Goal: Information Seeking & Learning: Learn about a topic

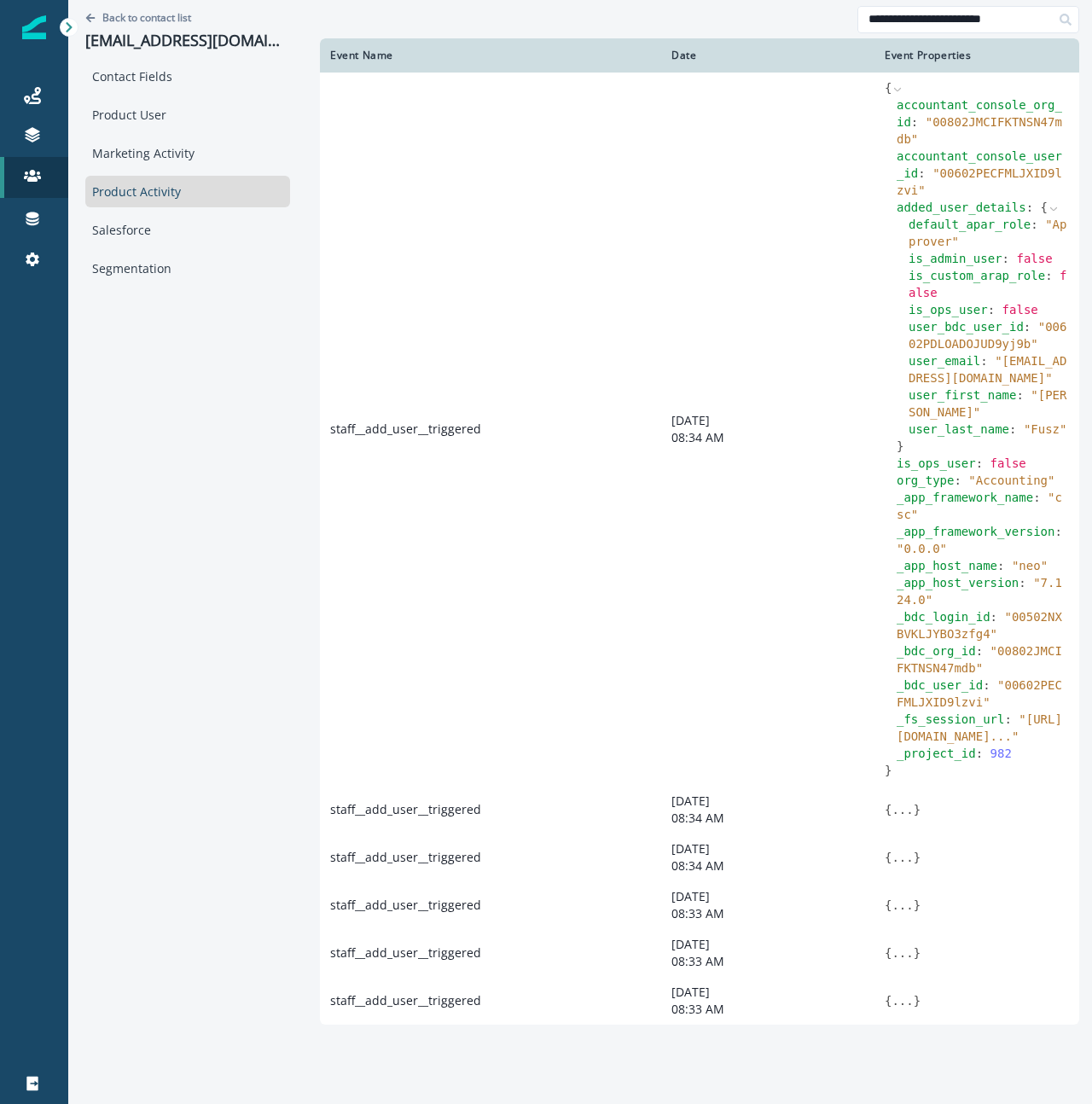
click at [187, 493] on div "Back to contact list aallard@alpineprivatewealth.com Contact Fields Product Use…" at bounding box center [188, 550] width 239 height 1100
click at [236, 447] on div "Back to contact list aallard@alpineprivatewealth.com Contact Fields Product Use…" at bounding box center [188, 550] width 239 height 1100
click at [211, 502] on div "Back to contact list aallard@alpineprivatewealth.com Contact Fields Product Use…" at bounding box center [188, 550] width 239 height 1100
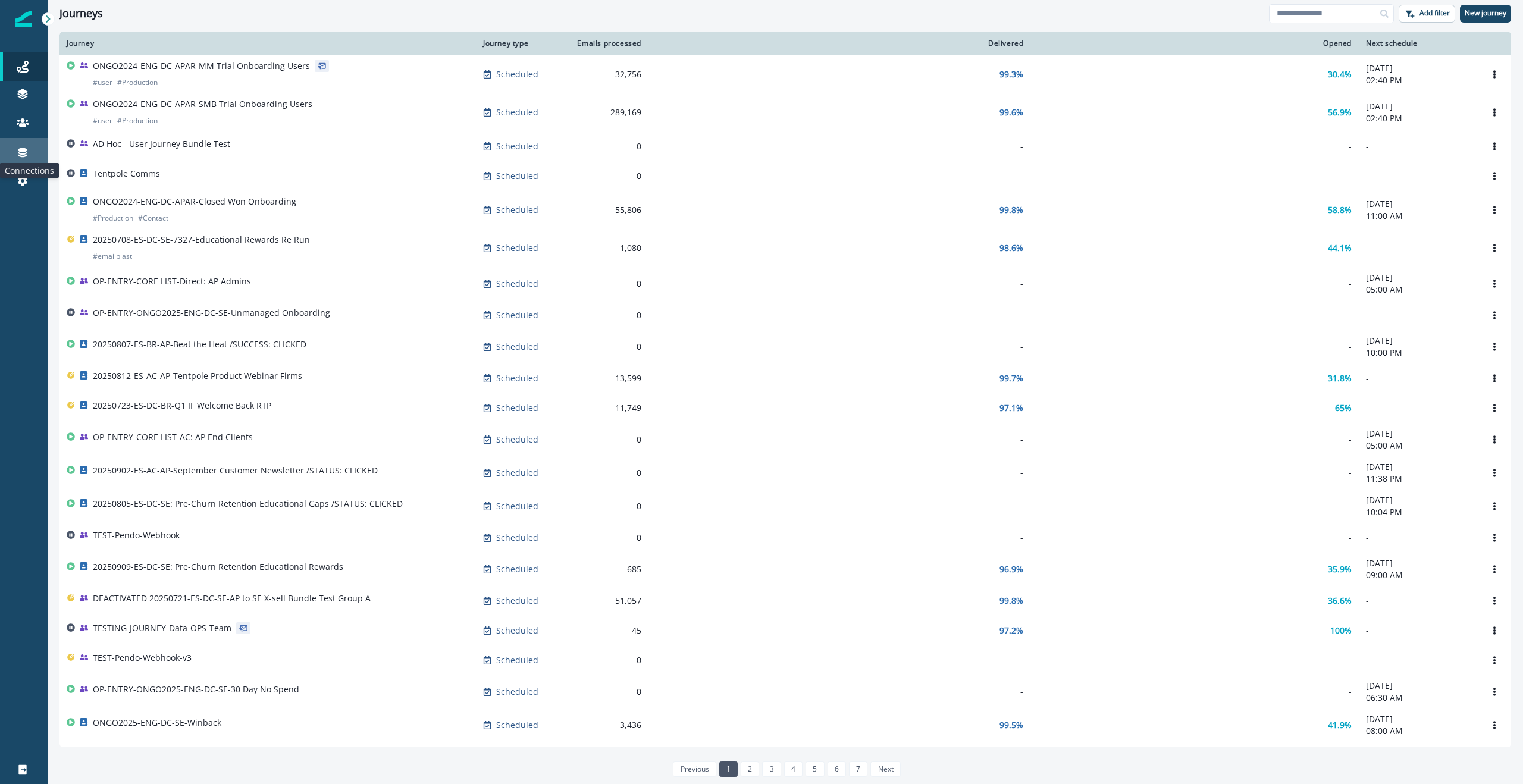
click at [24, 152] on icon at bounding box center [22, 152] width 12 height 12
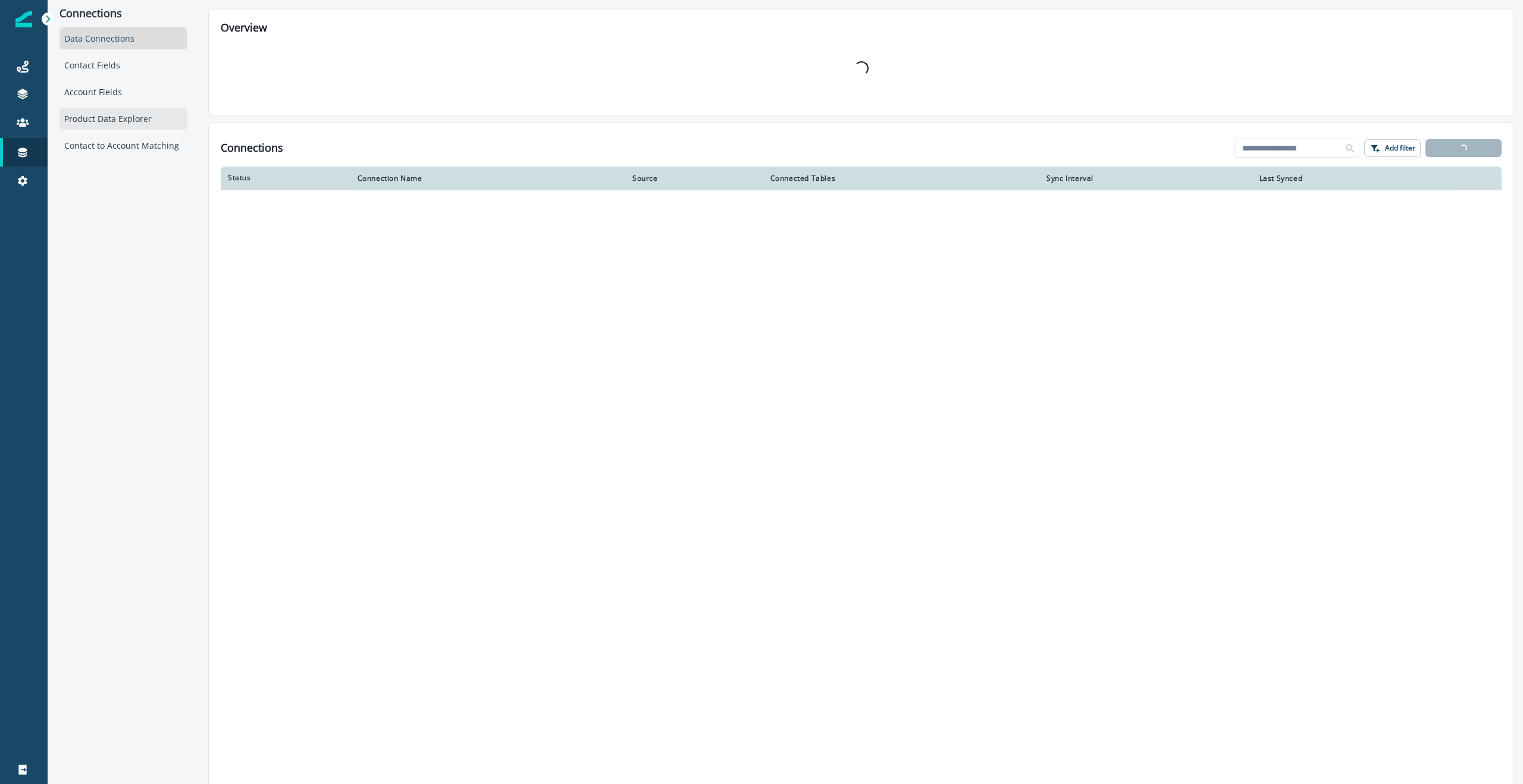
click at [120, 123] on div "Product Data Explorer" at bounding box center [123, 118] width 128 height 22
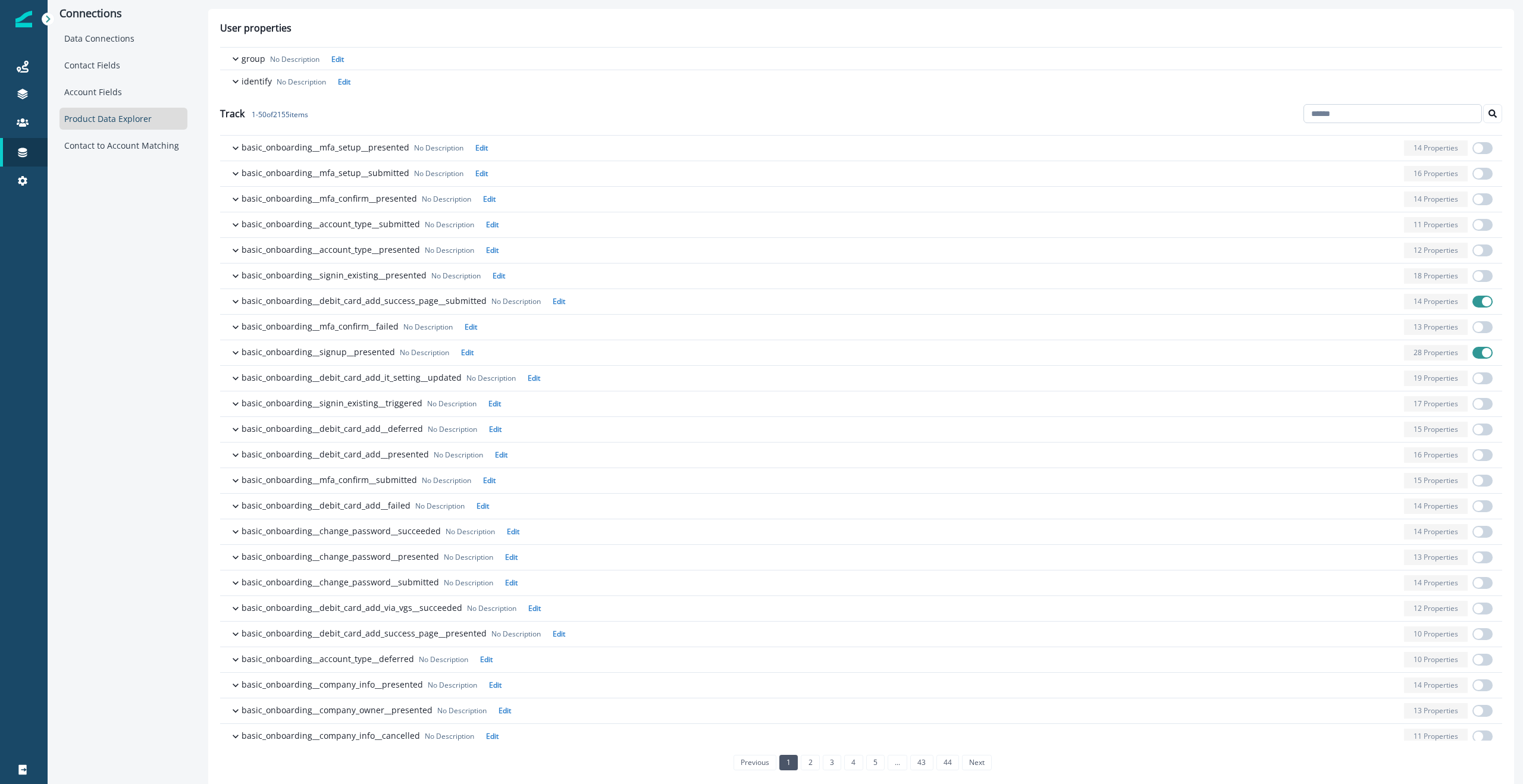
click at [1361, 114] on input at bounding box center [1392, 114] width 178 height 19
paste input "**********"
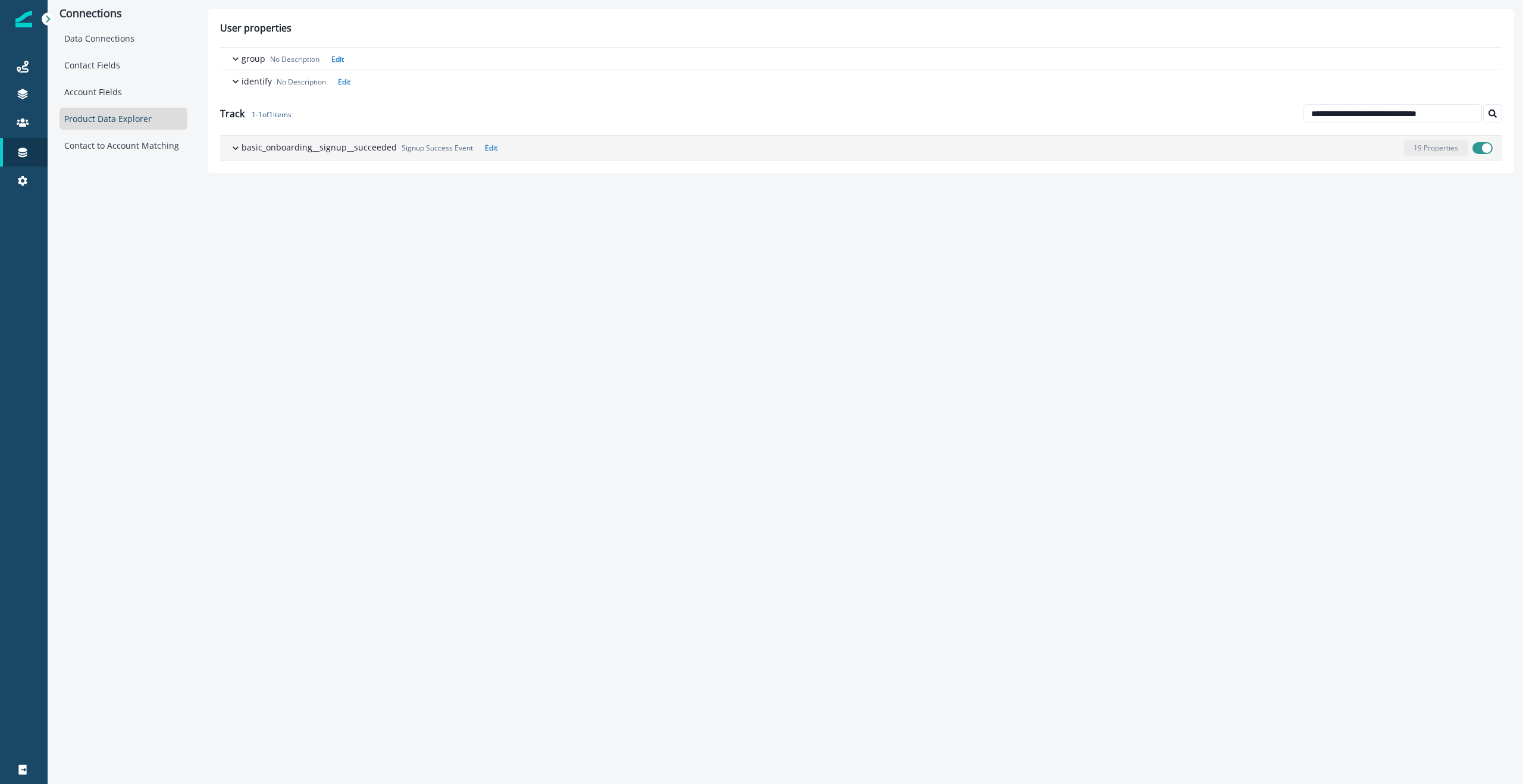
click at [235, 151] on icon "button" at bounding box center [235, 148] width 12 height 12
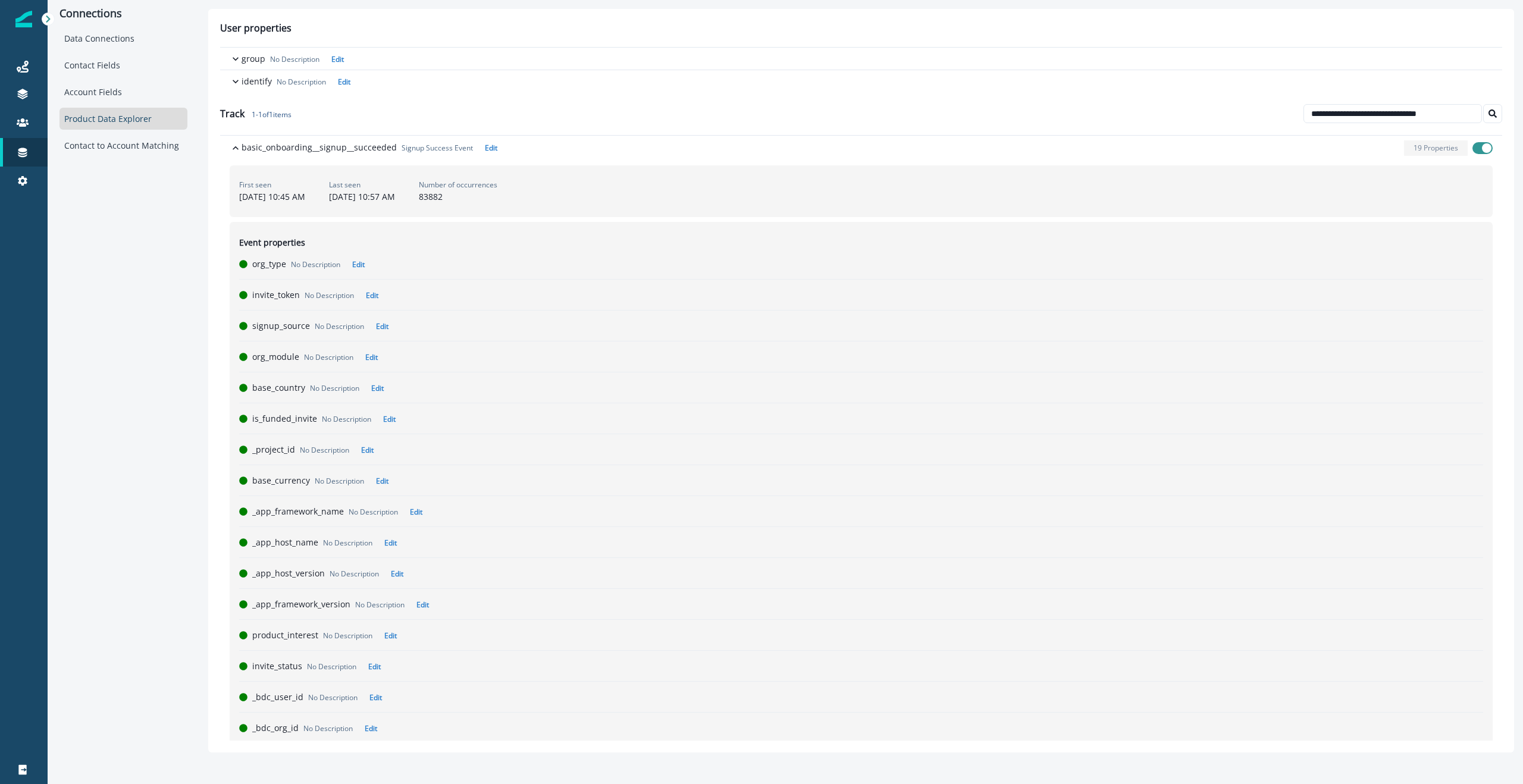
scroll to position [24, 0]
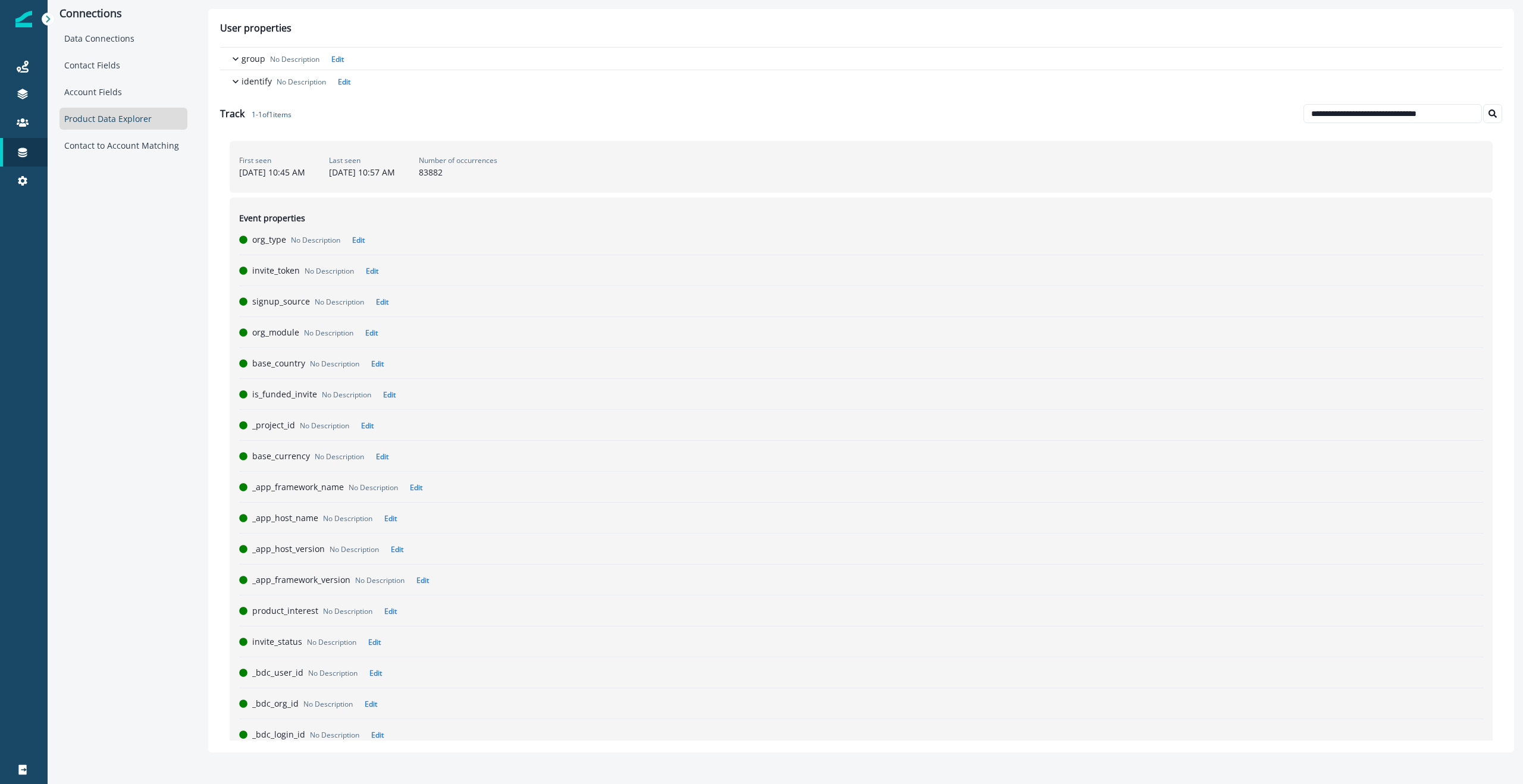
click at [497, 173] on div "Number of occurrences 83882" at bounding box center [458, 167] width 78 height 23
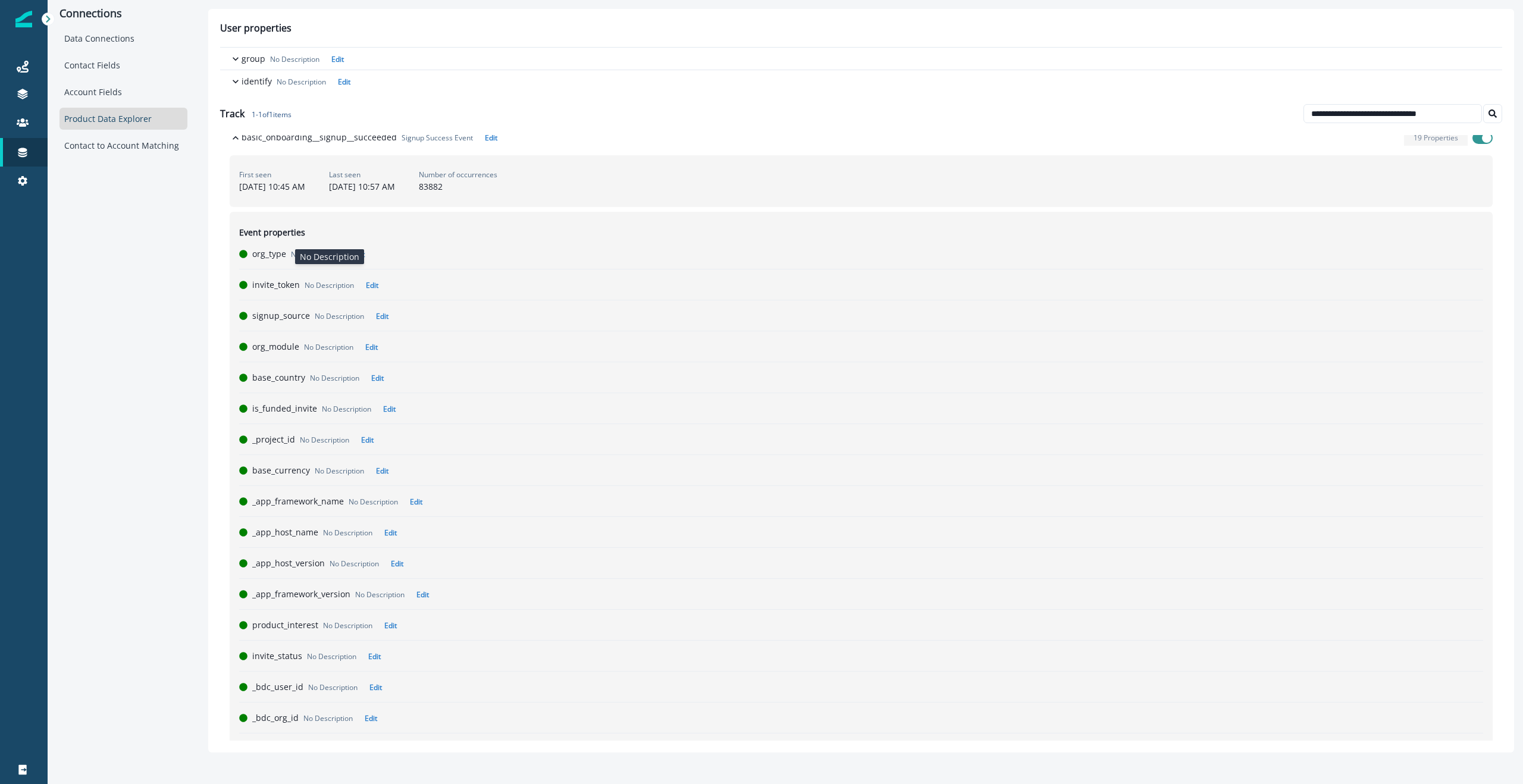
scroll to position [0, 0]
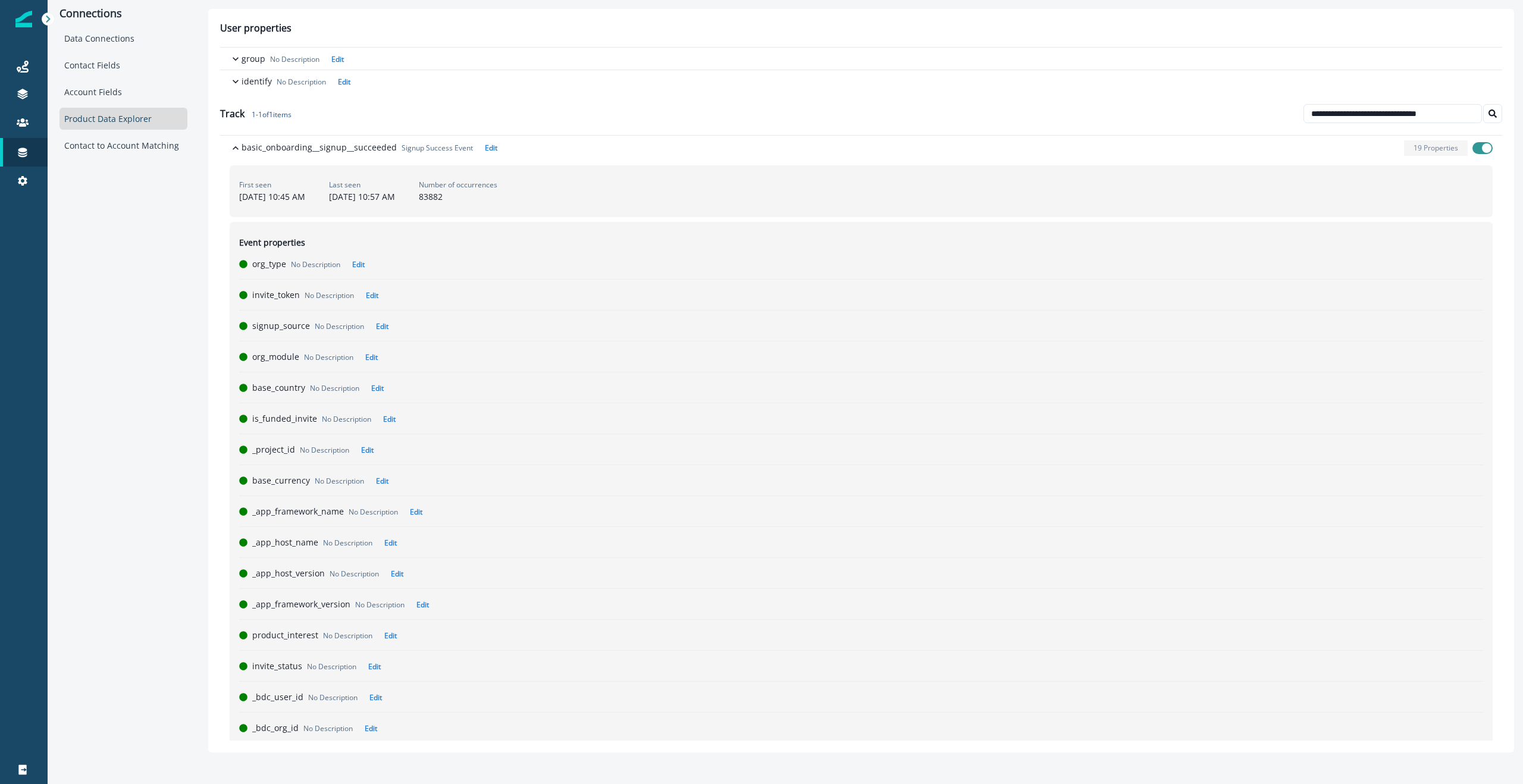
click at [497, 198] on div "Number of occurrences 83882" at bounding box center [458, 191] width 78 height 23
drag, startPoint x: 542, startPoint y: 198, endPoint x: 808, endPoint y: 198, distance: 266.0
click at [497, 198] on div "Number of occurrences 83882" at bounding box center [458, 191] width 78 height 23
click at [253, 200] on p "February 1, 2024 at 10:45 AM" at bounding box center [272, 197] width 66 height 12
click at [497, 195] on div "Number of occurrences 83882" at bounding box center [458, 191] width 78 height 23
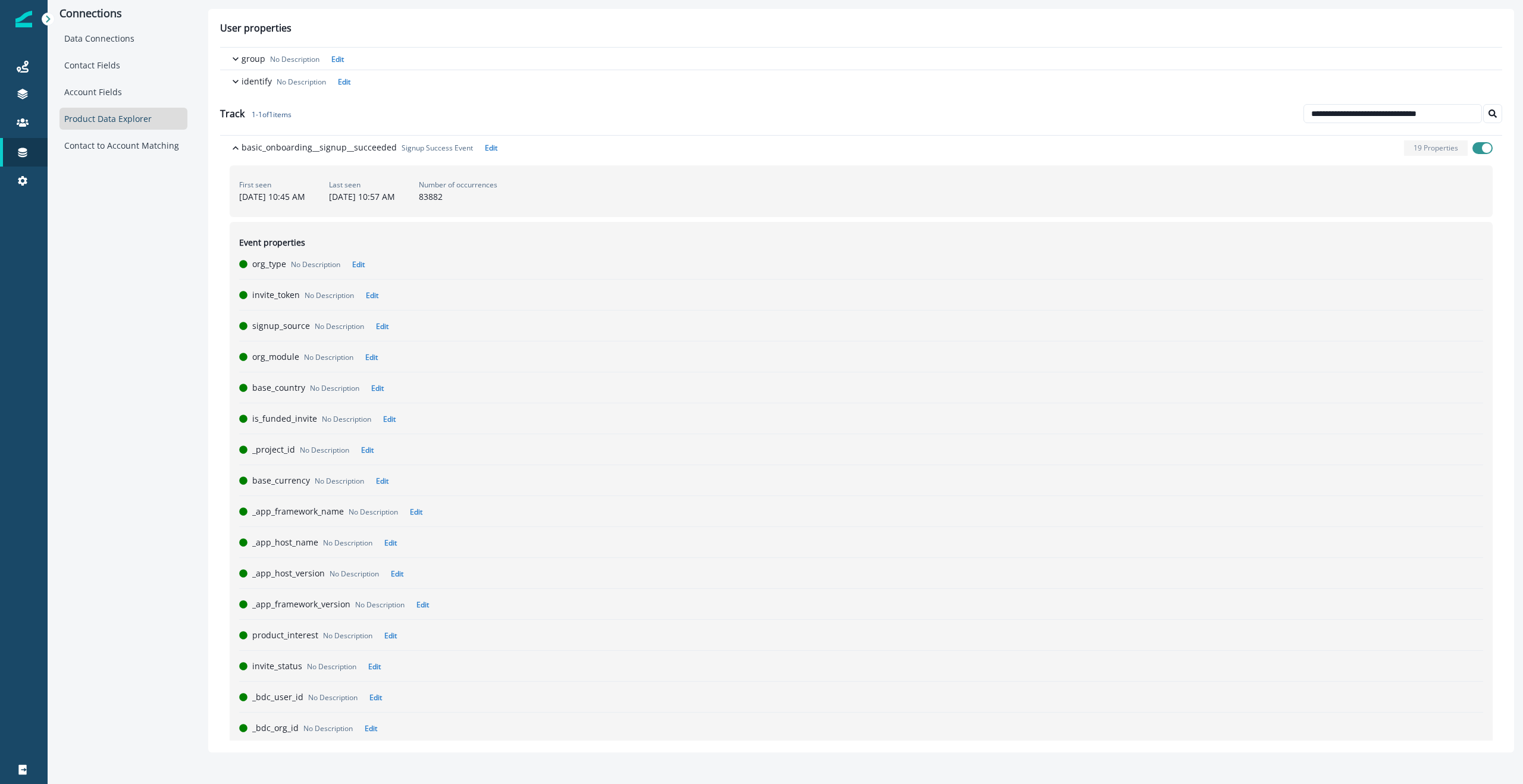
drag, startPoint x: 570, startPoint y: 199, endPoint x: 548, endPoint y: 198, distance: 22.0
click at [509, 199] on div "First seen February 1, 2024 at 10:45 AM Last seen September 10, 2025 at 10:57 A…" at bounding box center [861, 191] width 1263 height 52
click at [497, 197] on div "Number of occurrences 83882" at bounding box center [458, 191] width 78 height 23
click at [497, 196] on div "Number of occurrences 83882" at bounding box center [458, 191] width 78 height 23
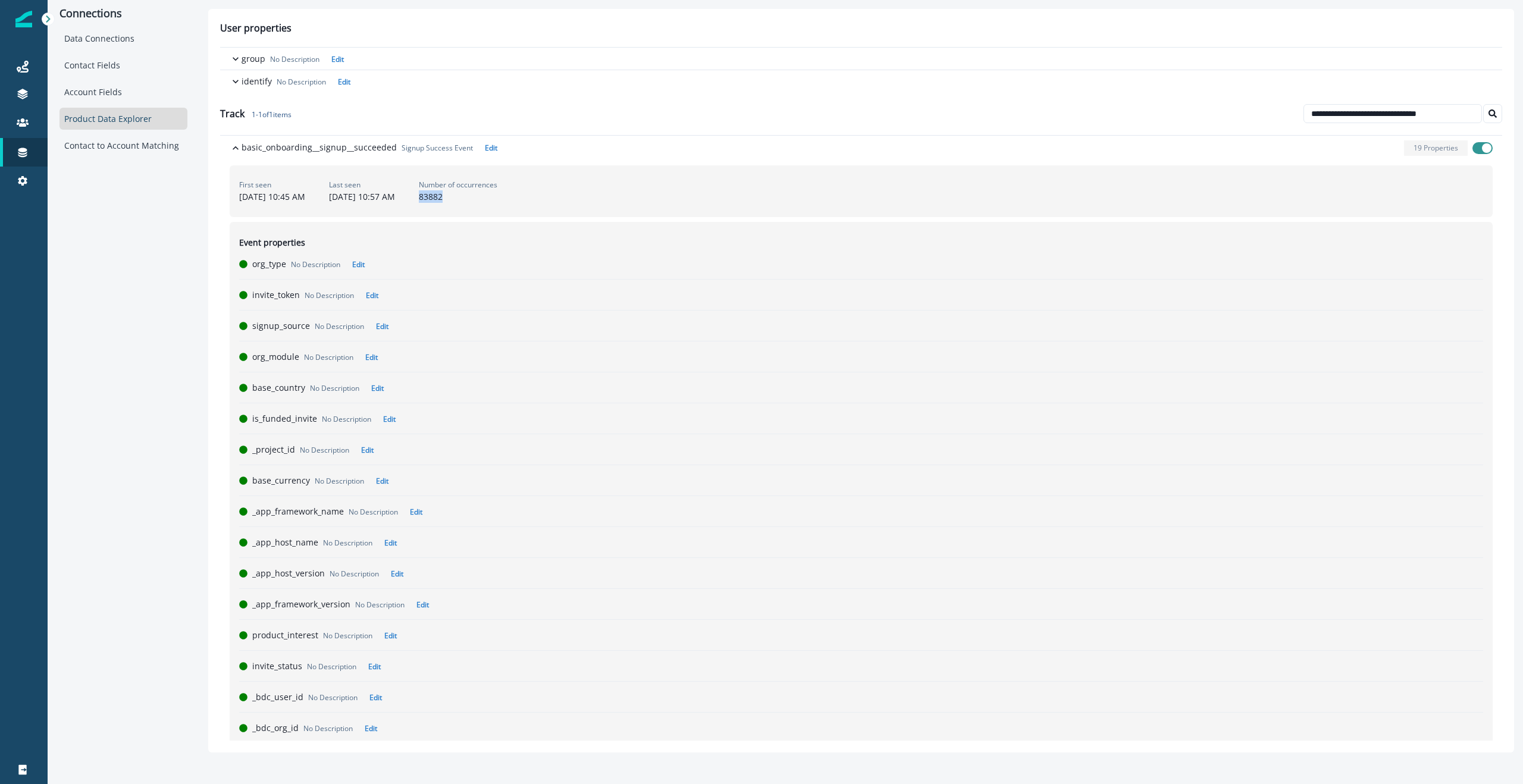
click at [518, 204] on div "First seen February 1, 2024 at 10:45 AM Last seen September 10, 2025 at 10:57 A…" at bounding box center [861, 191] width 1263 height 52
drag, startPoint x: 535, startPoint y: 195, endPoint x: 523, endPoint y: 198, distance: 12.4
click at [523, 198] on div "First seen February 1, 2024 at 10:45 AM Last seen September 10, 2025 at 10:57 A…" at bounding box center [861, 191] width 1263 height 52
click at [700, 191] on div "First seen February 1, 2024 at 10:45 AM Last seen September 10, 2025 at 10:57 A…" at bounding box center [861, 191] width 1263 height 52
click at [497, 195] on div "Number of occurrences 83882" at bounding box center [458, 191] width 78 height 23
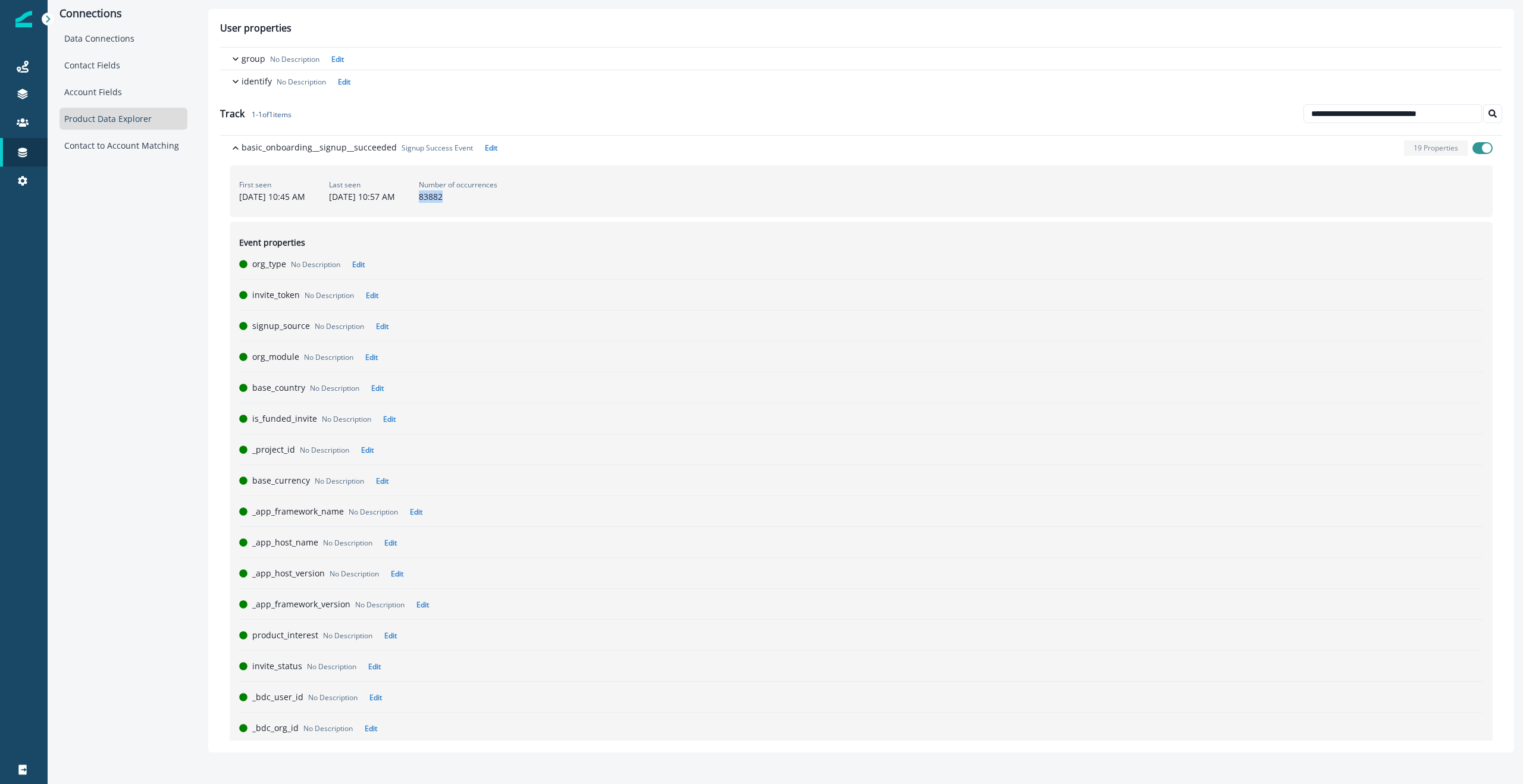
click at [497, 195] on div "Number of occurrences 83882" at bounding box center [458, 191] width 78 height 23
copy div "83882"
click at [1411, 118] on input "**********" at bounding box center [1392, 114] width 178 height 19
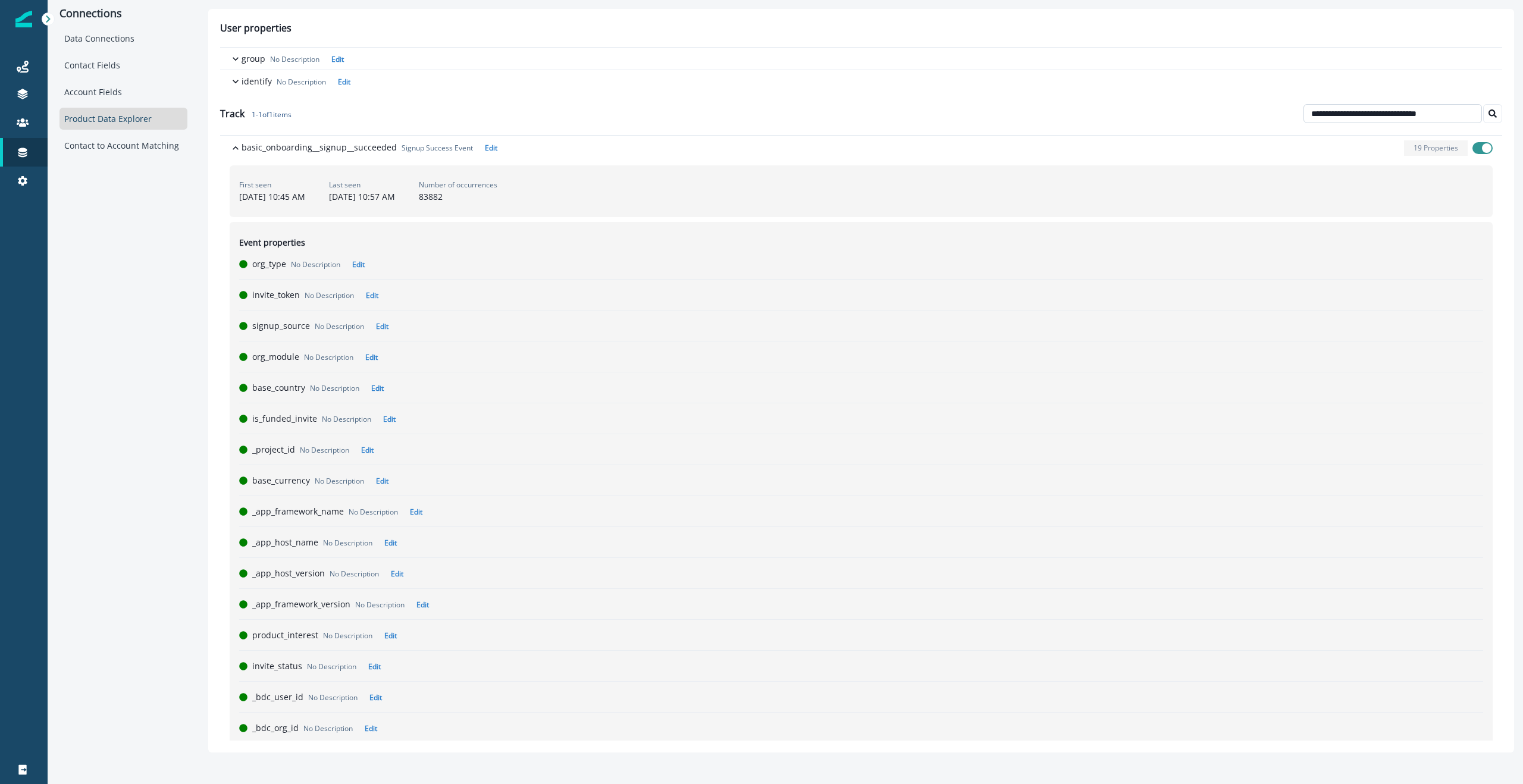
paste input
click at [496, 198] on div "Number of occurrences 7452" at bounding box center [457, 191] width 78 height 23
drag, startPoint x: 540, startPoint y: 198, endPoint x: 503, endPoint y: 198, distance: 37.0
click at [503, 198] on div "First seen June 9, 2025 at 01:37 PM Last seen September 10, 2025 at 10:54 AM Nu…" at bounding box center [861, 191] width 1263 height 52
click at [241, 198] on p "June 9, 2025 at 01:37 PM" at bounding box center [271, 197] width 65 height 12
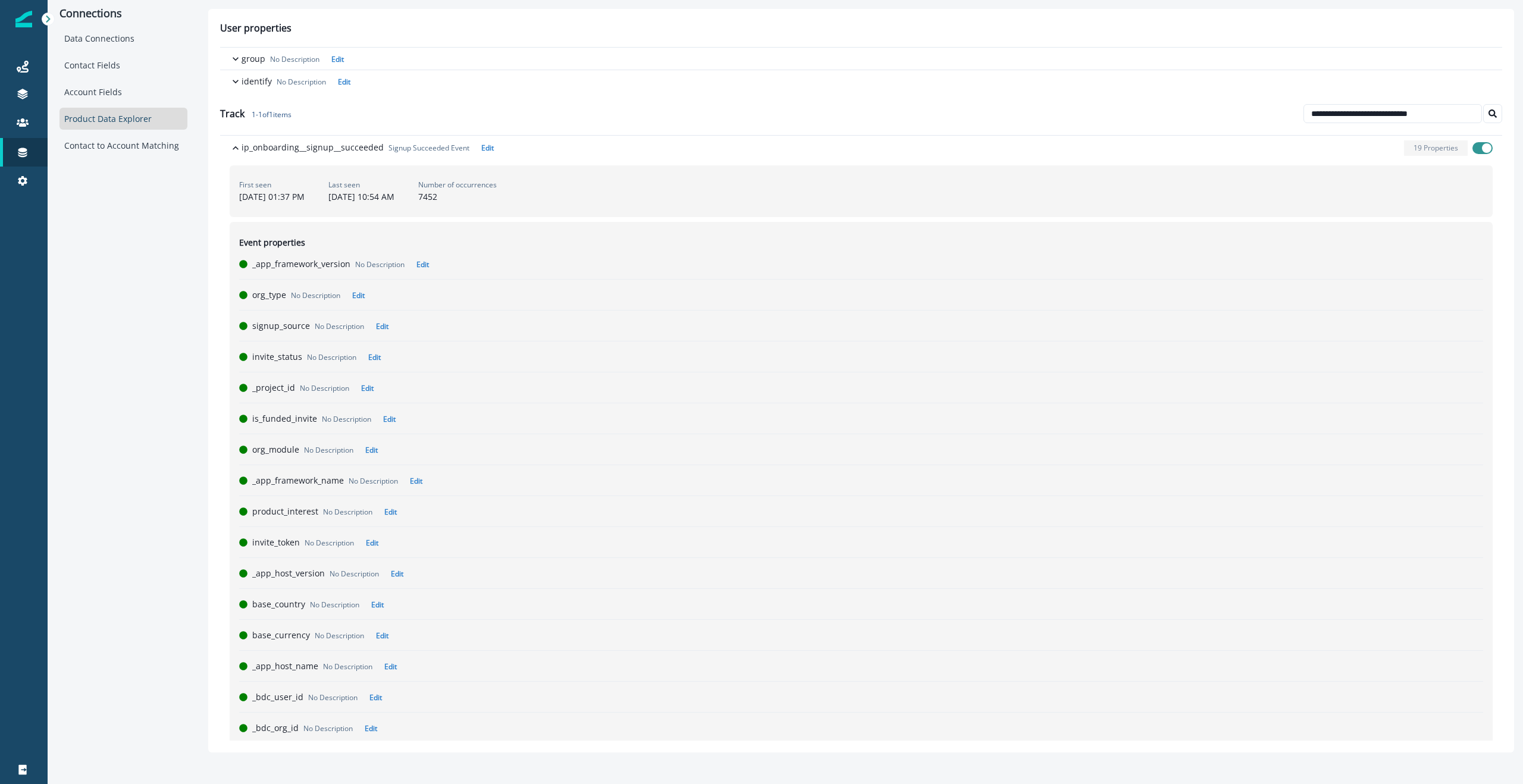
drag, startPoint x: 239, startPoint y: 198, endPoint x: 410, endPoint y: 203, distance: 171.1
click at [338, 199] on div "First seen June 9, 2025 at 01:37 PM Last seen September 10, 2025 at 10:54 AM Nu…" at bounding box center [861, 191] width 1263 height 52
click at [395, 201] on p "September 10, 2025 at 10:54 AM" at bounding box center [361, 197] width 66 height 12
click at [496, 199] on div "Number of occurrences 7452" at bounding box center [457, 191] width 78 height 23
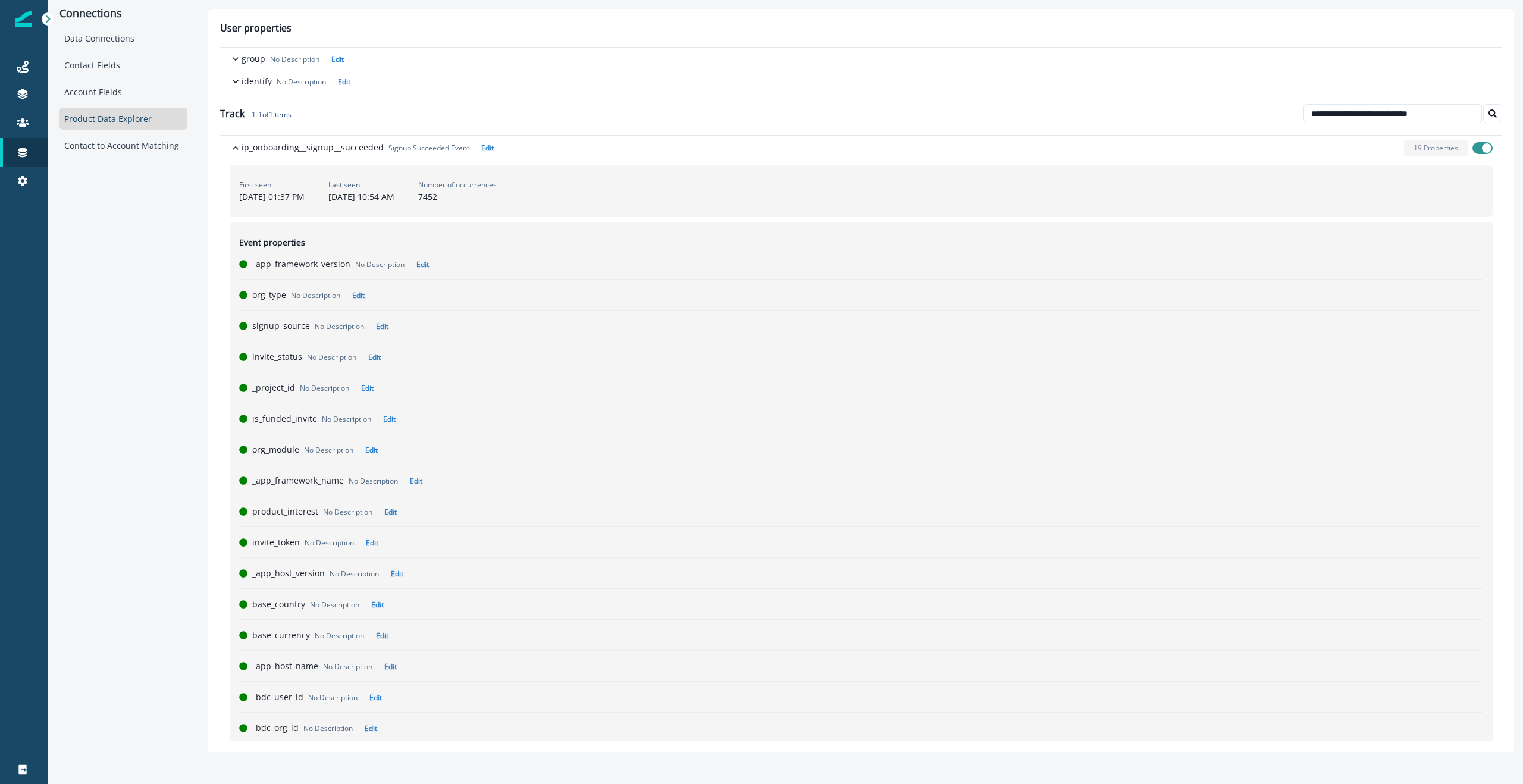
copy div "7452"
click at [1374, 109] on input "**********" at bounding box center [1392, 114] width 178 height 19
paste input
type input "**********"
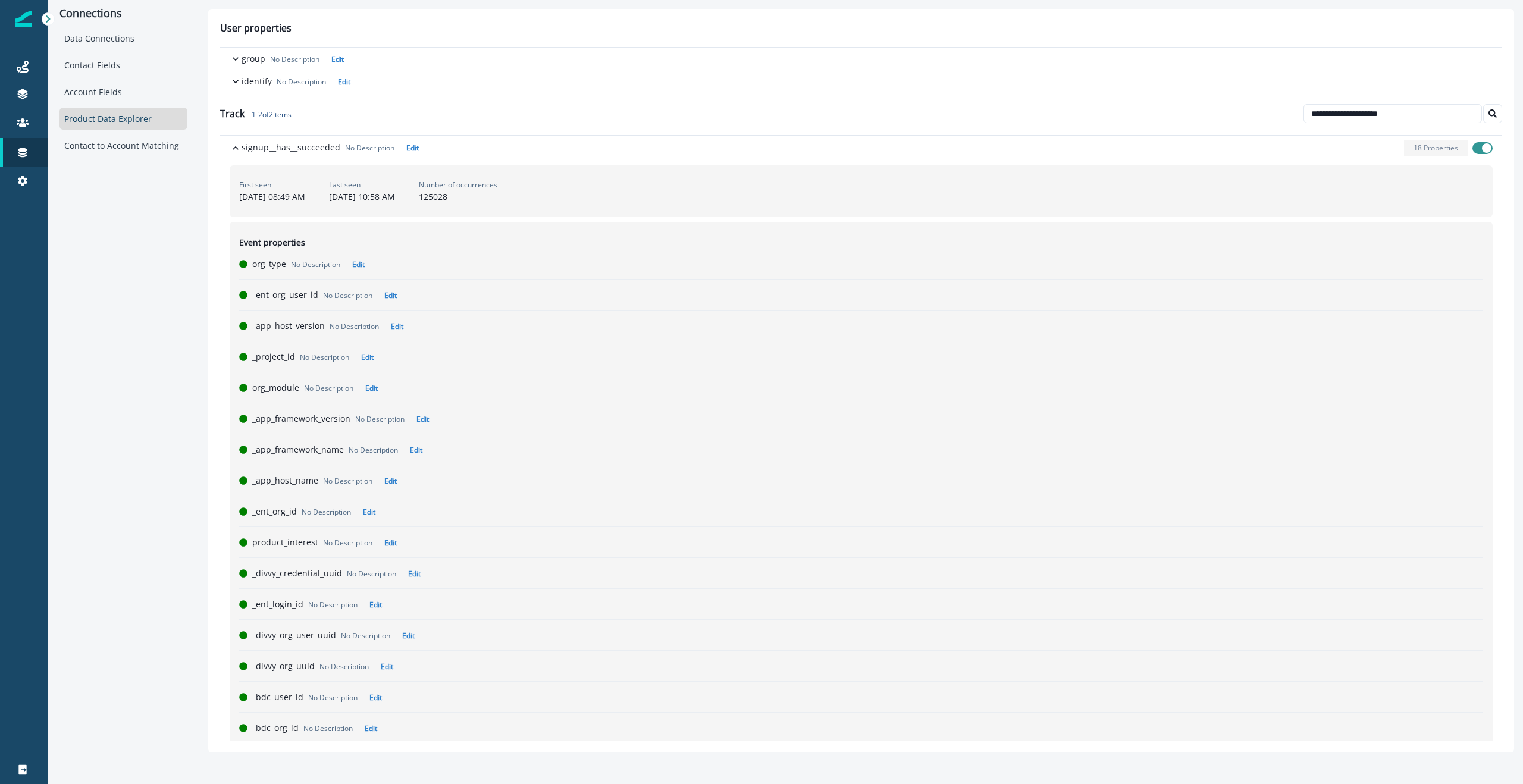
drag, startPoint x: 510, startPoint y: 195, endPoint x: 523, endPoint y: 195, distance: 13.0
click at [497, 195] on div "Number of occurrences 125028" at bounding box center [458, 191] width 78 height 23
click at [497, 200] on div "Number of occurrences 125028" at bounding box center [458, 191] width 78 height 23
drag, startPoint x: 235, startPoint y: 198, endPoint x: 339, endPoint y: 195, distance: 104.0
click at [339, 195] on div "First seen April 1, 2025 at 08:49 AM Last seen September 10, 2025 at 10:58 AM N…" at bounding box center [861, 191] width 1263 height 52
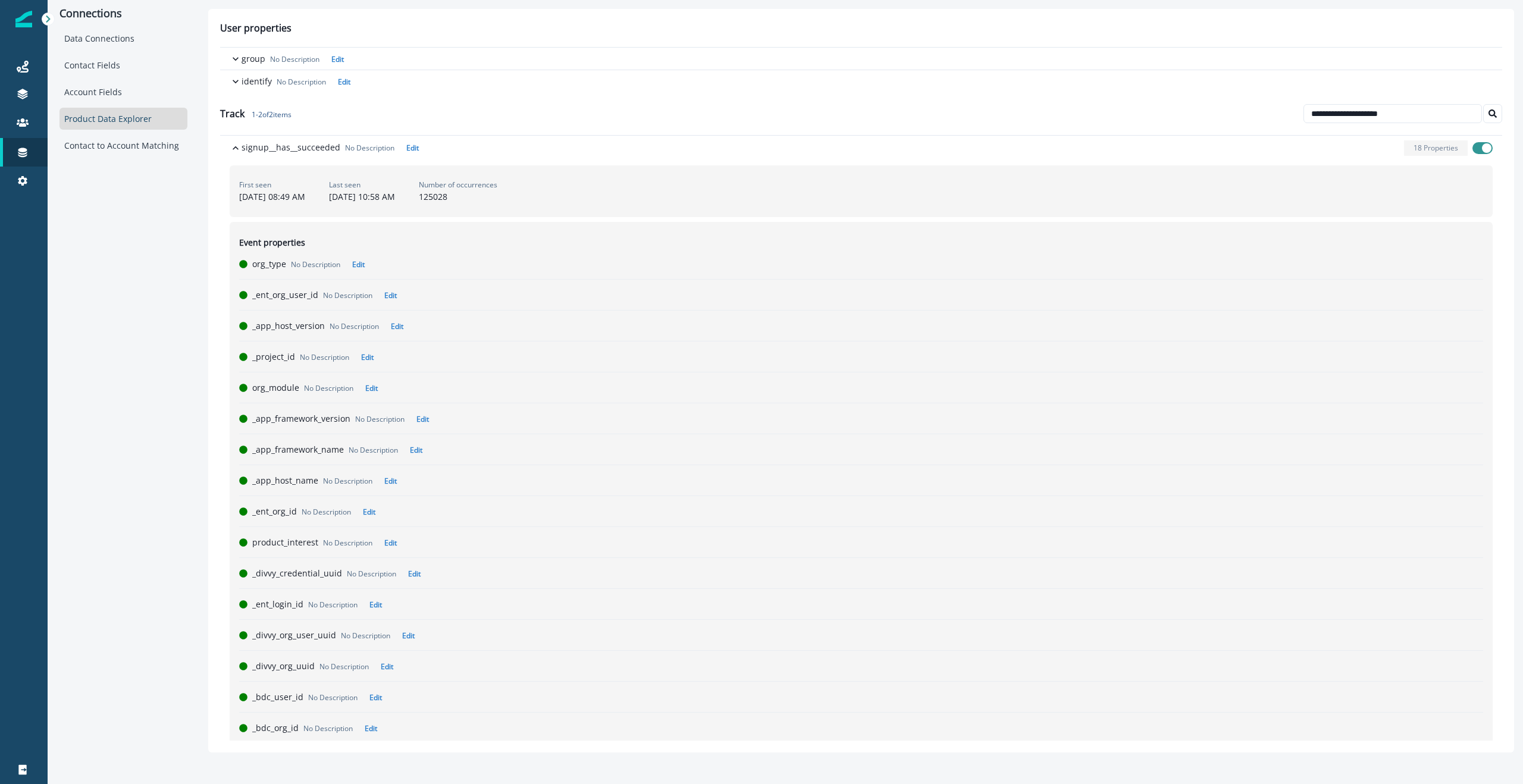
click at [178, 295] on div "Connections Data Connections Contact Fields Account Fields Product Data Explore…" at bounding box center [123, 381] width 151 height 761
drag, startPoint x: 238, startPoint y: 195, endPoint x: 335, endPoint y: 197, distance: 97.0
click at [335, 197] on div "First seen April 1, 2025 at 08:49 AM Last seen September 10, 2025 at 10:58 AM N…" at bounding box center [861, 191] width 1263 height 52
drag, startPoint x: 538, startPoint y: 197, endPoint x: 507, endPoint y: 196, distance: 31.0
click at [507, 196] on div "First seen April 1, 2025 at 08:49 AM Last seen September 10, 2025 at 10:58 AM N…" at bounding box center [861, 191] width 1263 height 52
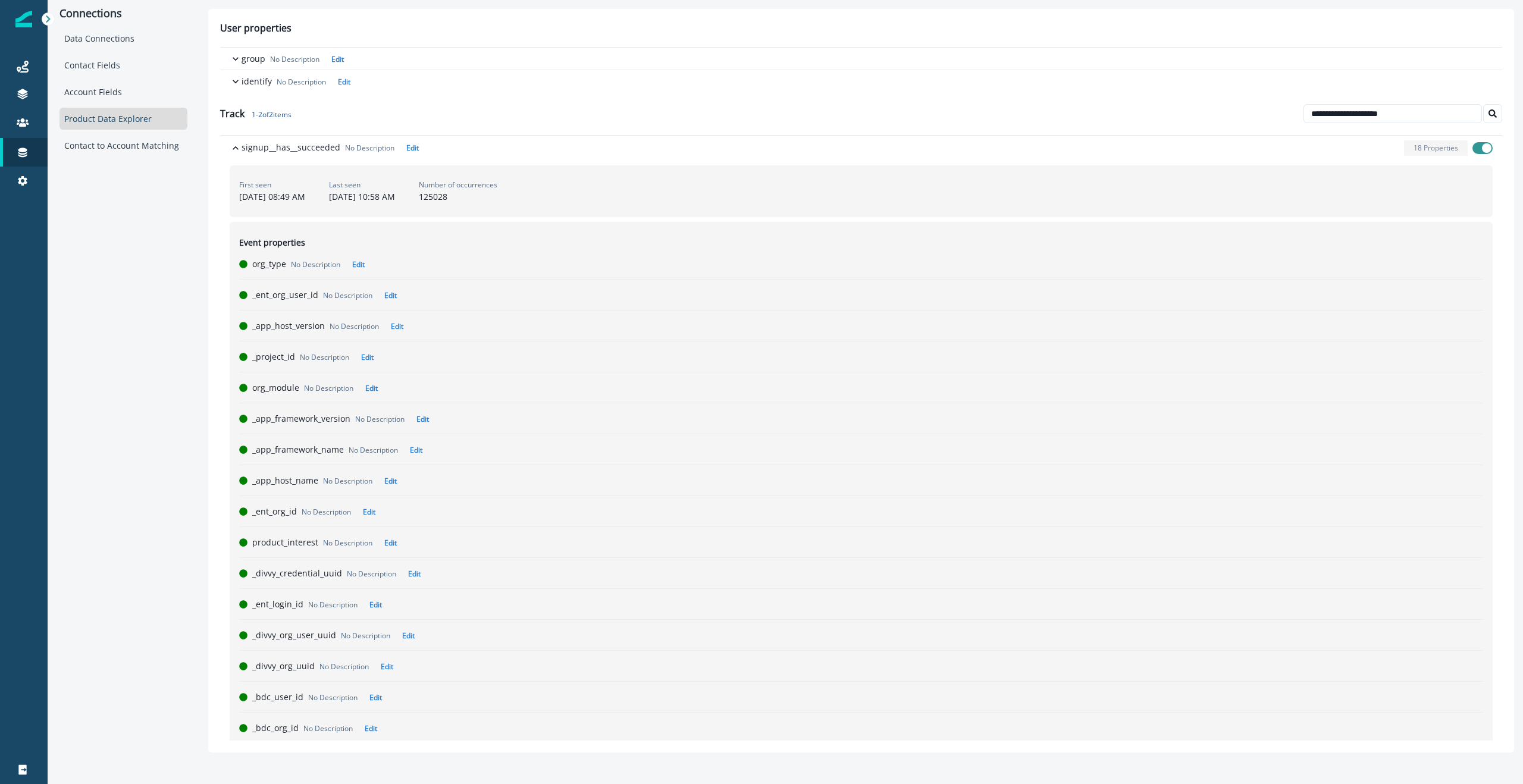
copy div "125028"
click at [106, 250] on div "Connections Data Connections Contact Fields Account Fields Product Data Explore…" at bounding box center [123, 381] width 151 height 761
drag, startPoint x: 115, startPoint y: 120, endPoint x: 158, endPoint y: 126, distance: 43.4
click at [115, 120] on div "Contacts" at bounding box center [112, 123] width 109 height 18
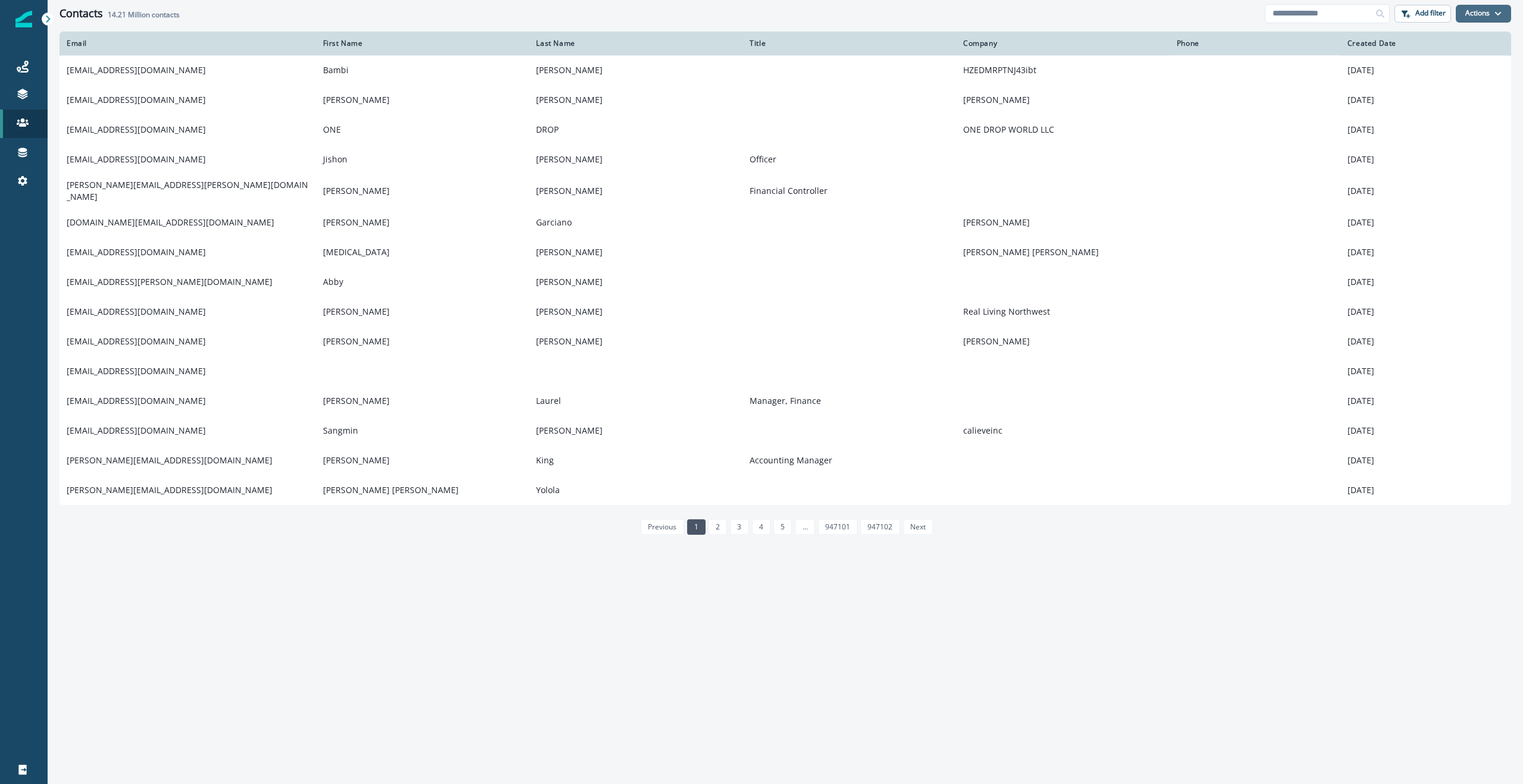
click at [1484, 11] on button "Actions" at bounding box center [1483, 14] width 55 height 18
click at [1420, 12] on p "Add filter" at bounding box center [1431, 13] width 30 height 8
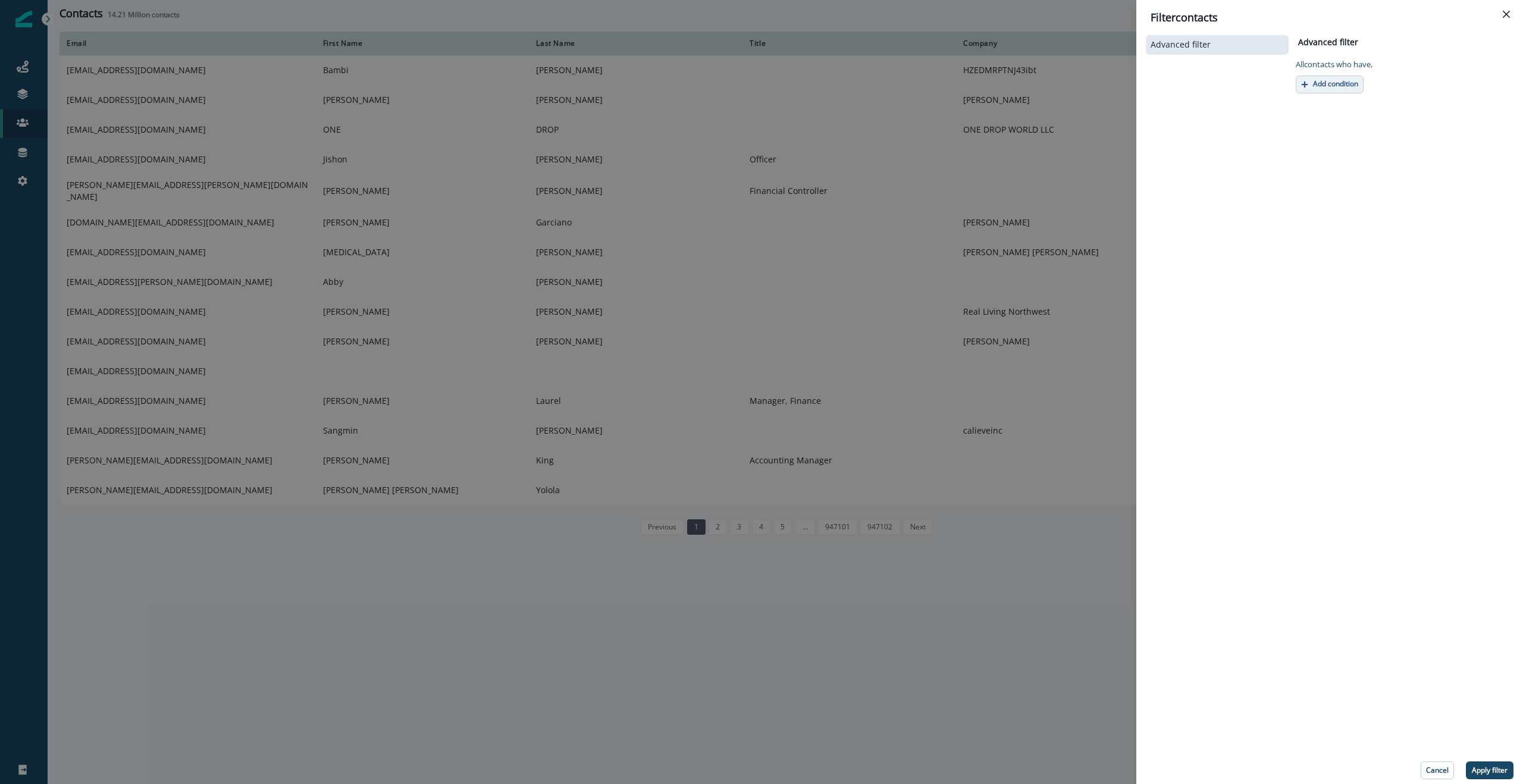
click at [1334, 85] on p "Add condition" at bounding box center [1336, 84] width 45 height 8
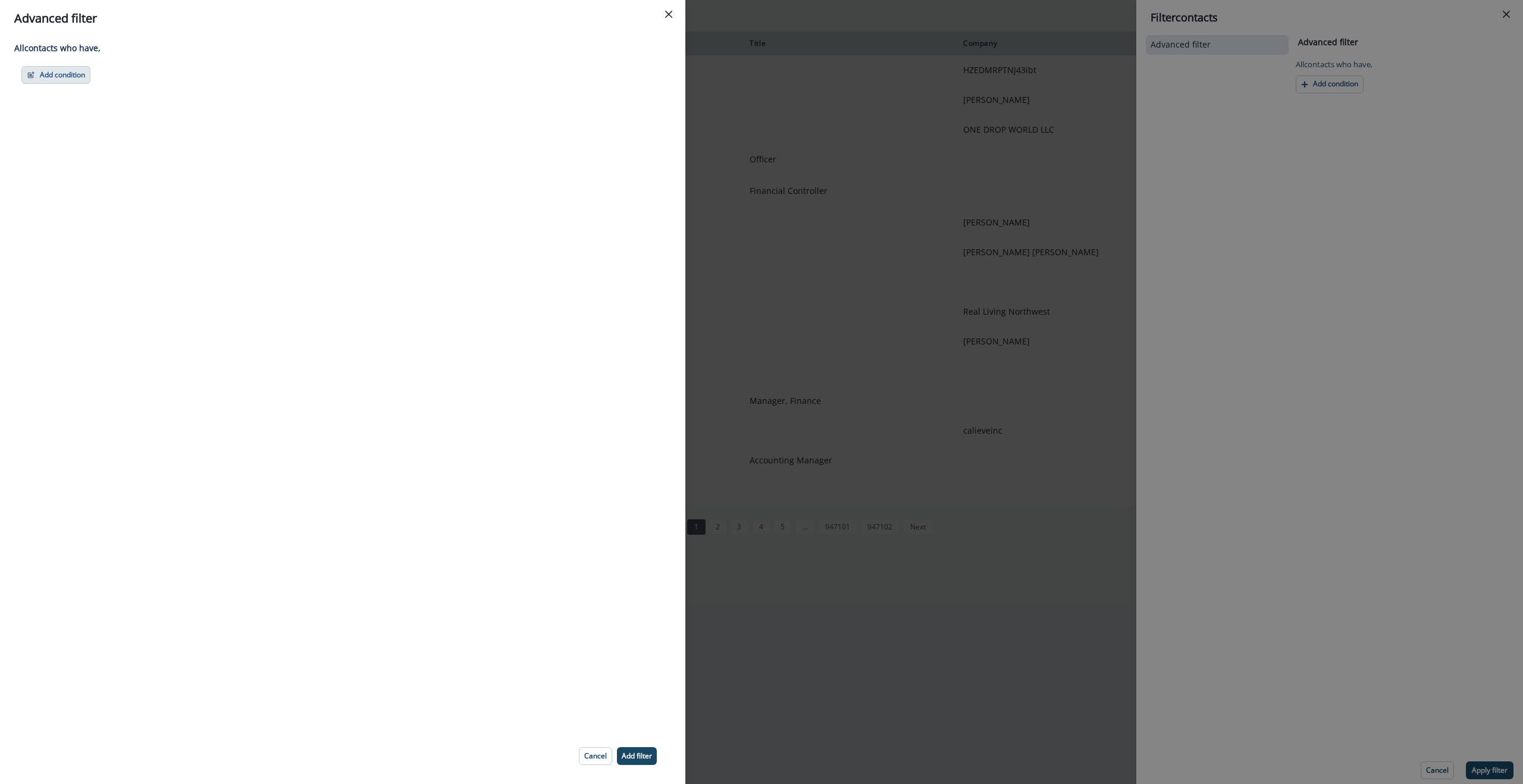
click at [35, 77] on button "Add condition" at bounding box center [56, 75] width 69 height 18
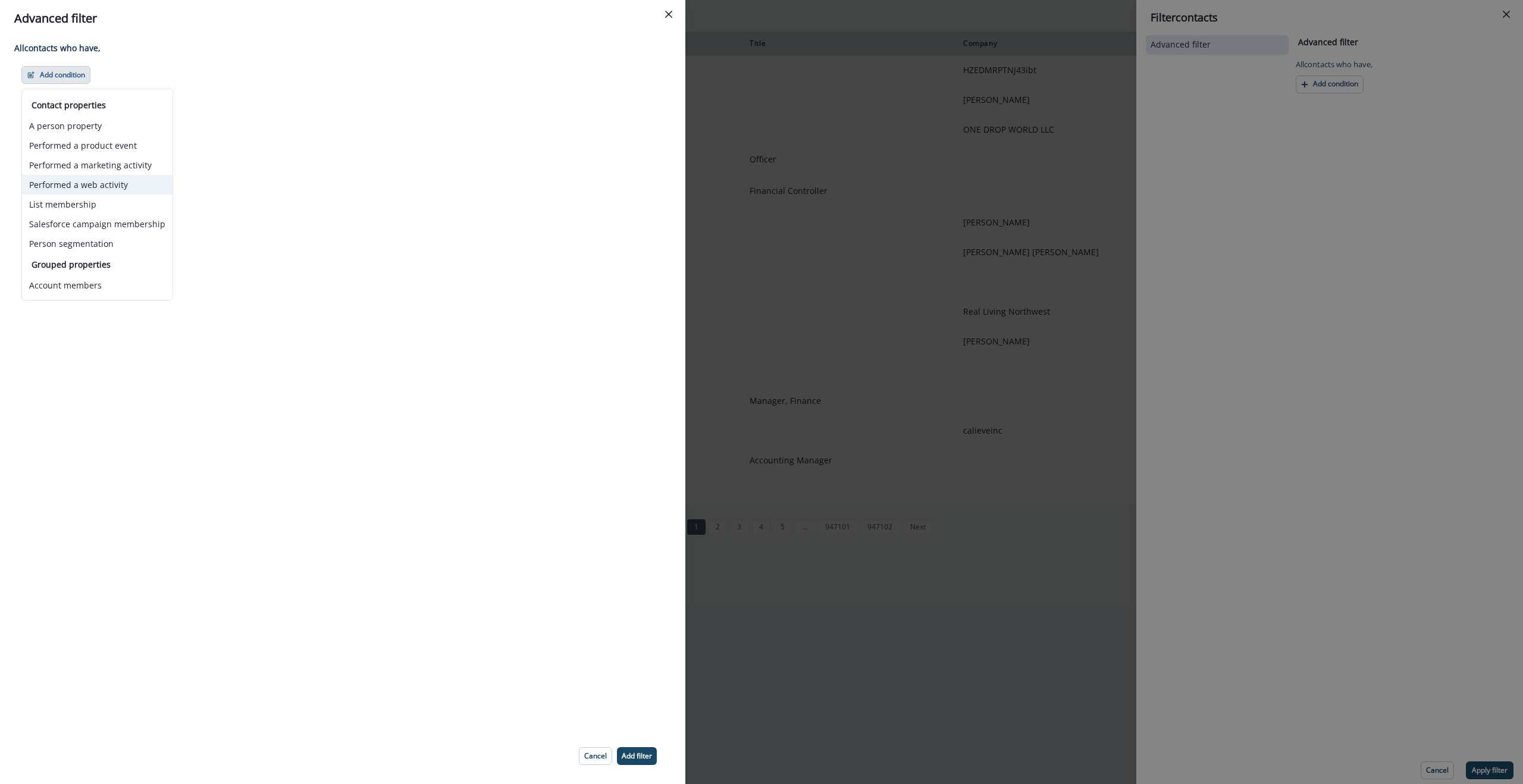
drag, startPoint x: 97, startPoint y: 167, endPoint x: 76, endPoint y: 186, distance: 28.3
click at [94, 183] on div "Contact properties A person property Performed a product event Performed a mark…" at bounding box center [97, 176] width 151 height 155
click at [76, 185] on button "Performed a web activity" at bounding box center [97, 184] width 151 height 20
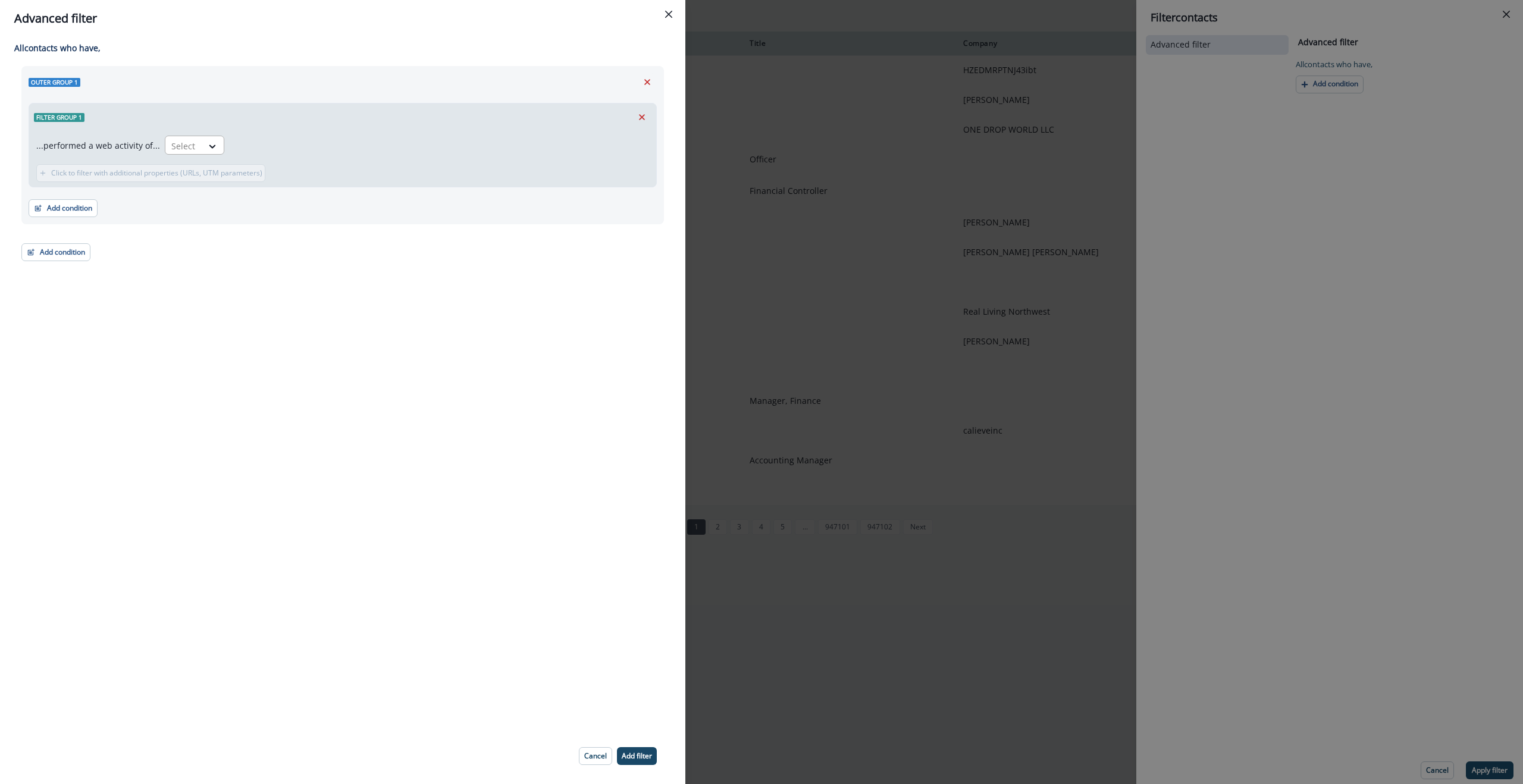
click at [187, 145] on div at bounding box center [184, 146] width 25 height 15
click at [642, 82] on icon "Remove" at bounding box center [647, 82] width 11 height 11
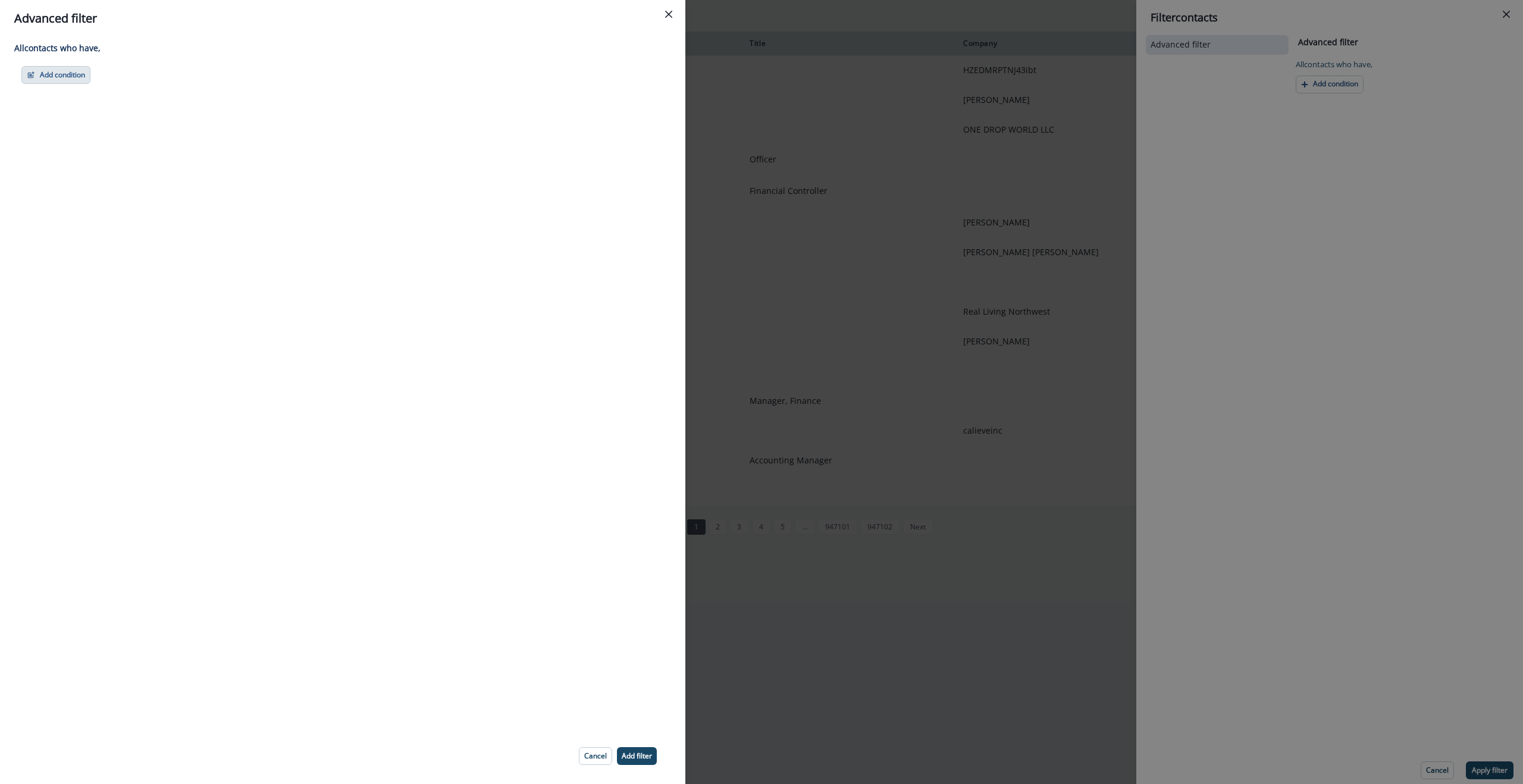
click at [34, 72] on icon "button" at bounding box center [32, 74] width 6 height 6
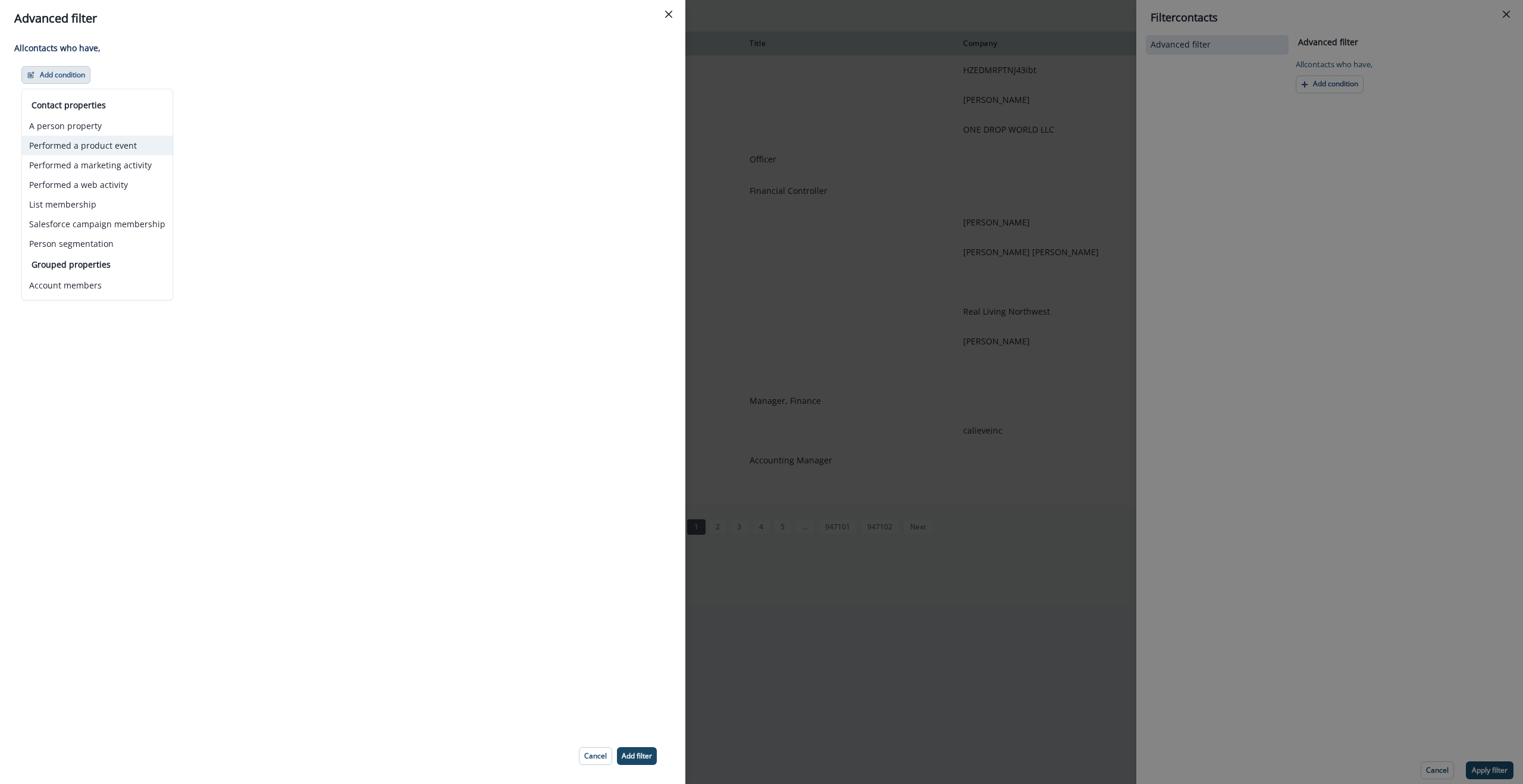
click at [96, 141] on button "Performed a product event" at bounding box center [97, 145] width 151 height 20
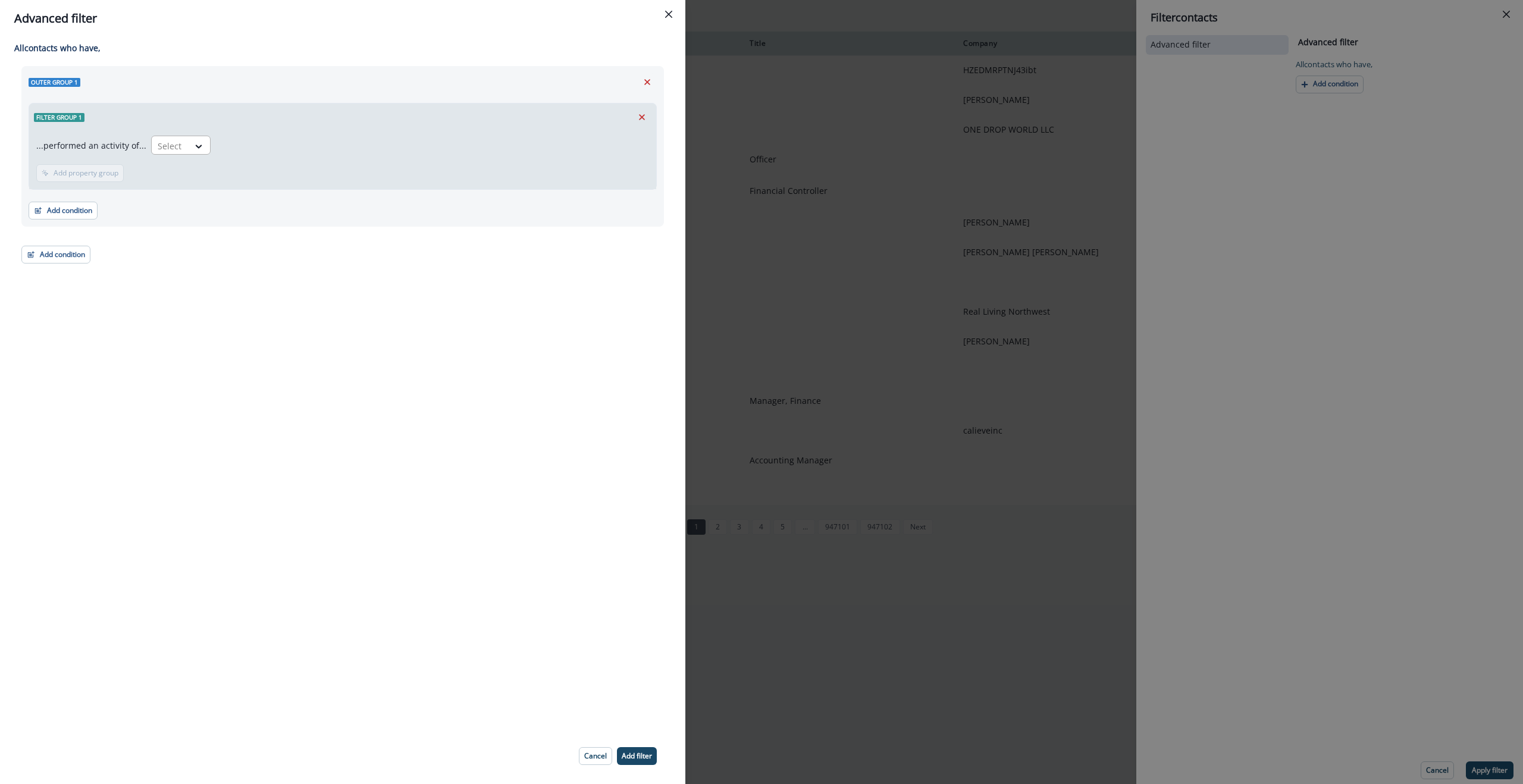
click at [178, 147] on div at bounding box center [170, 146] width 25 height 15
type input "******"
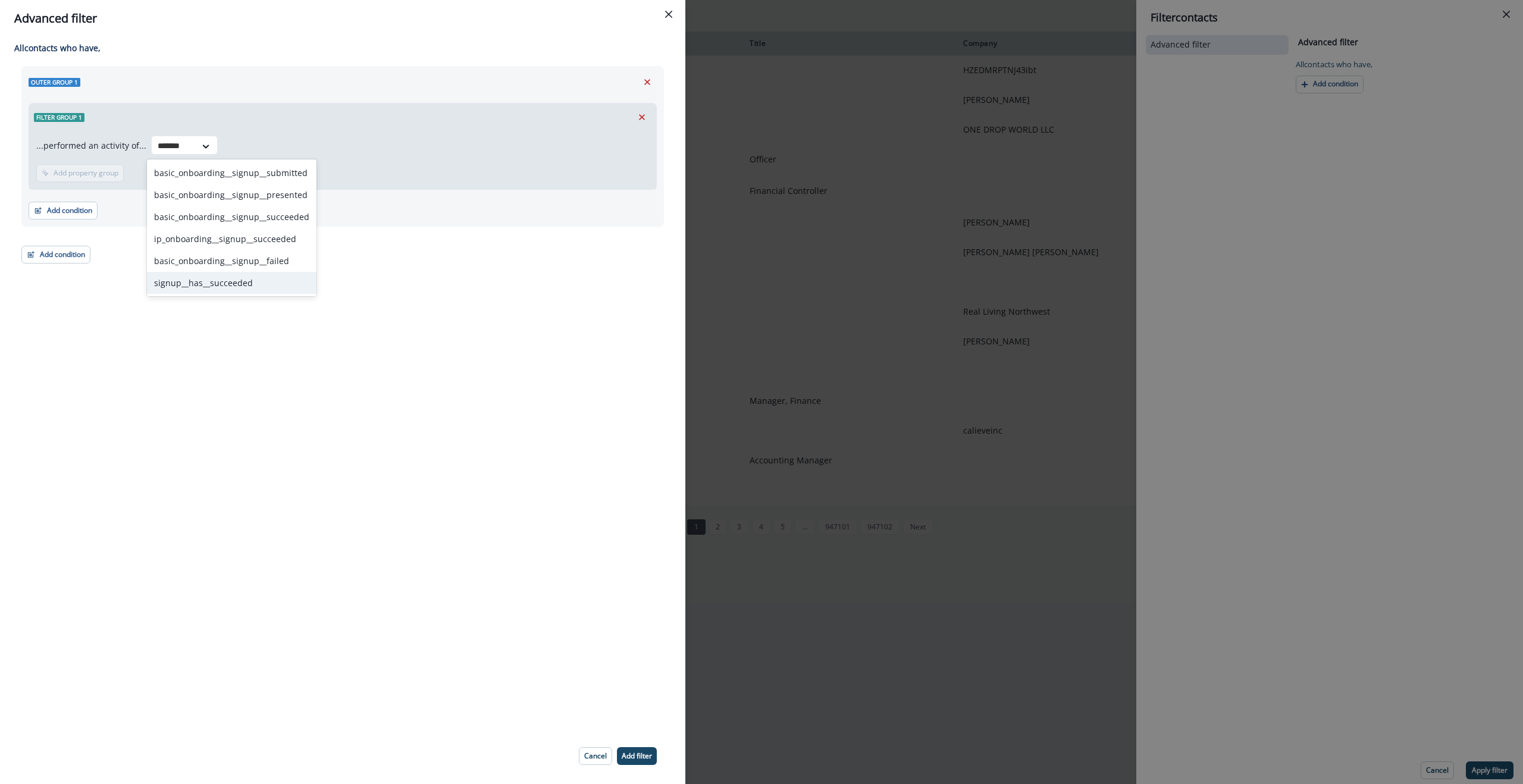
click at [208, 288] on div "signup__has__succeeded" at bounding box center [231, 283] width 169 height 22
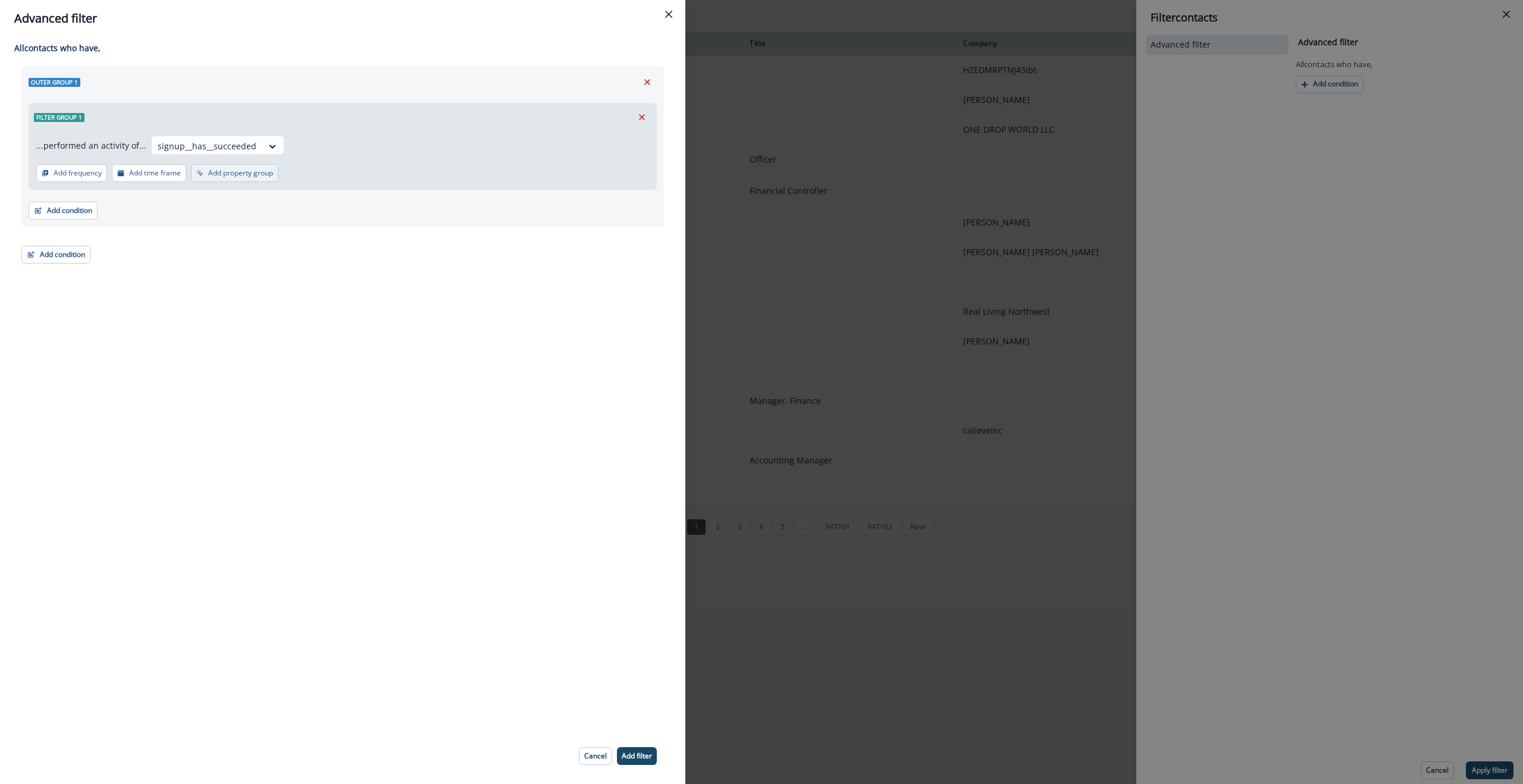
click at [223, 170] on p "Add property group" at bounding box center [240, 173] width 65 height 8
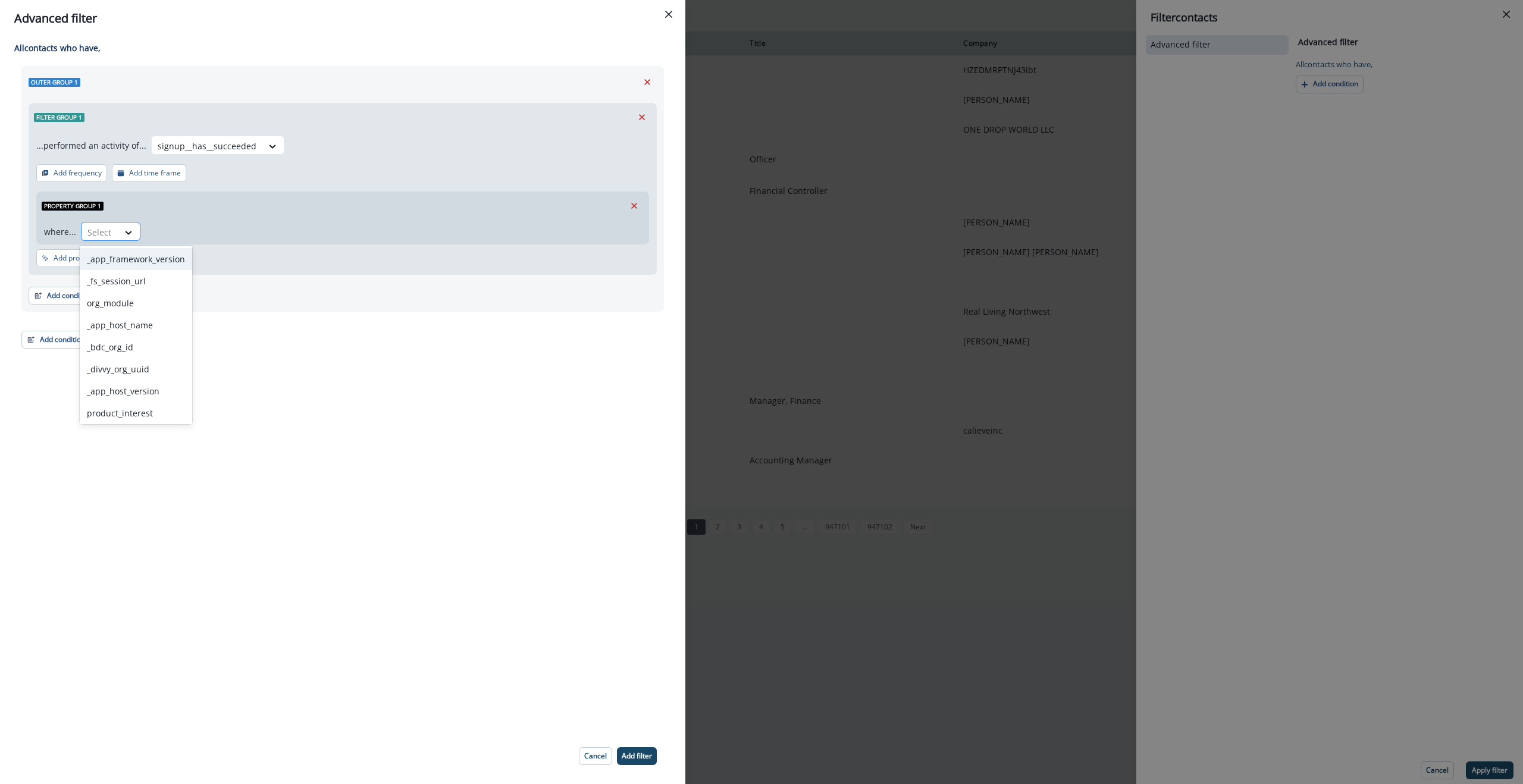
click at [101, 230] on div at bounding box center [100, 233] width 25 height 15
click at [138, 346] on div "_app_framework_name" at bounding box center [136, 345] width 112 height 22
click at [246, 233] on div "Select" at bounding box center [231, 232] width 37 height 20
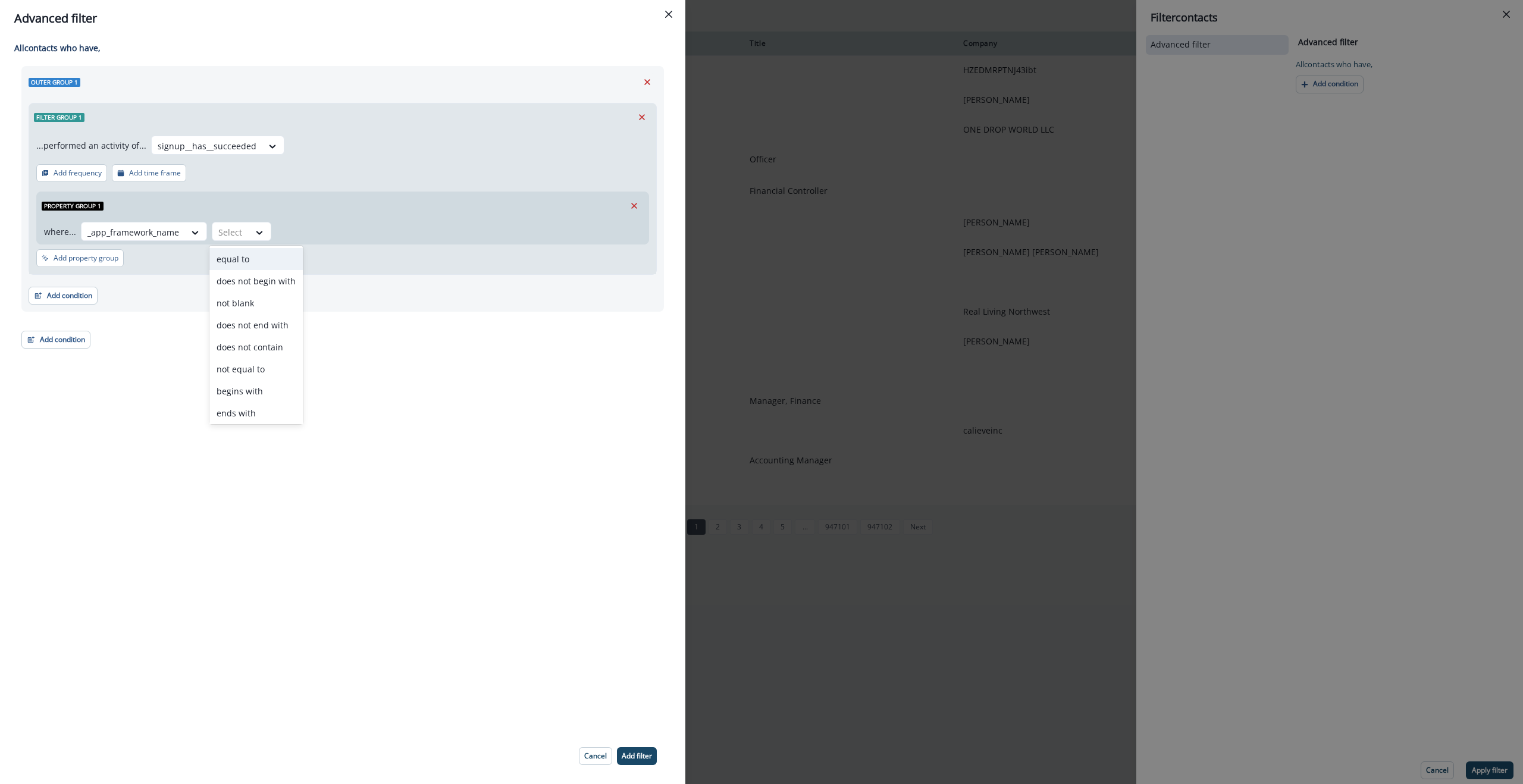
click at [255, 262] on div "equal to" at bounding box center [256, 259] width 94 height 22
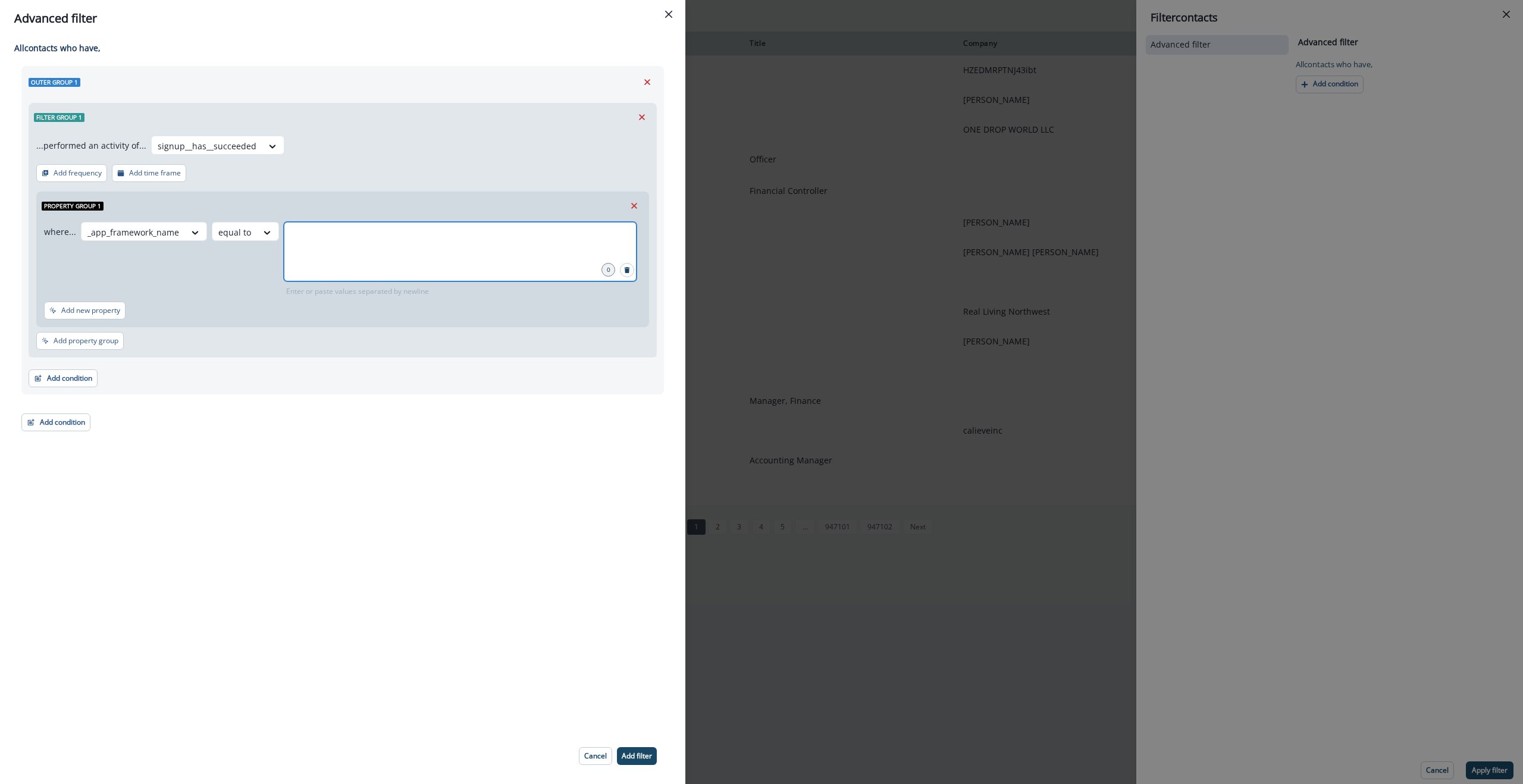
click at [328, 244] on input "text" at bounding box center [460, 237] width 349 height 24
type input "*******"
click at [632, 753] on p "Add filter" at bounding box center [637, 756] width 30 height 8
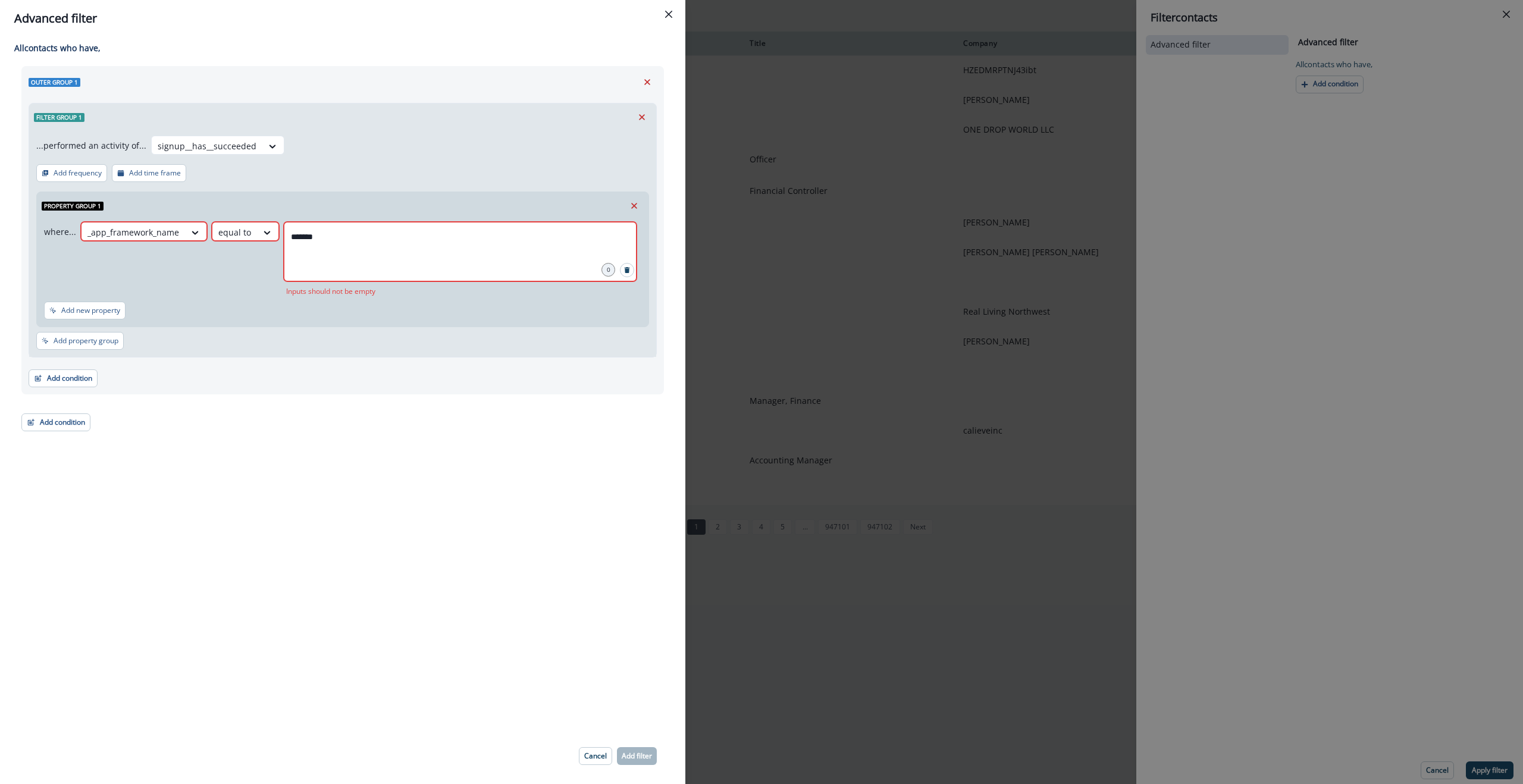
click at [315, 573] on div "All contact s who have, Outer group 1 Filter group 1 ...performed an activity o…" at bounding box center [342, 383] width 685 height 691
click at [367, 245] on input "*******" at bounding box center [460, 237] width 349 height 24
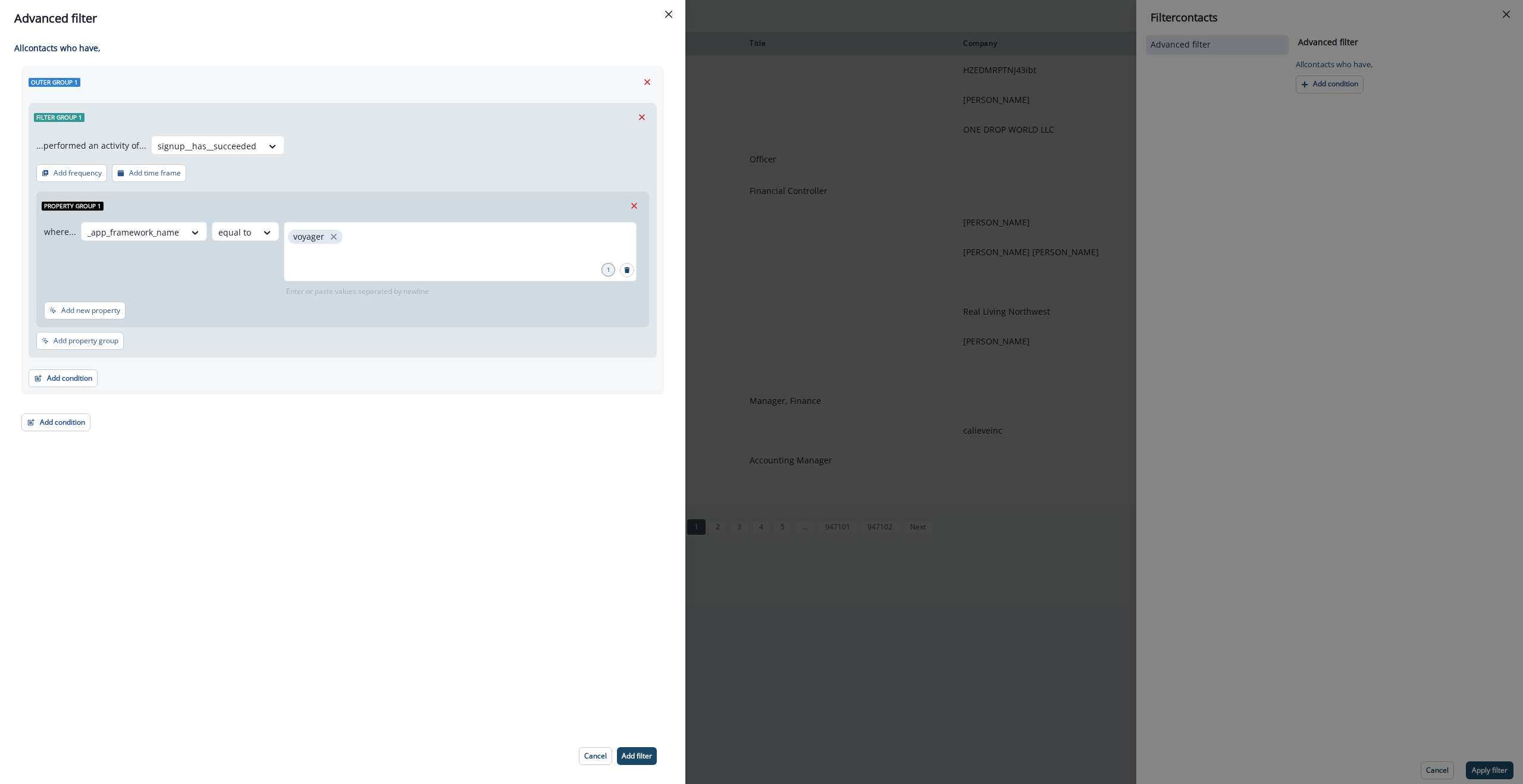
drag, startPoint x: 639, startPoint y: 759, endPoint x: 900, endPoint y: 759, distance: 261.0
click at [639, 759] on p "Add filter" at bounding box center [637, 756] width 30 height 8
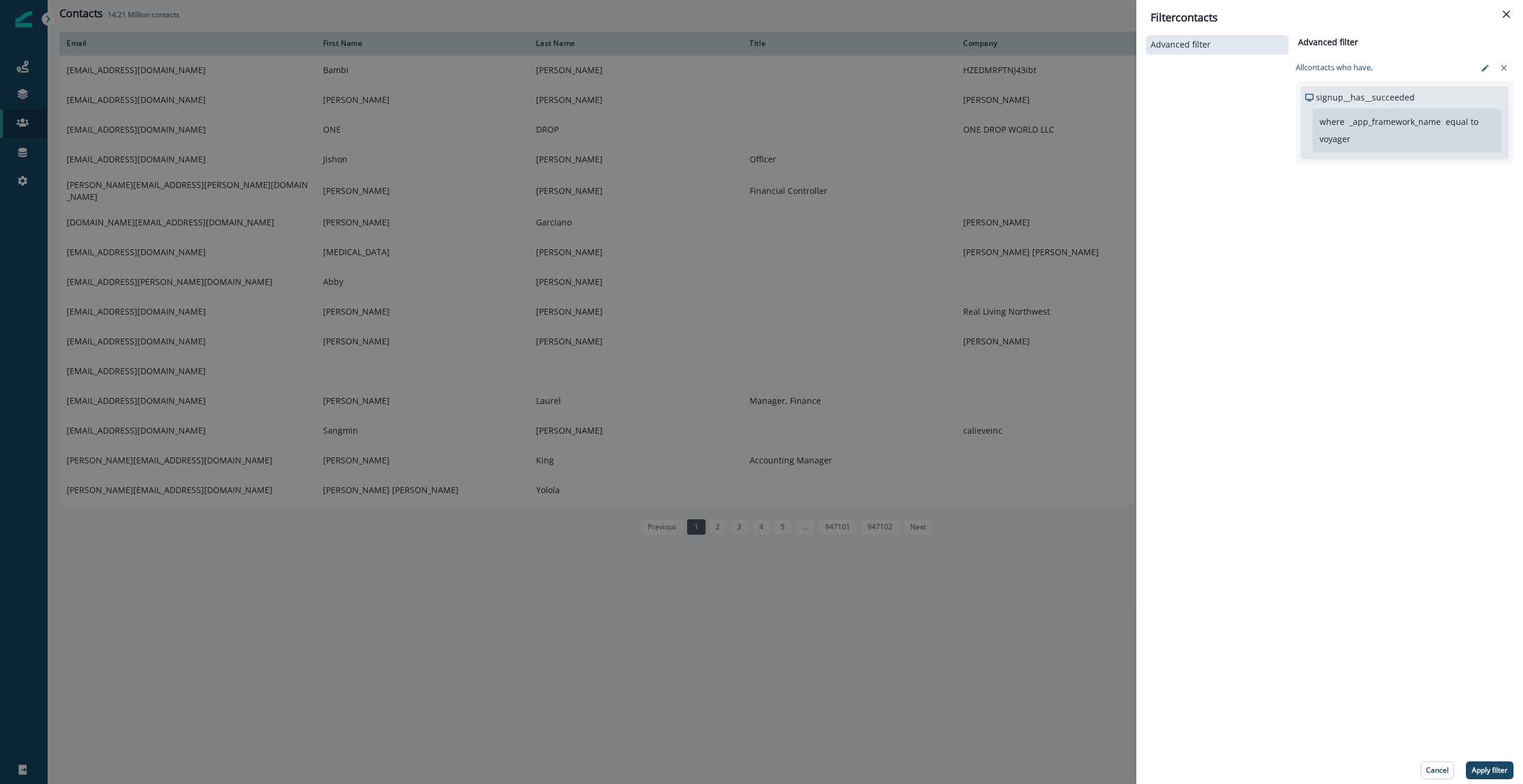
click at [1493, 770] on p "Apply filter" at bounding box center [1490, 770] width 36 height 8
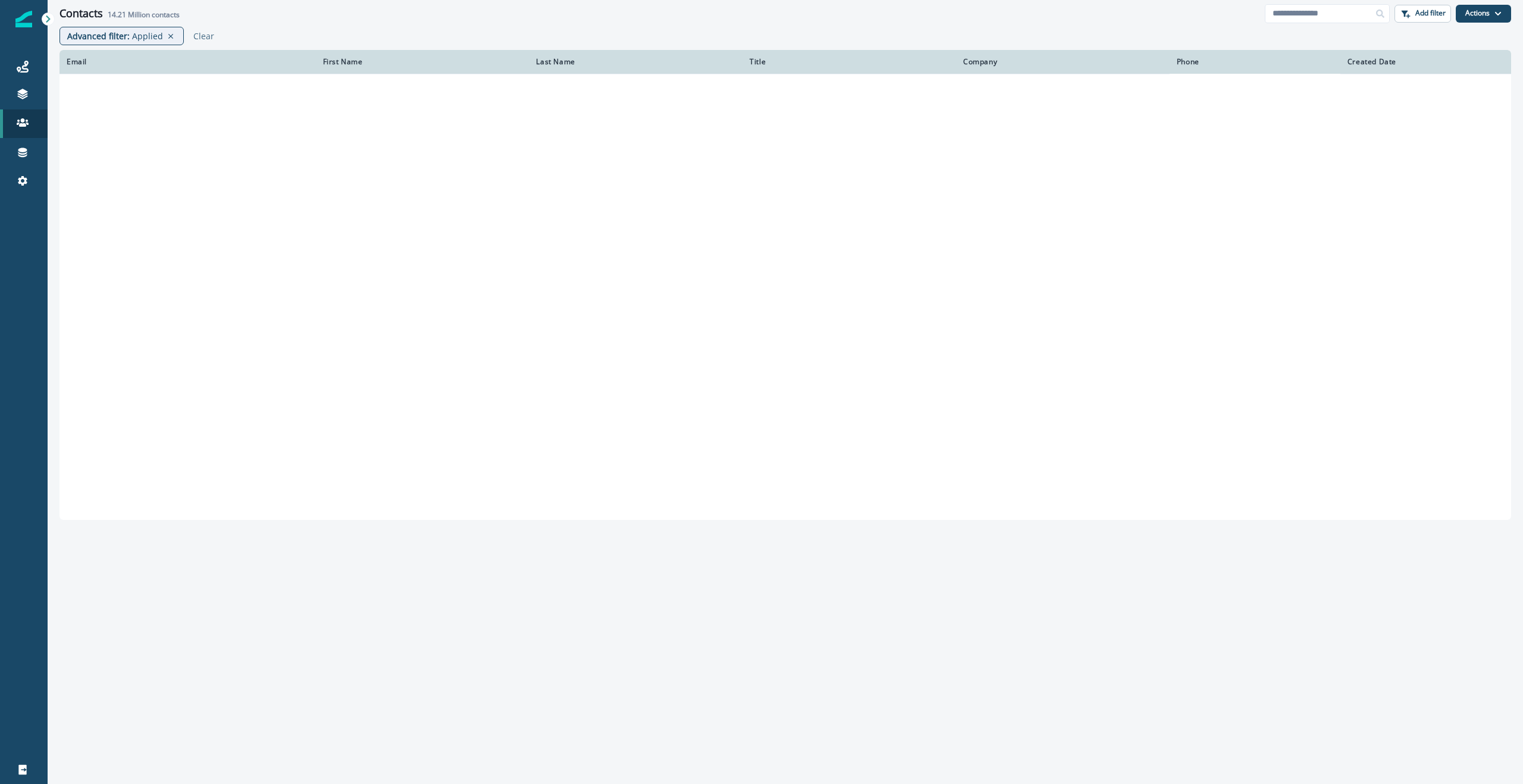
drag, startPoint x: 108, startPoint y: 12, endPoint x: 181, endPoint y: 12, distance: 73.0
click at [173, 12] on h2 "14.21 Million contacts" at bounding box center [143, 15] width 72 height 8
click at [249, 14] on div "Contacts 14.21 Million contacts" at bounding box center [662, 13] width 1206 height 13
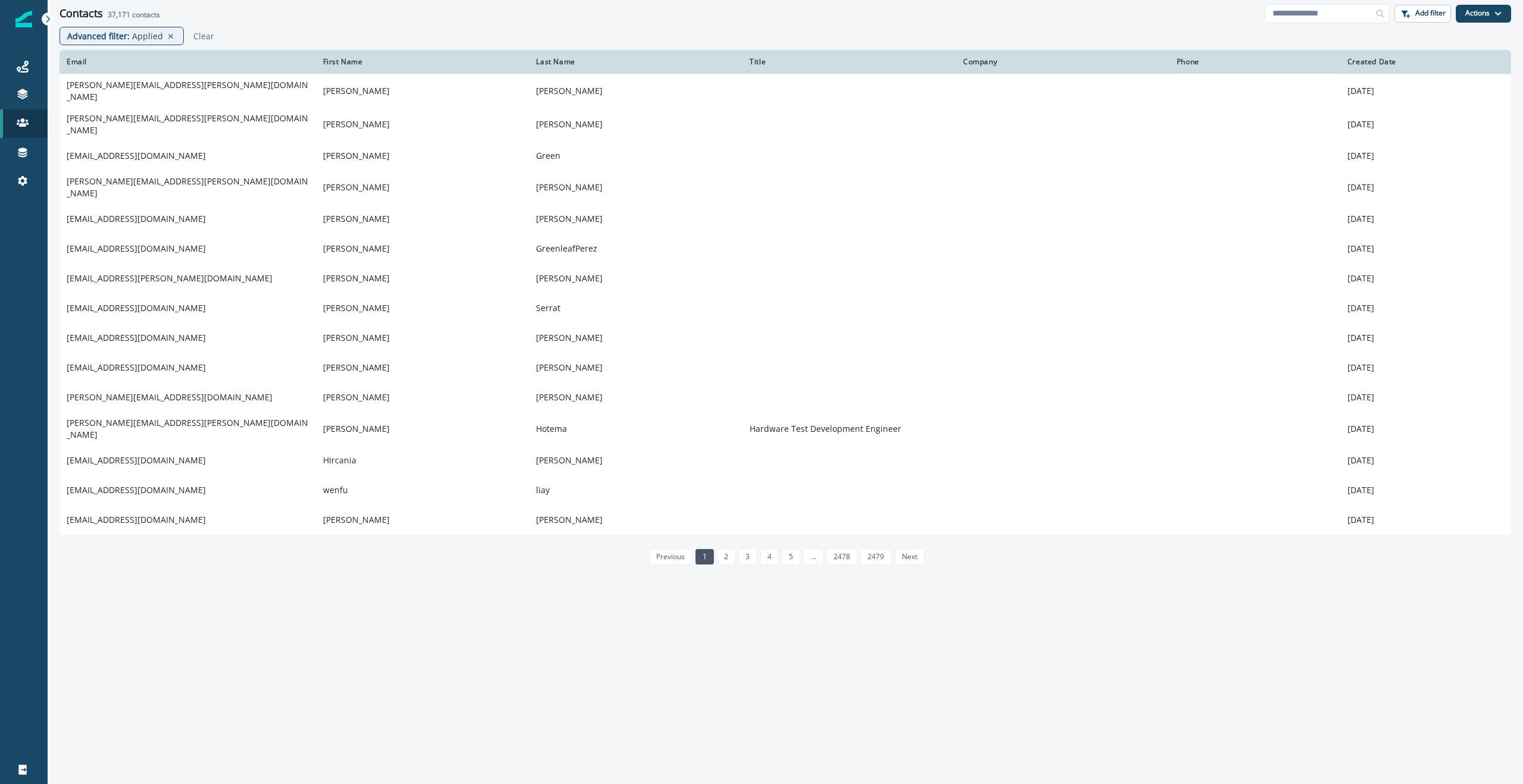
drag, startPoint x: 107, startPoint y: 13, endPoint x: 256, endPoint y: 23, distance: 149.3
click at [132, 15] on h2 "37,171 contacts" at bounding box center [134, 15] width 52 height 8
click at [365, 31] on div "Advanced filter : Applied Clear" at bounding box center [785, 39] width 1475 height 23
click at [1365, 63] on div "Created Date" at bounding box center [1425, 62] width 156 height 10
click at [339, 28] on div "Advanced filter : Applied Clear" at bounding box center [785, 39] width 1475 height 23
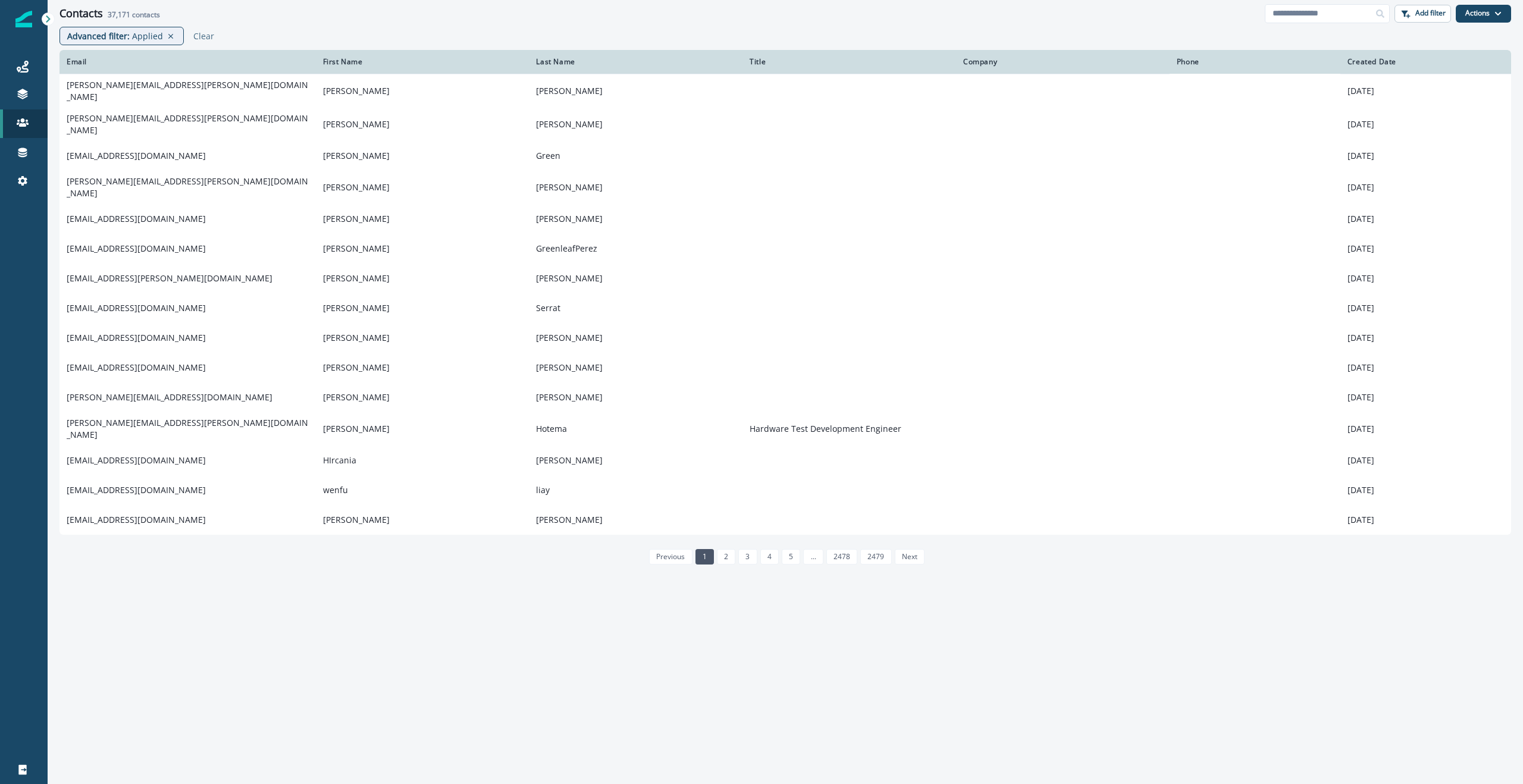
drag, startPoint x: 108, startPoint y: 15, endPoint x: 156, endPoint y: 15, distance: 48.0
click at [156, 15] on h2 "37,171 contacts" at bounding box center [134, 15] width 52 height 8
click at [258, 19] on div "Contacts 37,171 contacts" at bounding box center [662, 13] width 1206 height 13
click at [1104, 10] on div "Contacts 37,171 contacts" at bounding box center [662, 13] width 1206 height 13
click at [112, 15] on span "37,171" at bounding box center [118, 14] width 23 height 10
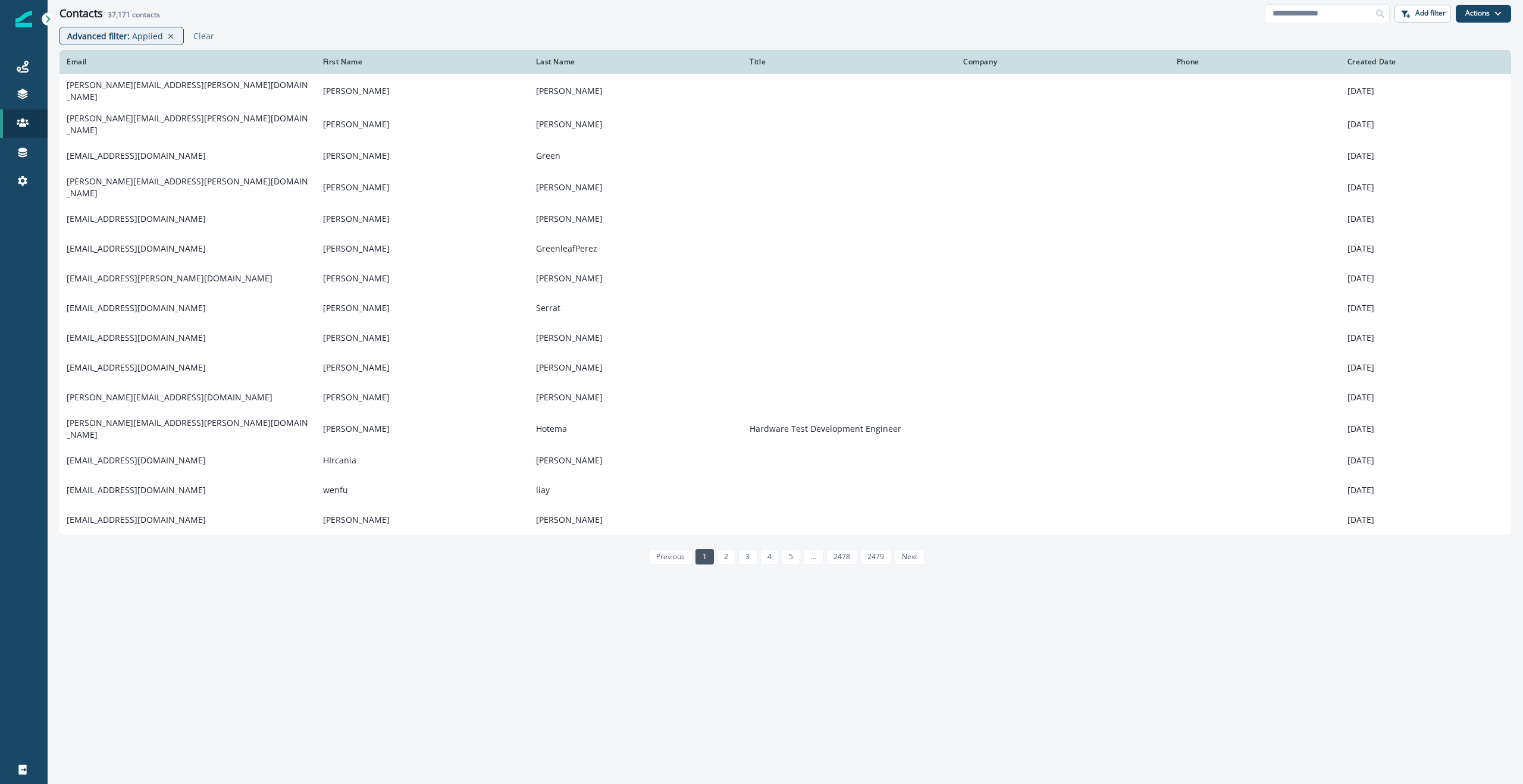
drag, startPoint x: 109, startPoint y: 15, endPoint x: 120, endPoint y: 15, distance: 11.0
click at [120, 15] on span "37,171" at bounding box center [118, 14] width 23 height 10
drag, startPoint x: 112, startPoint y: 13, endPoint x: 120, endPoint y: 13, distance: 8.0
click at [120, 13] on span "37,171" at bounding box center [118, 14] width 23 height 10
click at [109, 17] on span "37,171" at bounding box center [118, 14] width 23 height 10
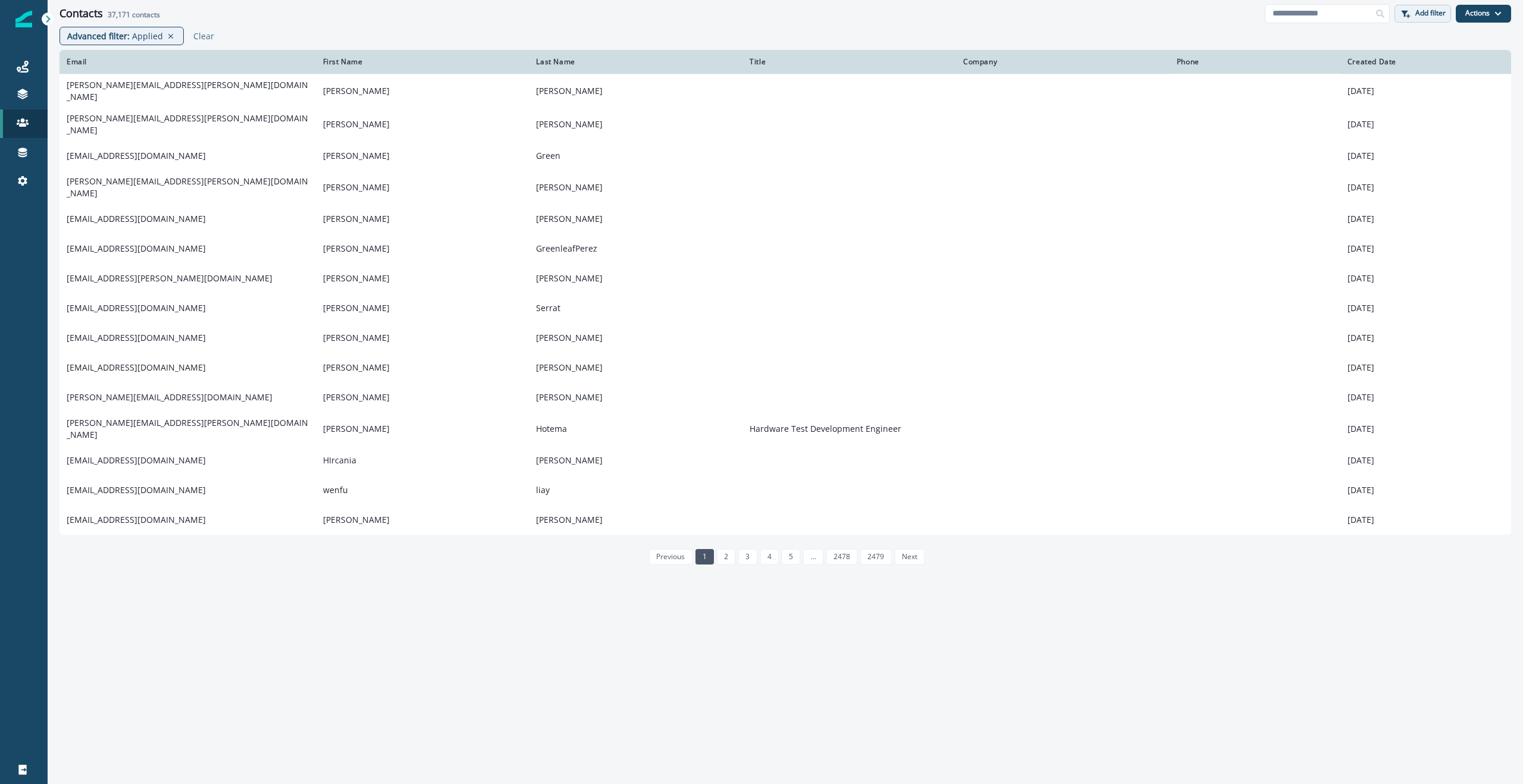
click at [1427, 19] on button "Add filter" at bounding box center [1422, 14] width 56 height 18
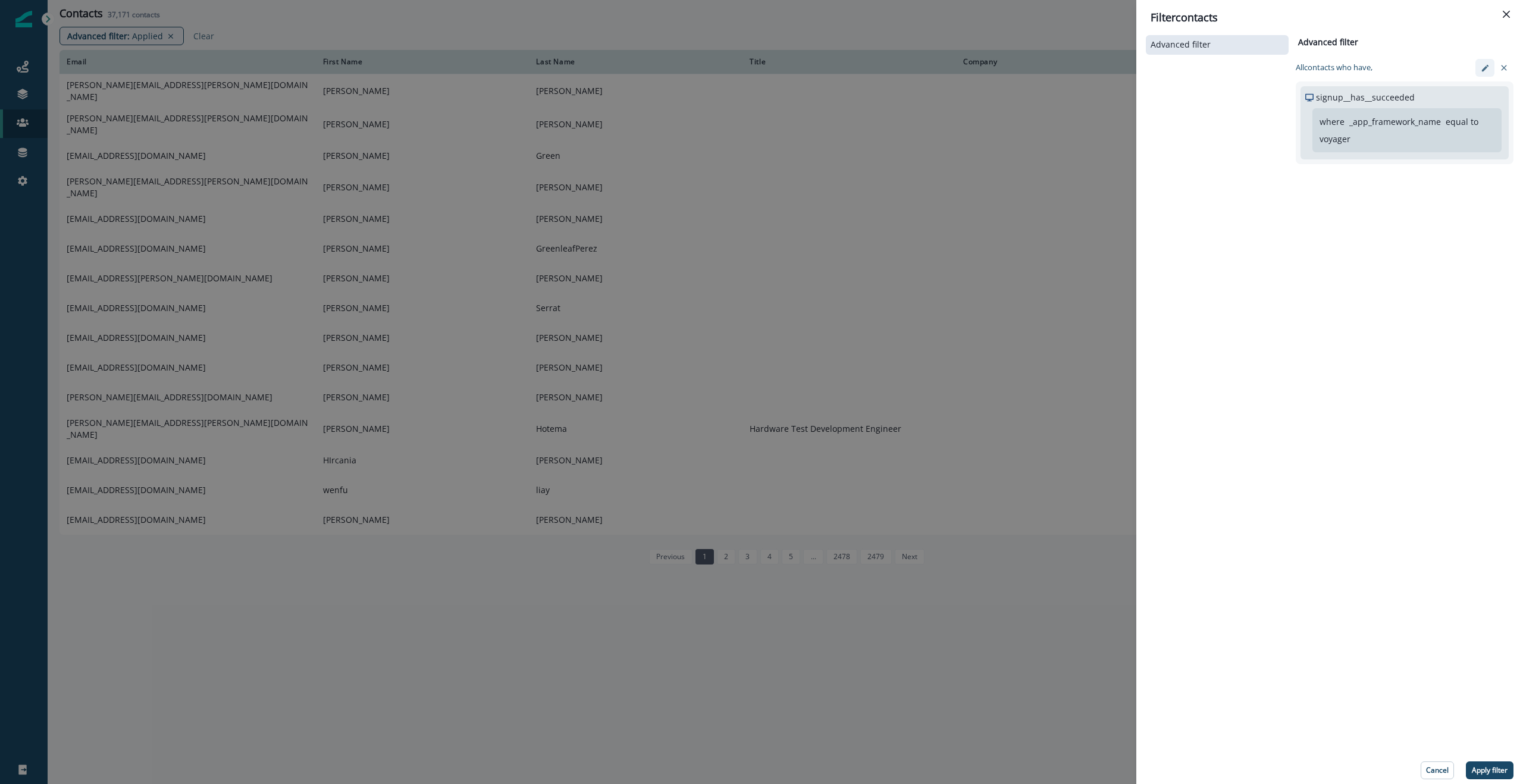
click at [1487, 67] on icon "edit-filter" at bounding box center [1485, 67] width 9 height 9
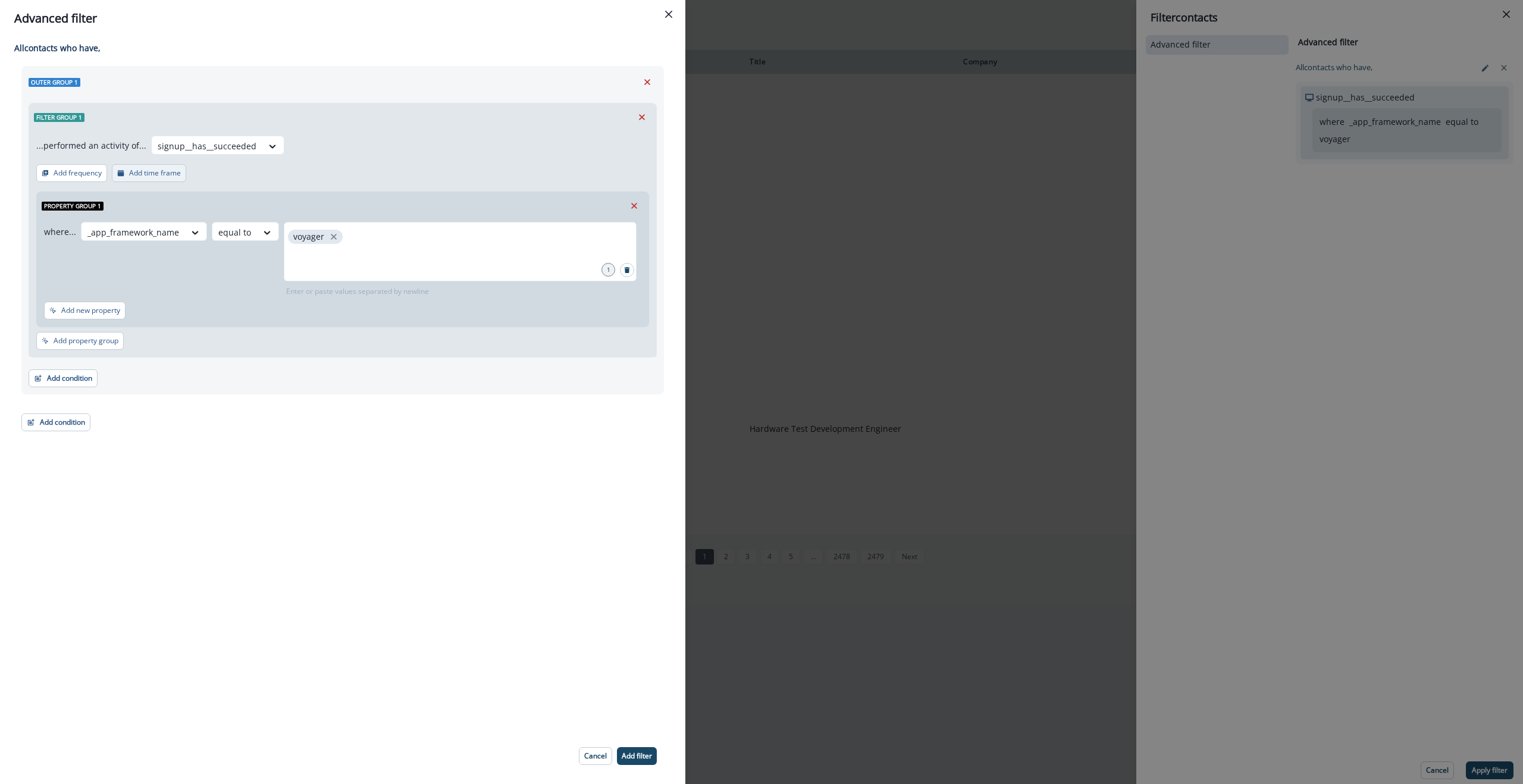
click at [139, 170] on p "Add time frame" at bounding box center [155, 173] width 52 height 8
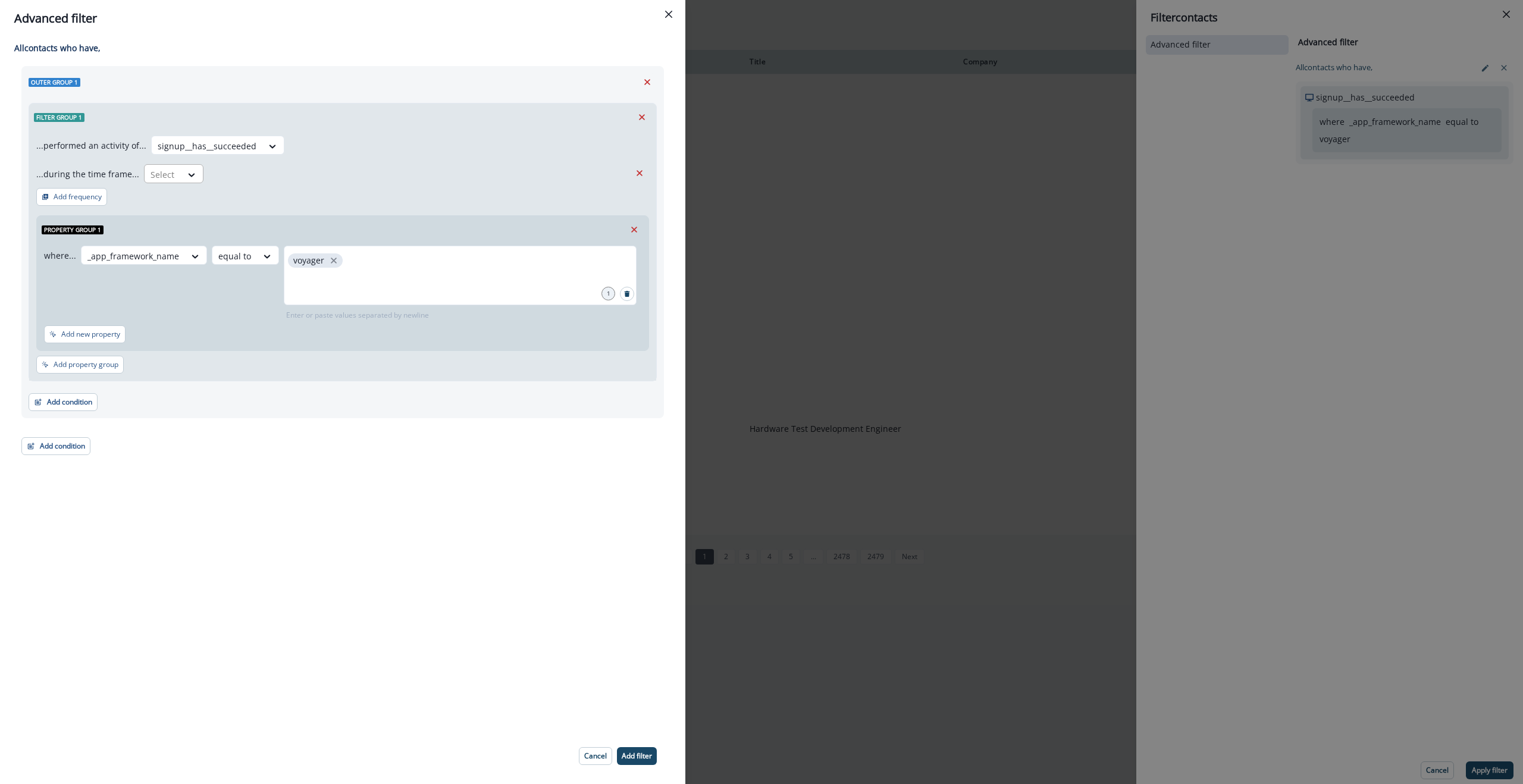
click at [162, 175] on div at bounding box center [163, 175] width 25 height 15
click at [328, 169] on div "...during the time frame... Select" at bounding box center [333, 173] width 594 height 19
click at [638, 173] on icon "Remove" at bounding box center [640, 173] width 11 height 11
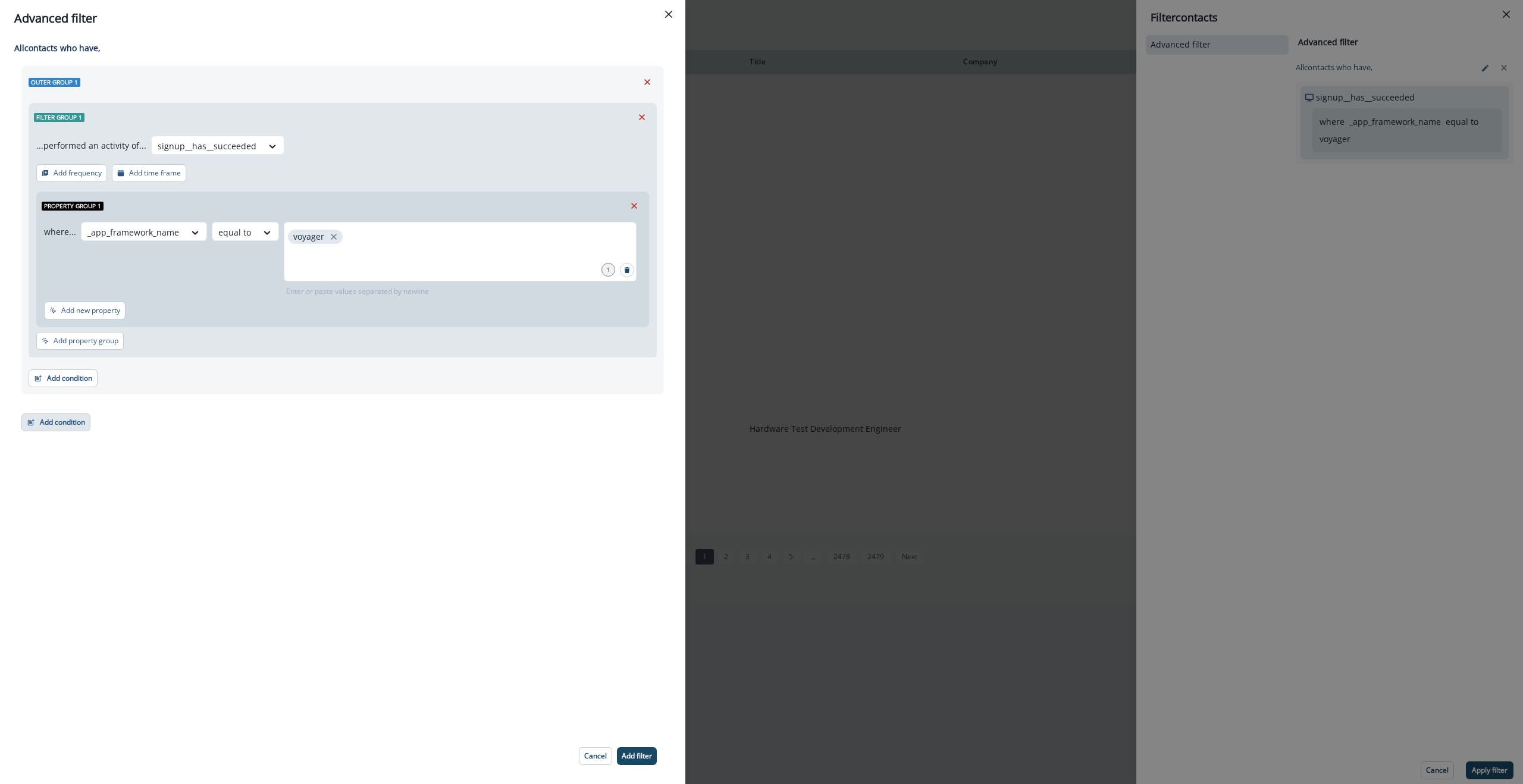
click at [59, 425] on button "Add condition" at bounding box center [56, 423] width 69 height 18
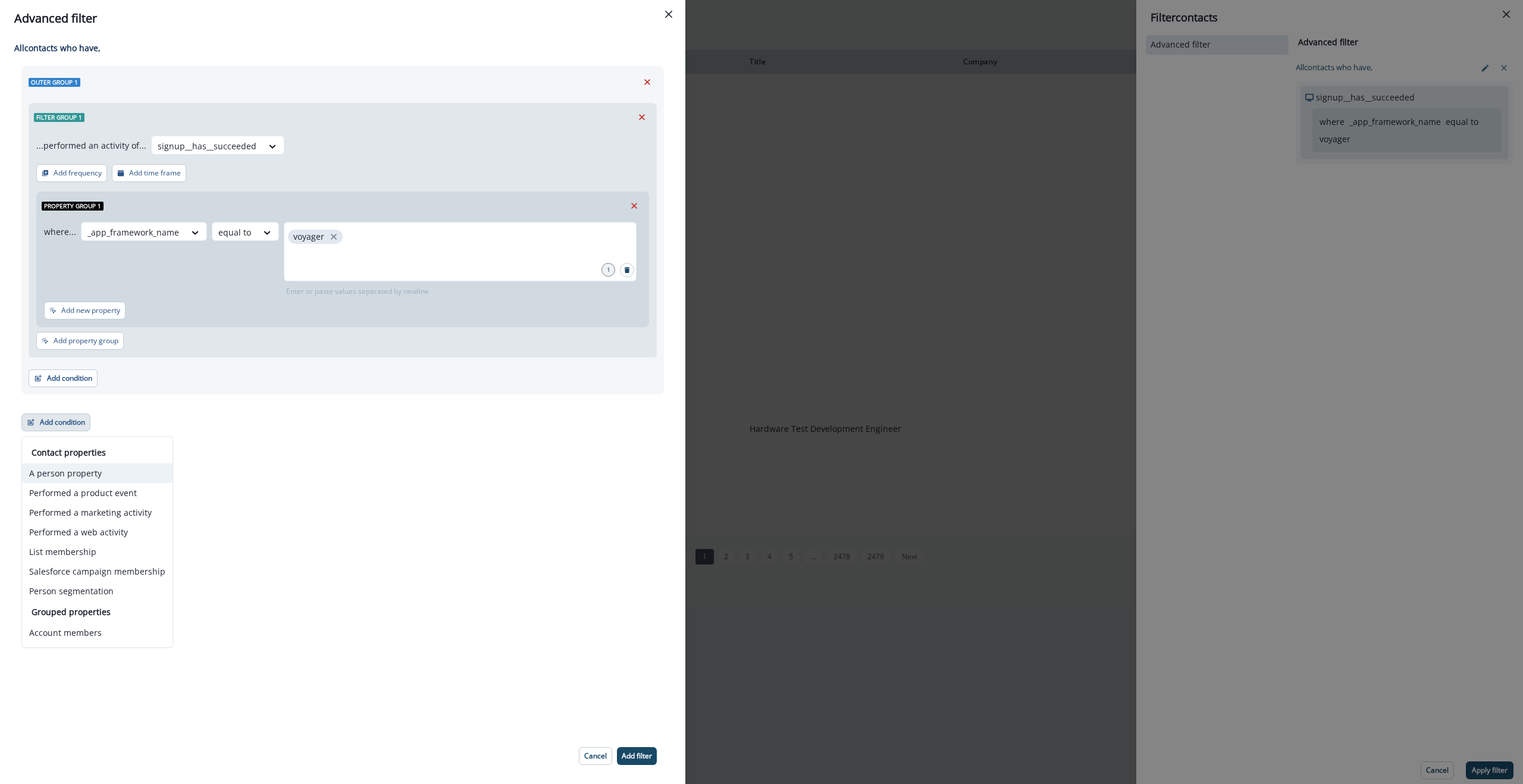
click at [69, 474] on button "A person property" at bounding box center [97, 473] width 151 height 20
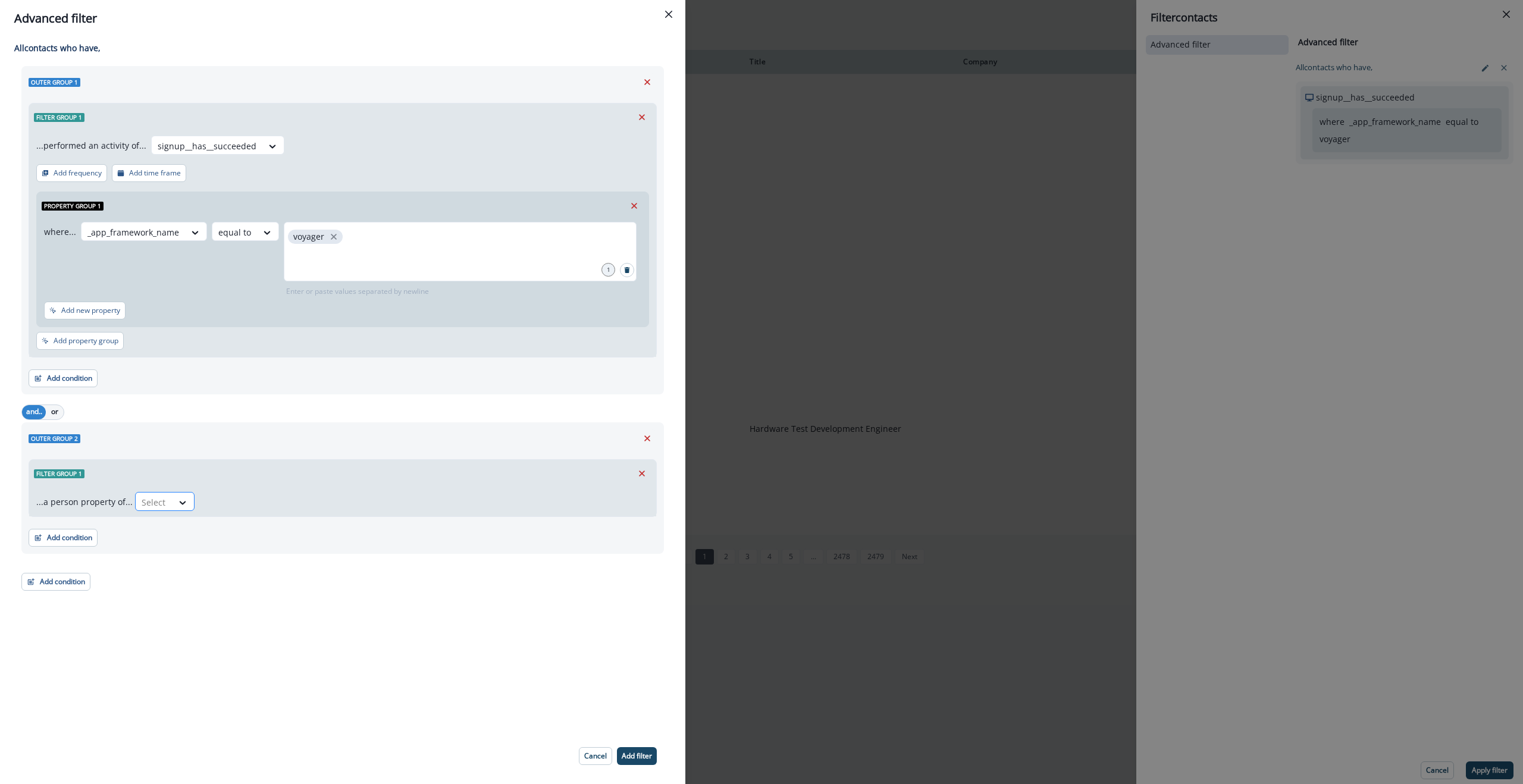
click at [159, 504] on div at bounding box center [154, 502] width 25 height 15
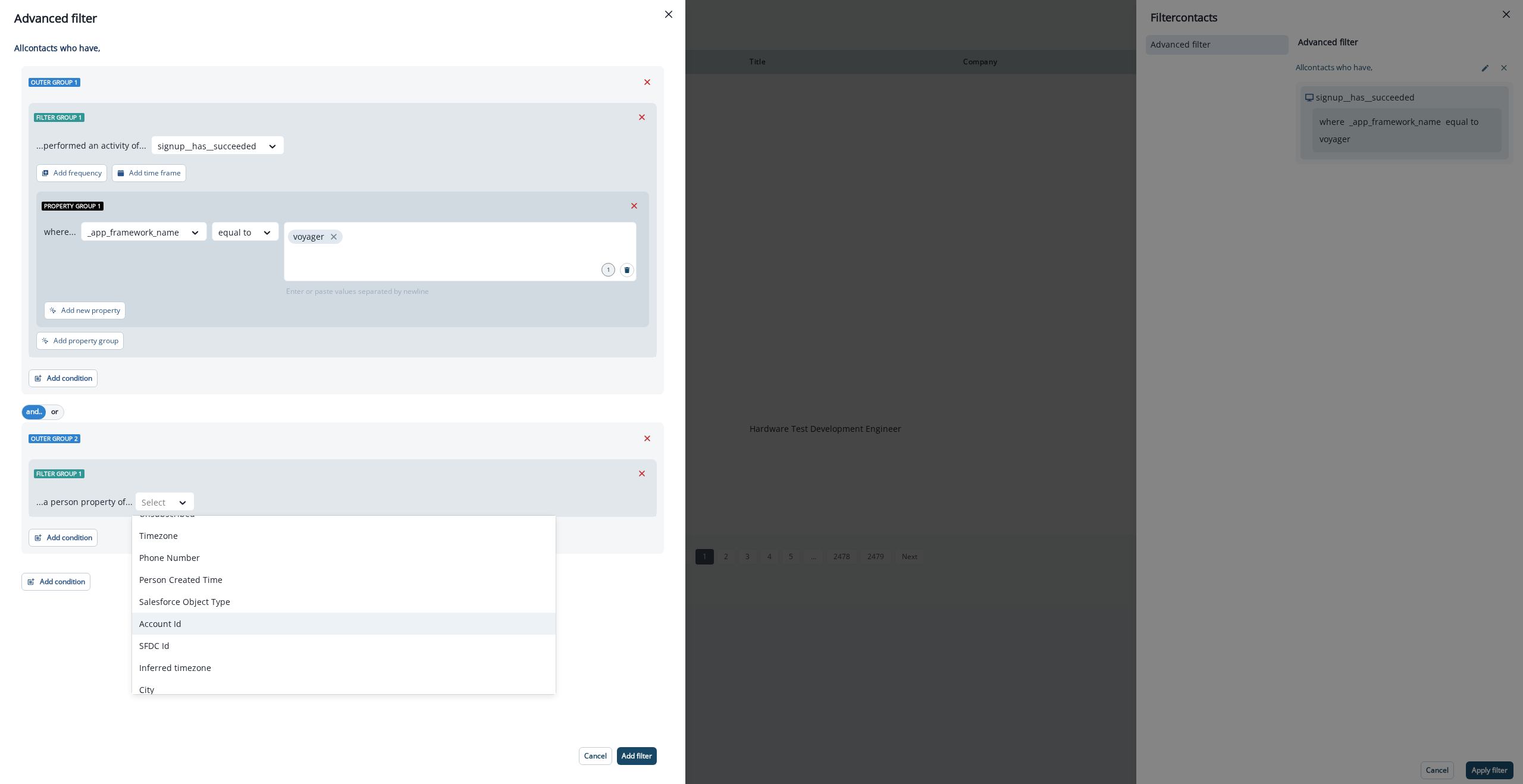
scroll to position [195, 0]
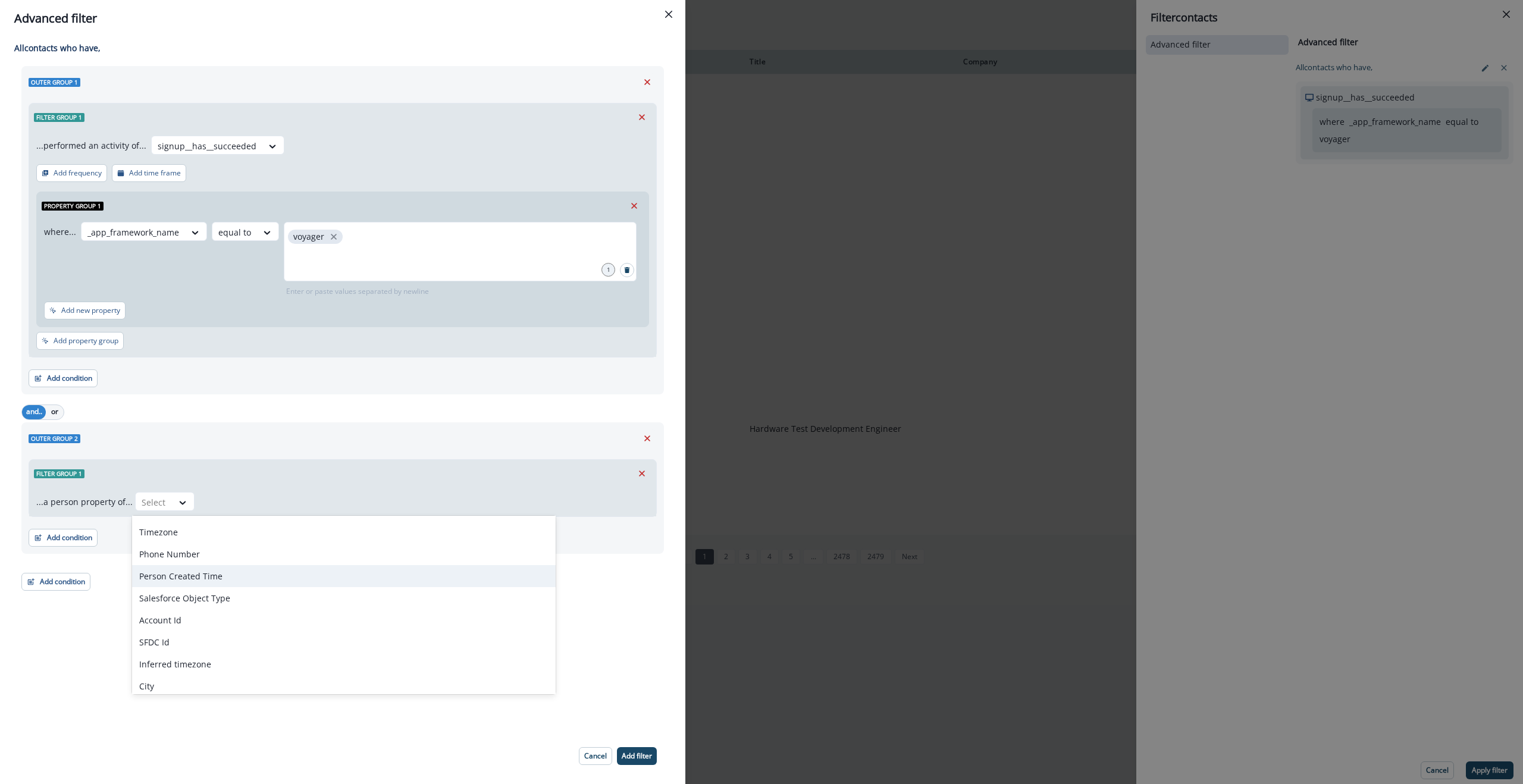
click at [182, 570] on div "Person Created Time" at bounding box center [344, 576] width 423 height 22
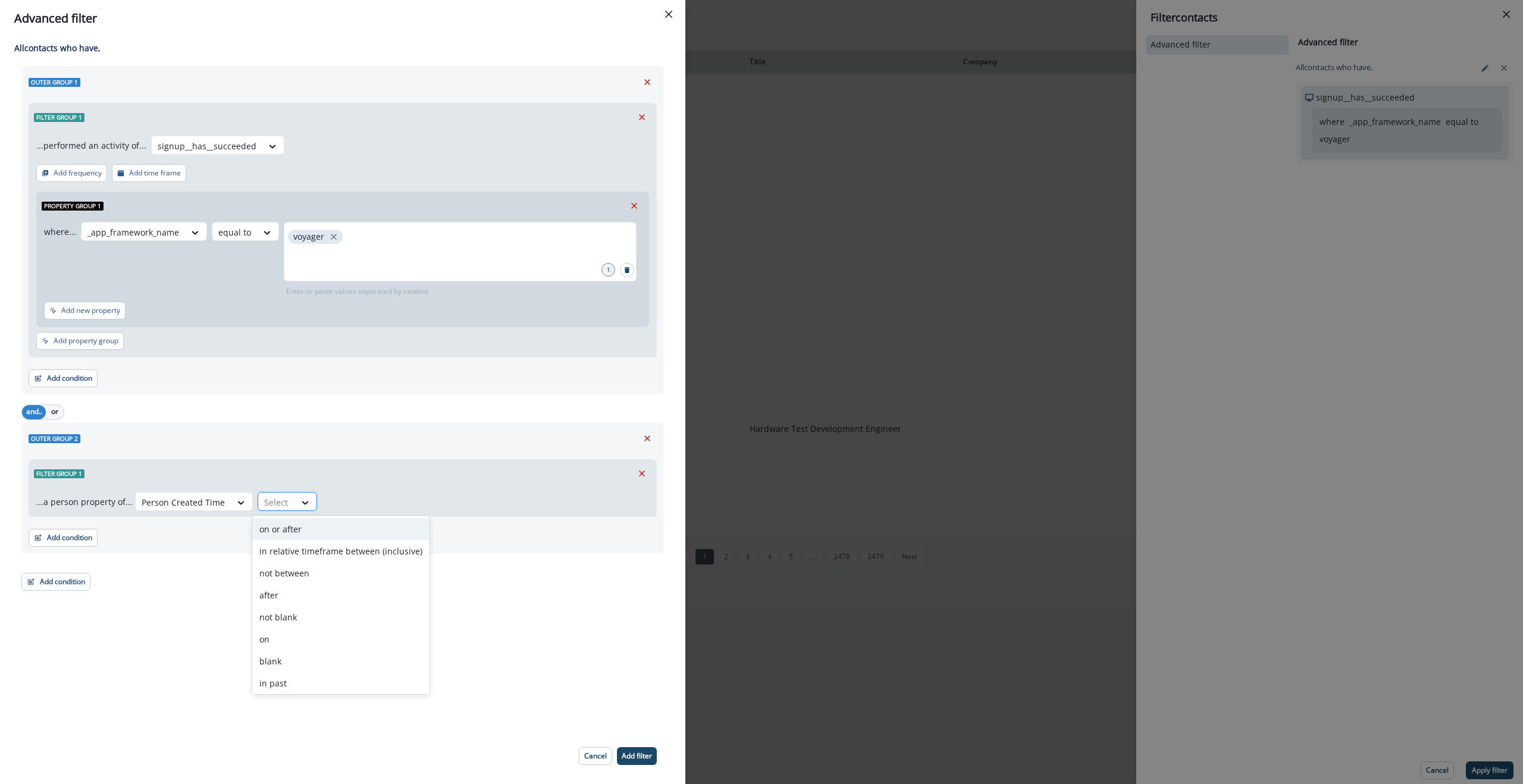
click at [279, 505] on div at bounding box center [277, 502] width 25 height 15
click at [289, 535] on div "on or after" at bounding box center [340, 529] width 177 height 22
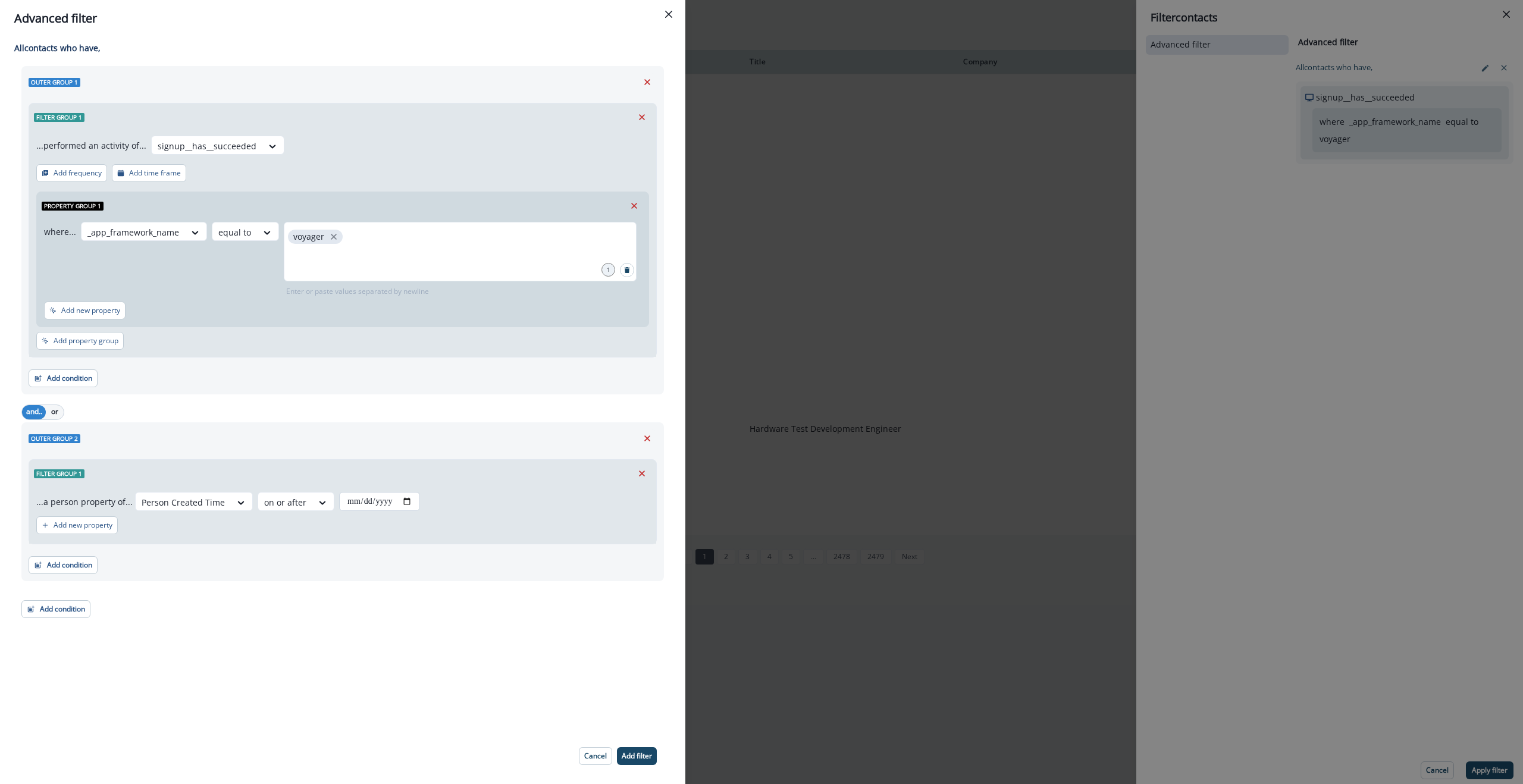
click at [413, 498] on input "date" at bounding box center [380, 502] width 81 height 19
type input "**********"
click at [637, 755] on p "Add filter" at bounding box center [637, 756] width 30 height 8
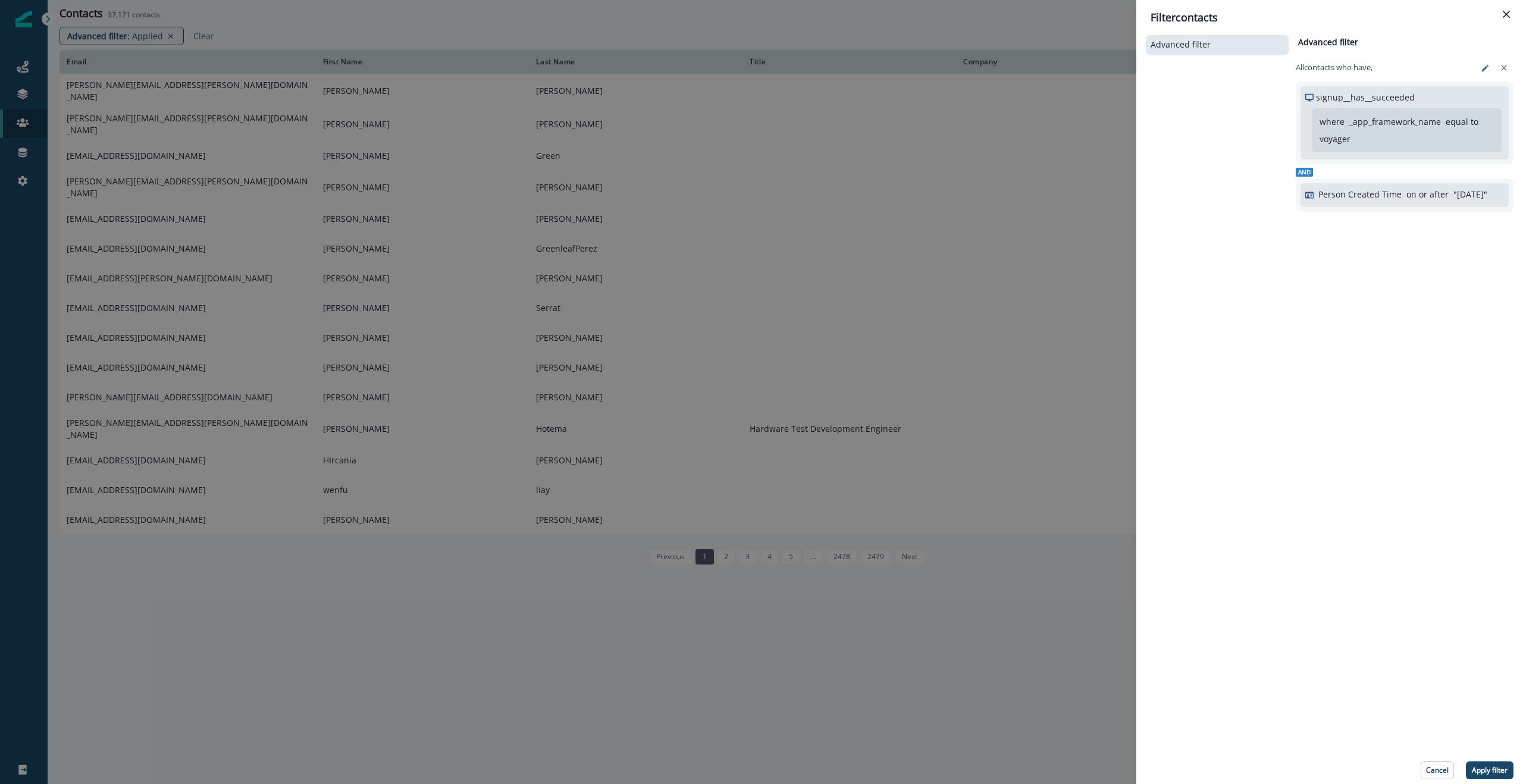
drag, startPoint x: 1487, startPoint y: 770, endPoint x: 1460, endPoint y: 754, distance: 31.4
click at [1487, 770] on p "Apply filter" at bounding box center [1490, 770] width 36 height 8
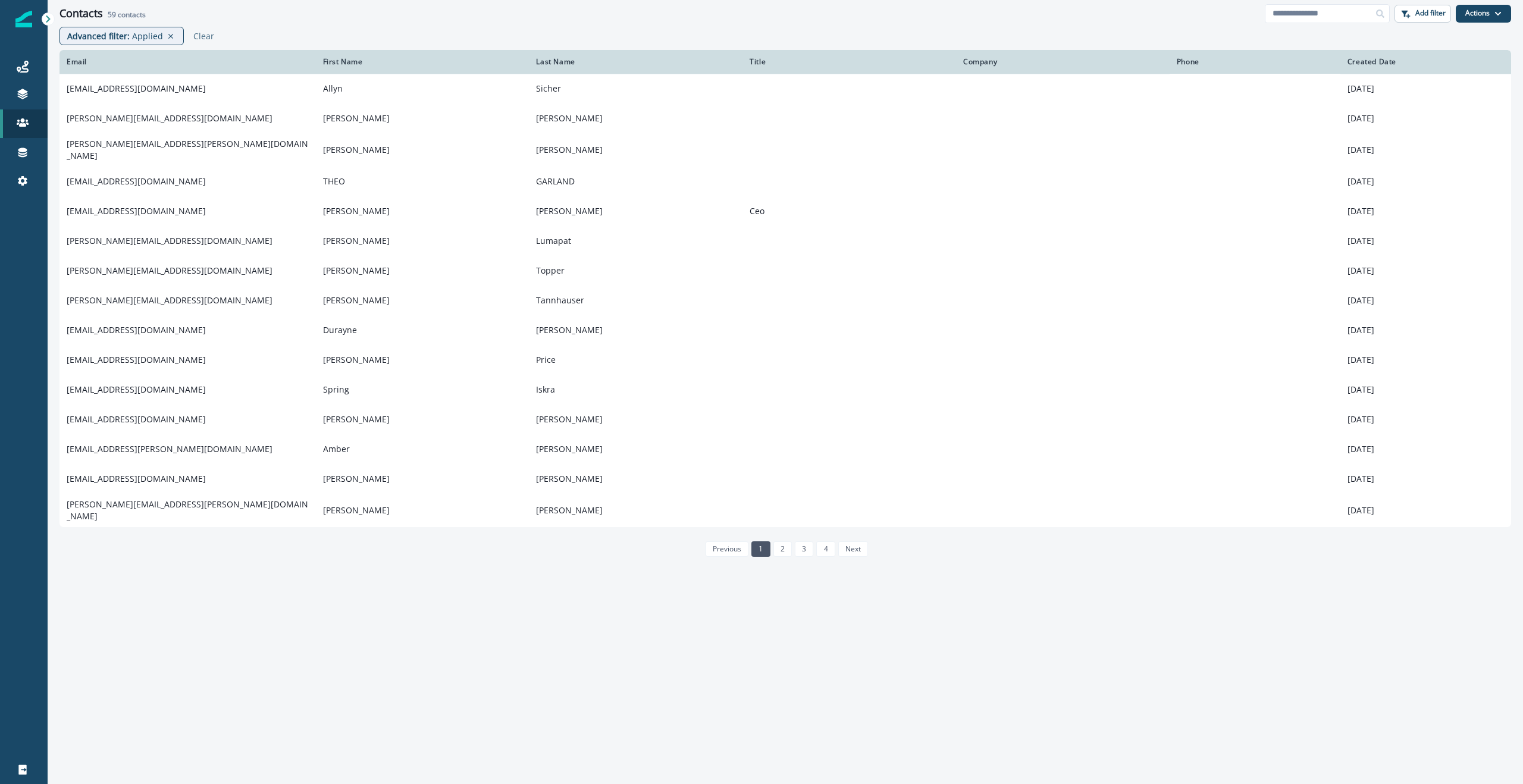
drag, startPoint x: 107, startPoint y: 15, endPoint x: 123, endPoint y: 14, distance: 16.0
click at [123, 14] on h2 "59 contacts" at bounding box center [126, 15] width 38 height 8
click at [336, 21] on div "Contacts 59 contacts Add filter Actions Create Contact Import Contacts" at bounding box center [785, 13] width 1475 height 27
click at [825, 20] on div "Contacts 59 contacts" at bounding box center [662, 13] width 1206 height 13
drag, startPoint x: 107, startPoint y: 14, endPoint x: 120, endPoint y: 14, distance: 13.0
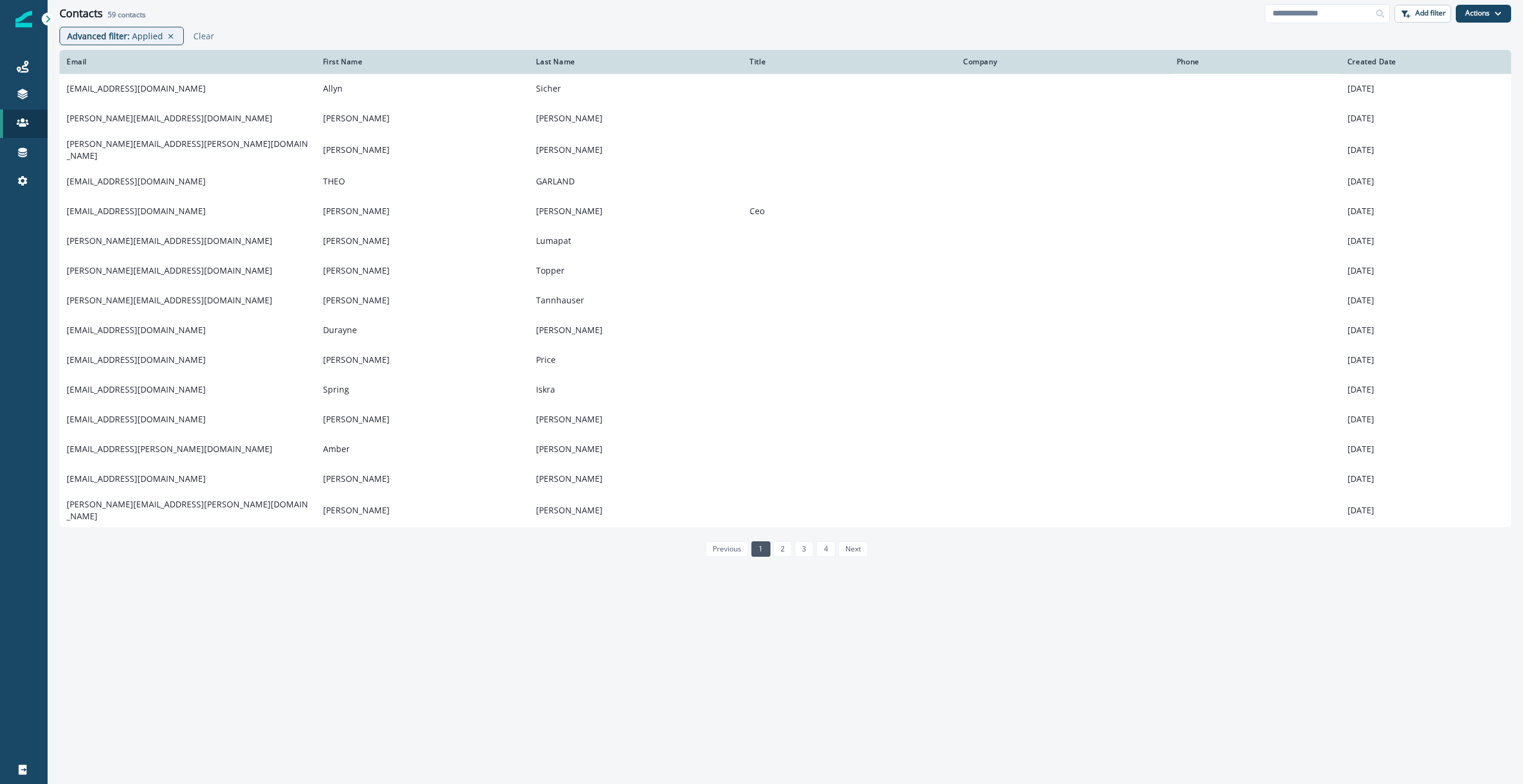
click at [120, 14] on div "Contacts 59 contacts" at bounding box center [662, 13] width 1206 height 13
click at [321, 18] on div "Contacts 59 contacts" at bounding box center [662, 13] width 1206 height 13
drag, startPoint x: 436, startPoint y: 20, endPoint x: 760, endPoint y: 8, distance: 324.2
click at [436, 20] on div "Contacts 59 contacts Add filter Actions Create Contact Import Contacts" at bounding box center [785, 13] width 1475 height 27
click at [1428, 11] on p "Add filter" at bounding box center [1431, 13] width 30 height 8
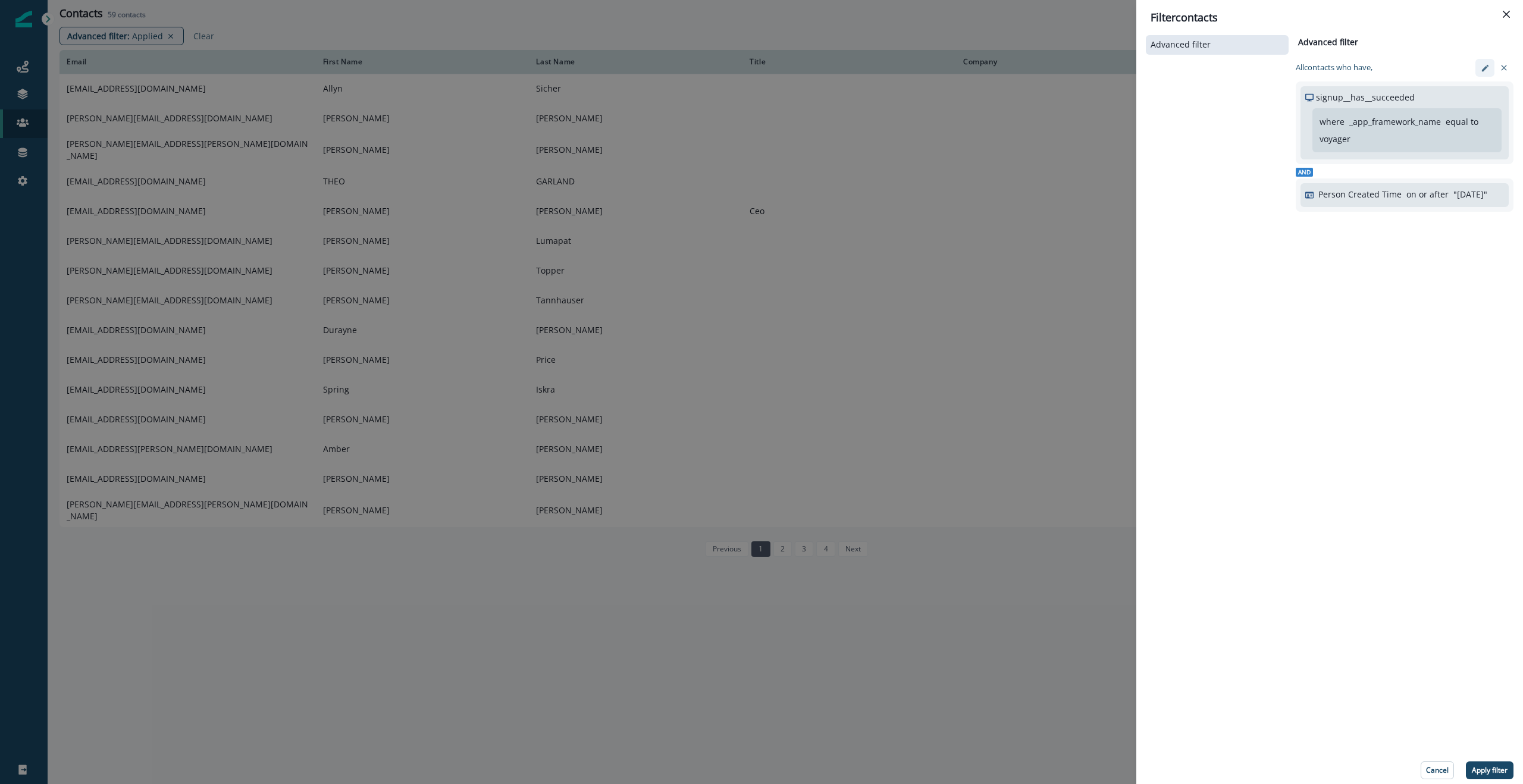
click at [1486, 66] on icon "edit-filter" at bounding box center [1485, 67] width 9 height 9
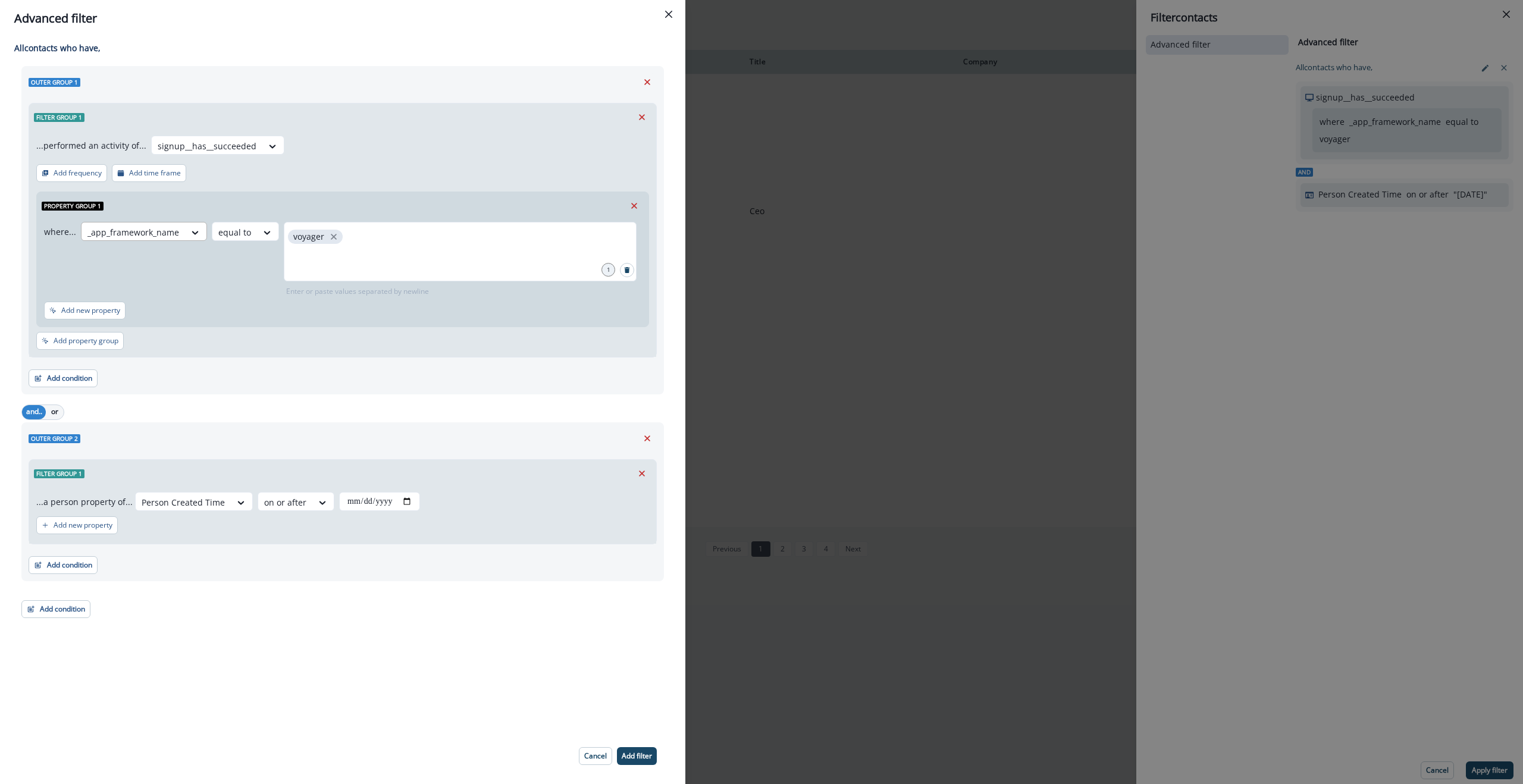
click at [150, 231] on div at bounding box center [133, 233] width 92 height 15
click at [134, 328] on div "_app_host_name" at bounding box center [142, 325] width 125 height 22
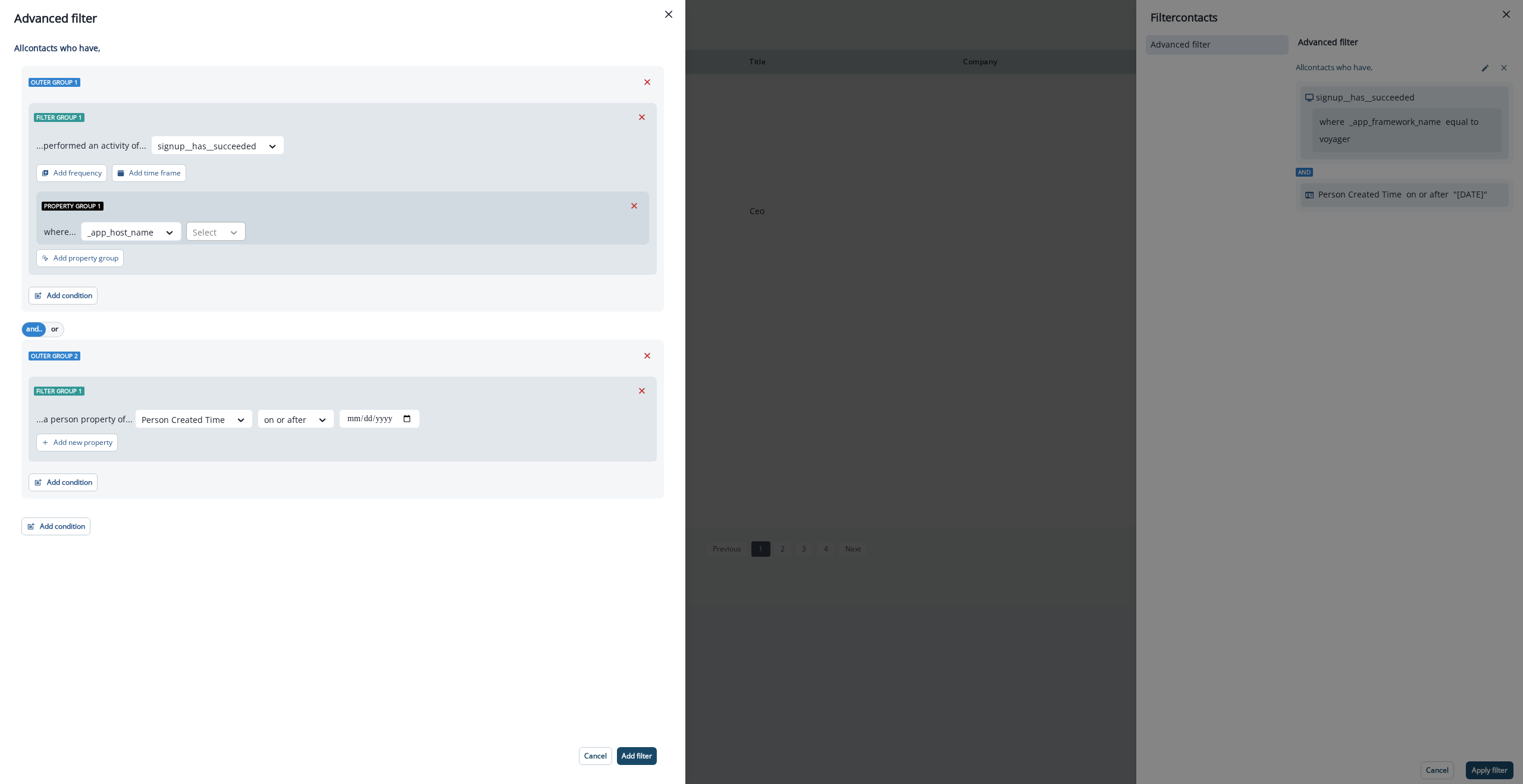
click at [229, 227] on icon at bounding box center [234, 232] width 11 height 12
drag, startPoint x: 234, startPoint y: 268, endPoint x: 249, endPoint y: 265, distance: 15.3
click at [234, 268] on div "equal to" at bounding box center [231, 259] width 94 height 22
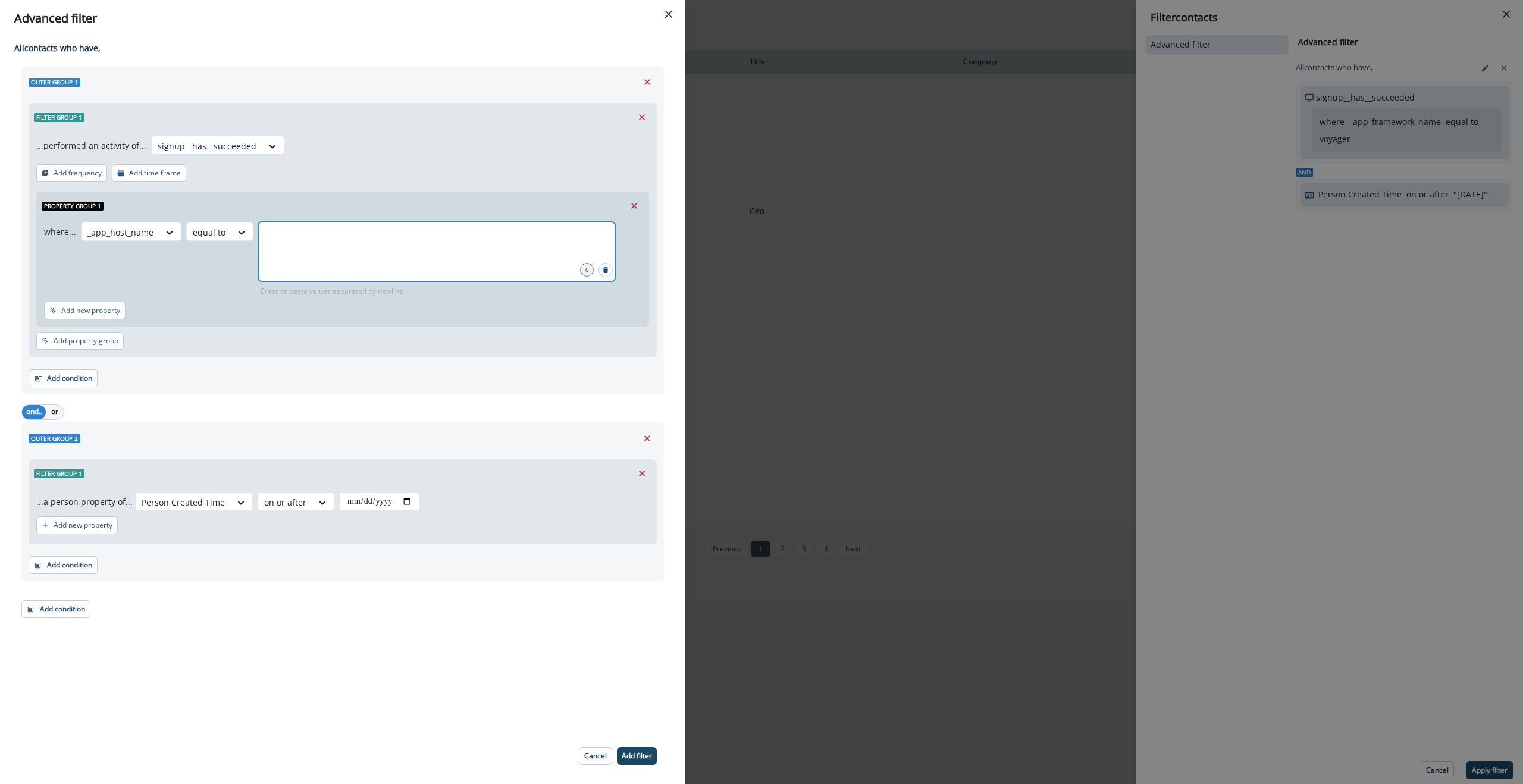
click at [323, 233] on input "text" at bounding box center [437, 237] width 353 height 24
type input "*******"
click at [637, 757] on p "Add filter" at bounding box center [637, 756] width 30 height 8
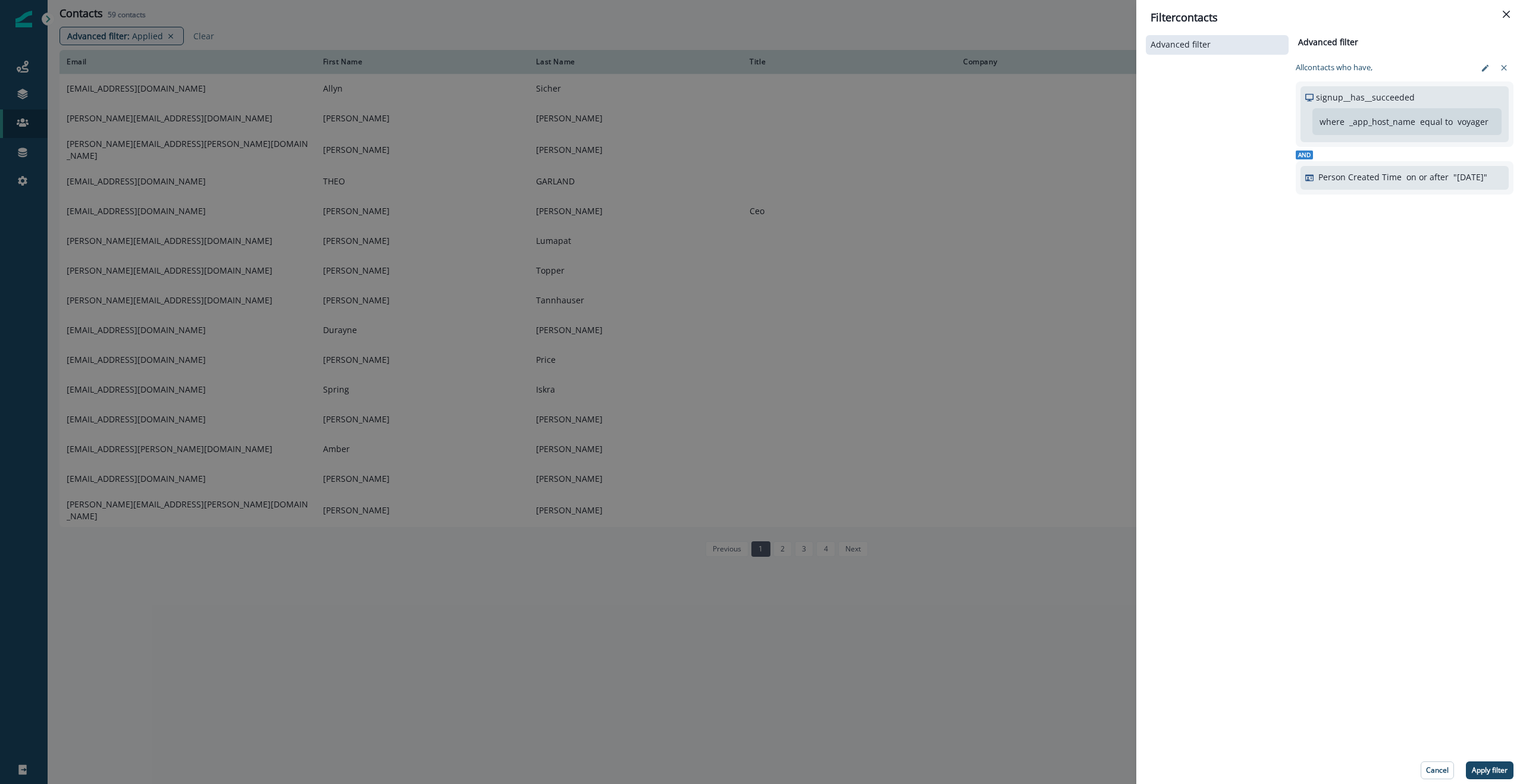
drag, startPoint x: 1416, startPoint y: 422, endPoint x: 1453, endPoint y: 624, distance: 205.4
click at [1416, 422] on div "Advanced filter Advanced filter Clear All contact s who have, signup__has__succ…" at bounding box center [1330, 406] width 368 height 746
click at [1489, 770] on p "Apply filter" at bounding box center [1490, 770] width 36 height 8
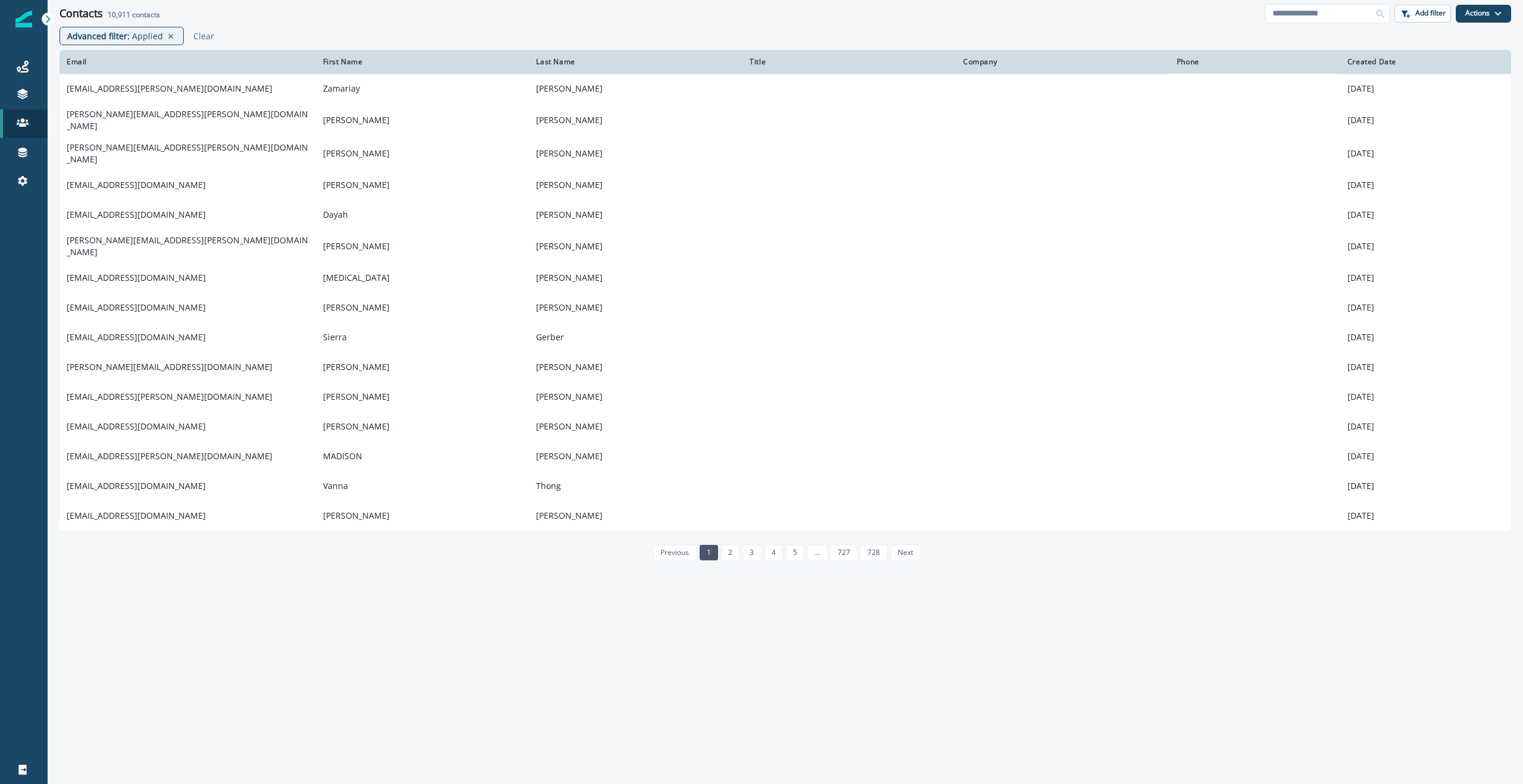
drag, startPoint x: 108, startPoint y: 12, endPoint x: 131, endPoint y: 14, distance: 23.1
click at [130, 14] on span "10,911" at bounding box center [118, 14] width 23 height 10
click at [118, 16] on span "10,911" at bounding box center [118, 14] width 23 height 10
drag, startPoint x: 106, startPoint y: 13, endPoint x: 129, endPoint y: 14, distance: 23.0
click at [129, 14] on div "Contacts 10,911 contacts" at bounding box center [662, 13] width 1206 height 13
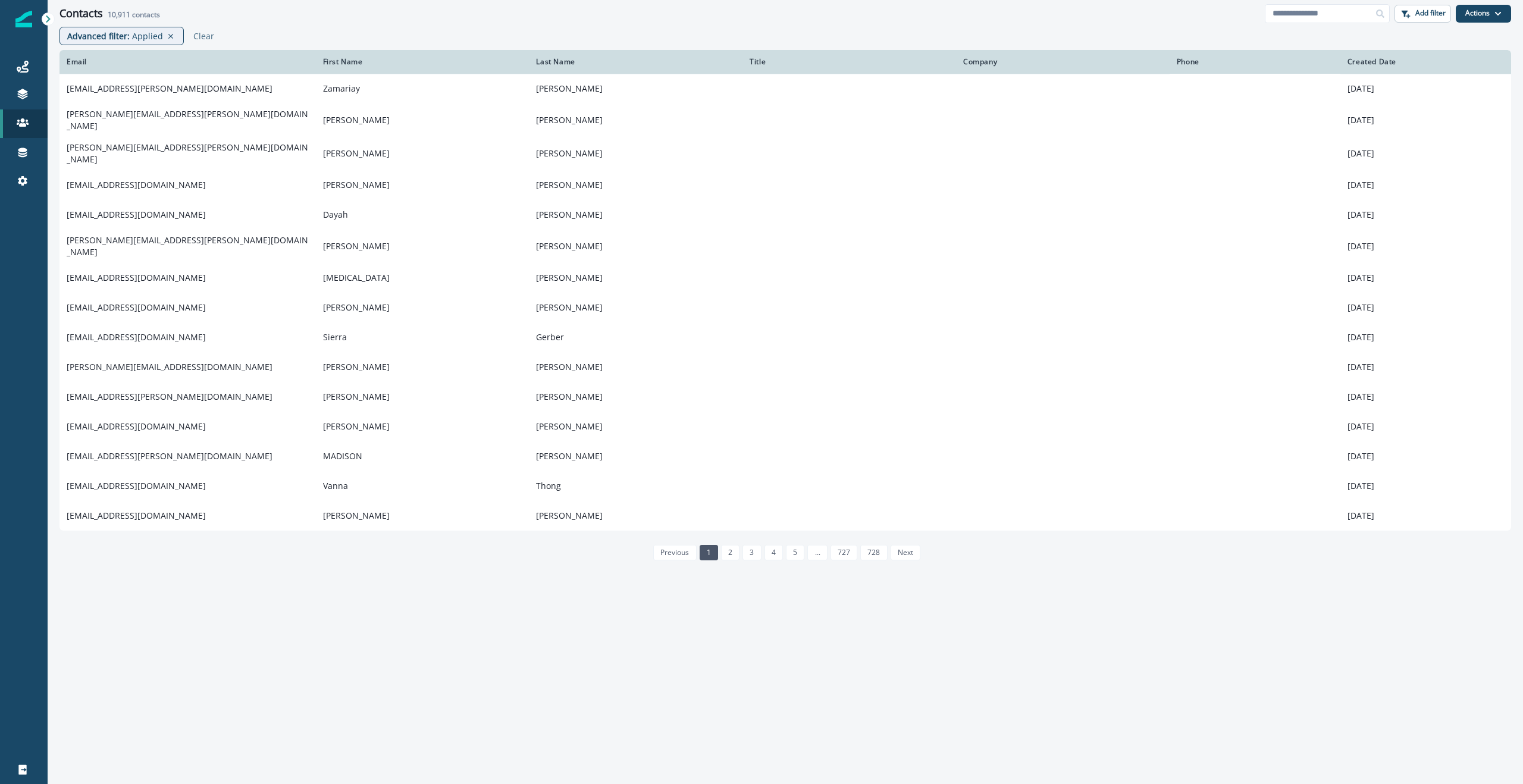
click at [119, 14] on span "10,911" at bounding box center [118, 14] width 23 height 10
click at [460, 28] on div "Advanced filter : Applied Clear" at bounding box center [785, 39] width 1475 height 23
drag, startPoint x: 107, startPoint y: 15, endPoint x: 129, endPoint y: 15, distance: 22.0
click at [129, 15] on span "10,911" at bounding box center [118, 14] width 23 height 10
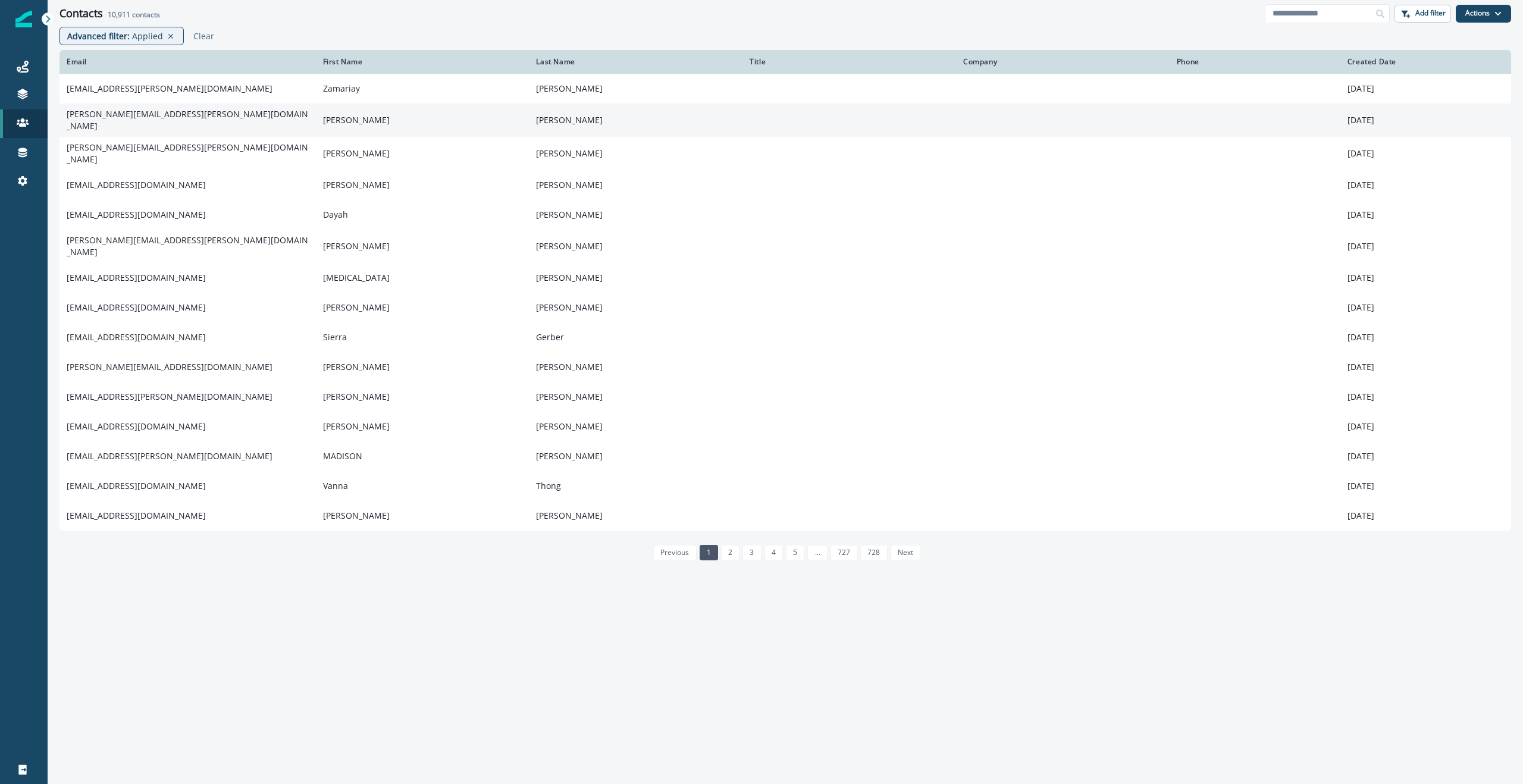
click at [105, 120] on td "frank.villardi@mytech24.com" at bounding box center [187, 120] width 256 height 33
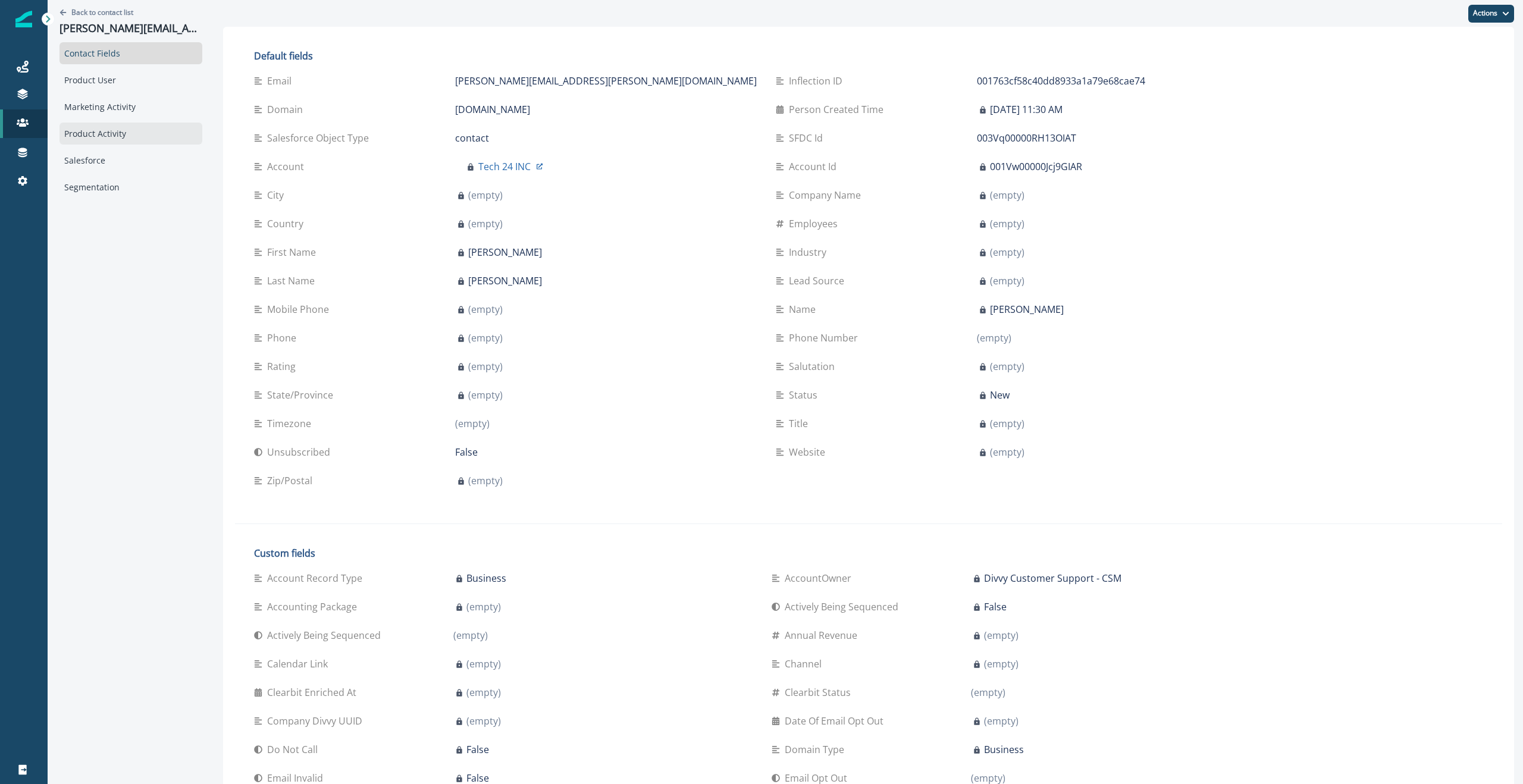
click at [107, 136] on div "Product Activity" at bounding box center [130, 134] width 143 height 22
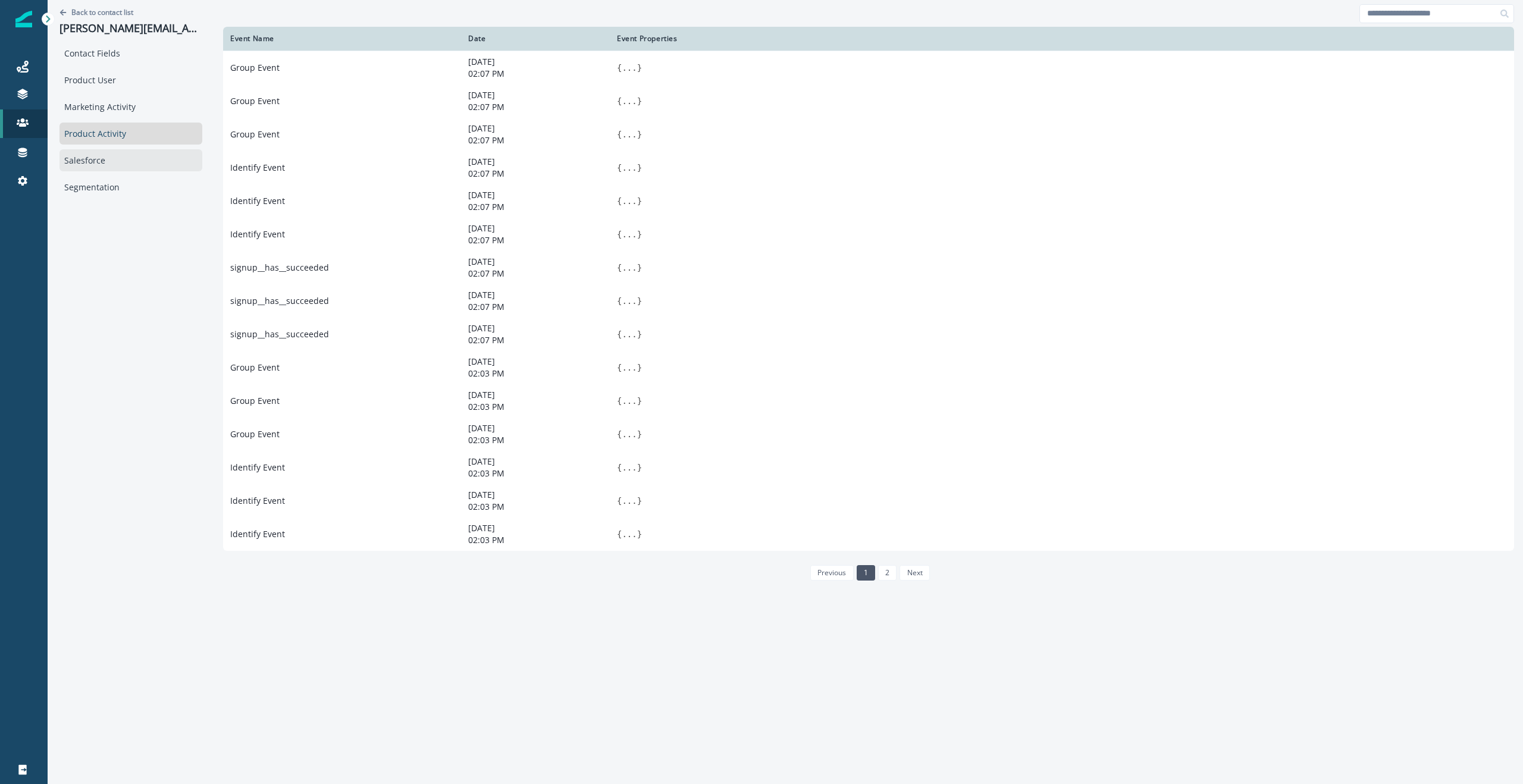
click at [81, 158] on div "Salesforce" at bounding box center [130, 160] width 143 height 22
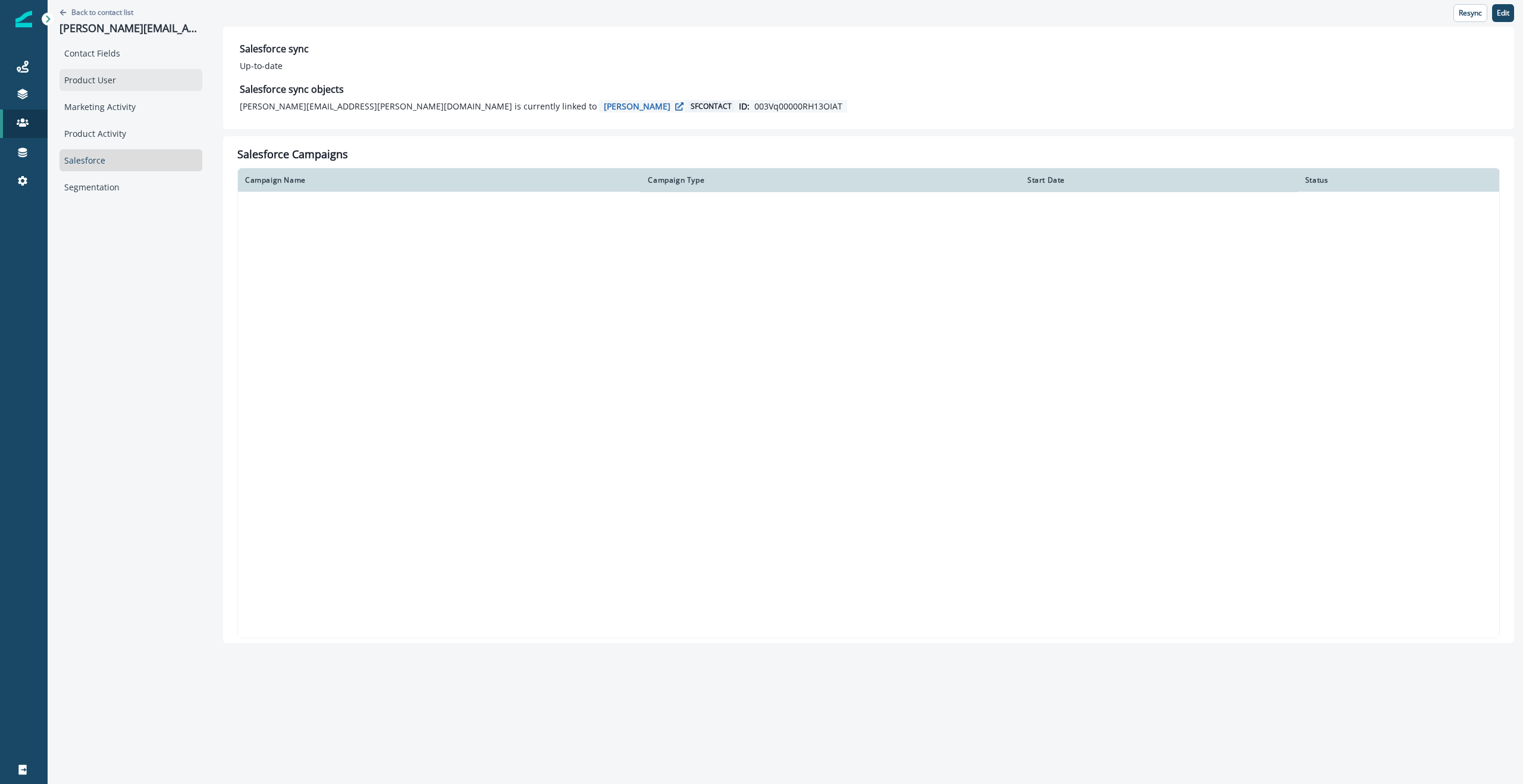
click at [112, 81] on div "Product User" at bounding box center [130, 80] width 143 height 22
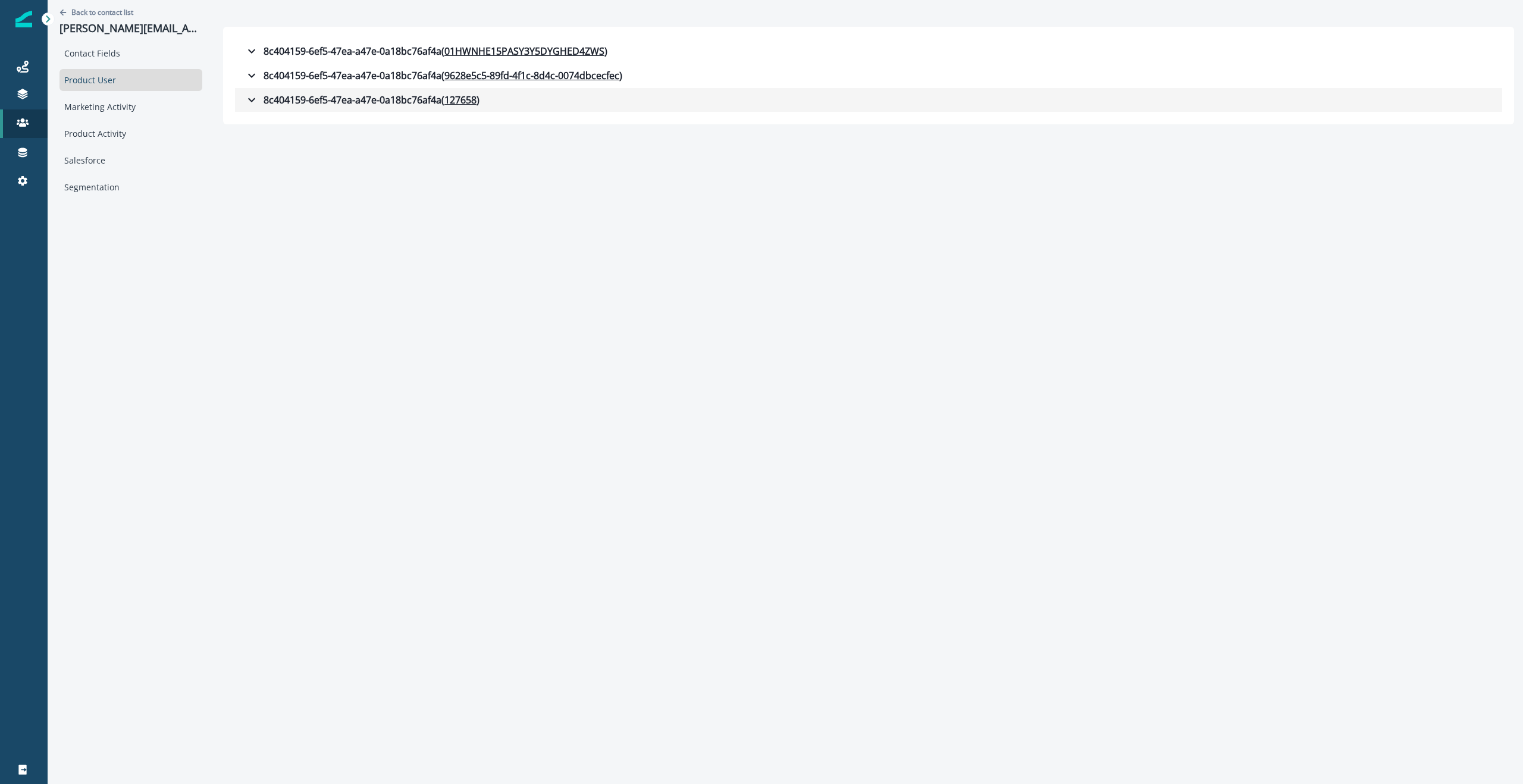
click at [250, 98] on icon "button" at bounding box center [251, 100] width 14 height 14
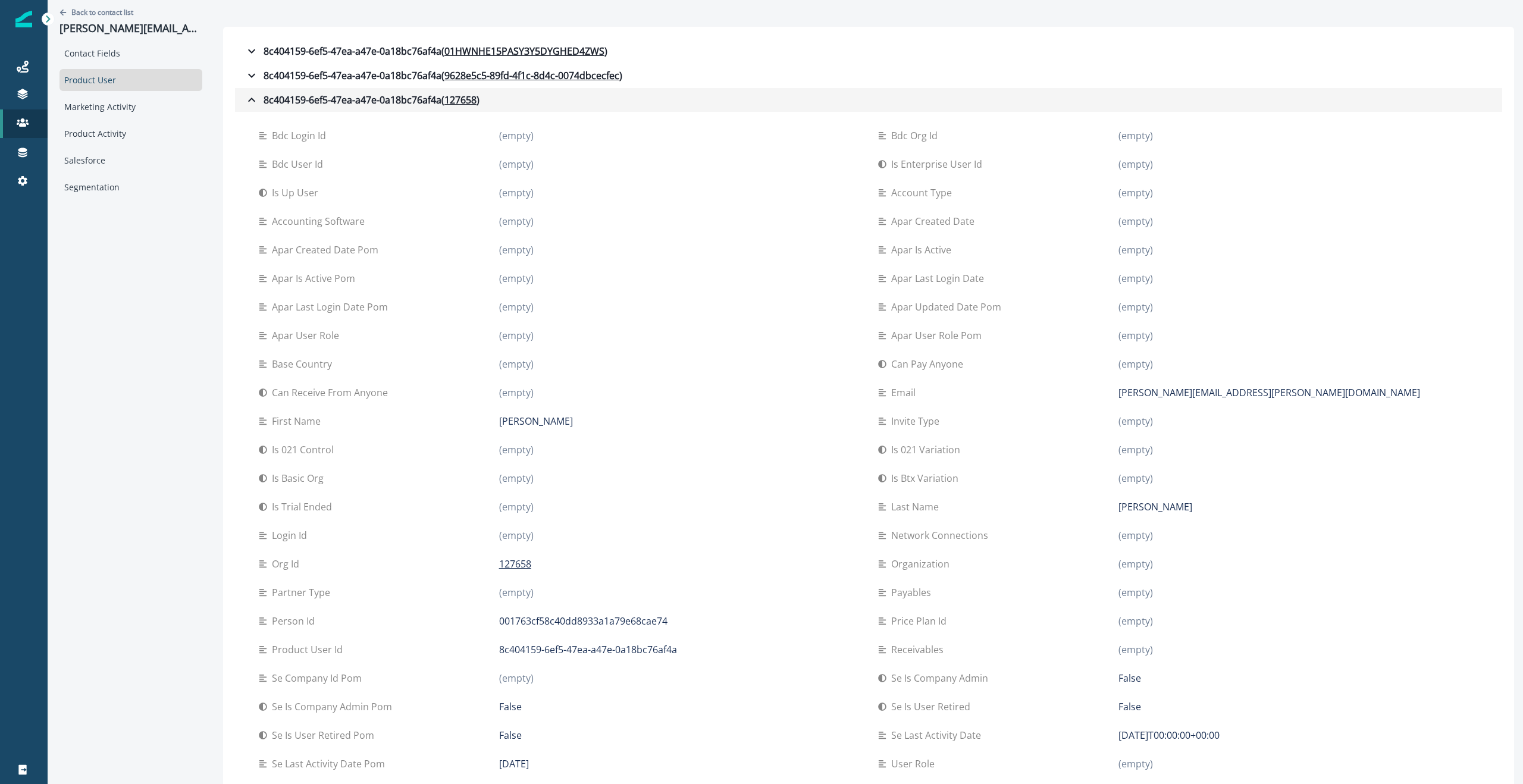
click at [252, 100] on icon "button" at bounding box center [251, 100] width 14 height 14
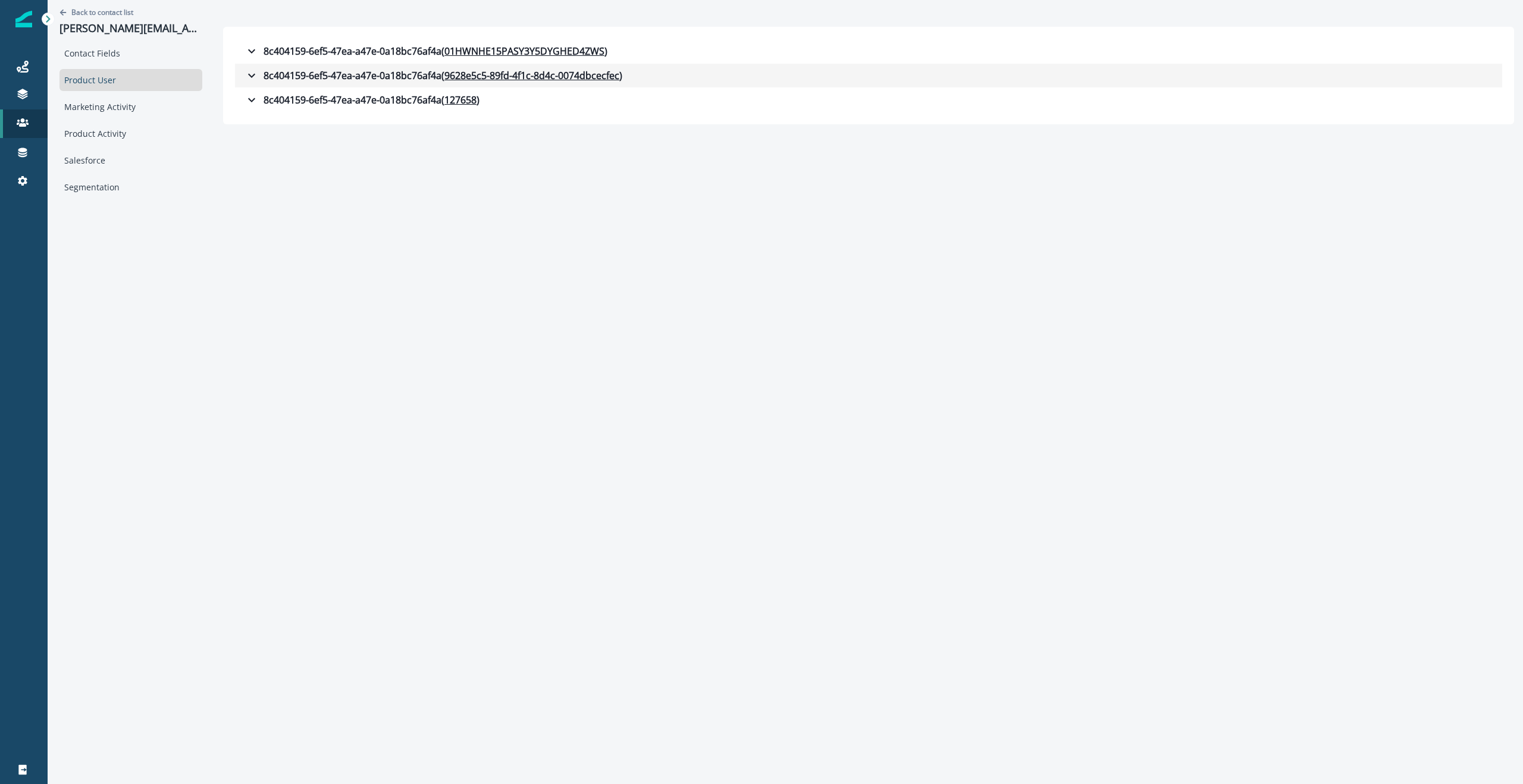
click at [252, 75] on icon "button" at bounding box center [251, 75] width 14 height 14
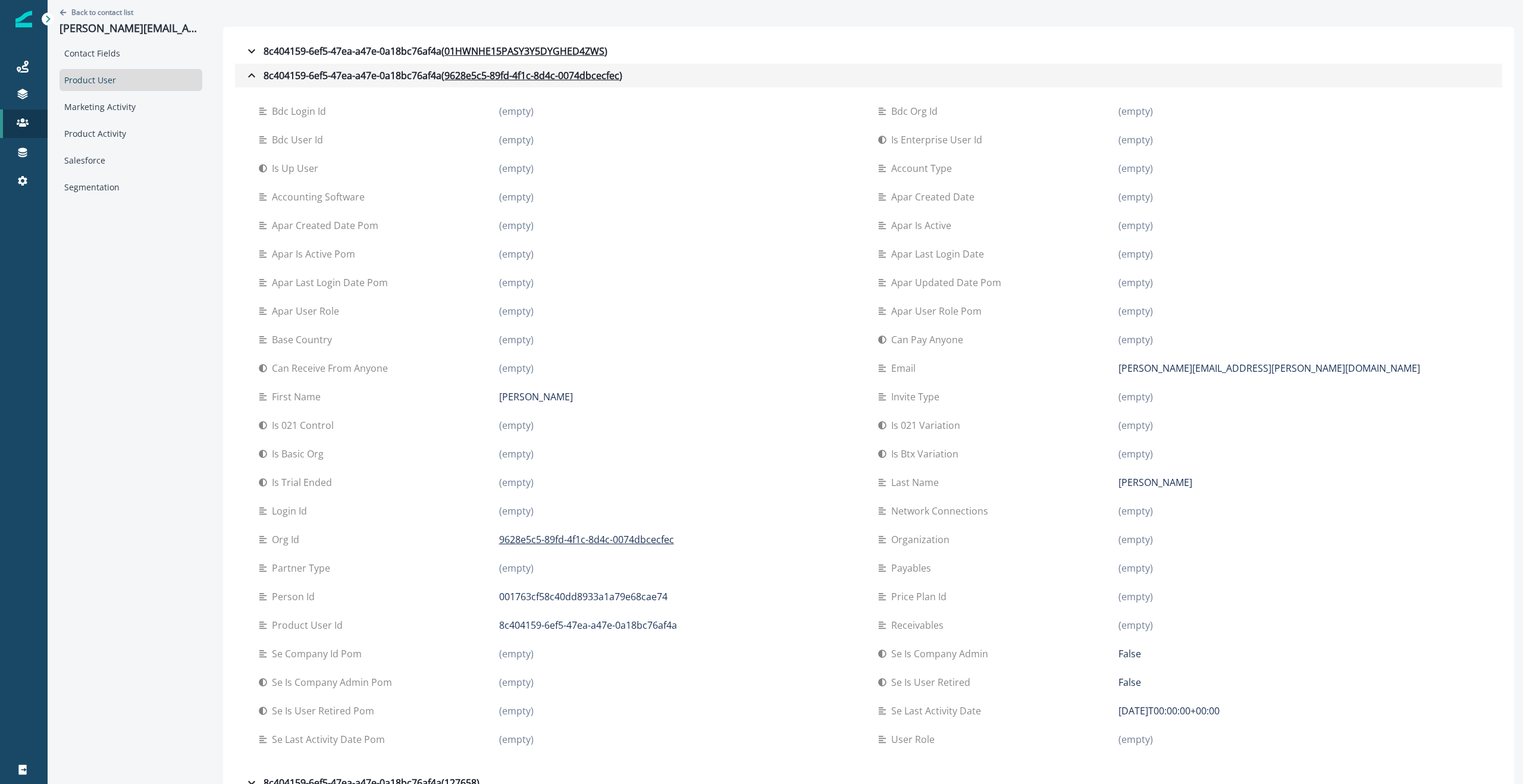
click at [251, 72] on icon "button" at bounding box center [251, 75] width 14 height 14
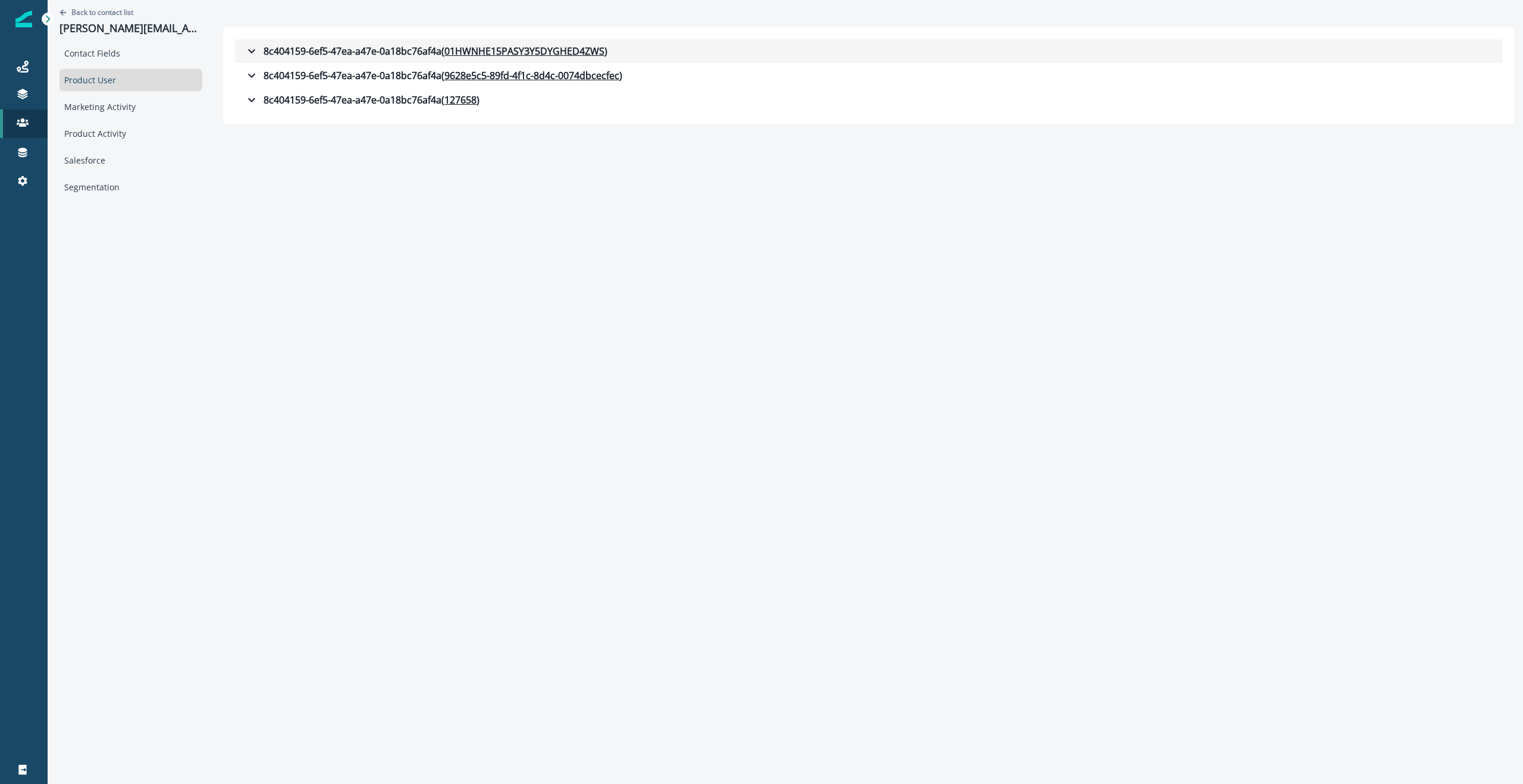
click at [251, 51] on icon "button" at bounding box center [251, 51] width 14 height 14
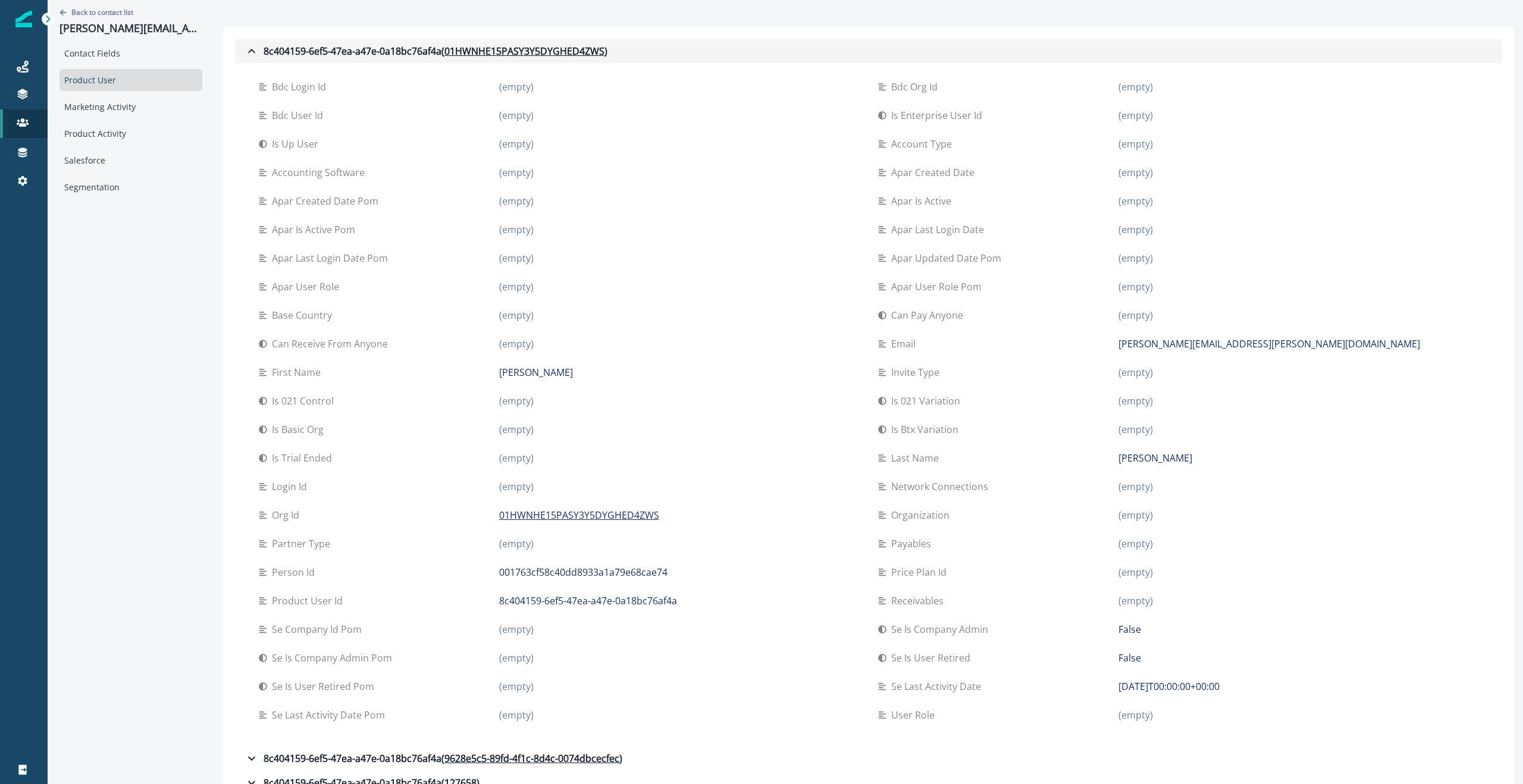
click at [256, 47] on icon "button" at bounding box center [251, 51] width 14 height 14
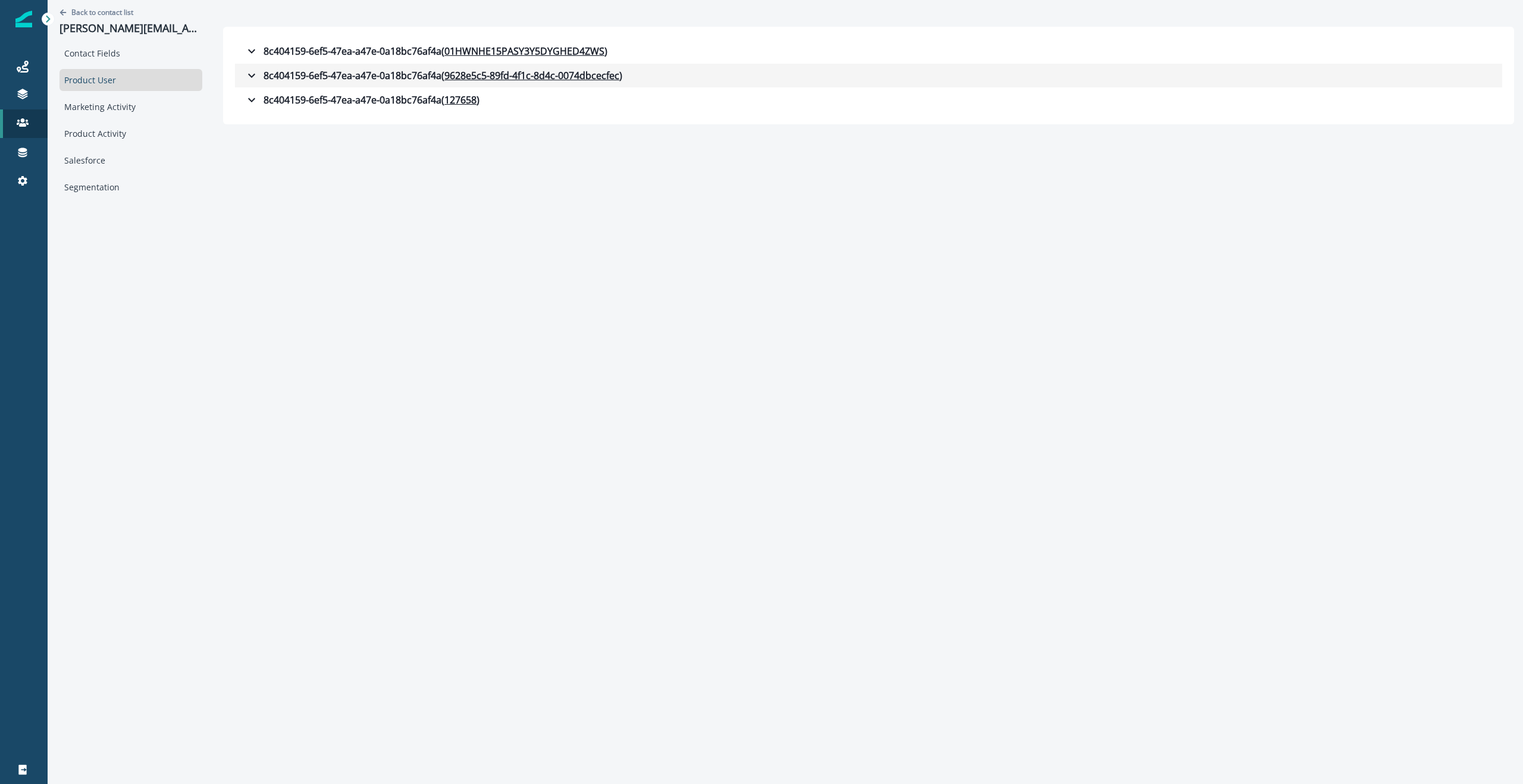
click at [258, 74] on icon "button" at bounding box center [251, 75] width 14 height 14
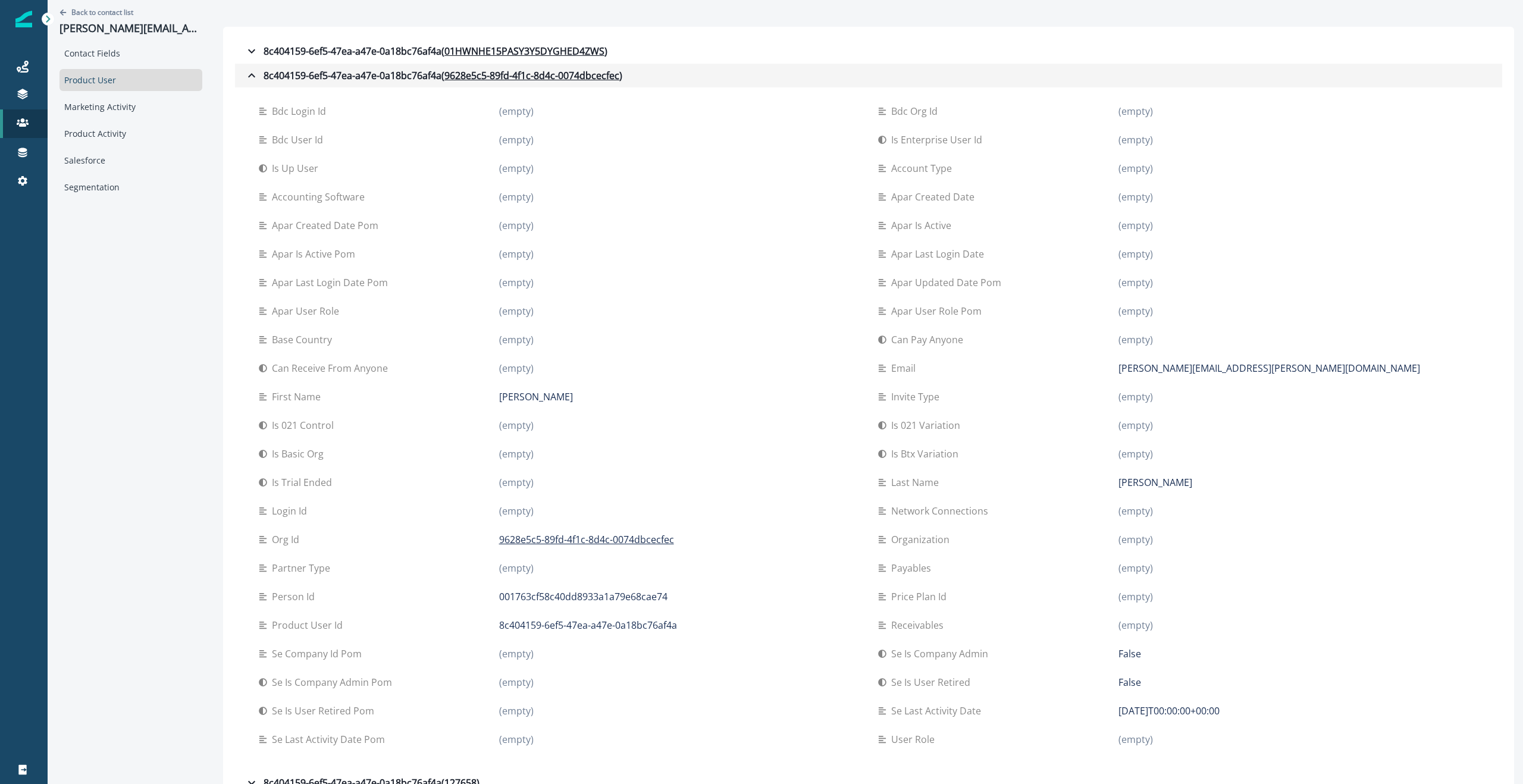
click at [254, 72] on icon "button" at bounding box center [251, 75] width 14 height 14
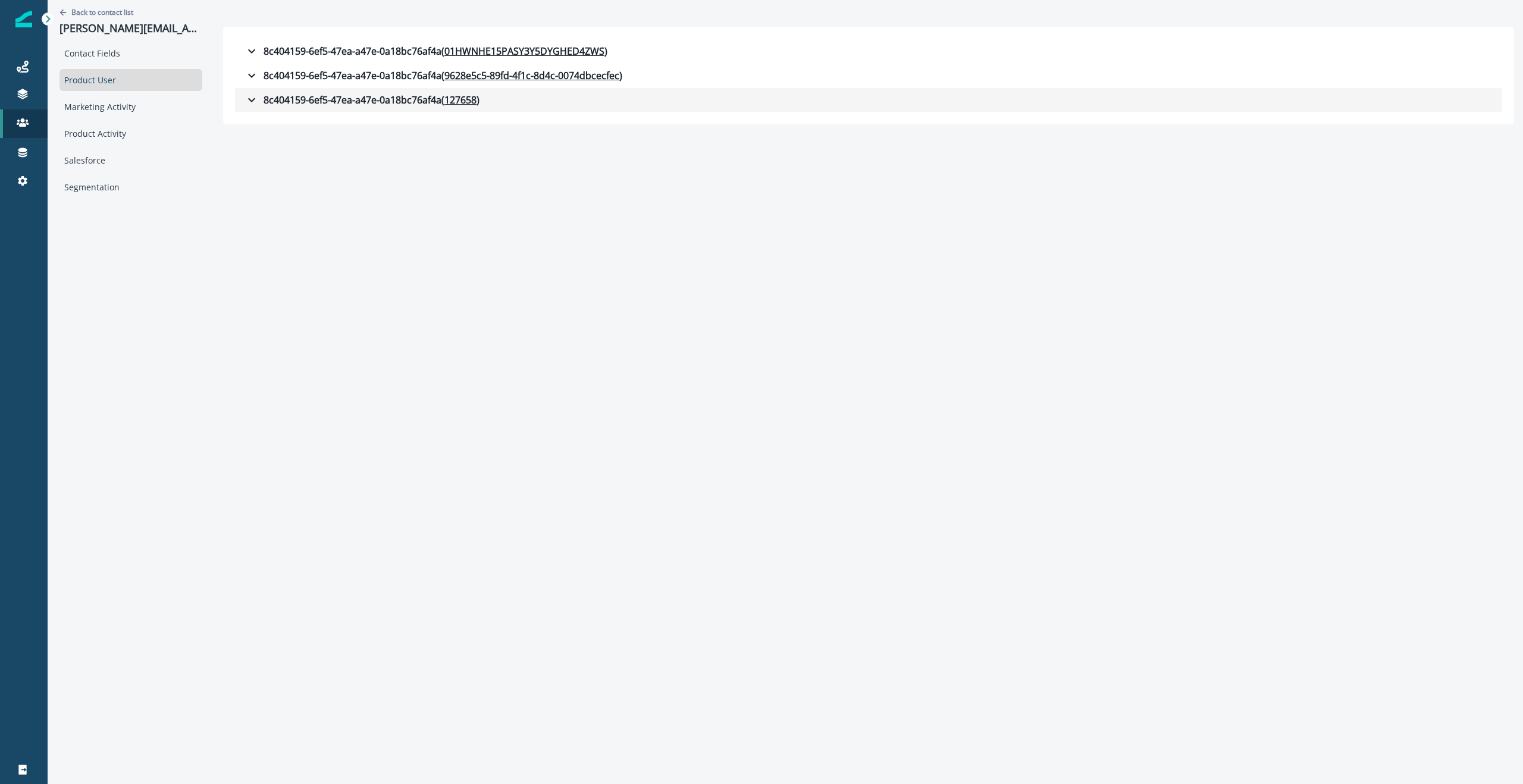
click at [251, 100] on icon "button" at bounding box center [251, 100] width 7 height 4
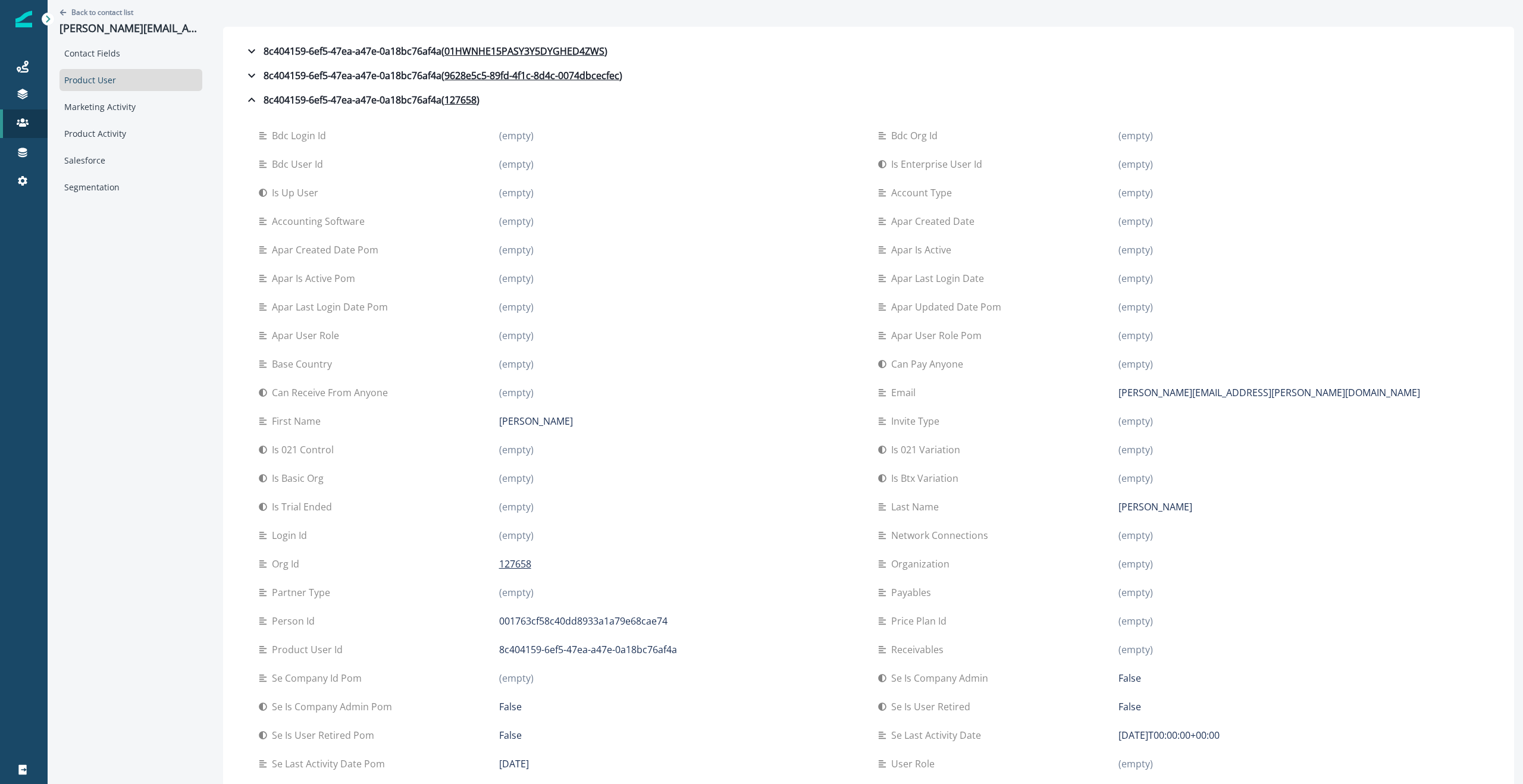
scroll to position [23, 0]
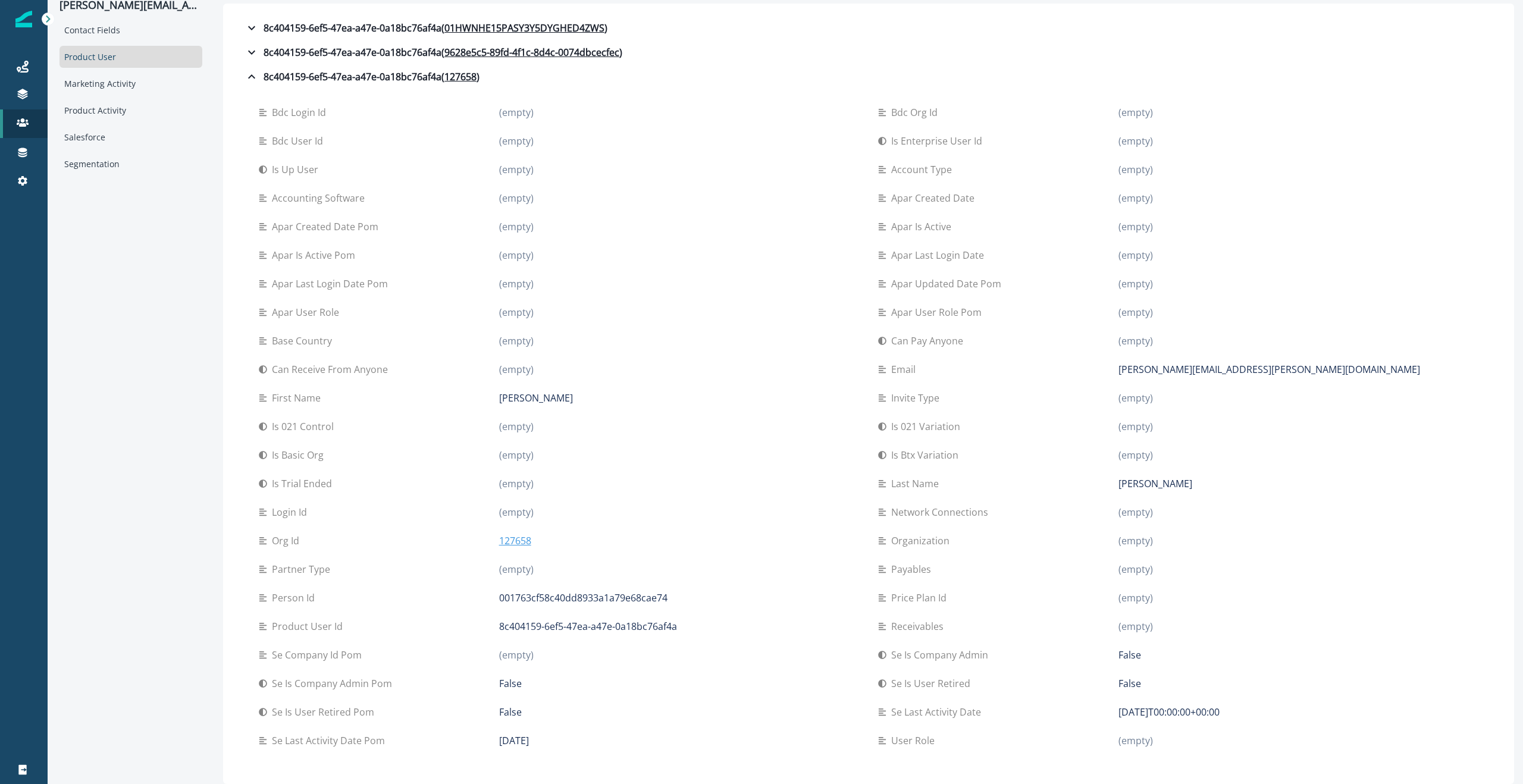
click at [526, 540] on p "127658" at bounding box center [515, 540] width 32 height 14
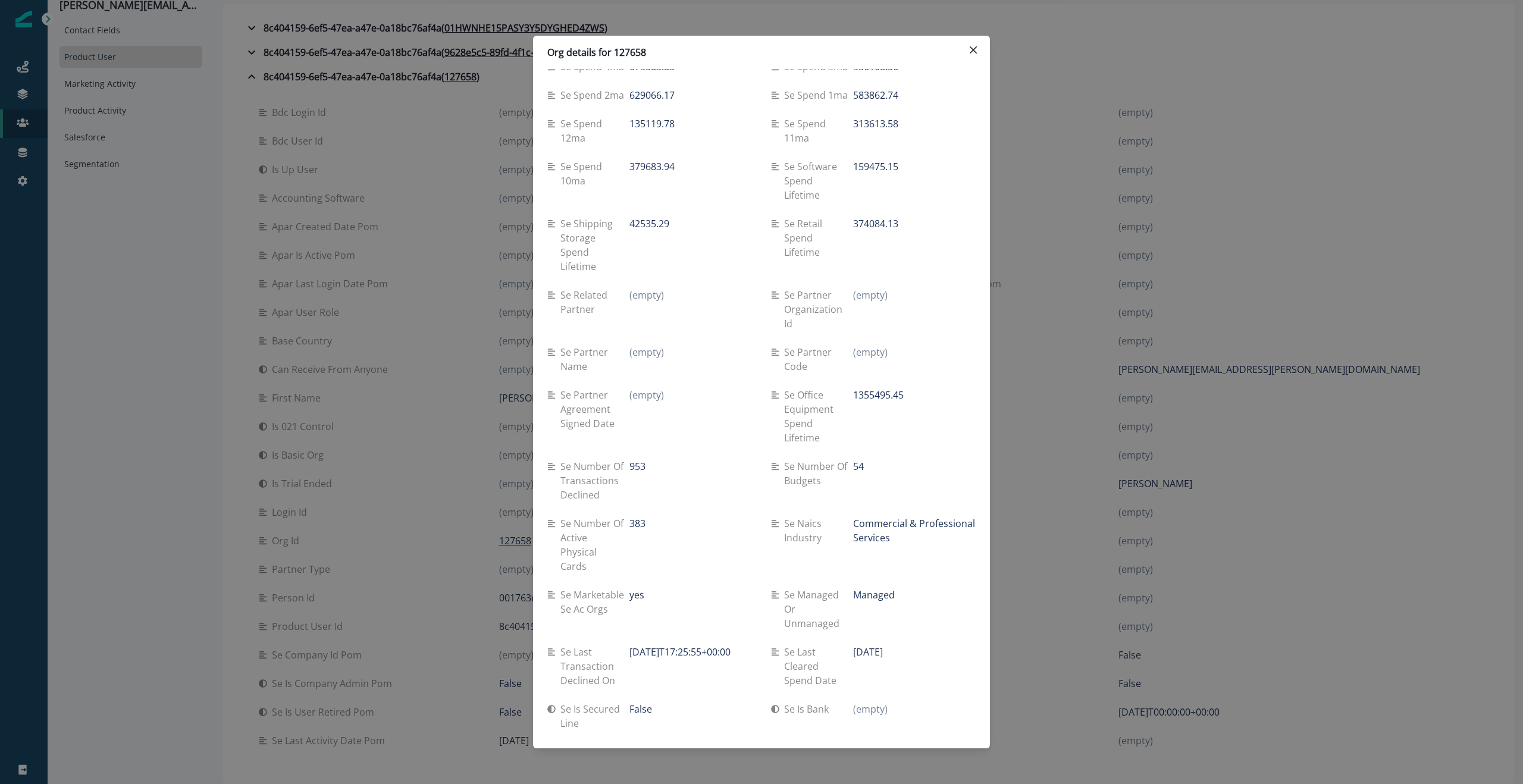
scroll to position [0, 0]
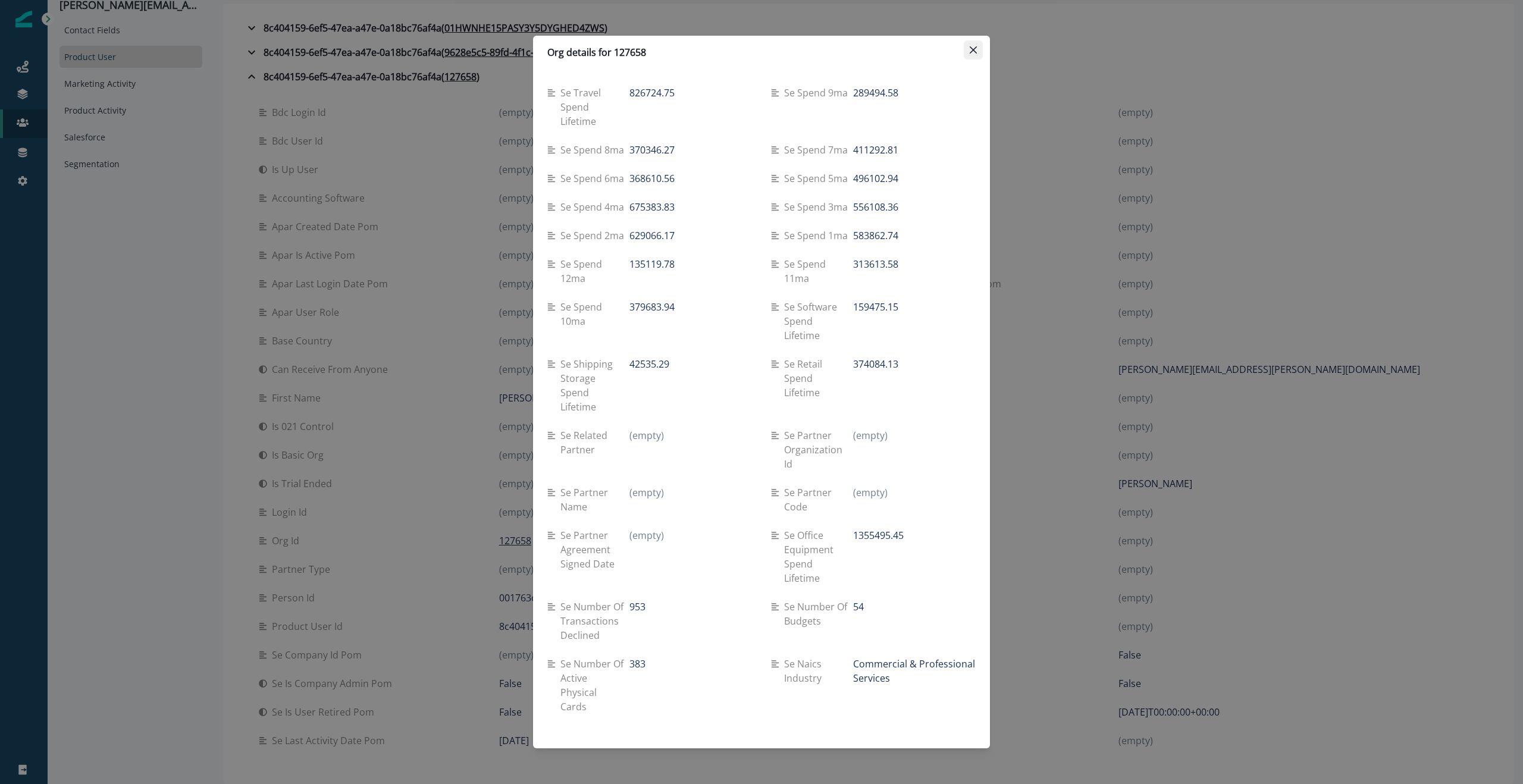
click at [974, 50] on icon "Close" at bounding box center [973, 50] width 7 height 7
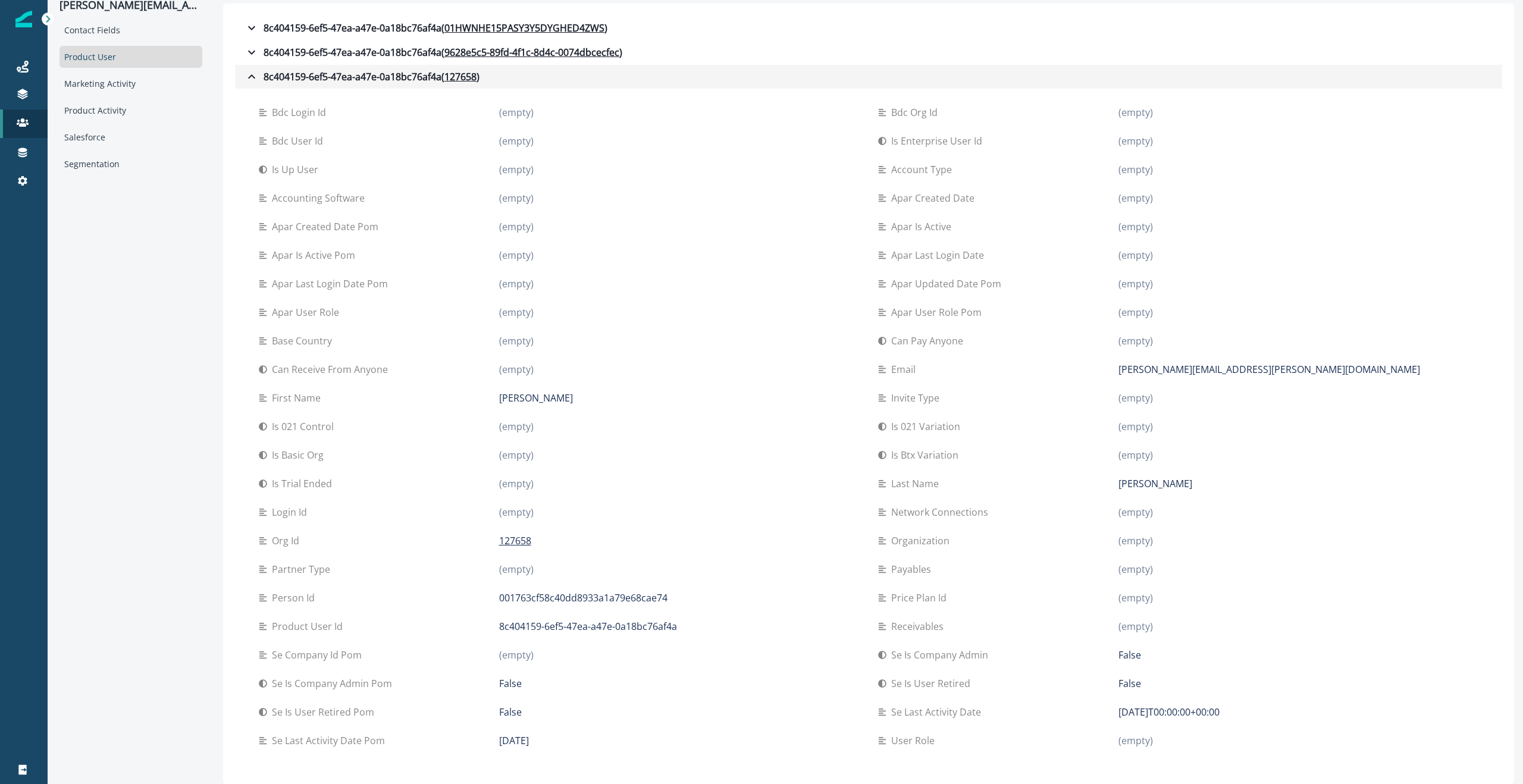
click at [251, 77] on icon "button" at bounding box center [251, 76] width 14 height 14
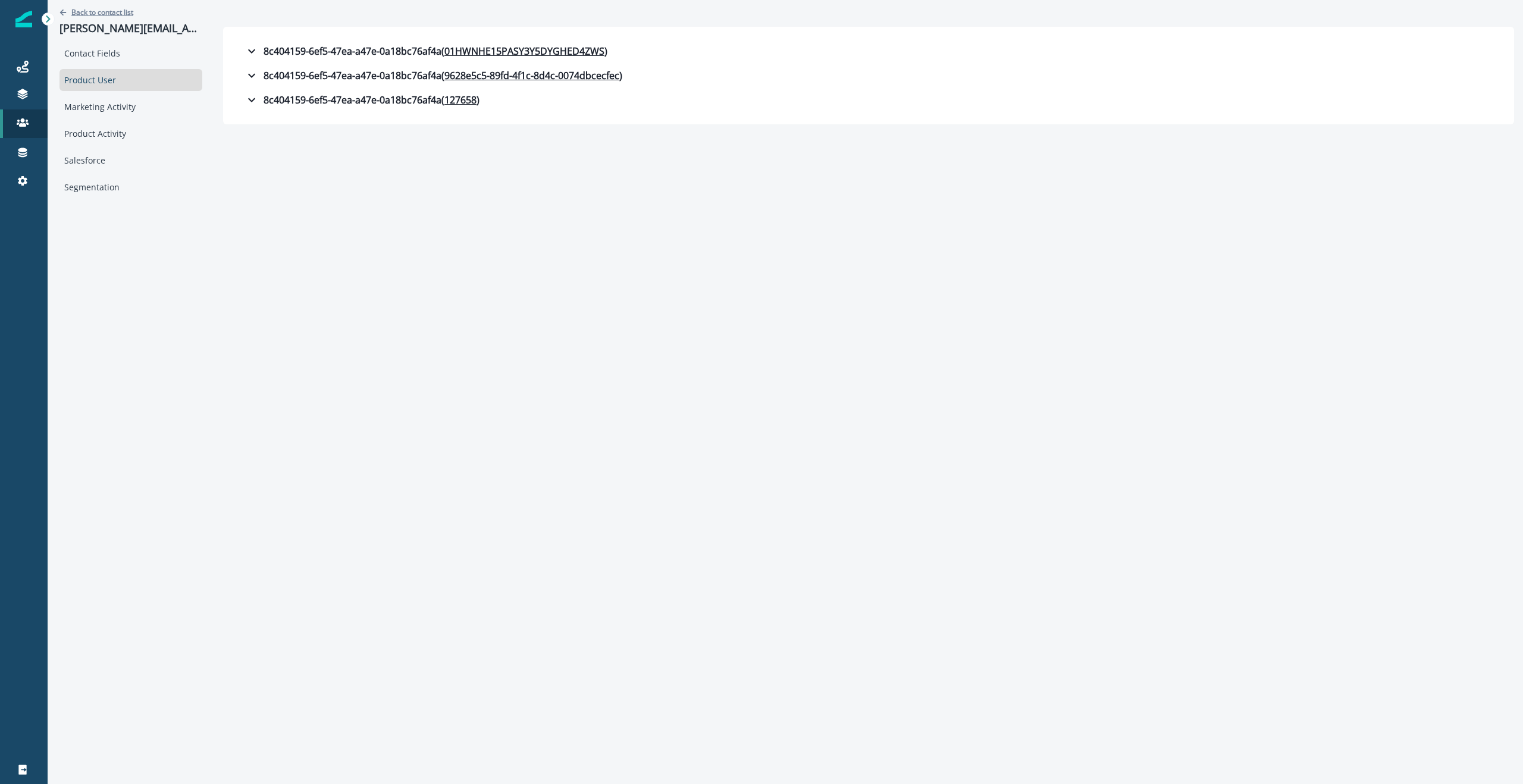
click at [65, 11] on icon "Go back" at bounding box center [63, 12] width 7 height 7
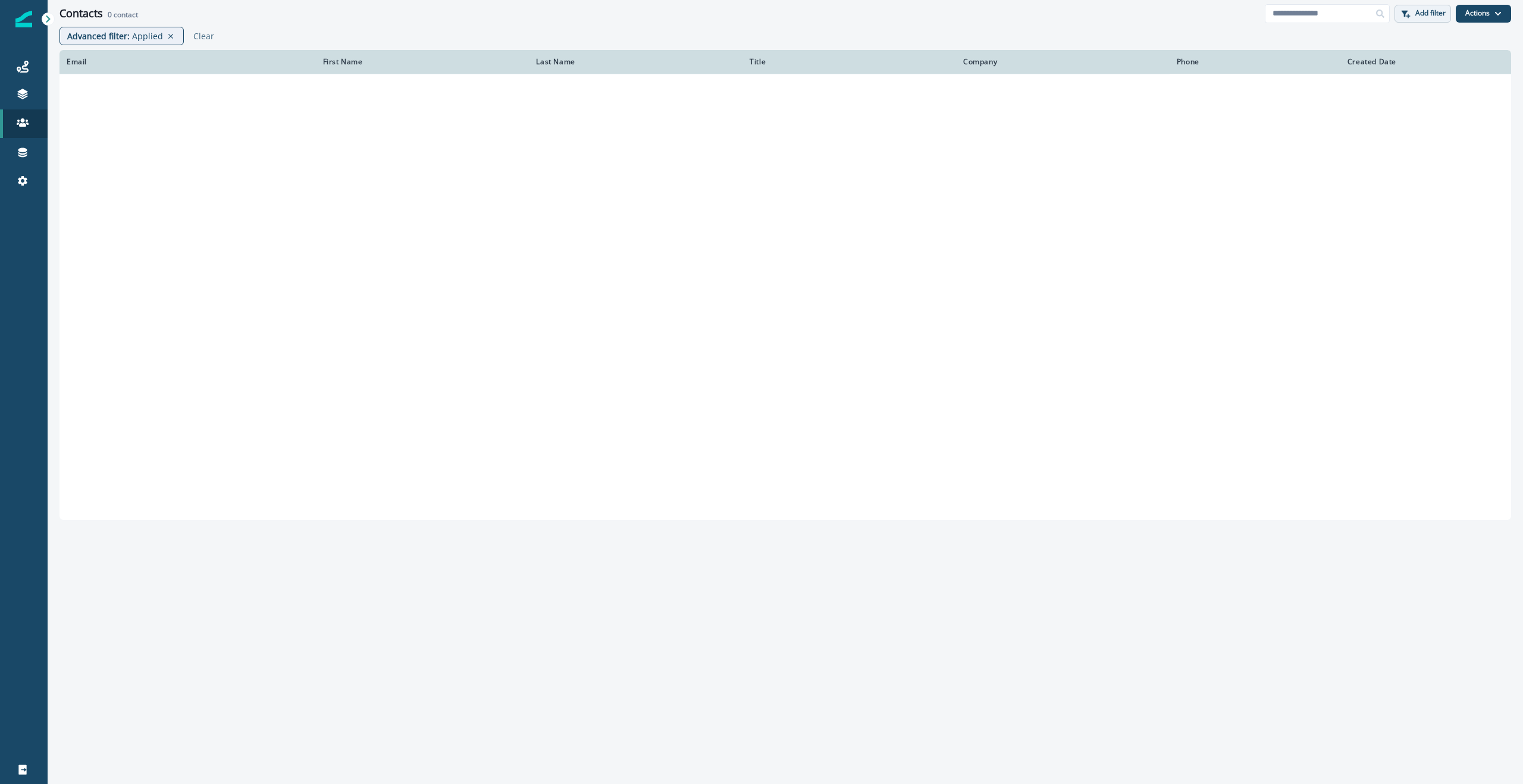
click at [1418, 16] on p "Add filter" at bounding box center [1431, 13] width 30 height 8
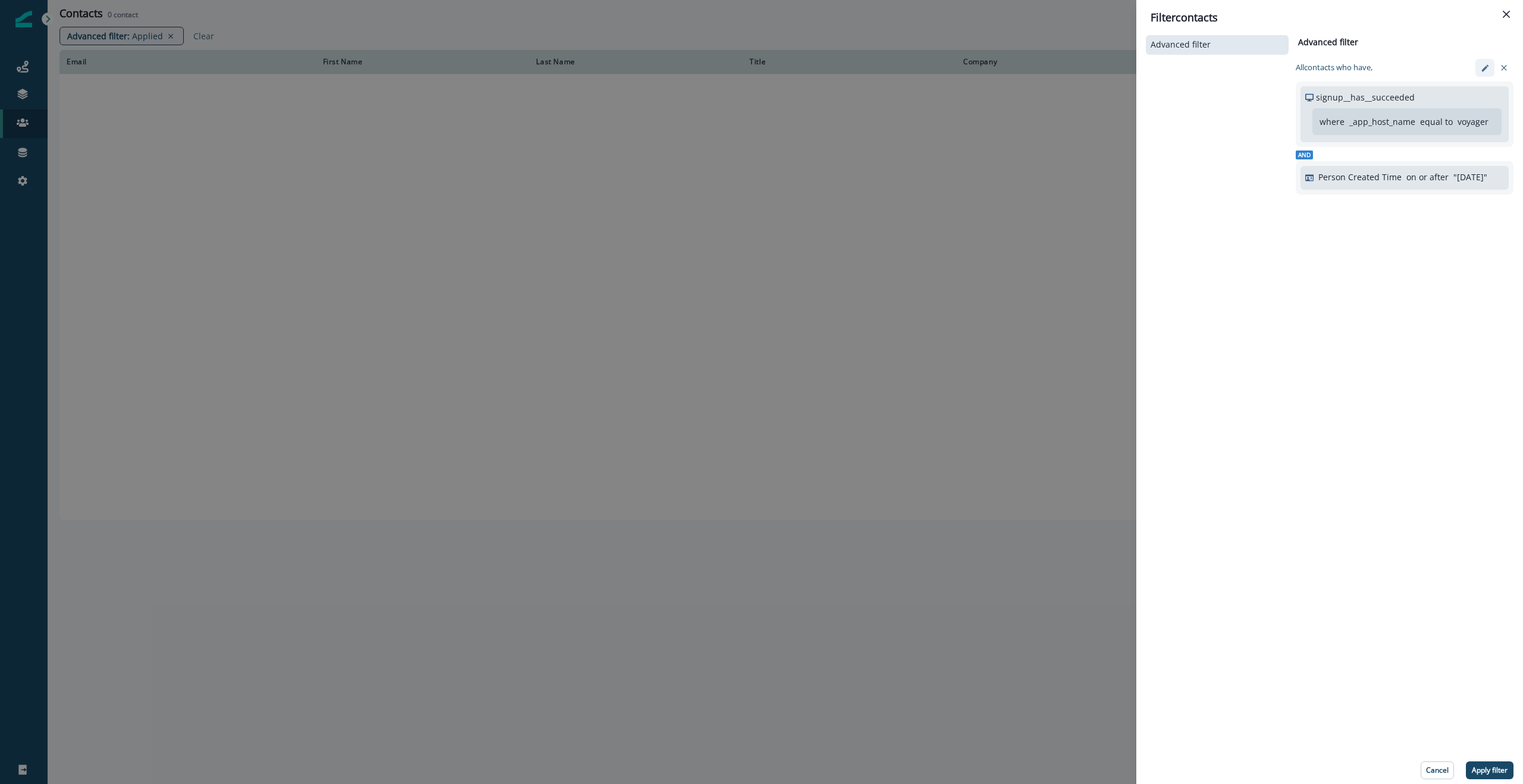
click at [1486, 65] on icon "edit-filter" at bounding box center [1485, 67] width 7 height 7
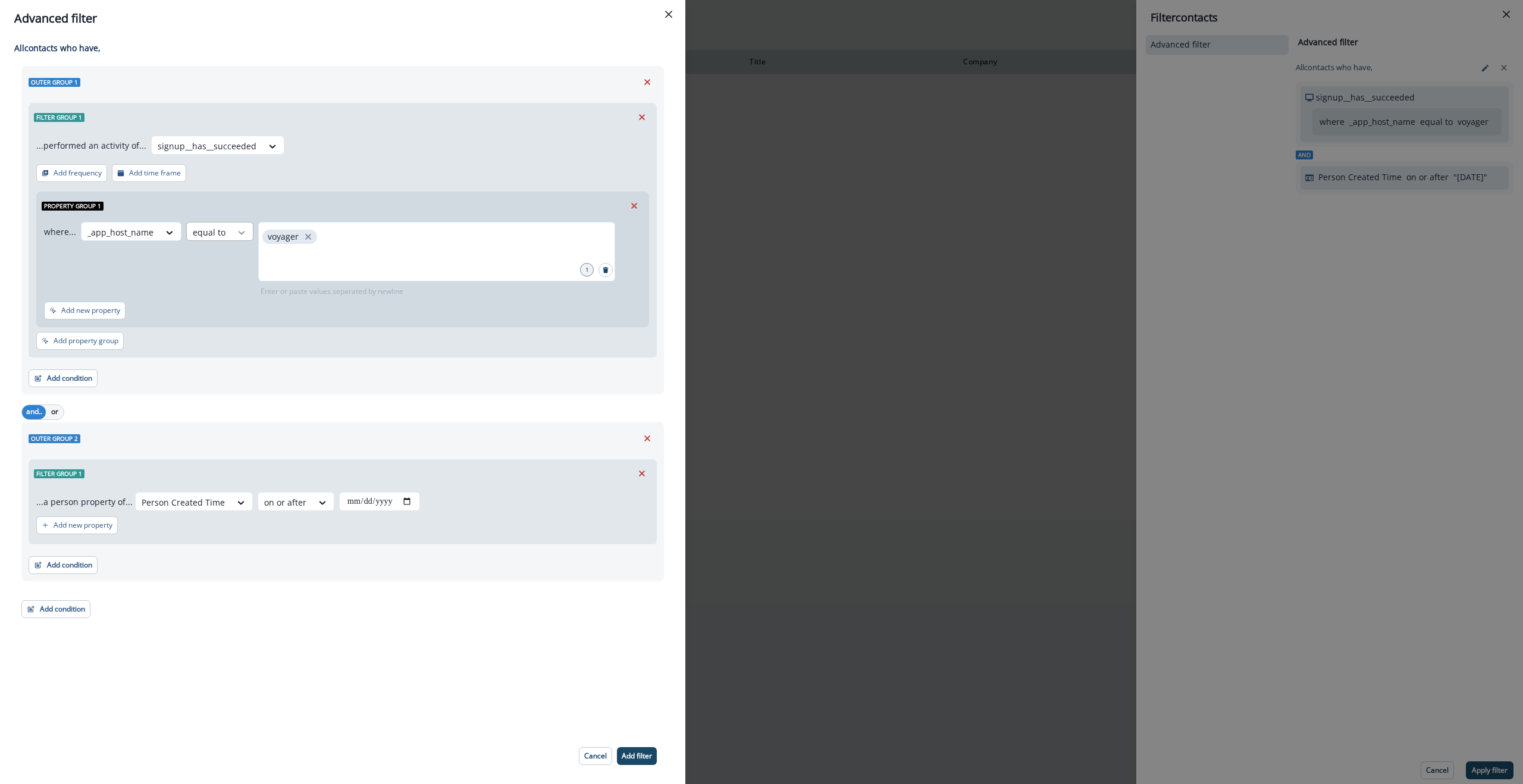
click at [231, 233] on div at bounding box center [241, 232] width 20 height 12
click at [228, 369] on div "not equal to" at bounding box center [231, 369] width 94 height 22
click at [341, 249] on div at bounding box center [452, 251] width 357 height 59
type input "*******"
click at [633, 759] on p "Add filter" at bounding box center [637, 756] width 30 height 8
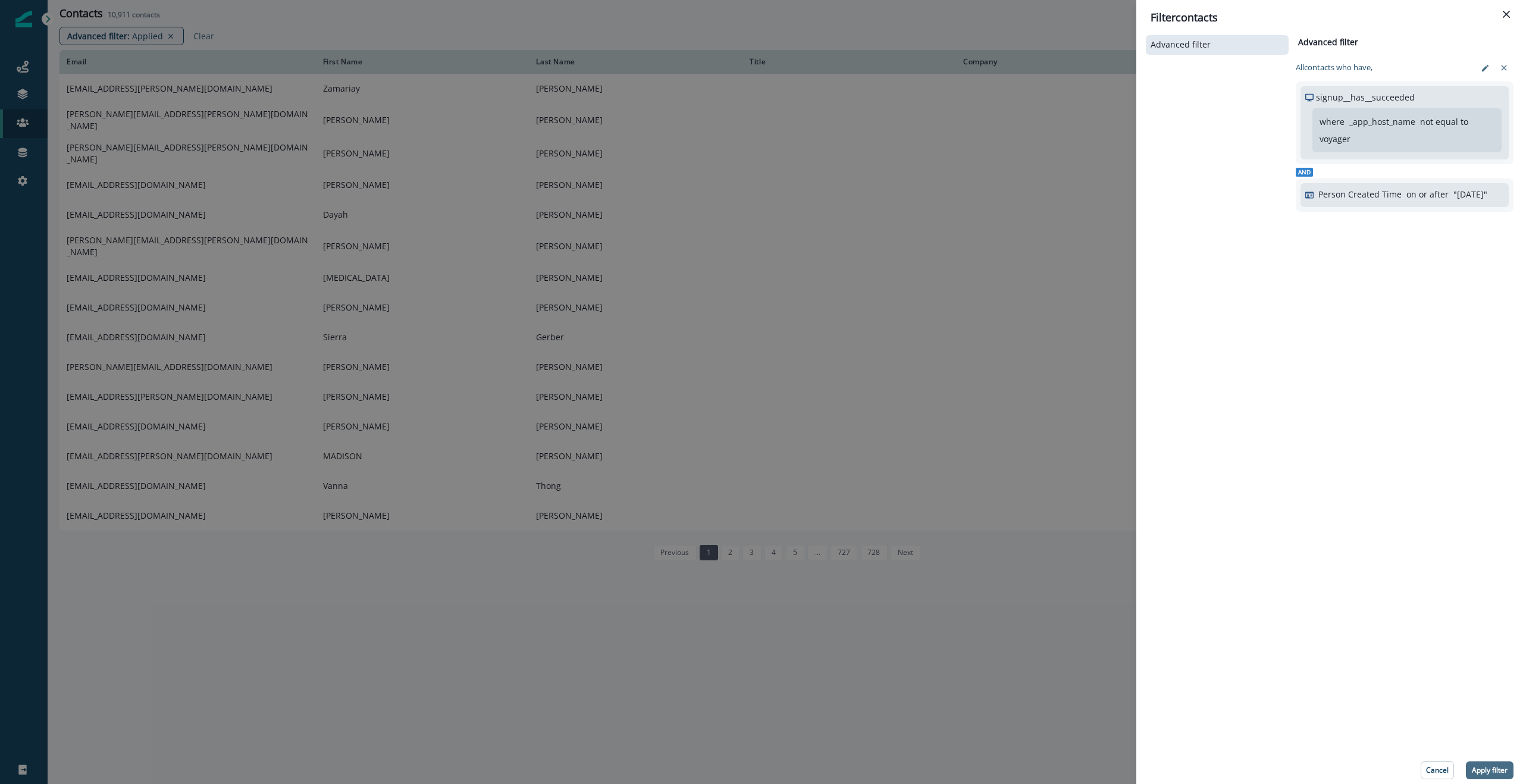
click at [1490, 772] on p "Apply filter" at bounding box center [1490, 770] width 36 height 8
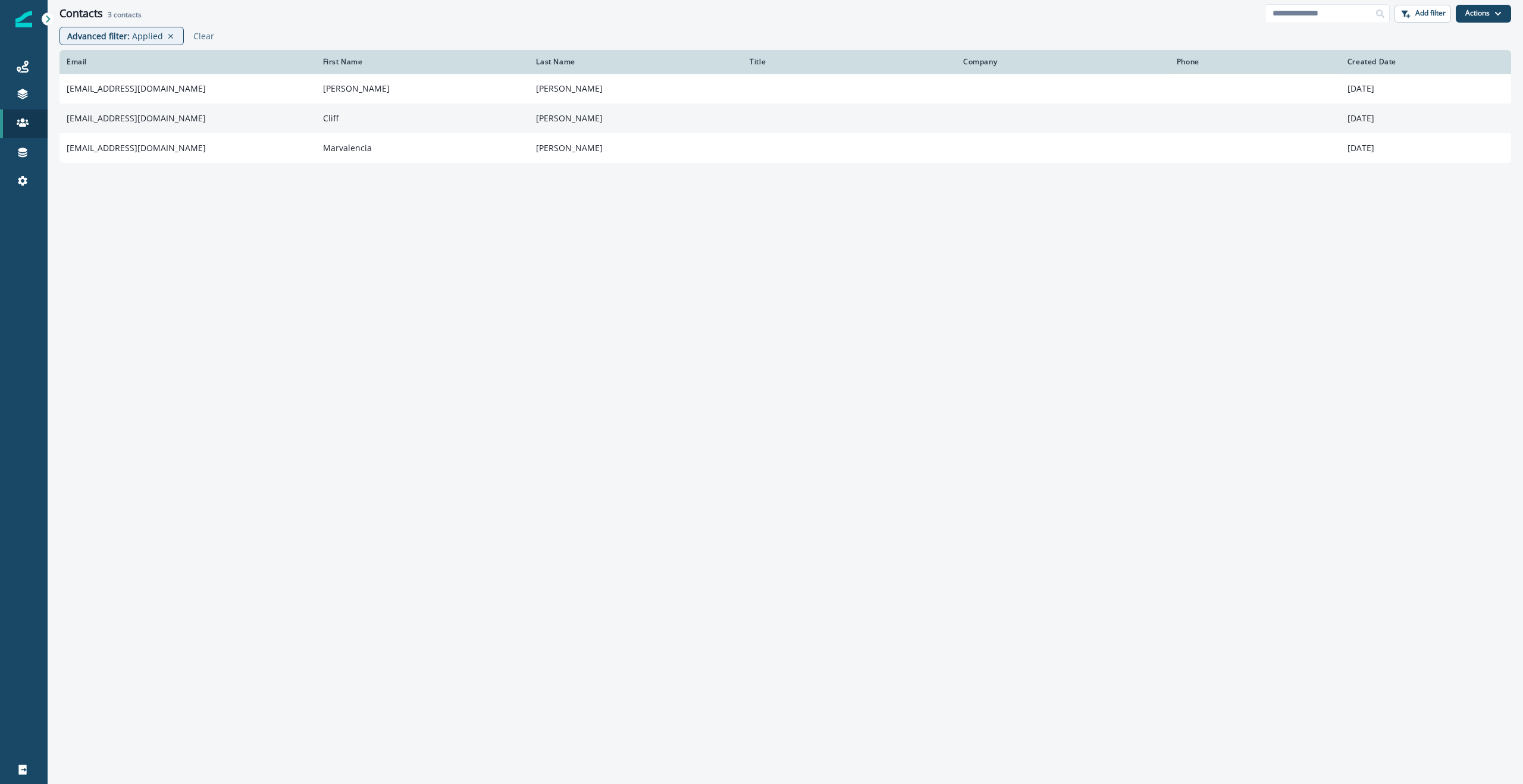
click at [474, 112] on td "Cliff" at bounding box center [423, 118] width 213 height 30
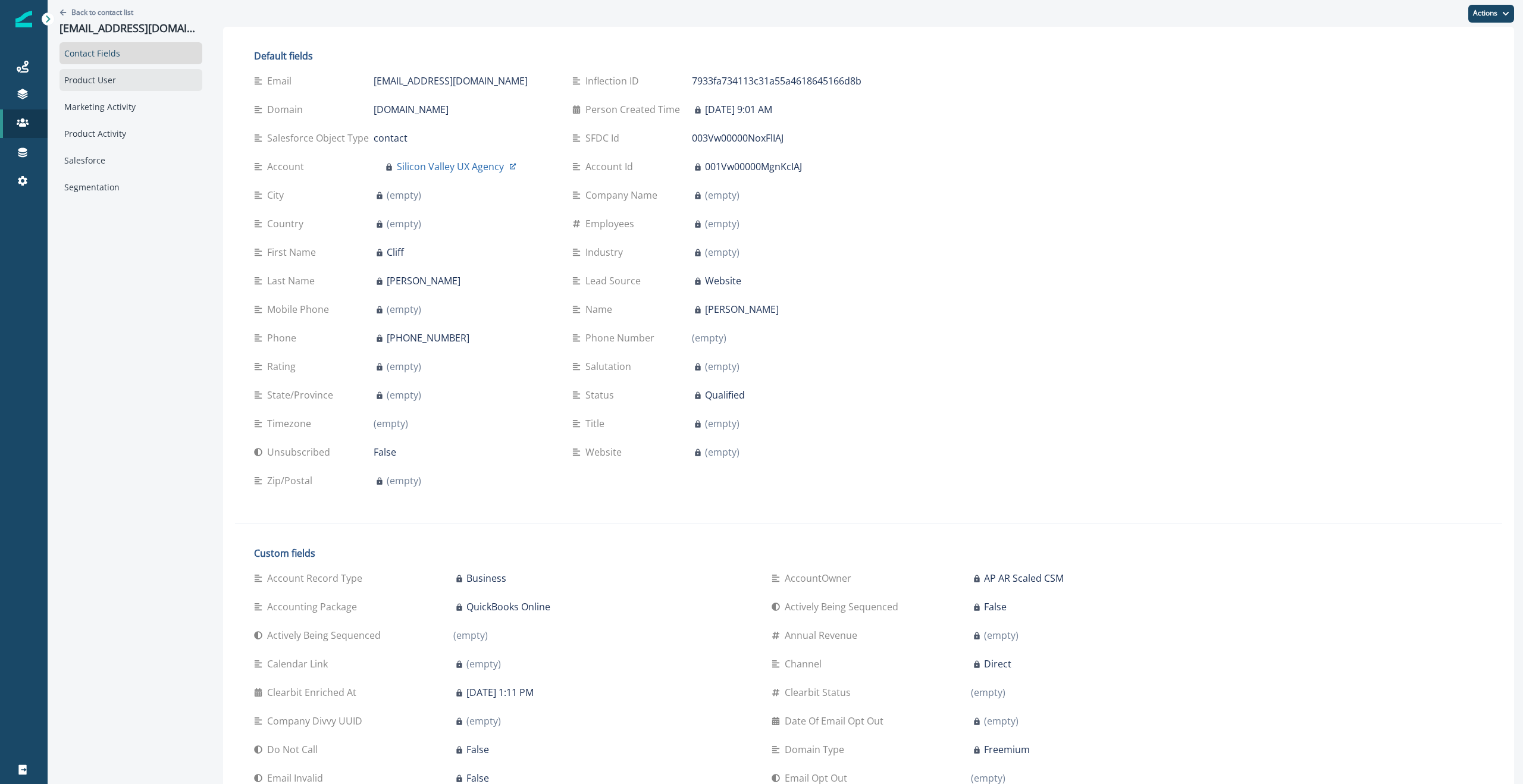
click at [107, 81] on div "Product User" at bounding box center [130, 80] width 143 height 22
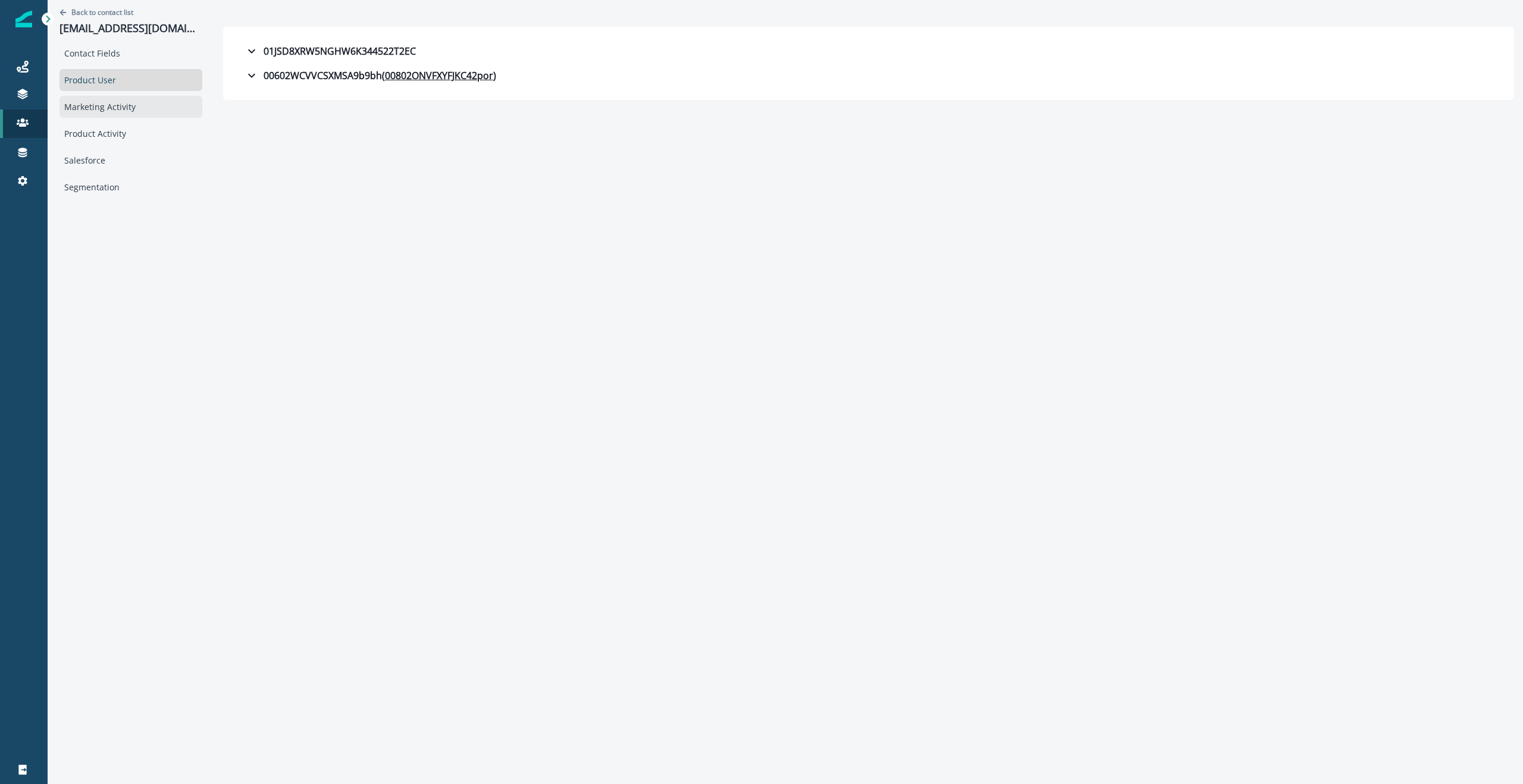
click at [90, 112] on div "Marketing Activity" at bounding box center [130, 107] width 143 height 22
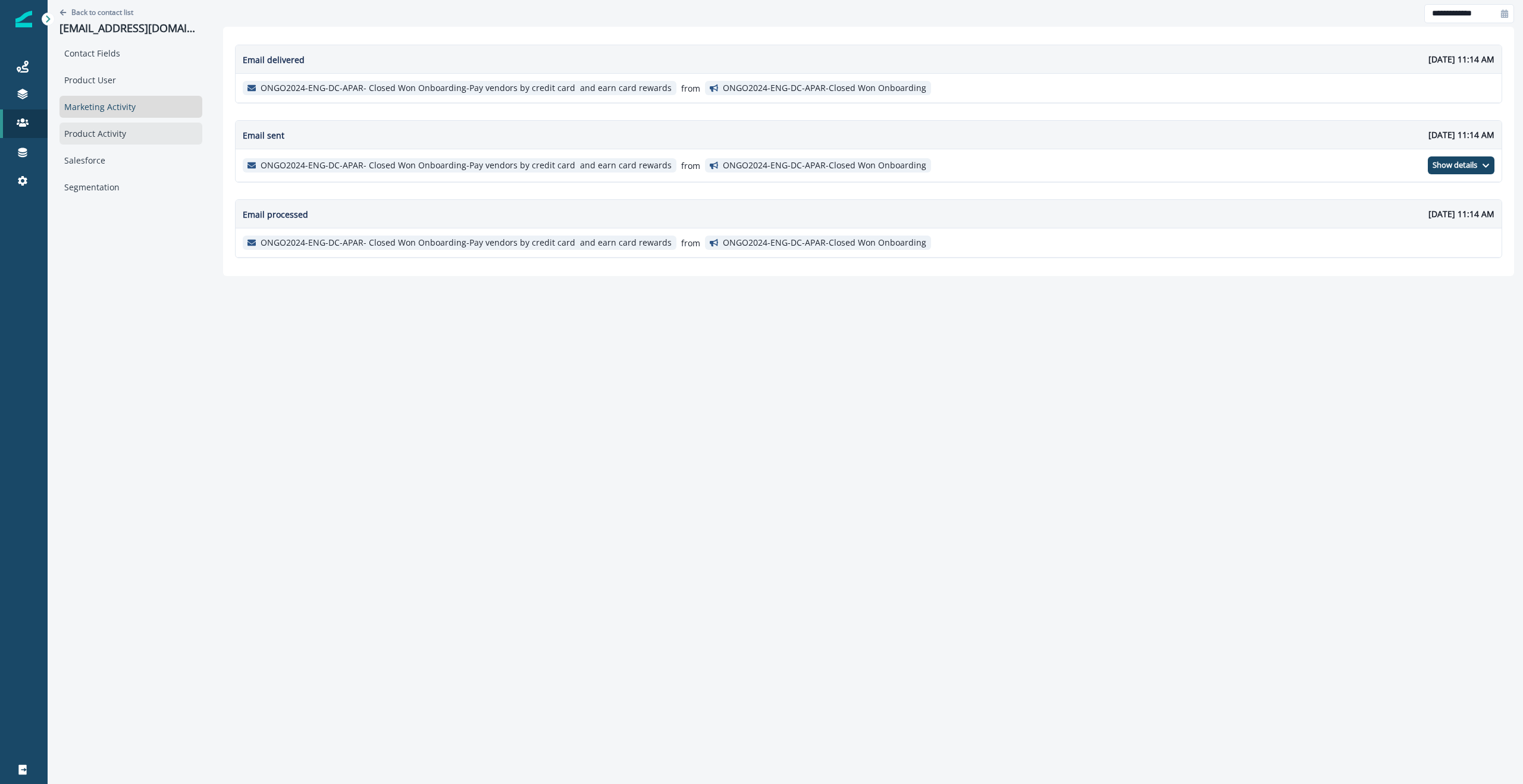
click at [85, 136] on div "Product Activity" at bounding box center [130, 134] width 143 height 22
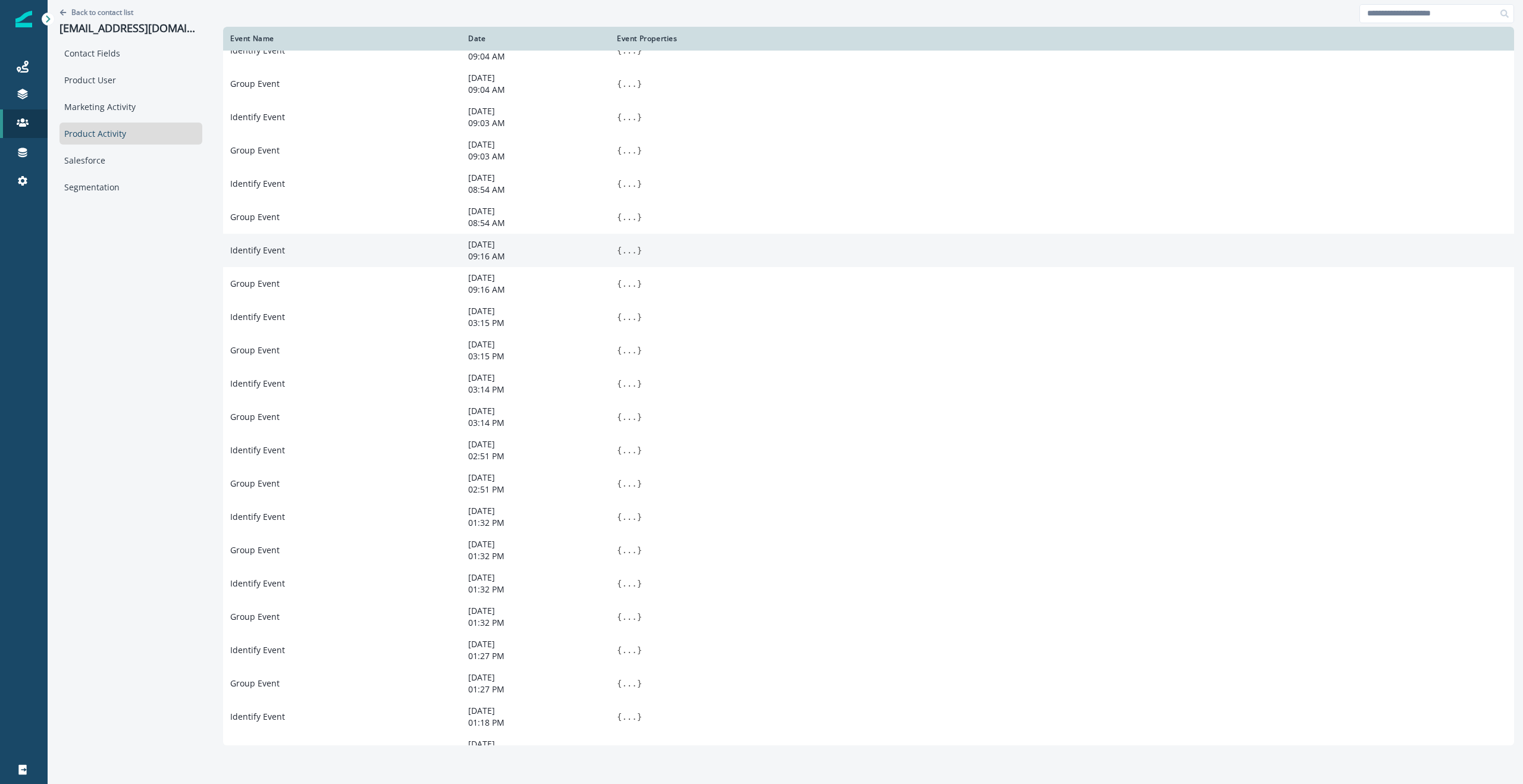
scroll to position [289, 0]
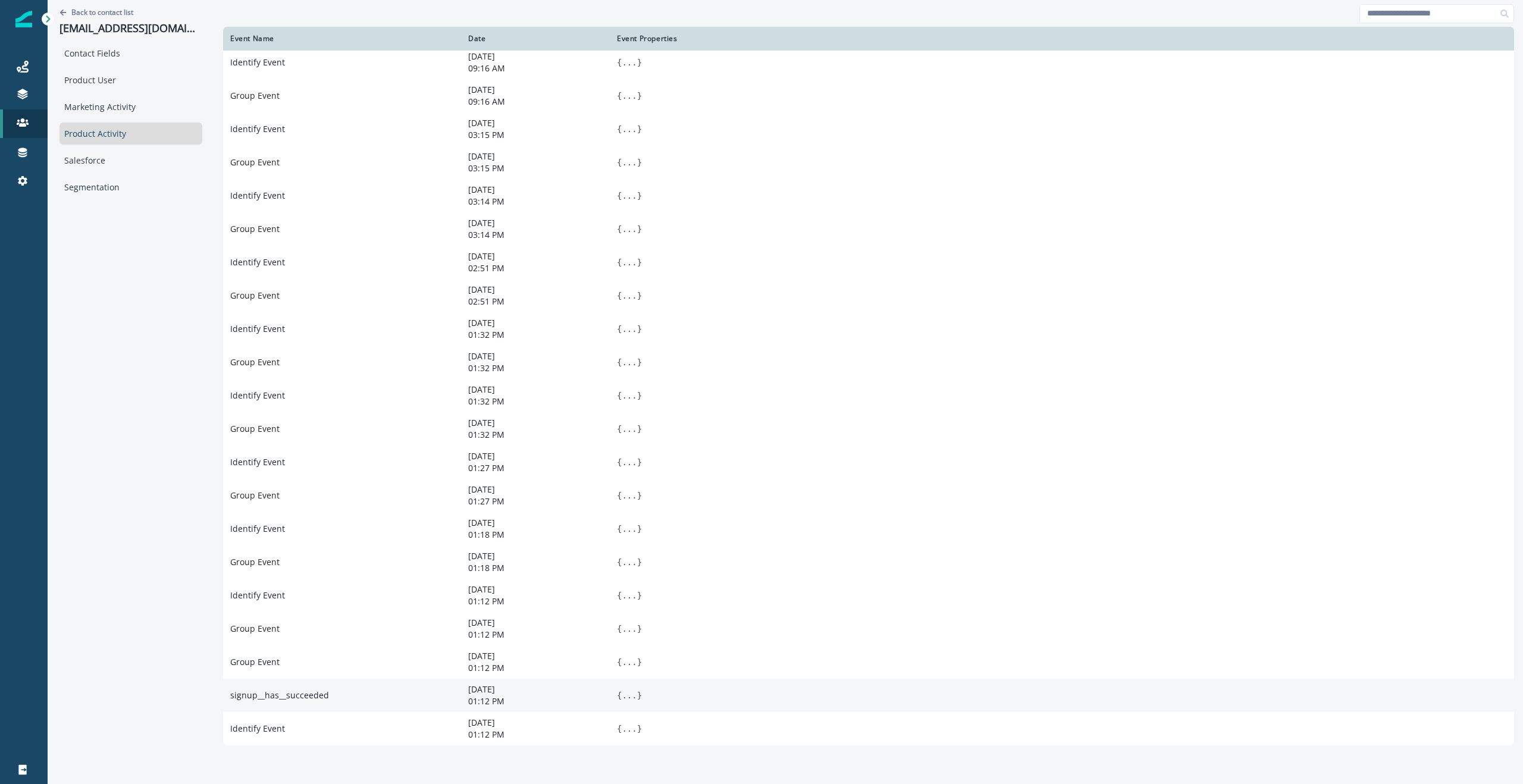
drag, startPoint x: 450, startPoint y: 688, endPoint x: 521, endPoint y: 688, distance: 71.0
click at [521, 688] on td "June 6, 2025 01:12 PM" at bounding box center [536, 695] width 149 height 33
click at [622, 692] on button "..." at bounding box center [629, 695] width 15 height 12
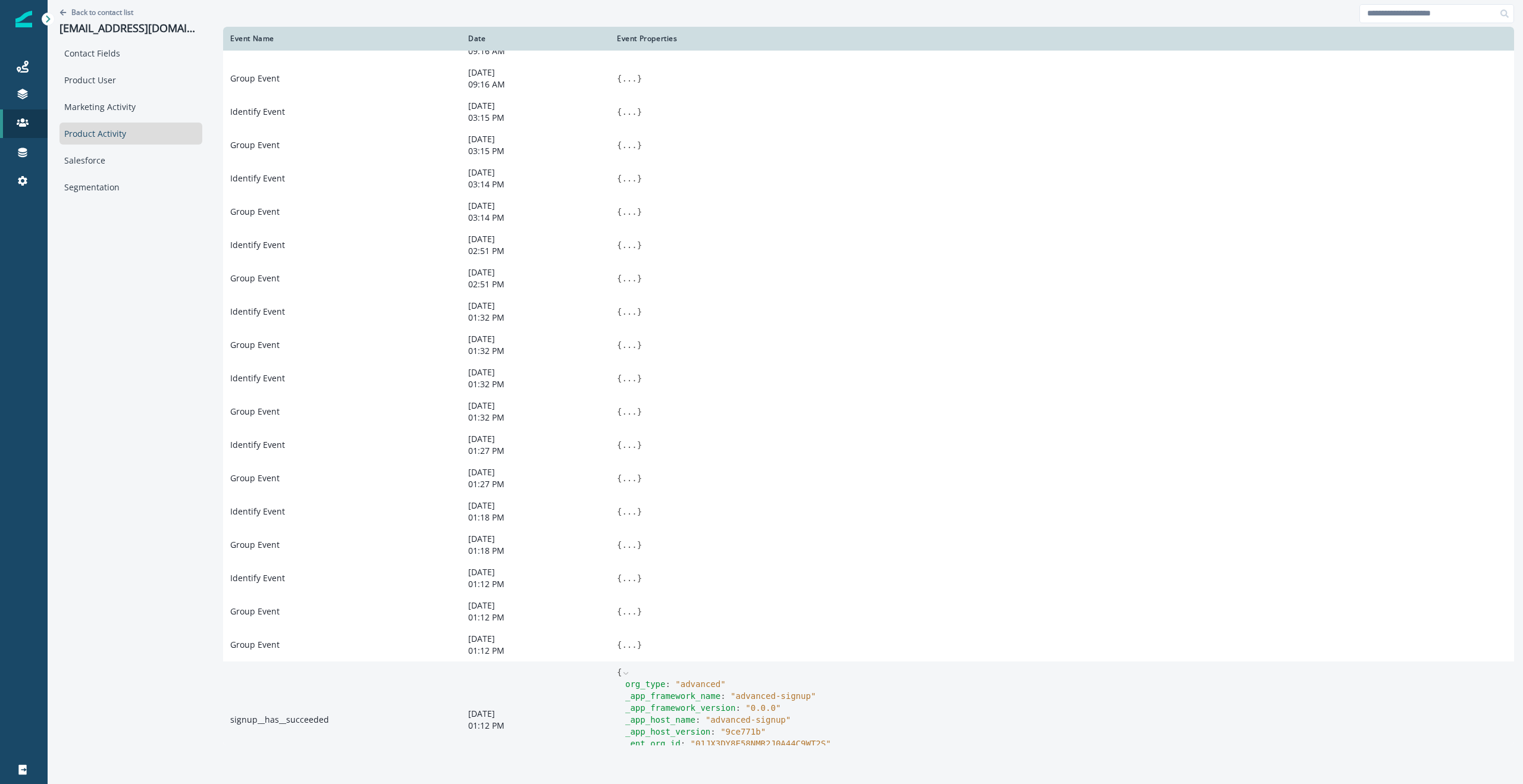
scroll to position [372, 0]
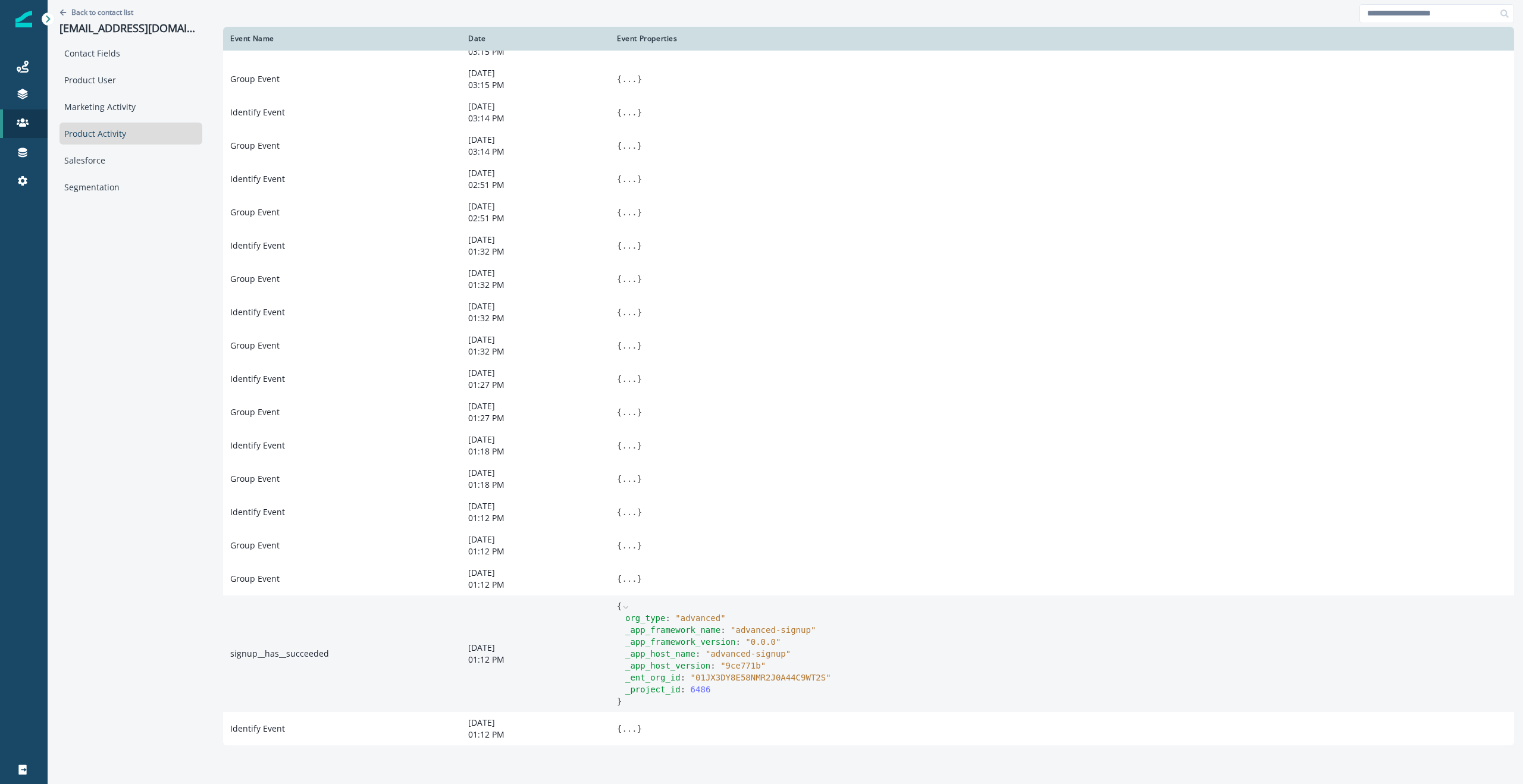
click at [682, 616] on span "" advanced "" at bounding box center [700, 618] width 50 height 10
click at [622, 604] on icon at bounding box center [626, 607] width 8 height 8
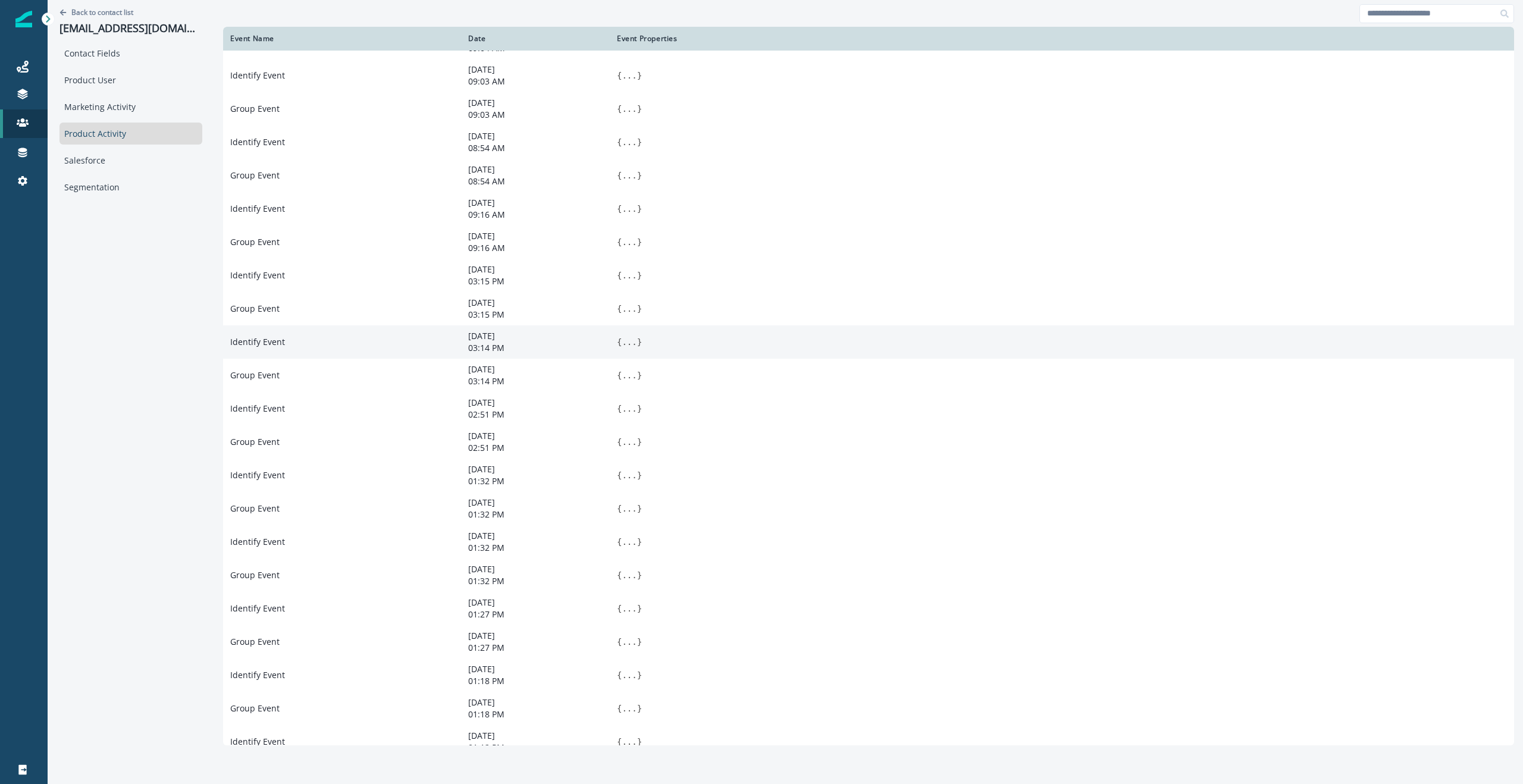
scroll to position [0, 0]
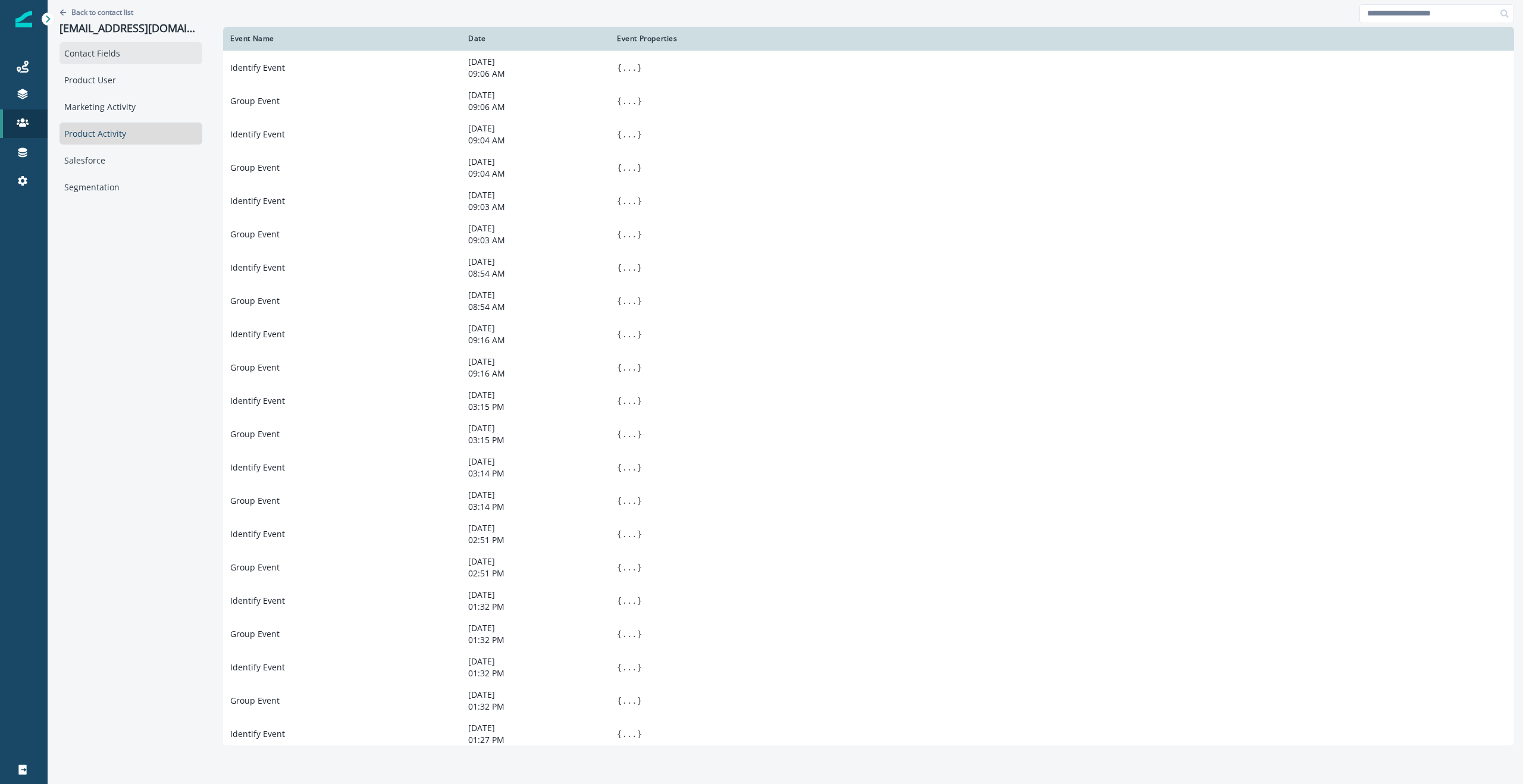
drag, startPoint x: 90, startPoint y: 52, endPoint x: 90, endPoint y: 59, distance: 7.0
click at [90, 52] on div "Contact Fields" at bounding box center [130, 53] width 143 height 22
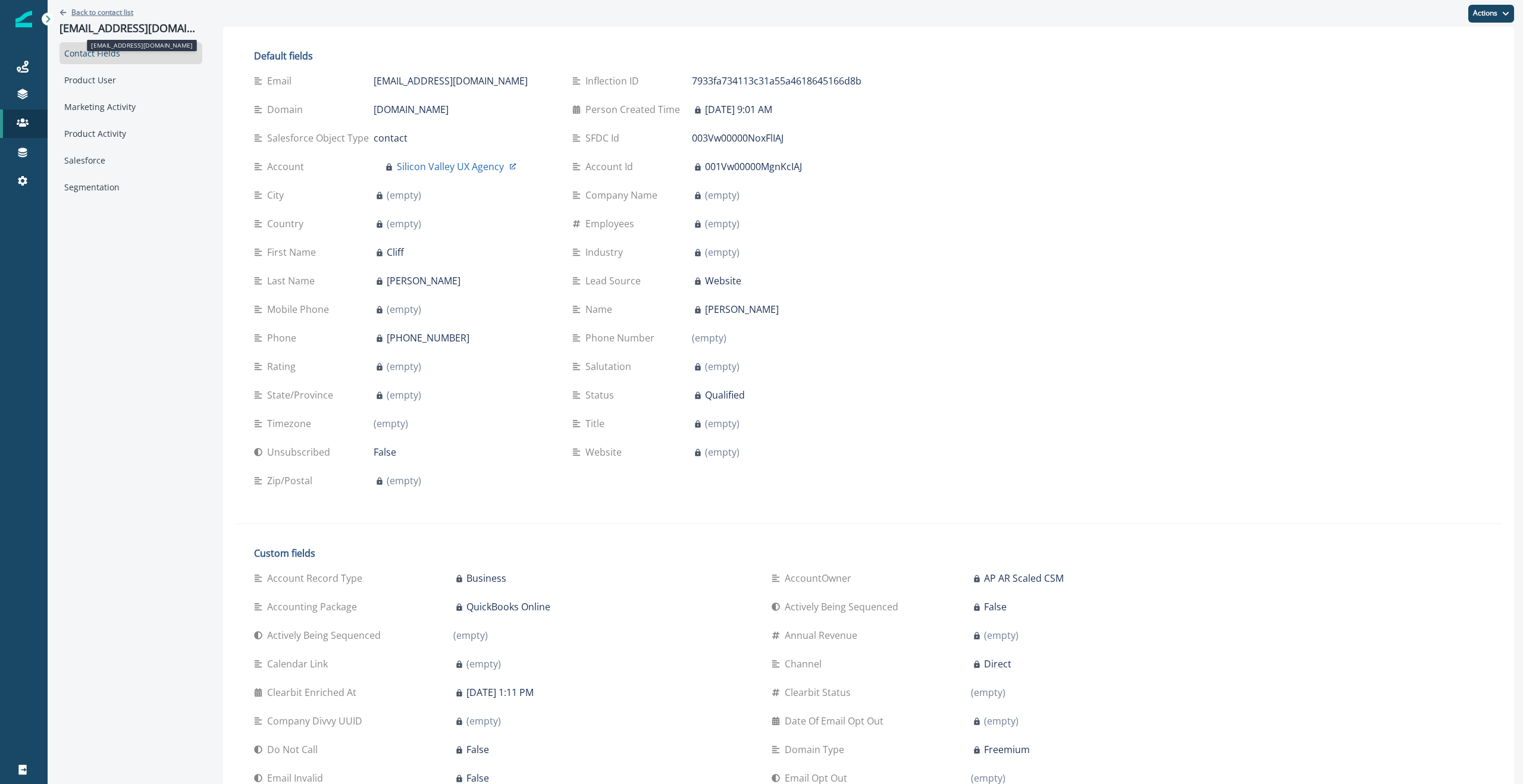
click at [85, 8] on p "Back to contact list" at bounding box center [103, 12] width 62 height 10
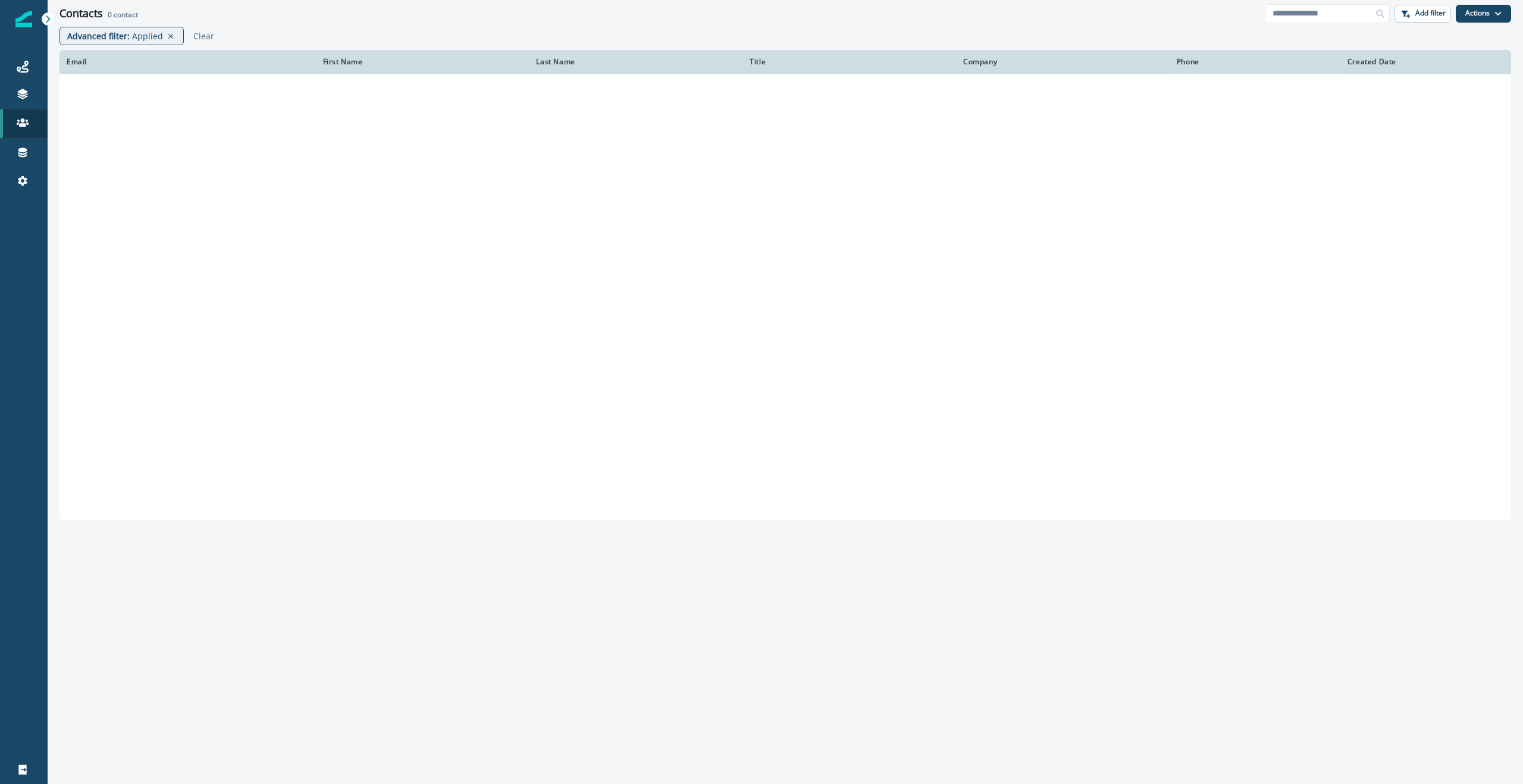
click at [210, 15] on div "Contacts 0 contact" at bounding box center [662, 13] width 1206 height 13
drag, startPoint x: 170, startPoint y: 36, endPoint x: 329, endPoint y: 46, distance: 159.3
click at [170, 36] on icon at bounding box center [171, 36] width 11 height 10
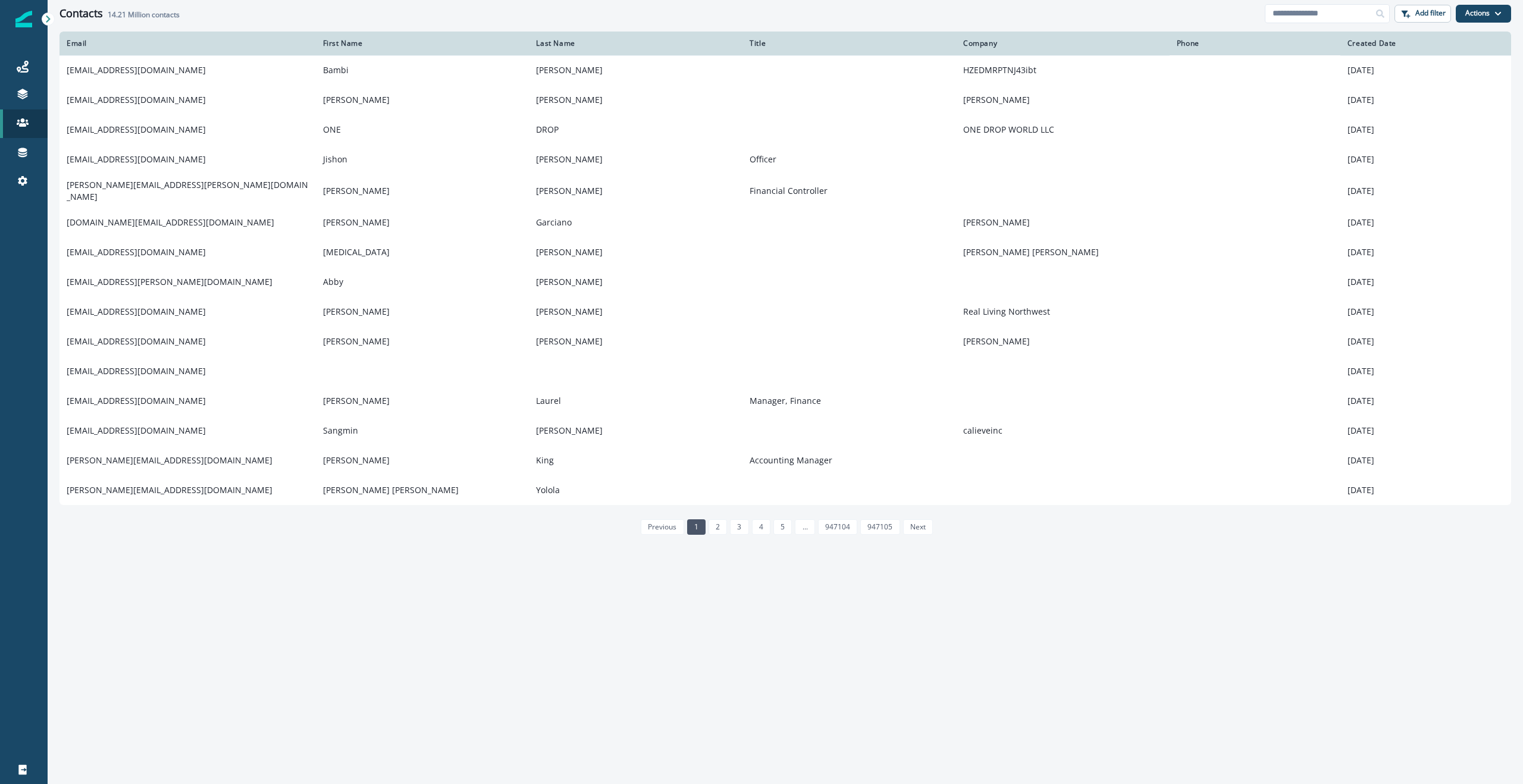
click at [1040, 23] on div "Contacts 14.21 Million contacts Add filter Actions Create Contact Import Contac…" at bounding box center [785, 13] width 1475 height 27
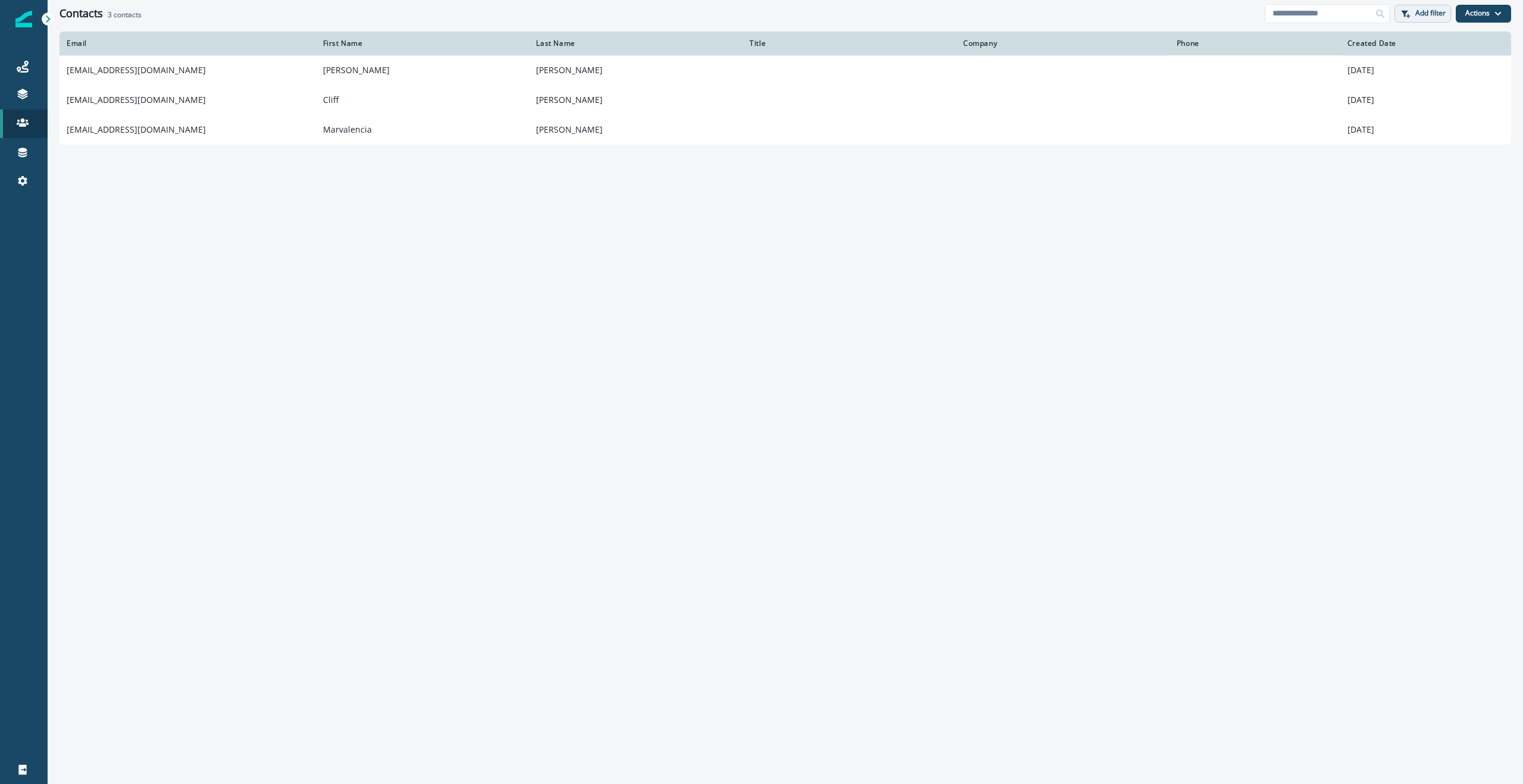
click at [1435, 13] on p "Add filter" at bounding box center [1431, 13] width 30 height 8
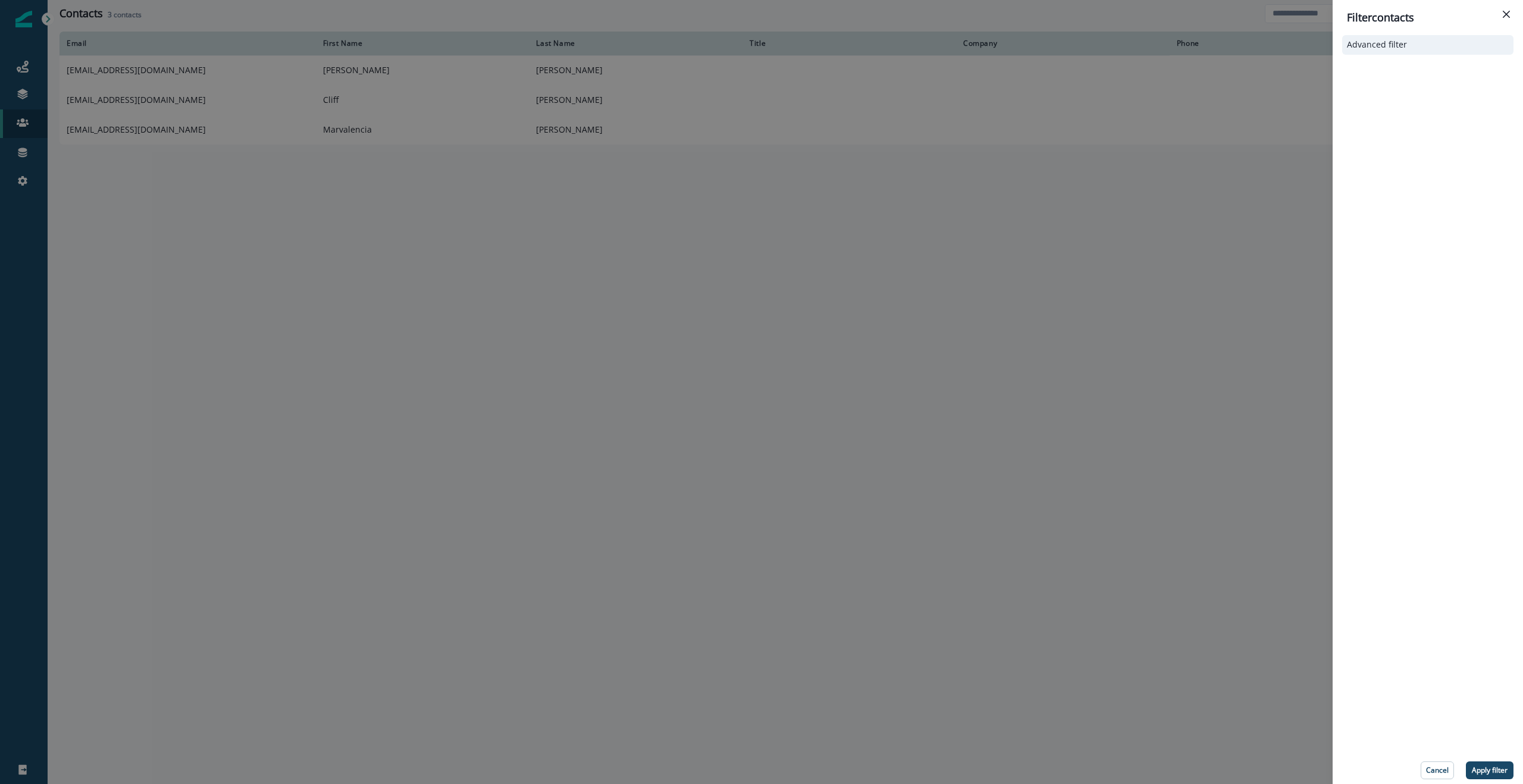
click at [1397, 47] on p "Advanced filter" at bounding box center [1376, 45] width 60 height 10
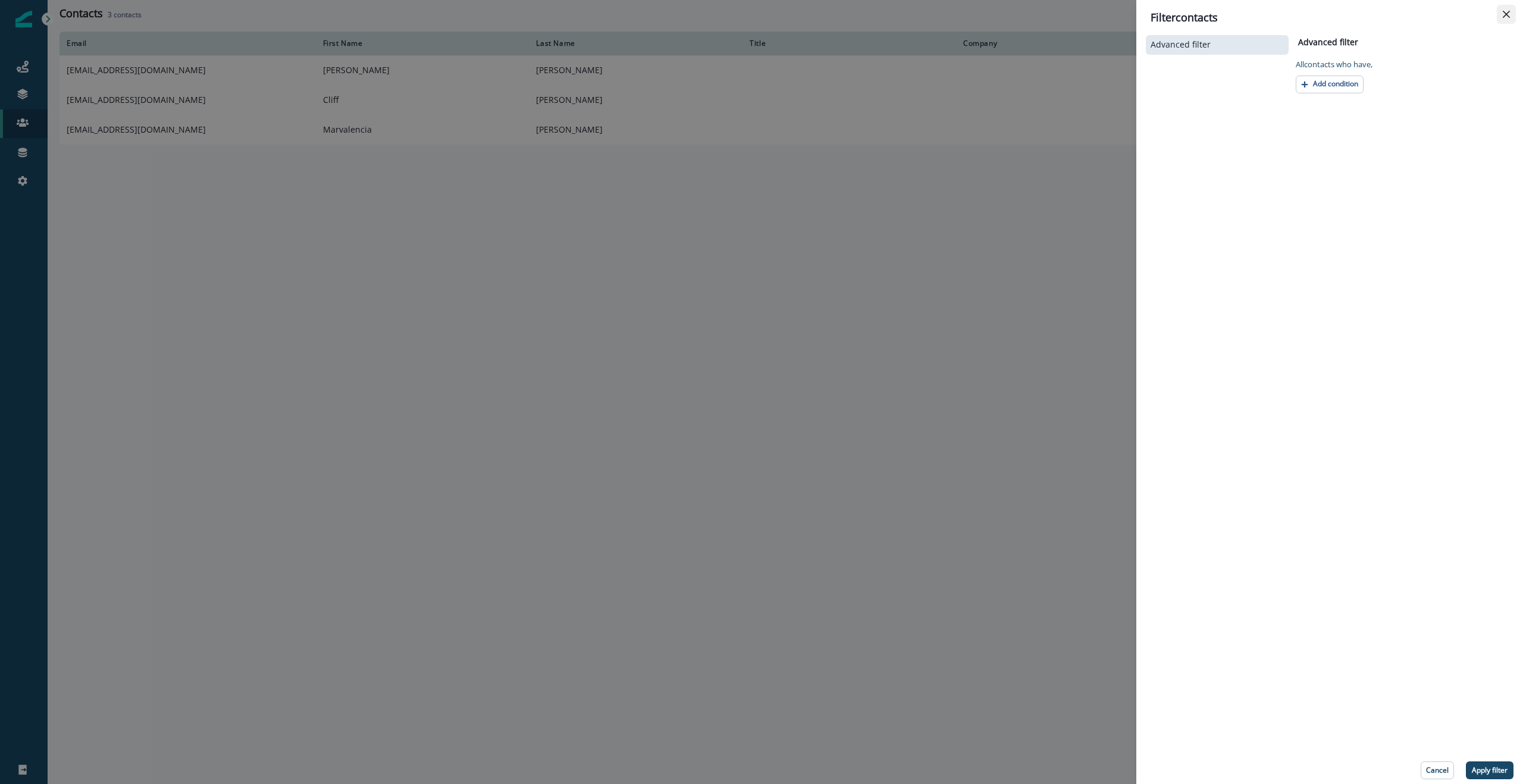
click at [1504, 12] on icon "Close" at bounding box center [1506, 14] width 7 height 7
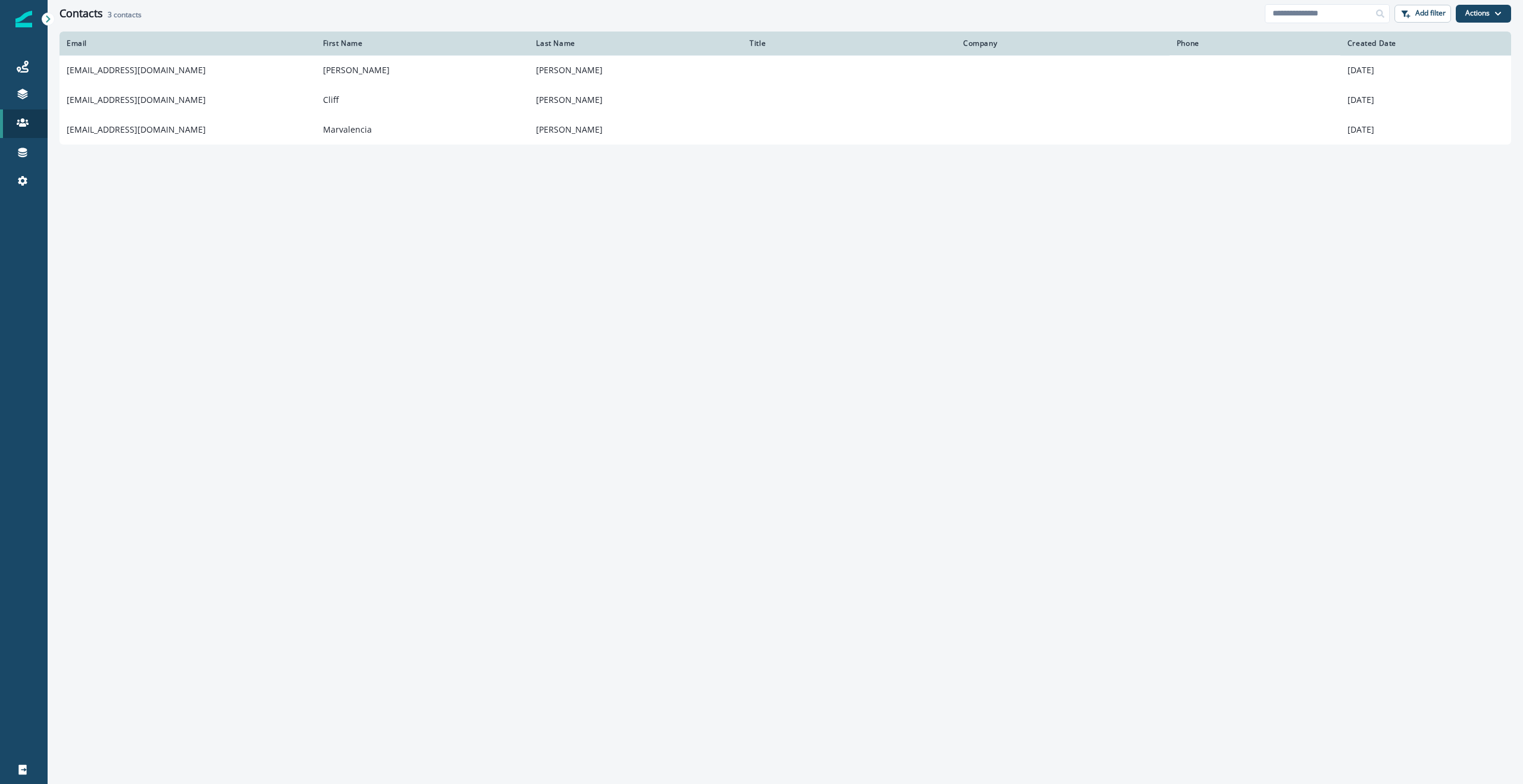
click at [129, 12] on h2 "3 contacts" at bounding box center [124, 15] width 34 height 8
click at [23, 123] on icon at bounding box center [22, 122] width 12 height 12
click at [98, 120] on p "Contacts" at bounding box center [81, 123] width 34 height 12
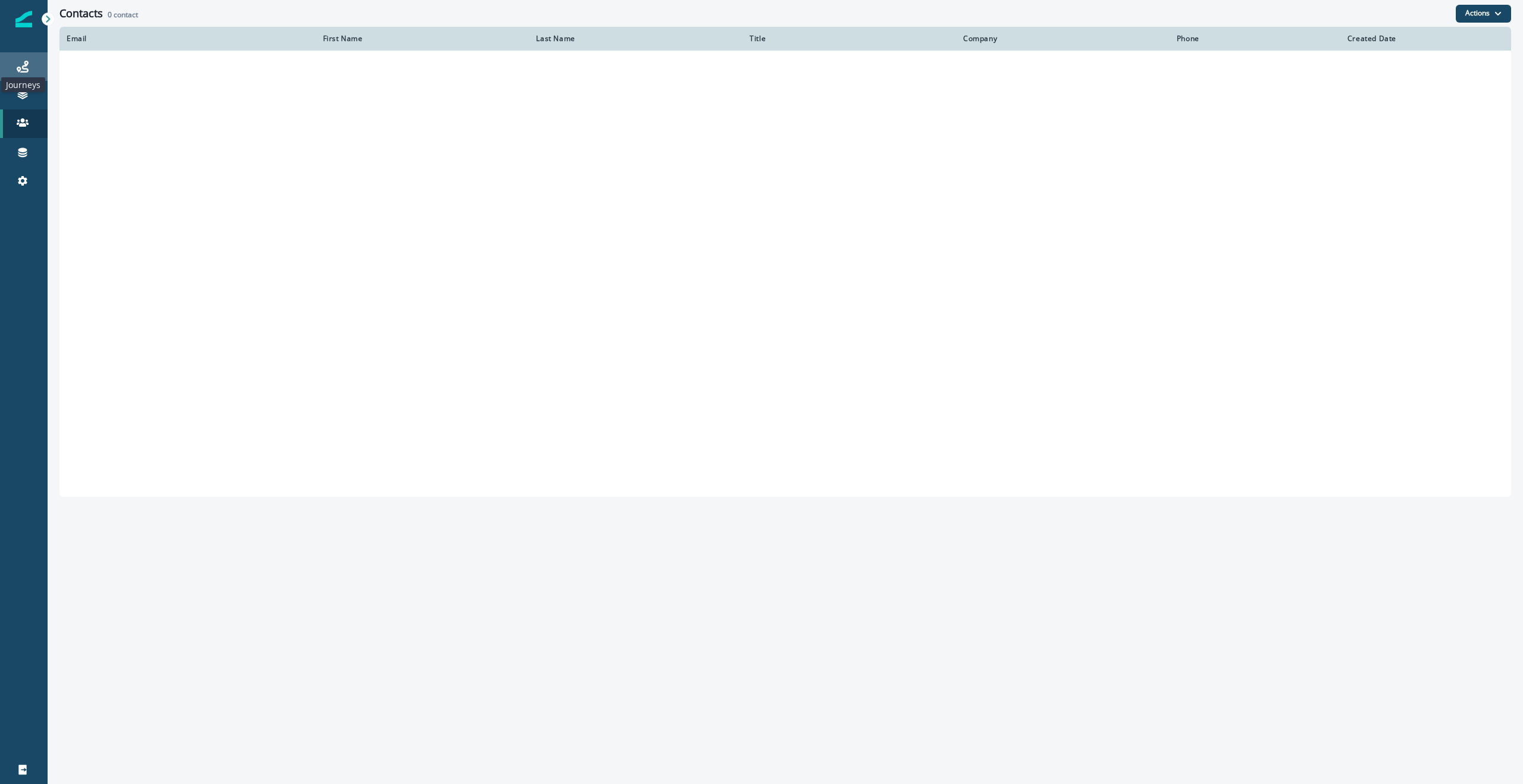
drag, startPoint x: 0, startPoint y: 0, endPoint x: 27, endPoint y: 63, distance: 68.5
click at [25, 63] on icon at bounding box center [22, 66] width 12 height 12
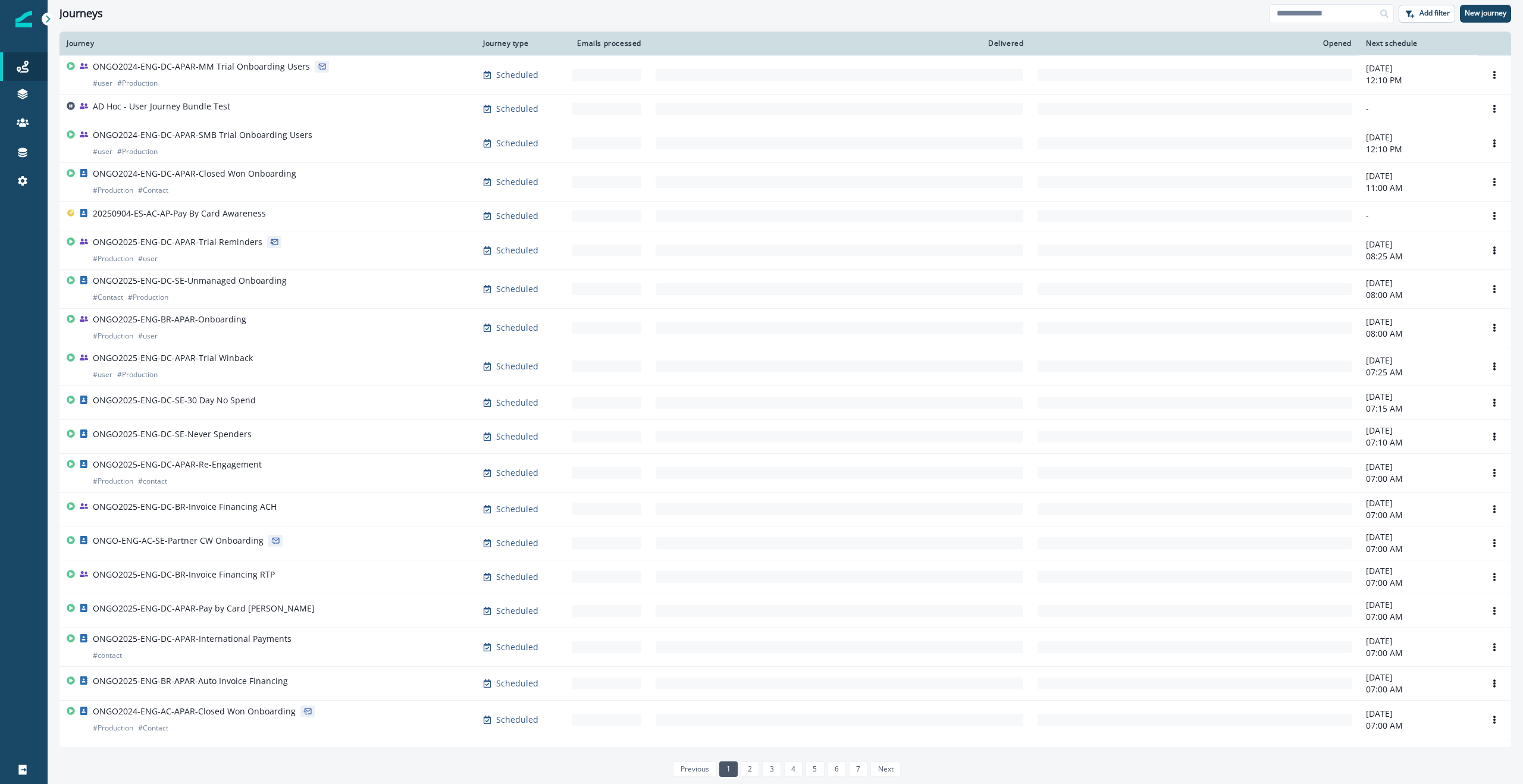
click at [338, 16] on div "Journeys" at bounding box center [664, 13] width 1210 height 13
click at [1338, 12] on input at bounding box center [1331, 14] width 125 height 19
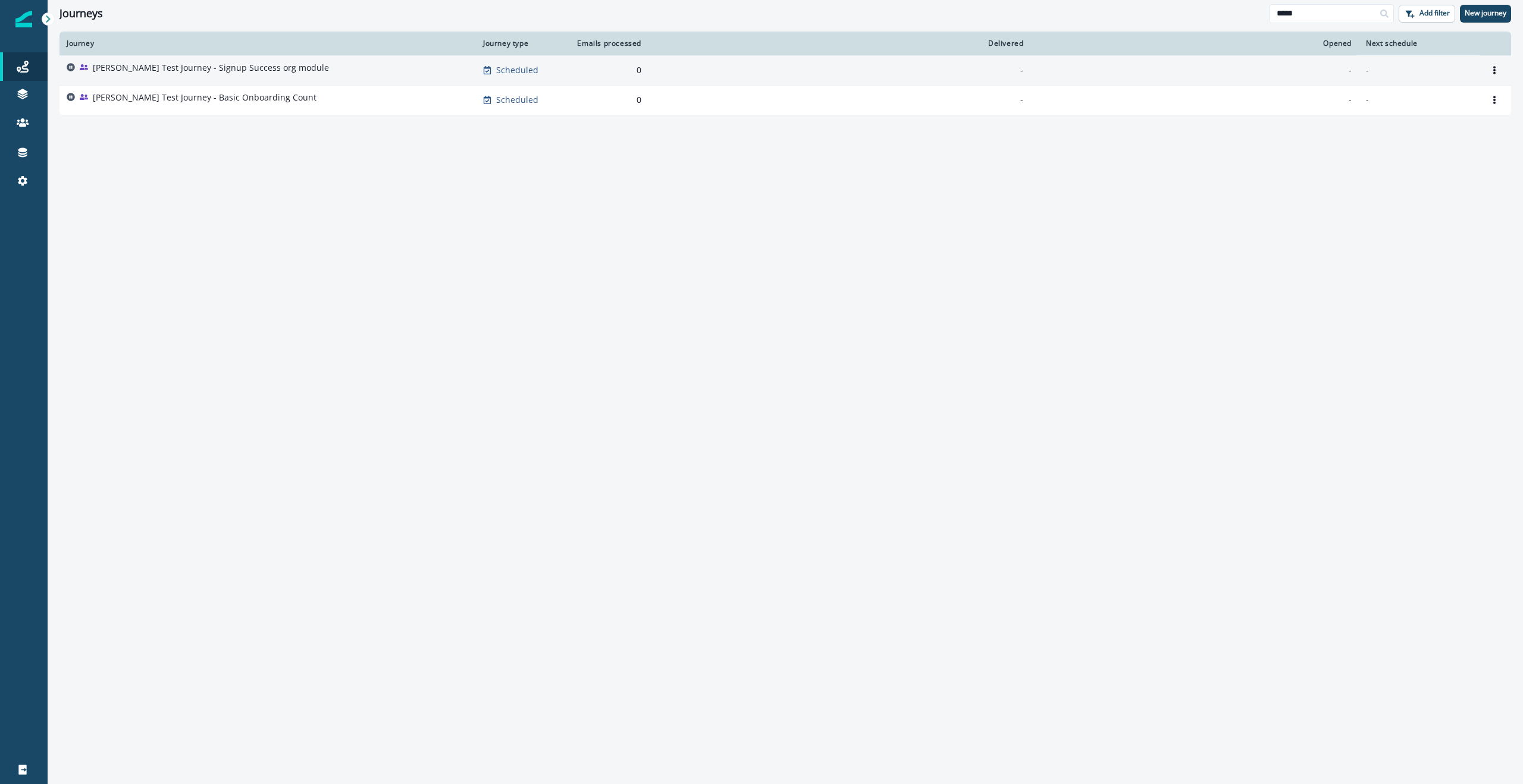
type input "*****"
click at [264, 74] on div "Ursula Test Journey - Signup Success org module" at bounding box center [211, 70] width 236 height 17
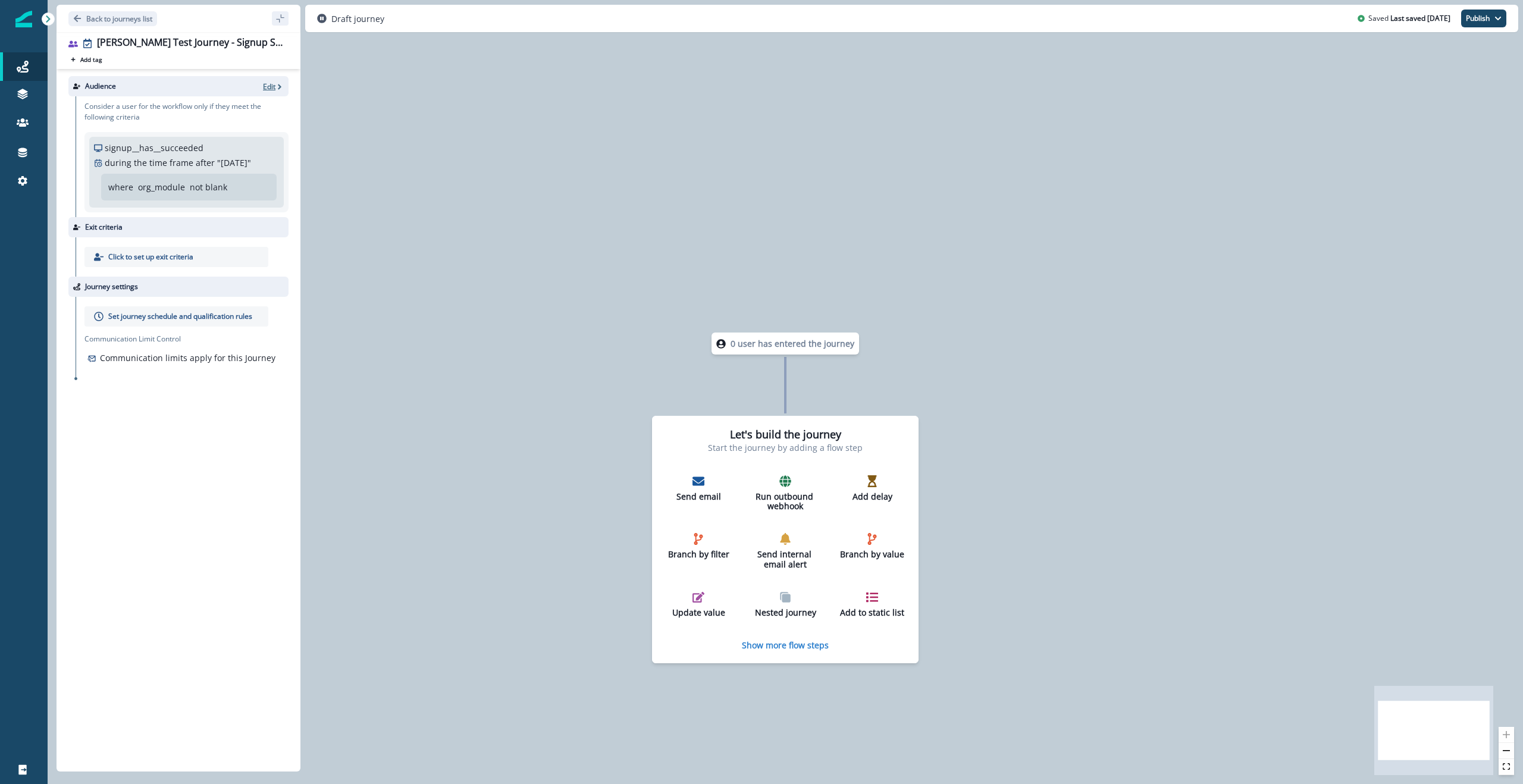
click at [273, 87] on p "Edit" at bounding box center [269, 86] width 12 height 10
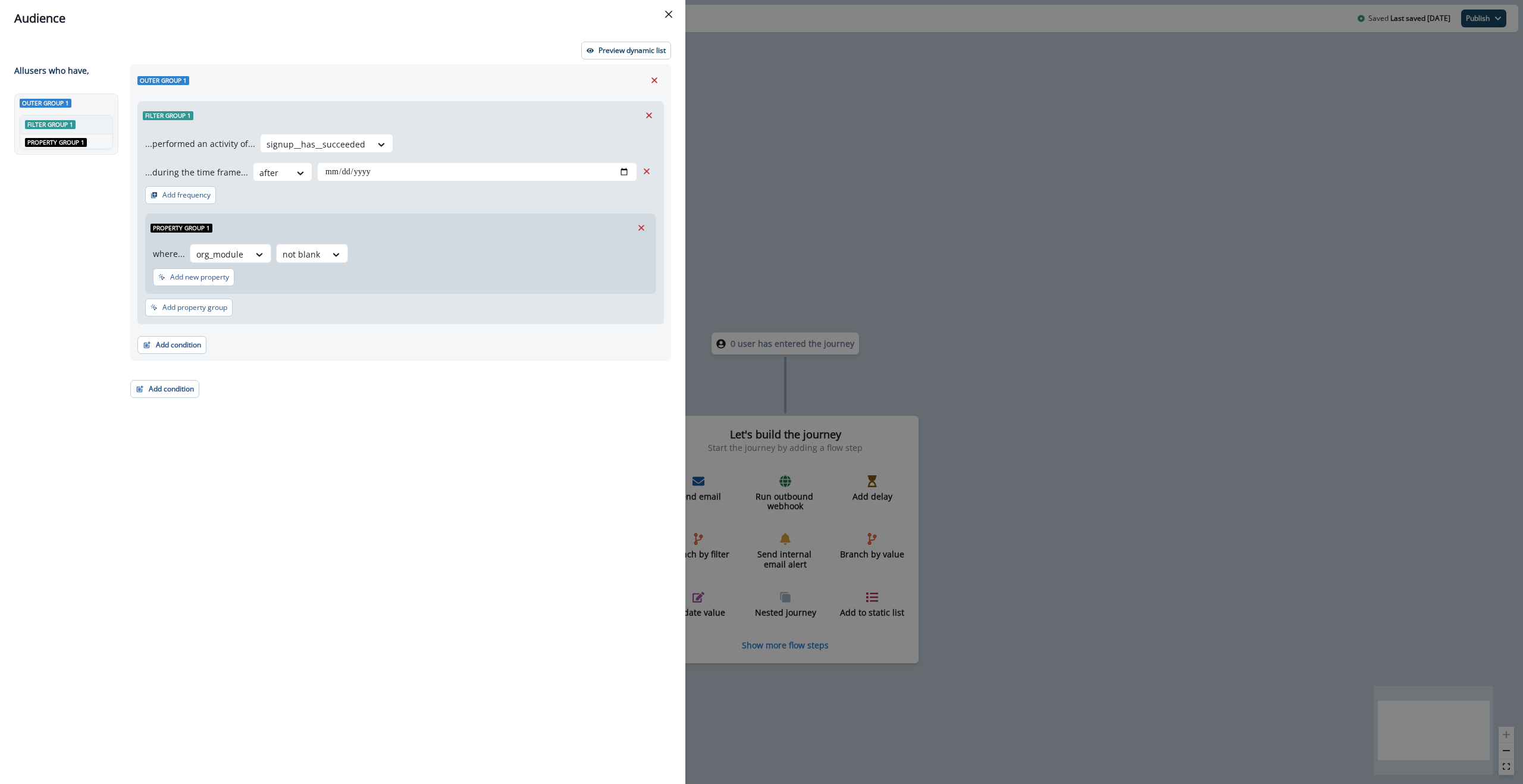
click at [348, 224] on div "Property group 1" at bounding box center [401, 228] width 510 height 28
click at [636, 51] on p "Preview dynamic list" at bounding box center [632, 50] width 67 height 8
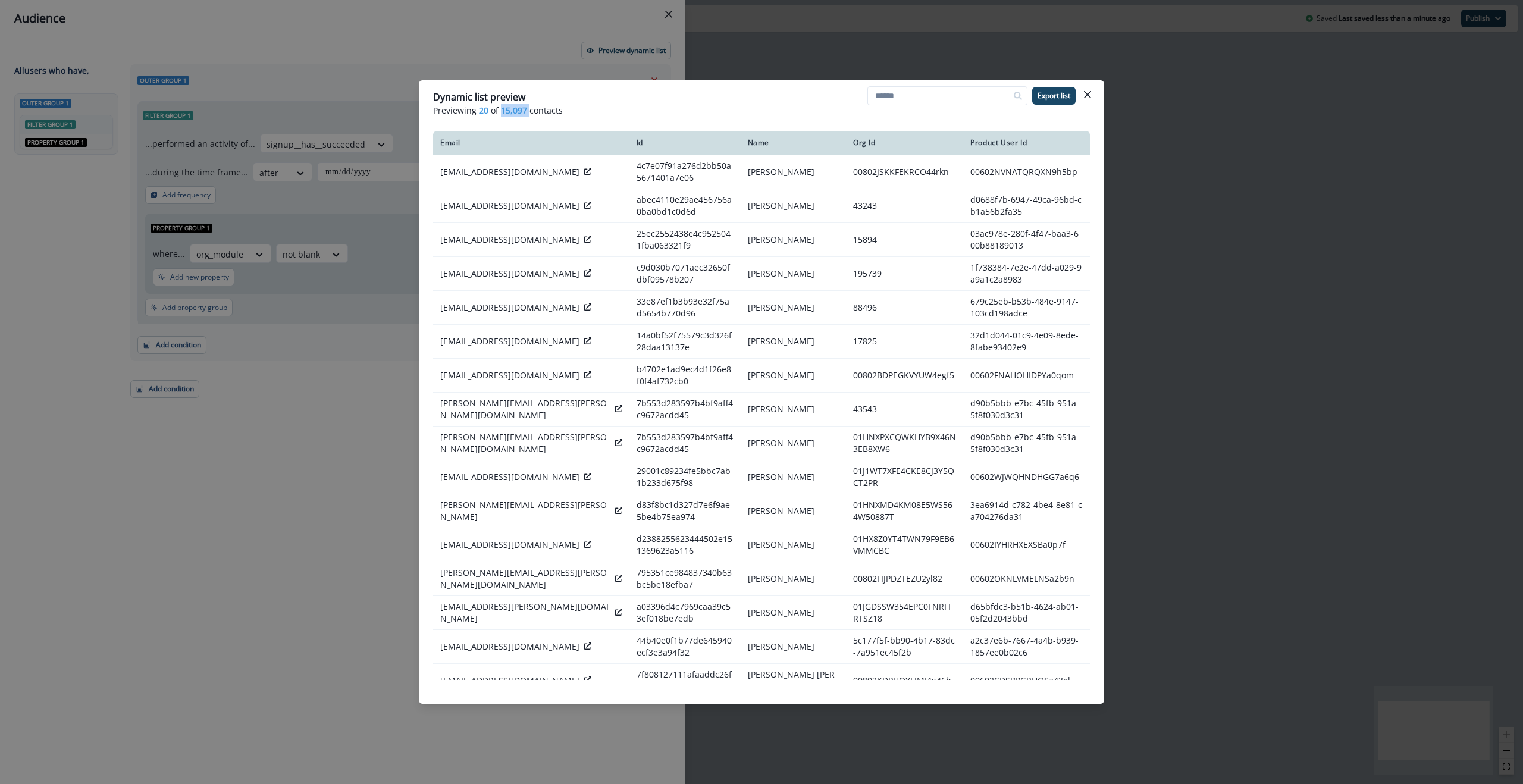
drag, startPoint x: 501, startPoint y: 112, endPoint x: 528, endPoint y: 111, distance: 27.0
click at [528, 111] on p "Previewing 20 of 15,097 contacts" at bounding box center [762, 110] width 657 height 12
click at [831, 104] on p "Previewing 20 of 15,097 contacts" at bounding box center [762, 110] width 657 height 12
click at [788, 105] on p "Previewing 20 of 15,097 contacts" at bounding box center [762, 110] width 657 height 12
click at [1080, 95] on button "Close" at bounding box center [1088, 95] width 19 height 19
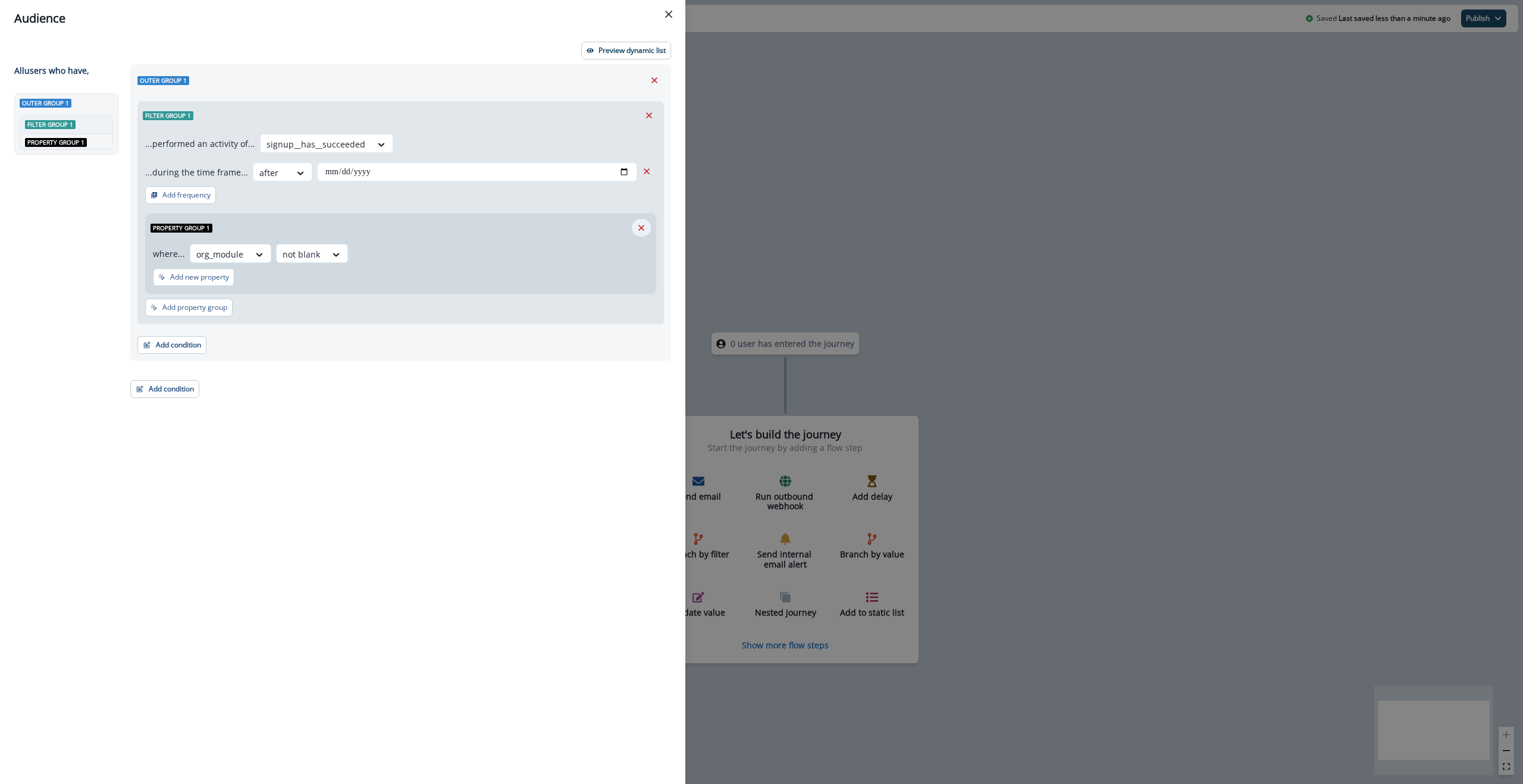
click at [642, 222] on icon "Remove" at bounding box center [642, 228] width 11 height 11
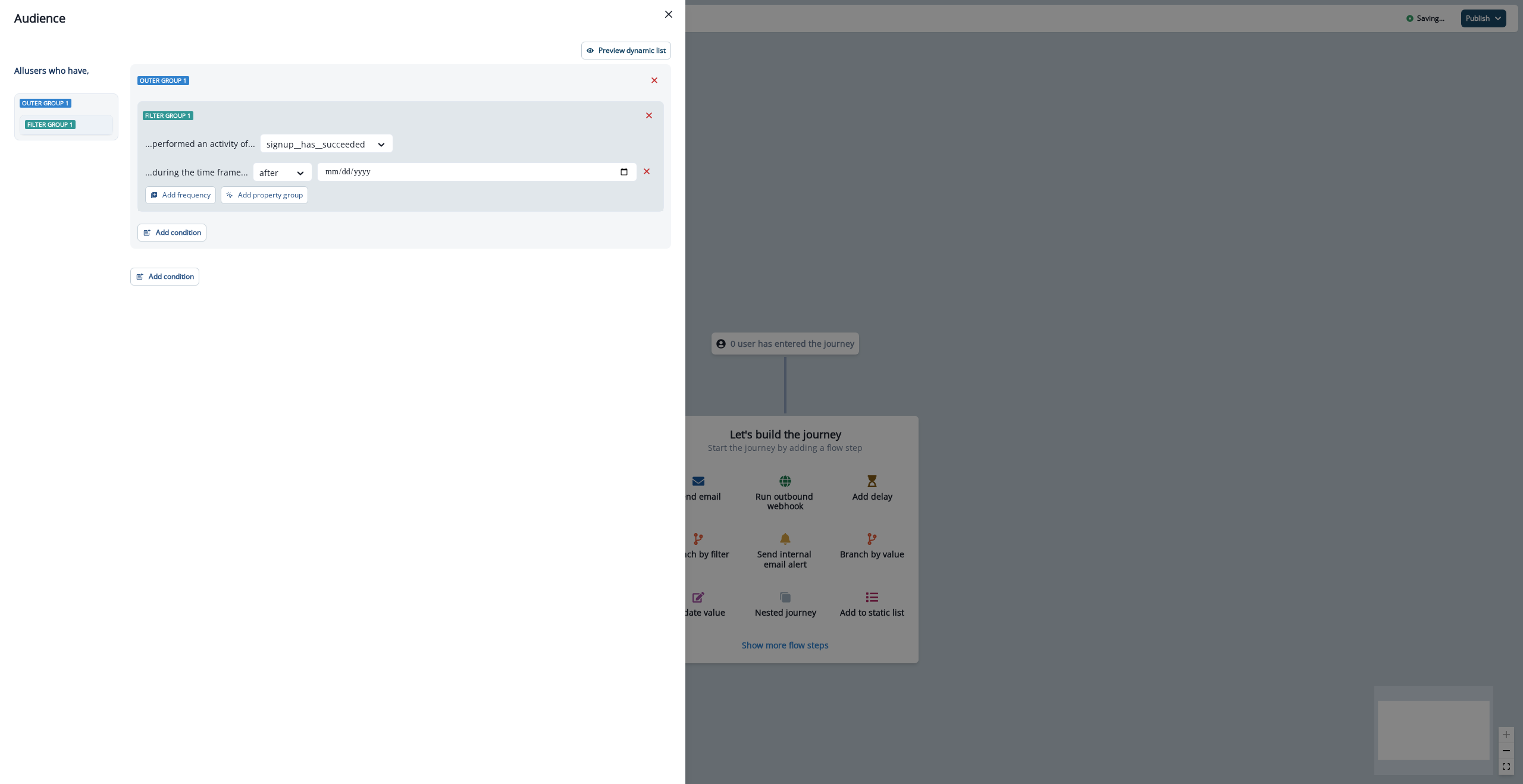
click at [260, 192] on p "Add property group" at bounding box center [271, 195] width 65 height 8
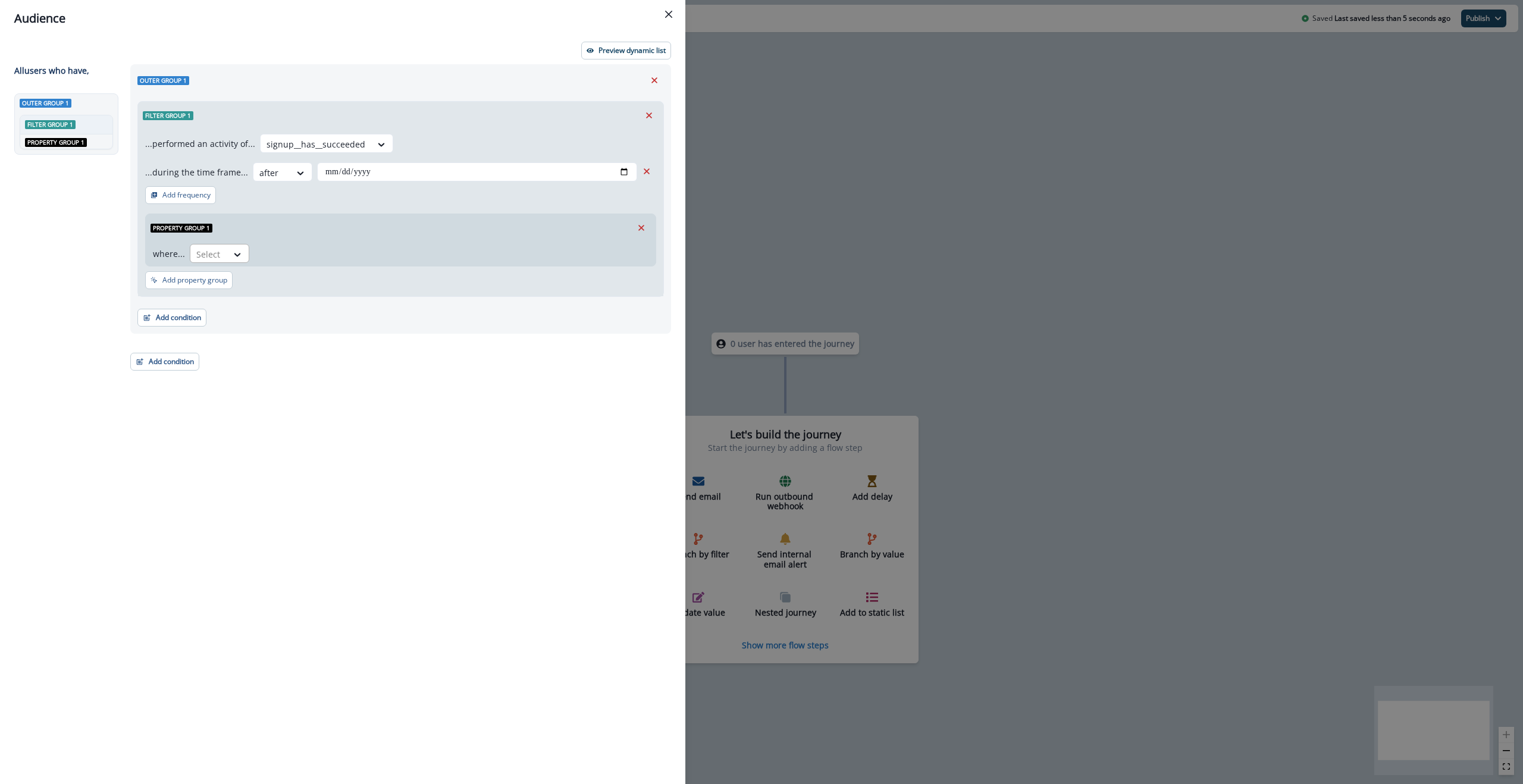
click at [213, 260] on div at bounding box center [209, 255] width 25 height 15
drag, startPoint x: 229, startPoint y: 353, endPoint x: 252, endPoint y: 348, distance: 23.5
click at [229, 353] on div "_app_host_name" at bounding box center [244, 352] width 112 height 22
click at [323, 252] on div at bounding box center [314, 255] width 25 height 15
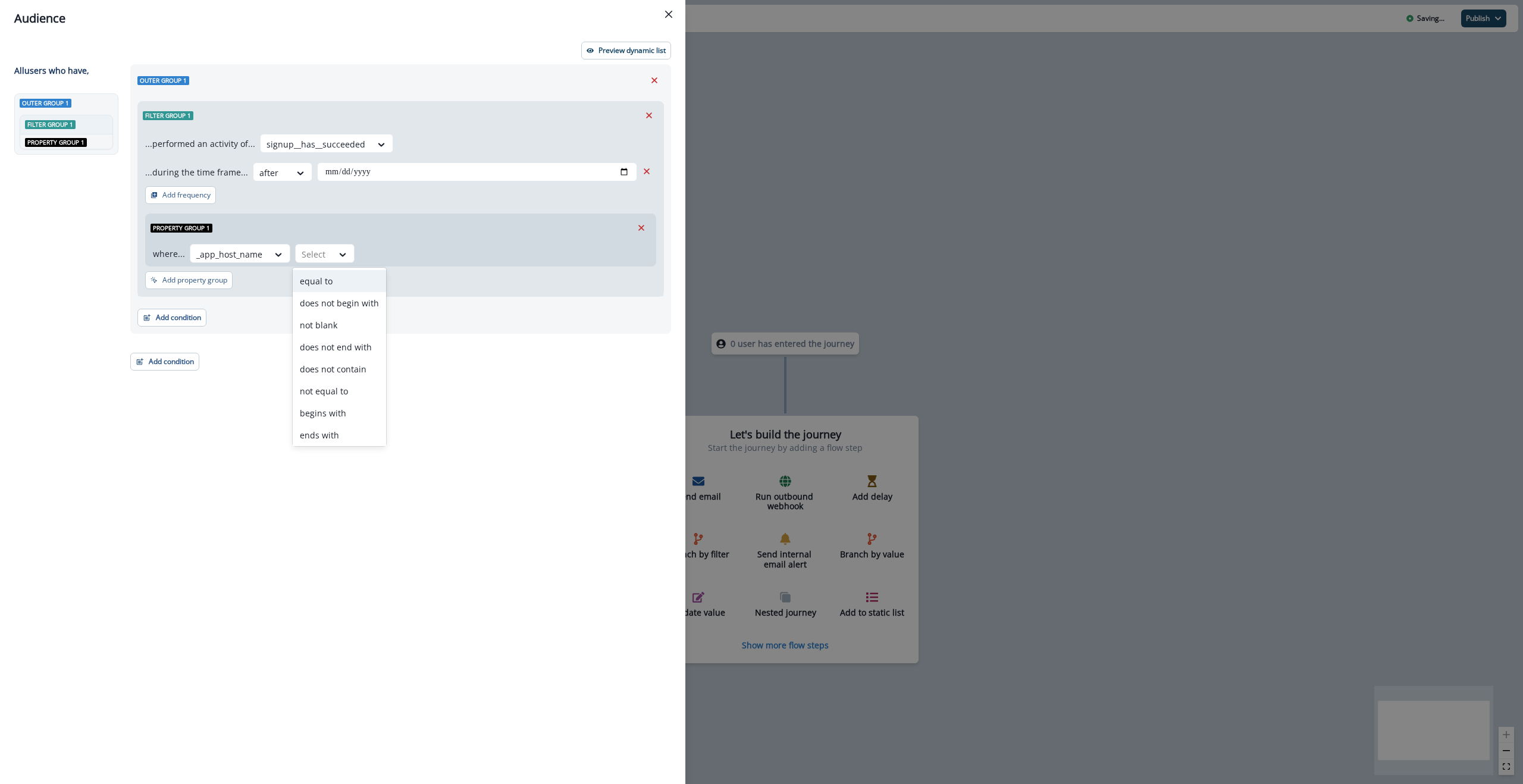
click at [330, 282] on div "equal to" at bounding box center [339, 281] width 94 height 22
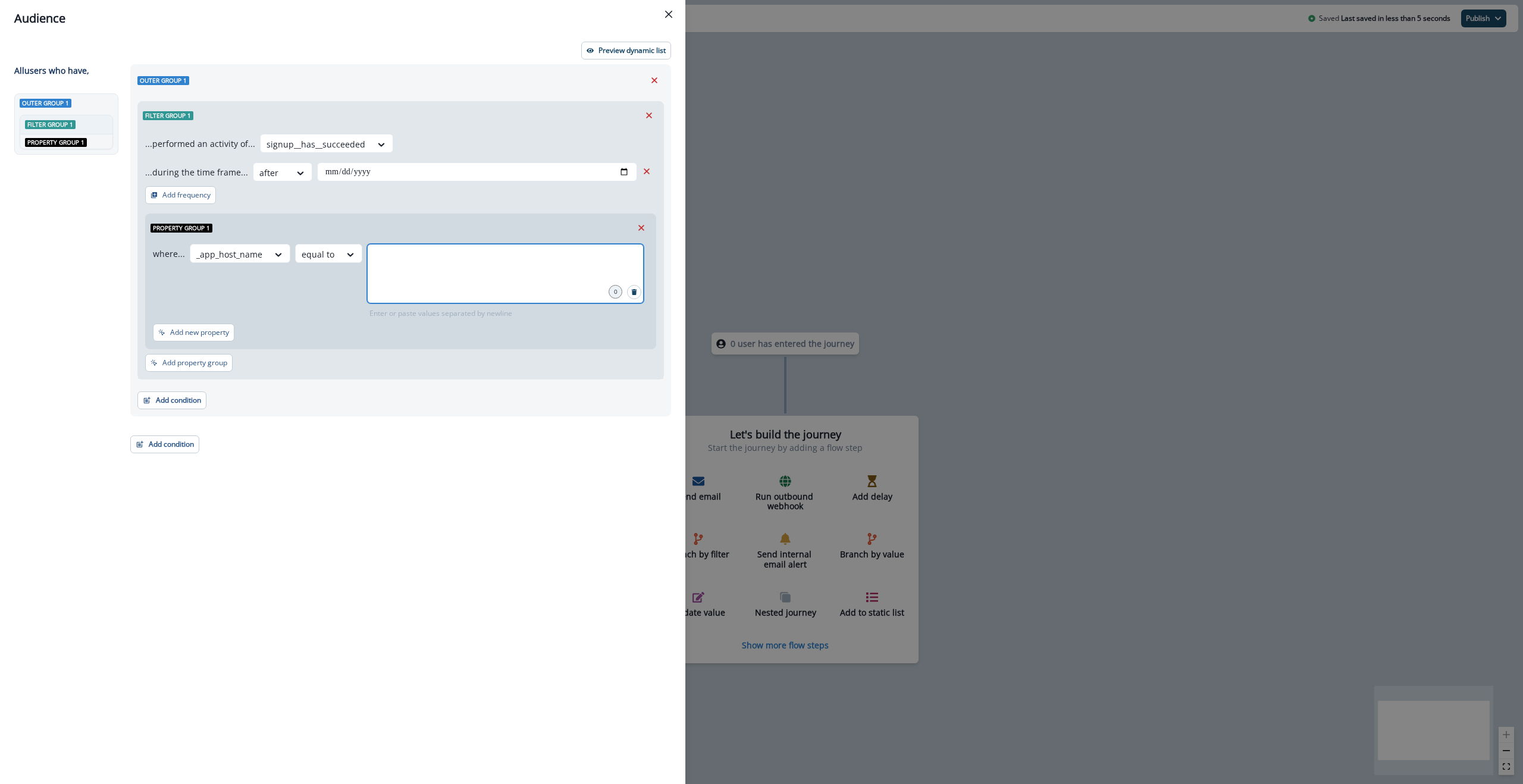
click at [411, 259] on input "text" at bounding box center [505, 259] width 273 height 24
type input "*******"
click at [653, 50] on p "Preview dynamic list" at bounding box center [632, 50] width 67 height 8
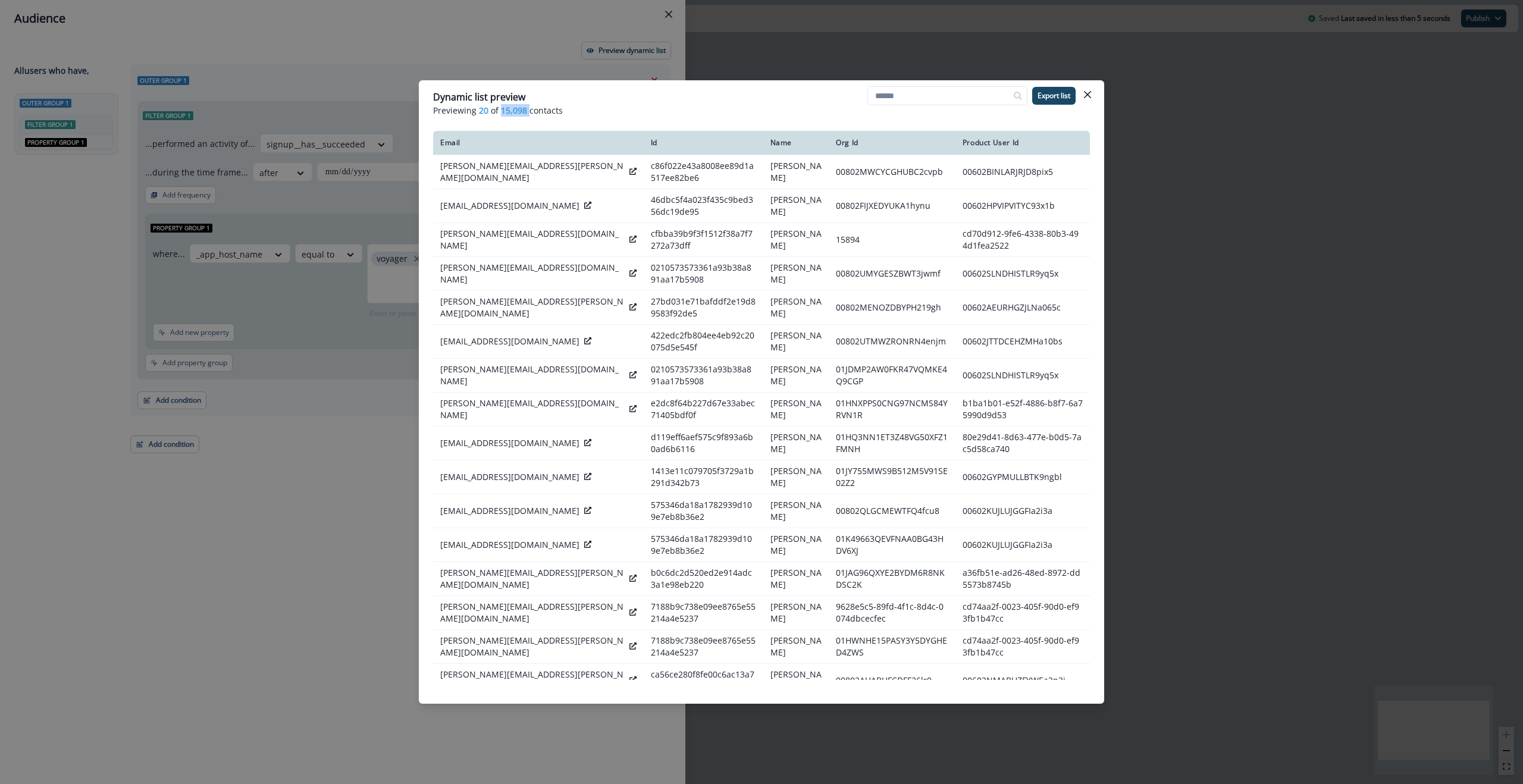
drag, startPoint x: 501, startPoint y: 111, endPoint x: 529, endPoint y: 109, distance: 28.1
click at [529, 109] on p "Previewing 20 of 15,098 contacts" at bounding box center [762, 110] width 657 height 12
click at [678, 107] on p "Previewing 20 of 15,098 contacts" at bounding box center [762, 110] width 657 height 12
click at [523, 112] on span "15,098" at bounding box center [514, 110] width 26 height 12
drag, startPoint x: 477, startPoint y: 109, endPoint x: 518, endPoint y: 110, distance: 41.0
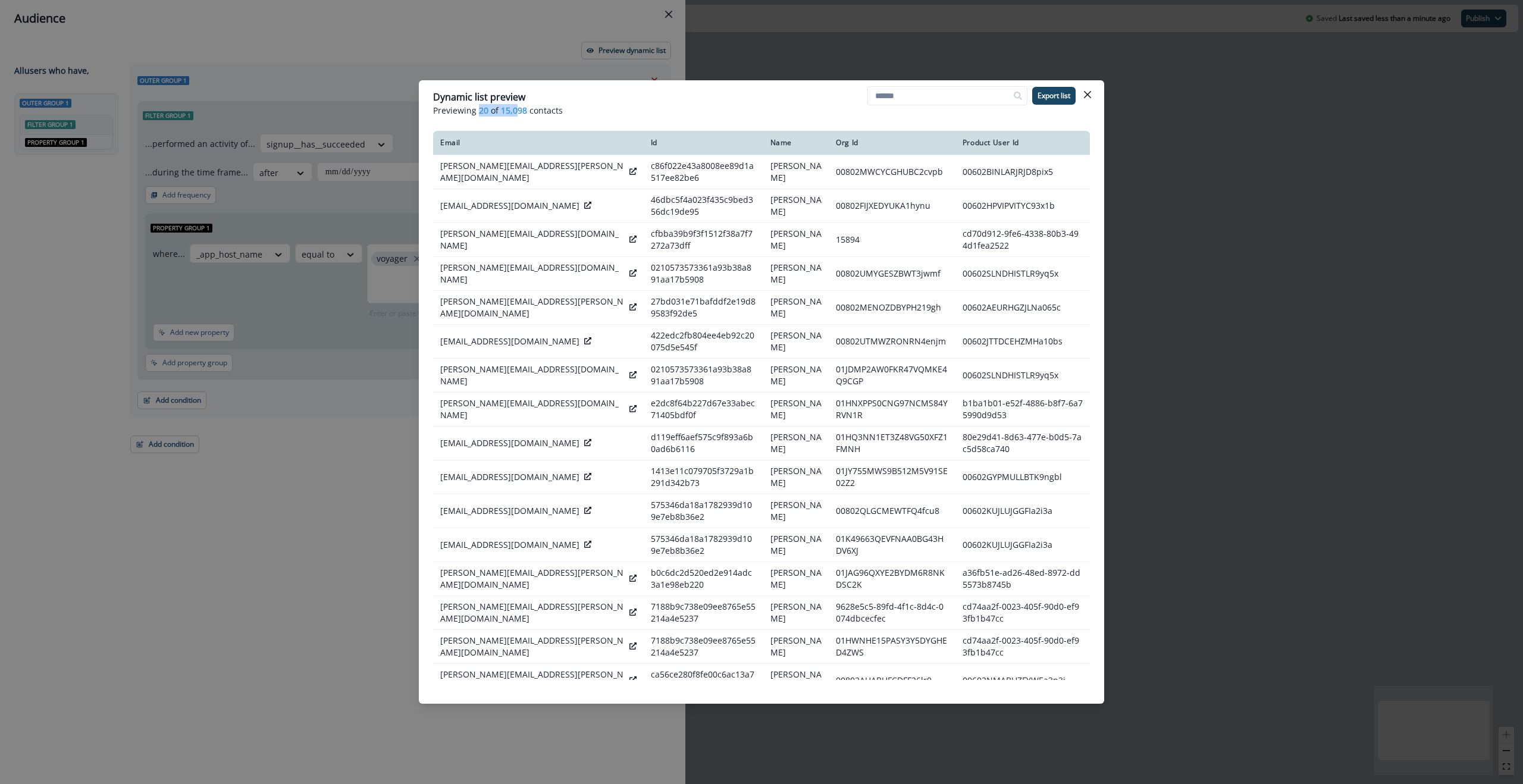
click at [518, 110] on p "Previewing 20 of 15,098 contacts" at bounding box center [762, 110] width 657 height 12
click at [521, 110] on span "15,098" at bounding box center [514, 110] width 26 height 12
click at [728, 110] on p "Previewing 20 of 15,098 contacts" at bounding box center [762, 110] width 657 height 12
click at [1086, 93] on icon "Close" at bounding box center [1087, 94] width 7 height 7
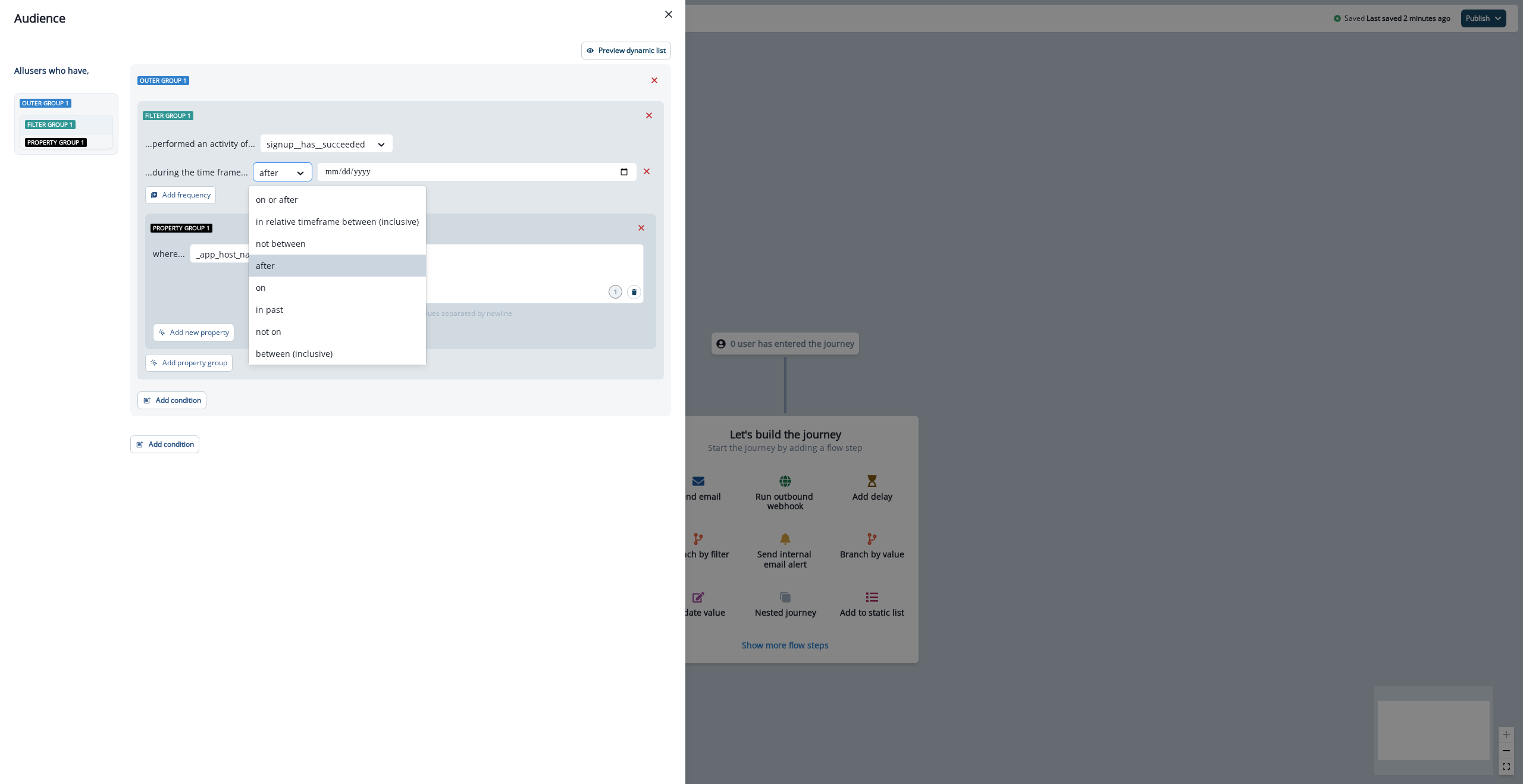
click at [273, 174] on div at bounding box center [272, 173] width 25 height 15
click at [276, 195] on div "on or after" at bounding box center [337, 200] width 177 height 22
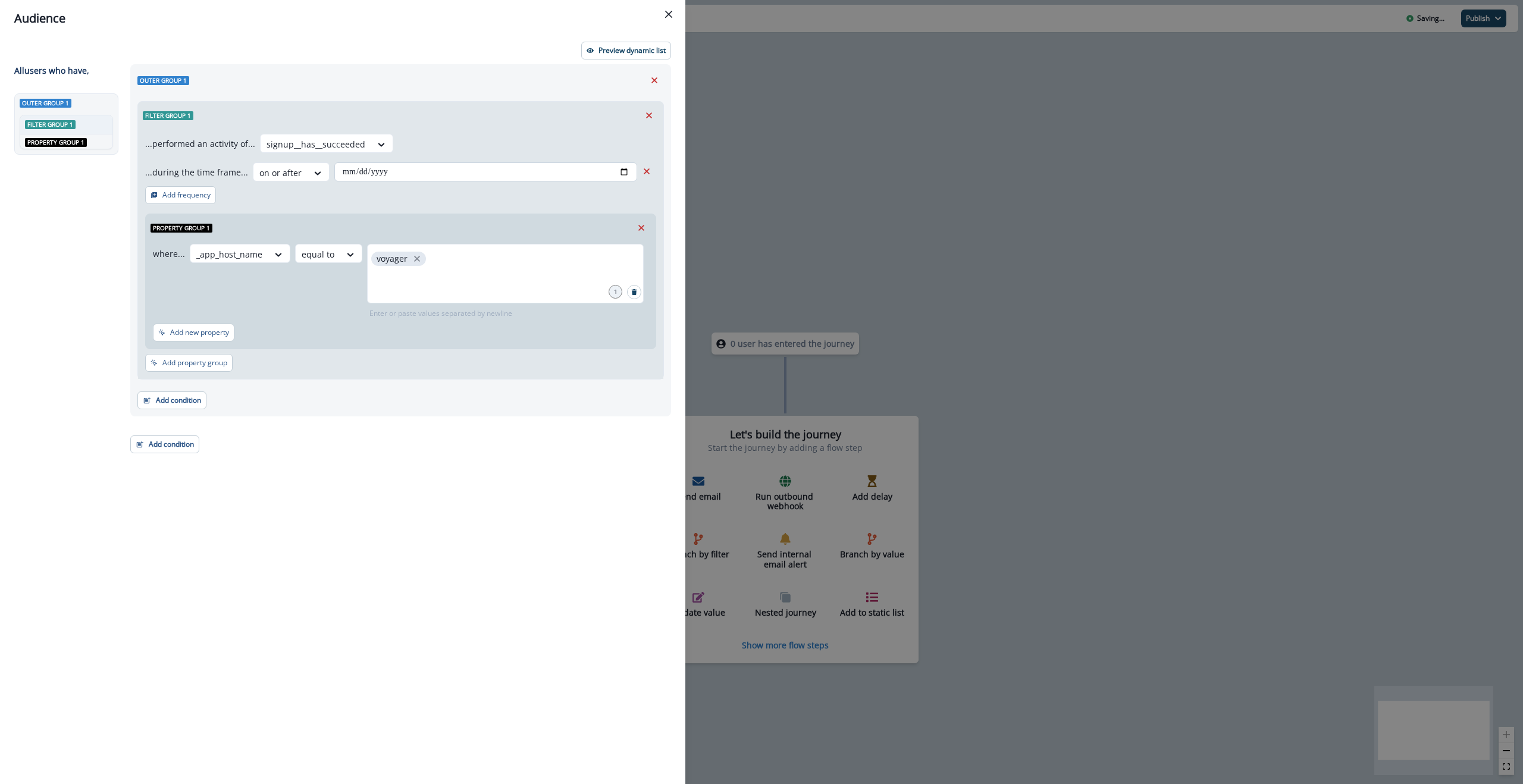
click at [384, 173] on input "date" at bounding box center [486, 172] width 303 height 19
click at [561, 174] on input "date" at bounding box center [486, 172] width 303 height 19
click at [627, 169] on input "date" at bounding box center [486, 172] width 303 height 19
type input "**********"
click at [618, 53] on p "Preview dynamic list" at bounding box center [632, 50] width 67 height 8
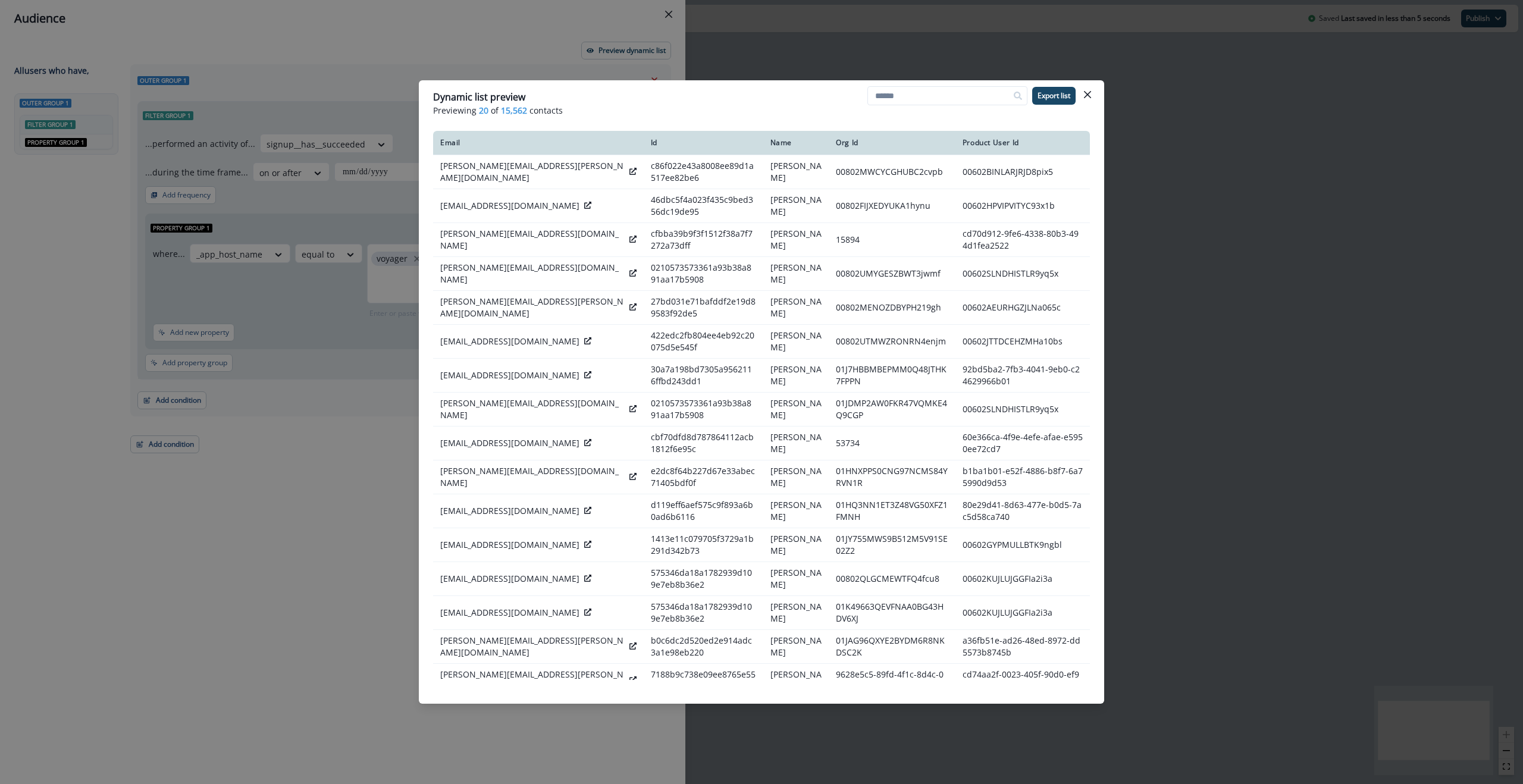
click at [501, 109] on span "15,562" at bounding box center [514, 110] width 26 height 12
drag, startPoint x: 502, startPoint y: 112, endPoint x: 525, endPoint y: 114, distance: 23.1
click at [525, 114] on span "15,562" at bounding box center [514, 110] width 26 height 12
drag, startPoint x: 525, startPoint y: 112, endPoint x: 498, endPoint y: 114, distance: 27.1
click at [499, 112] on p "Previewing 20 of 15,562 contacts" at bounding box center [762, 110] width 657 height 12
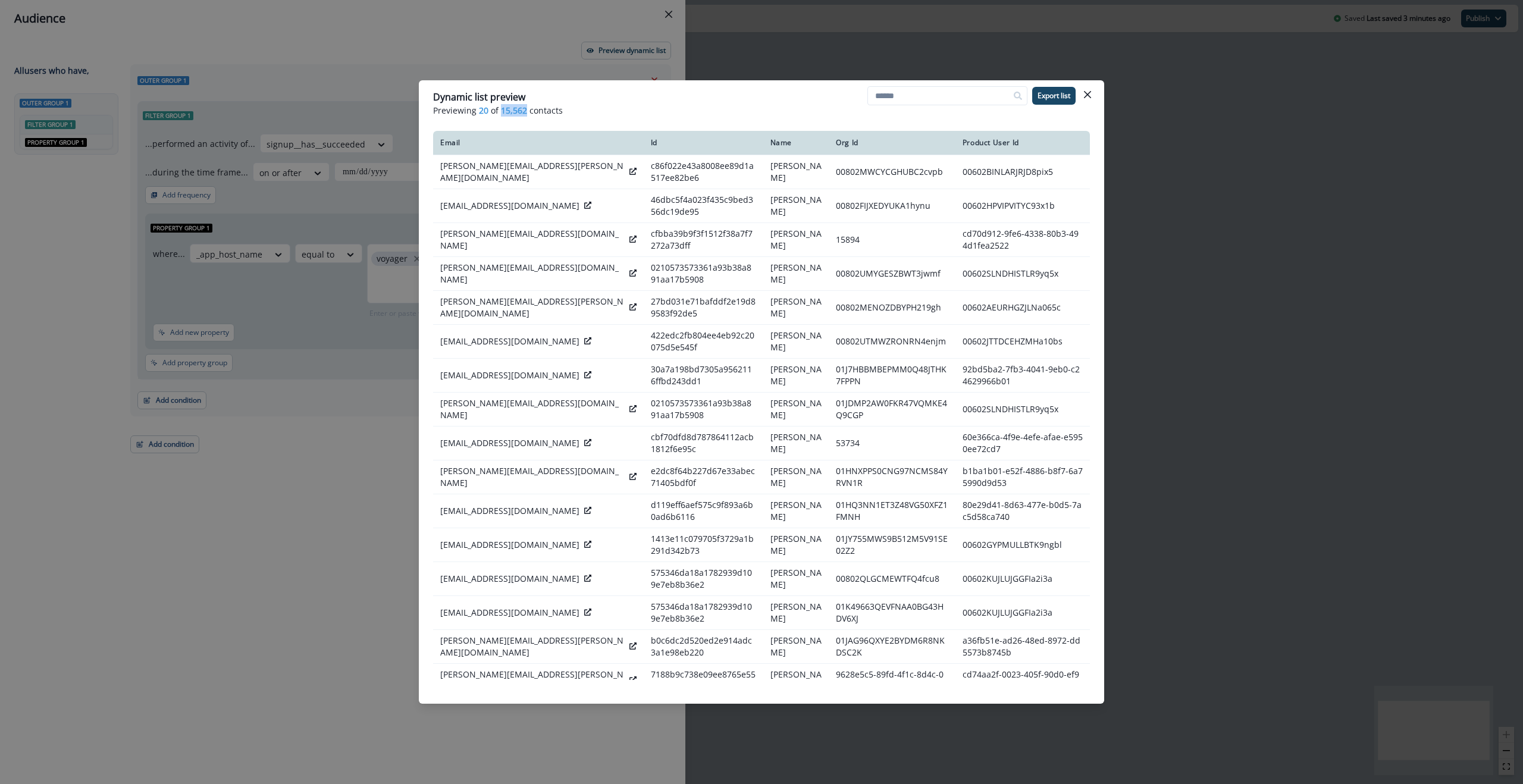
drag, startPoint x: 511, startPoint y: 112, endPoint x: 532, endPoint y: 112, distance: 21.0
click at [511, 112] on span "15,562" at bounding box center [514, 110] width 26 height 12
click at [694, 112] on p "Previewing 20 of 15,562 contacts" at bounding box center [762, 110] width 657 height 12
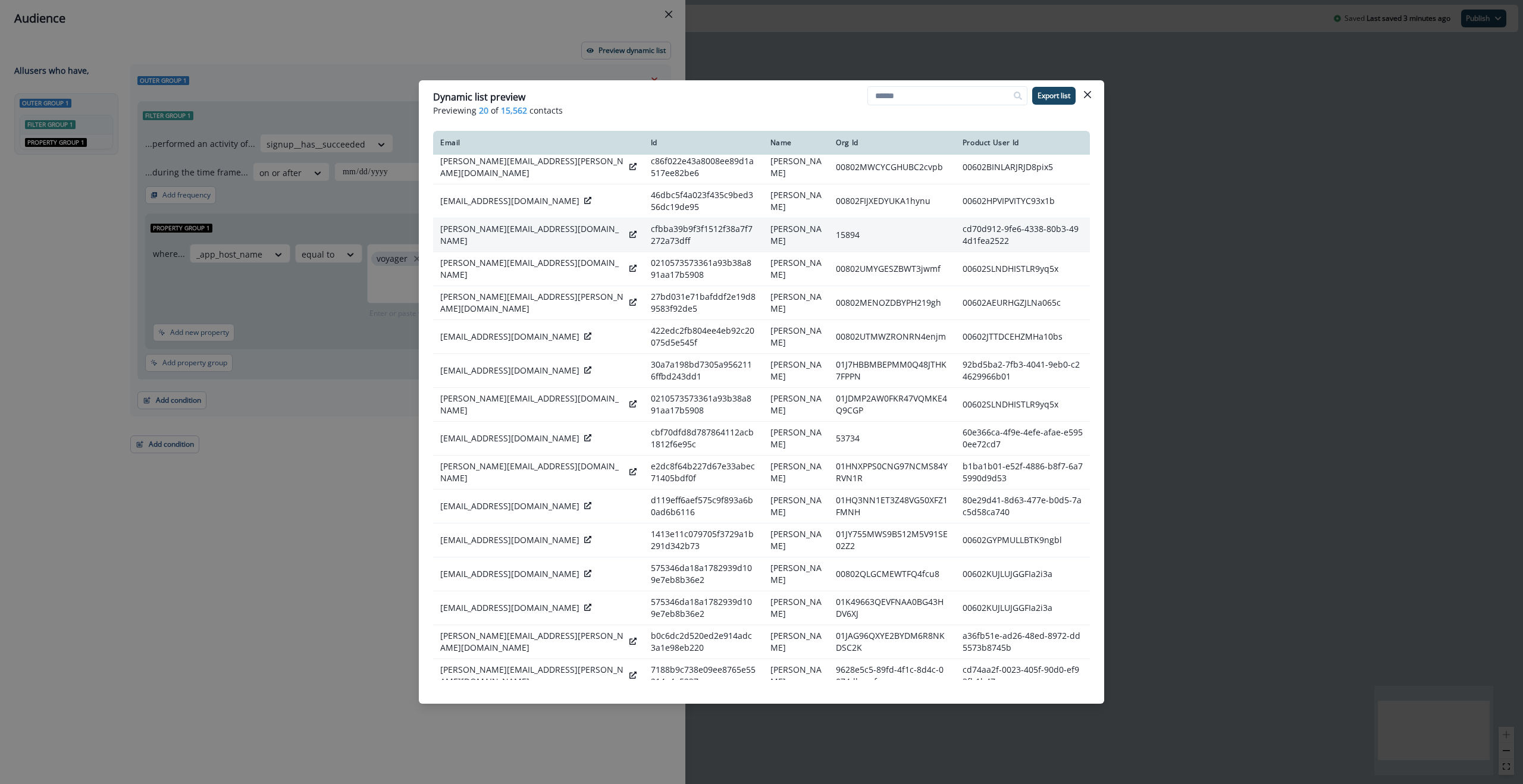
scroll to position [3, 0]
click at [563, 233] on div "gordon@monkeybrains.net" at bounding box center [538, 237] width 196 height 24
click at [629, 236] on icon at bounding box center [633, 236] width 7 height 7
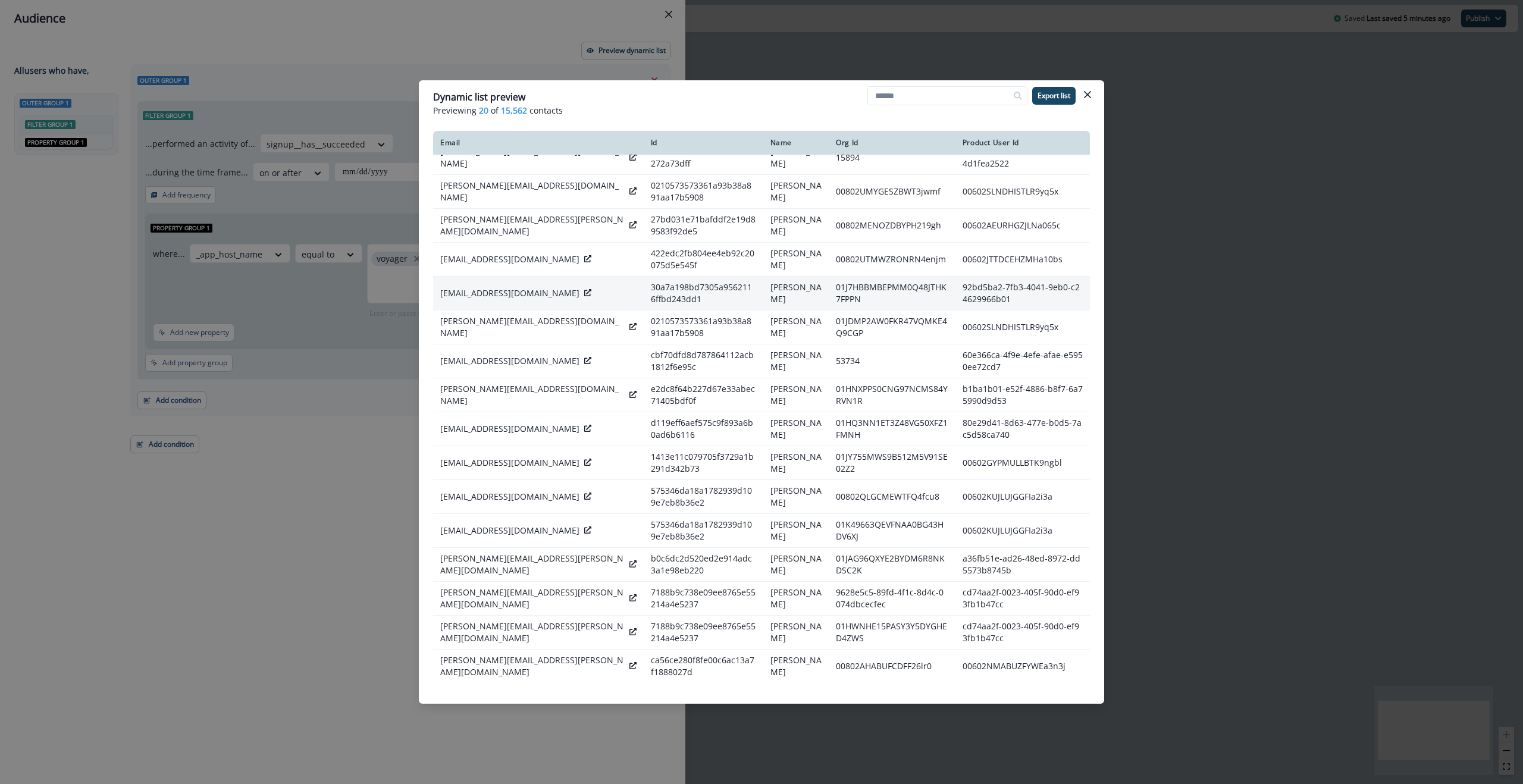
scroll to position [153, 0]
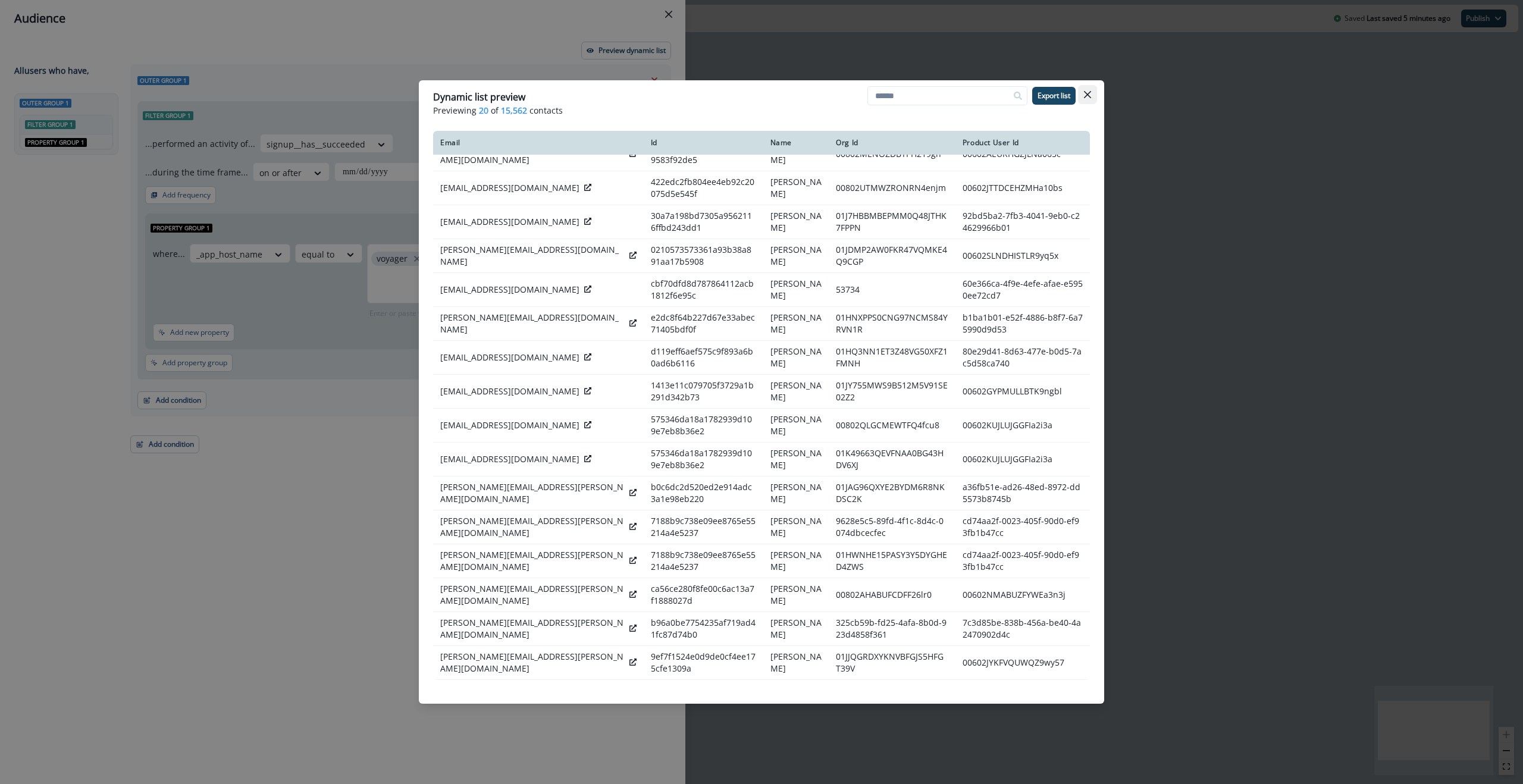
click at [1088, 94] on icon "Close" at bounding box center [1087, 94] width 7 height 7
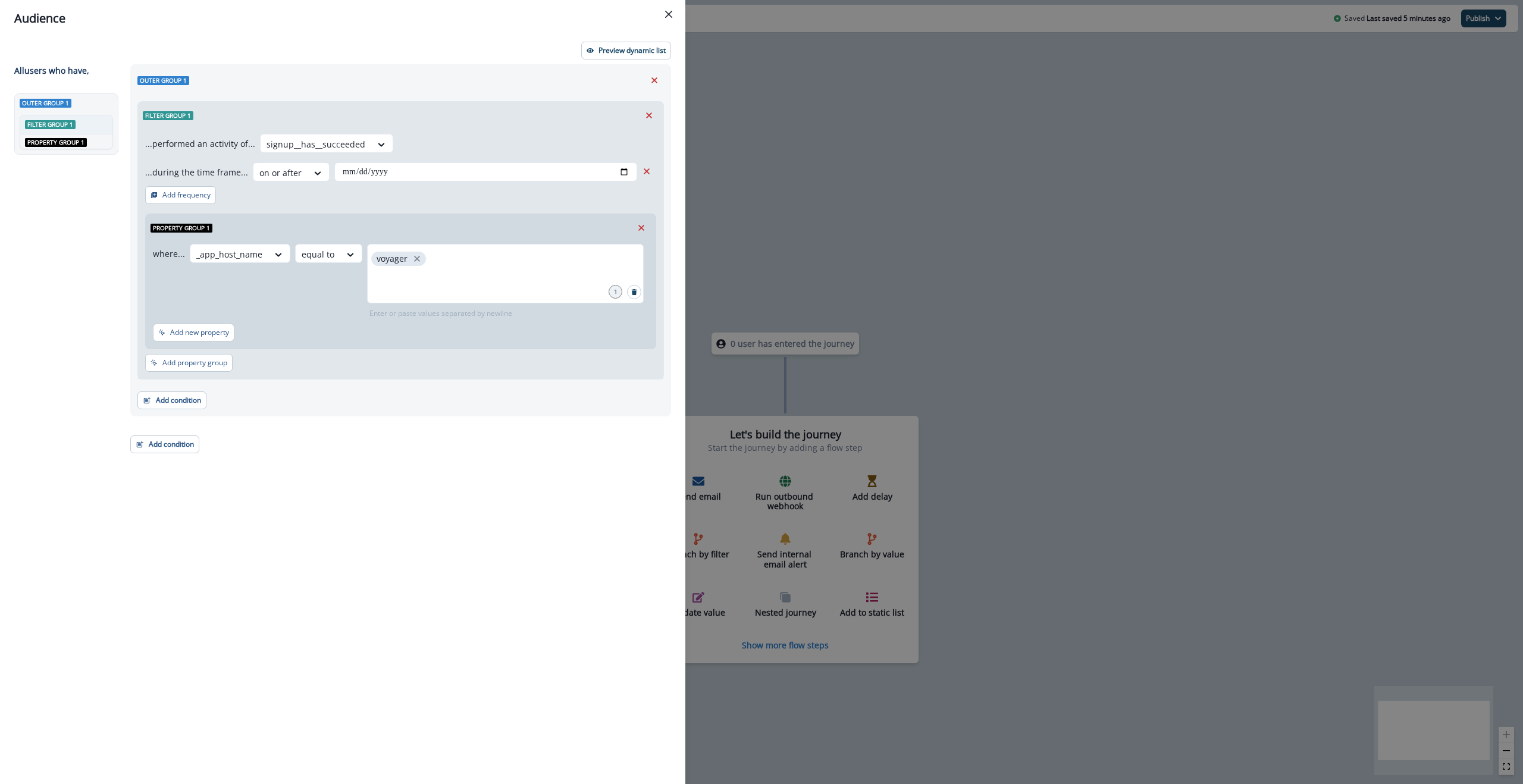
click at [463, 26] on div "Audience" at bounding box center [343, 19] width 657 height 18
click at [393, 34] on header "Audience" at bounding box center [342, 19] width 685 height 37
click at [630, 50] on p "Preview dynamic list" at bounding box center [632, 50] width 67 height 8
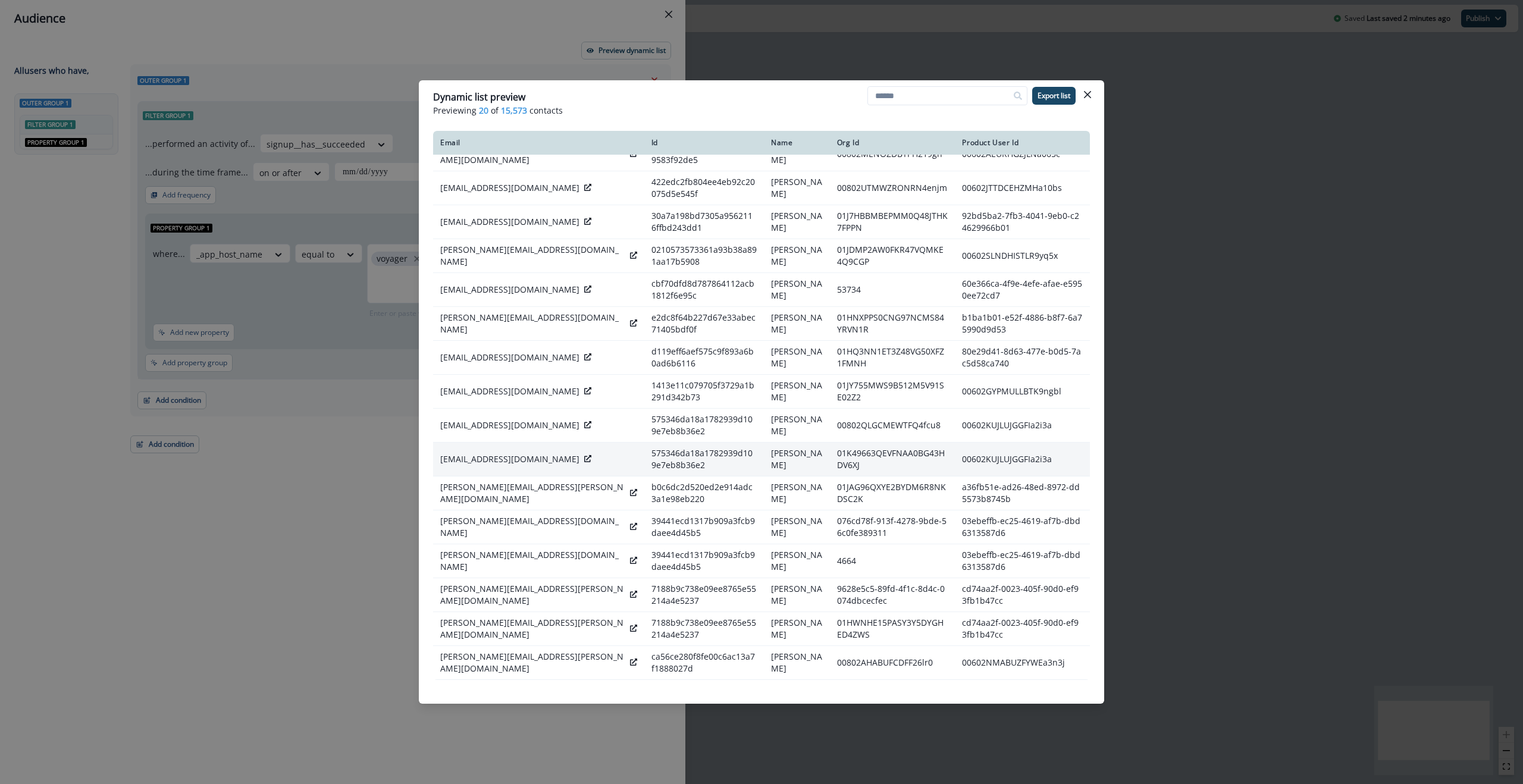
click at [585, 457] on icon at bounding box center [588, 458] width 7 height 7
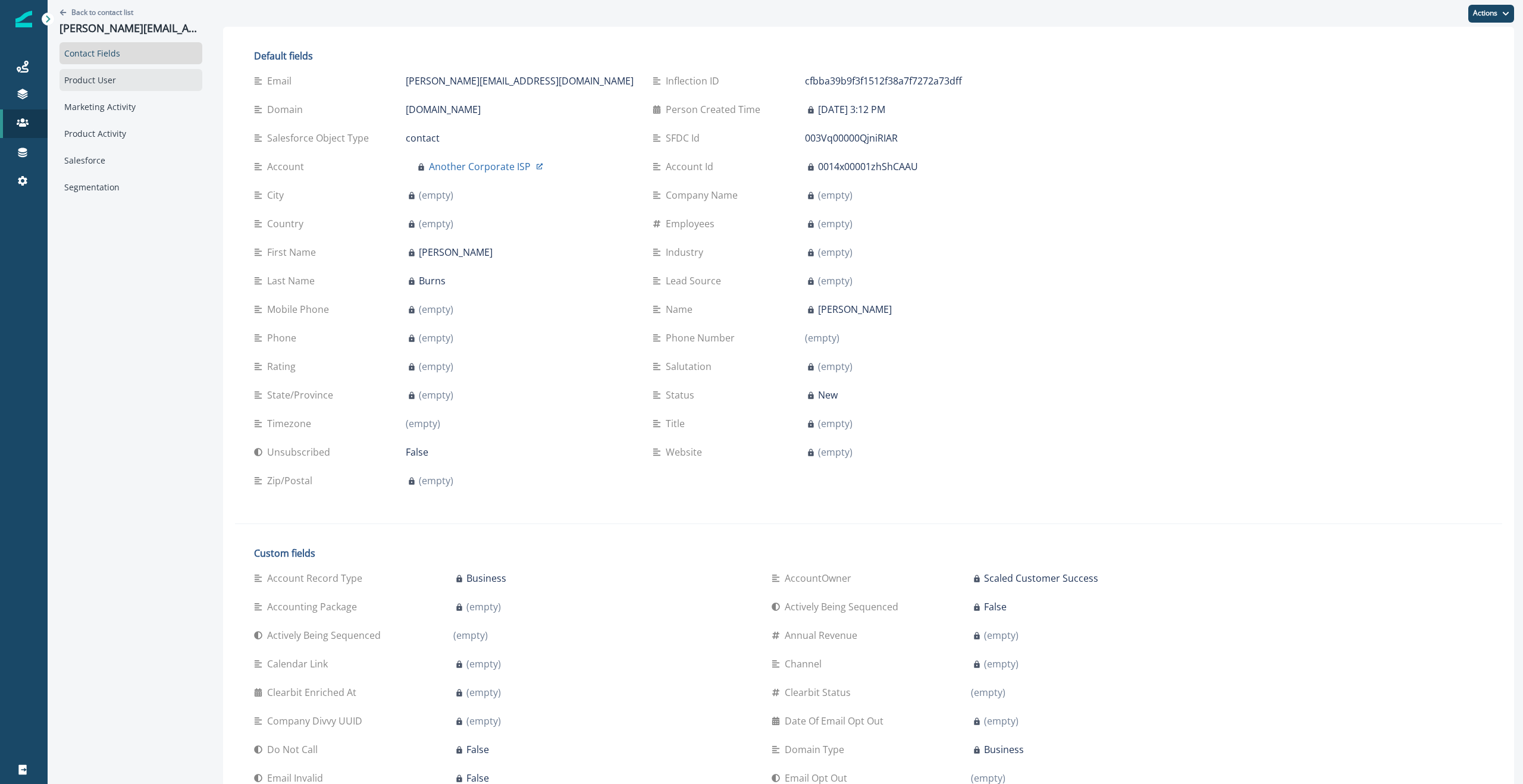
click at [98, 76] on div "Product User" at bounding box center [130, 80] width 143 height 22
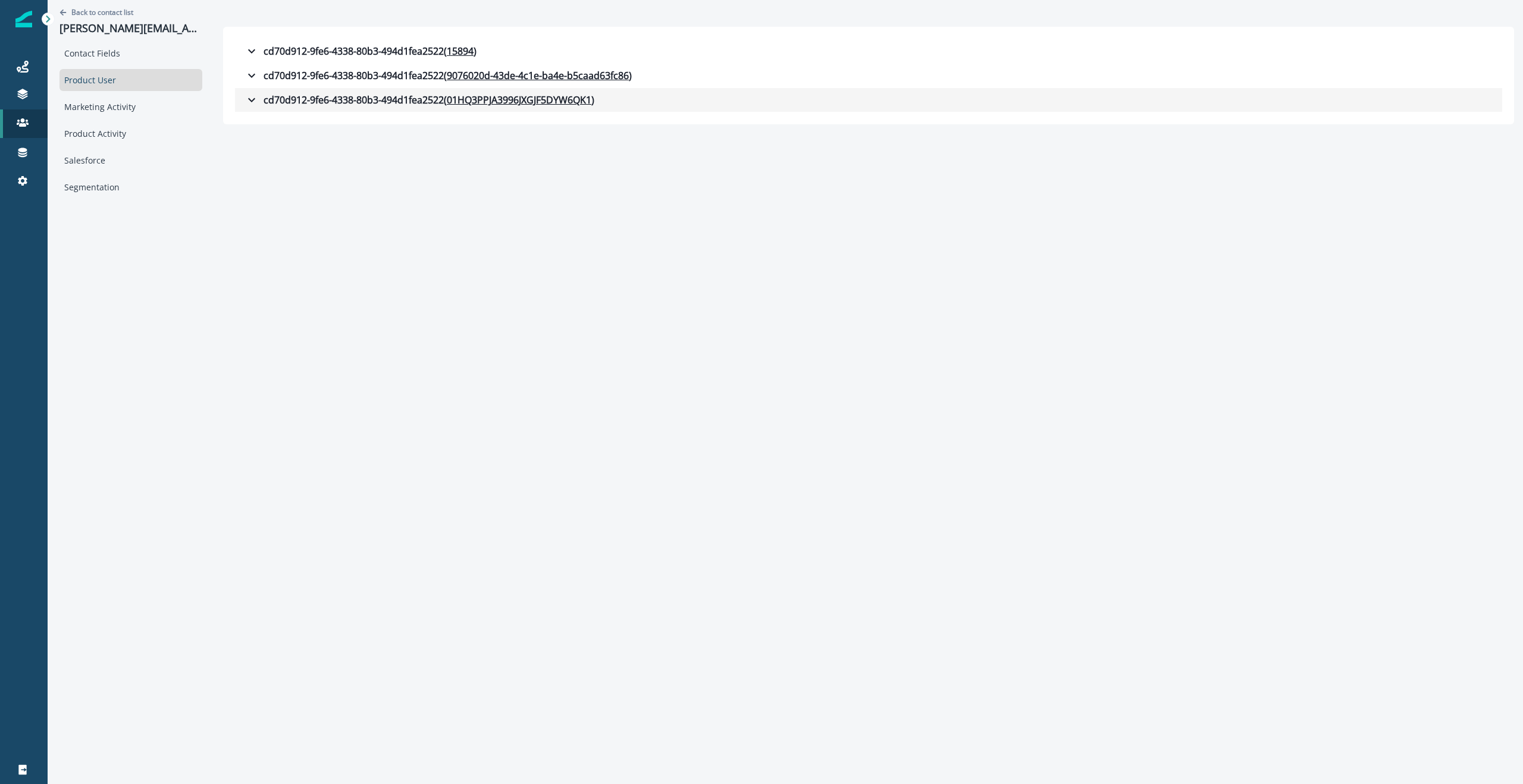
click at [244, 98] on icon "button" at bounding box center [251, 100] width 14 height 14
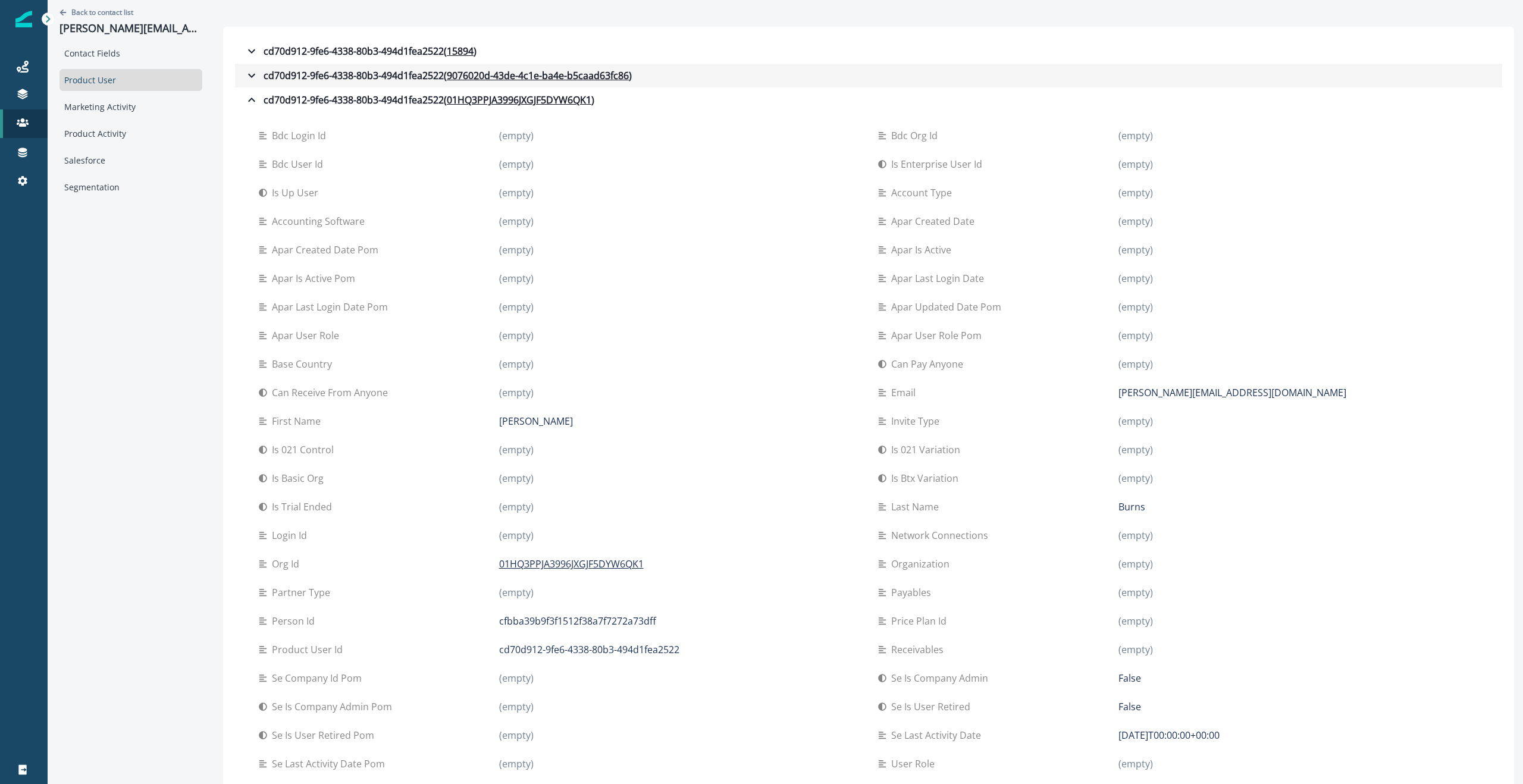
click at [248, 74] on icon "button" at bounding box center [251, 76] width 7 height 4
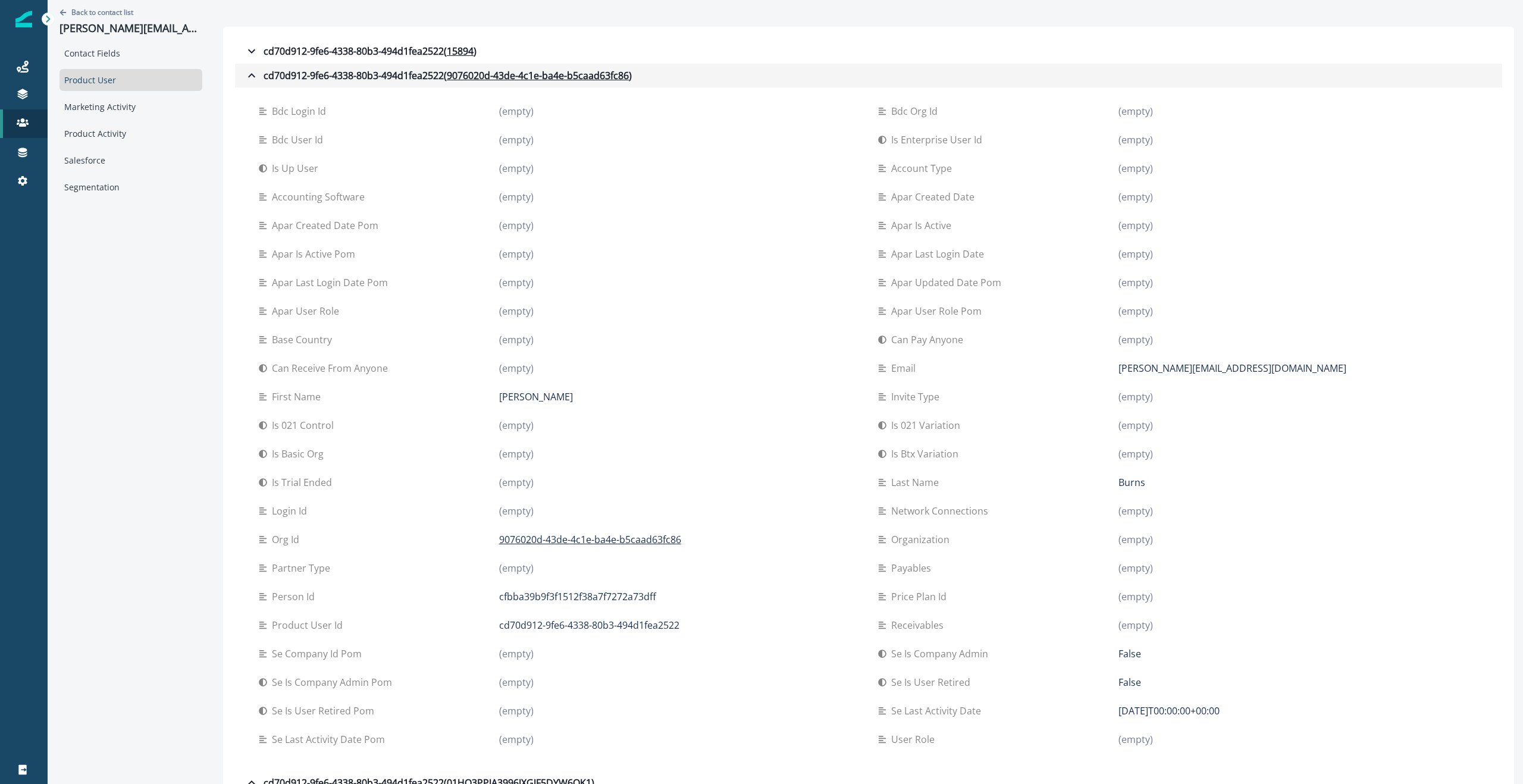
click at [244, 72] on icon "button" at bounding box center [251, 75] width 14 height 14
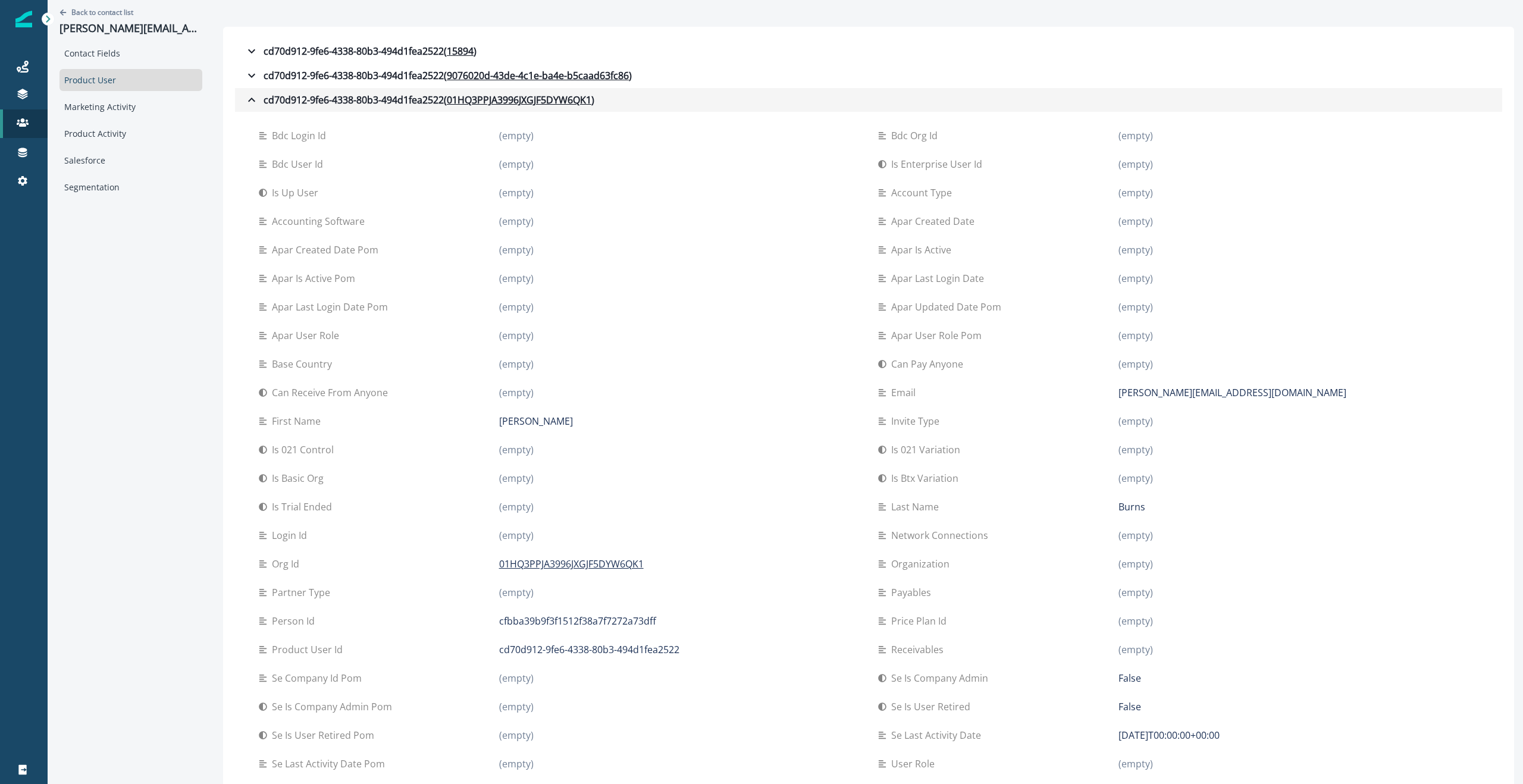
click at [244, 98] on icon "button" at bounding box center [251, 100] width 14 height 14
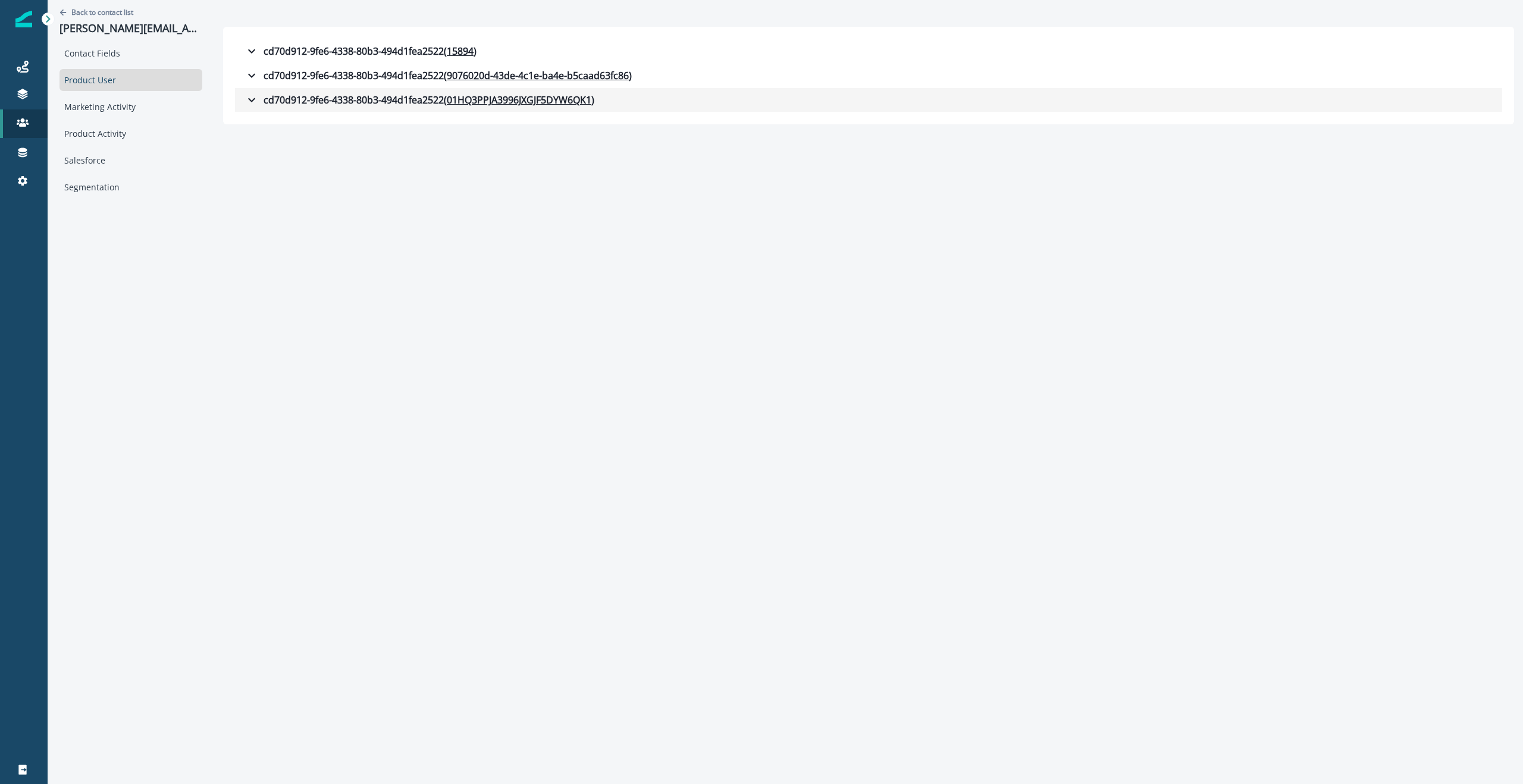
click at [244, 98] on icon "button" at bounding box center [251, 100] width 14 height 14
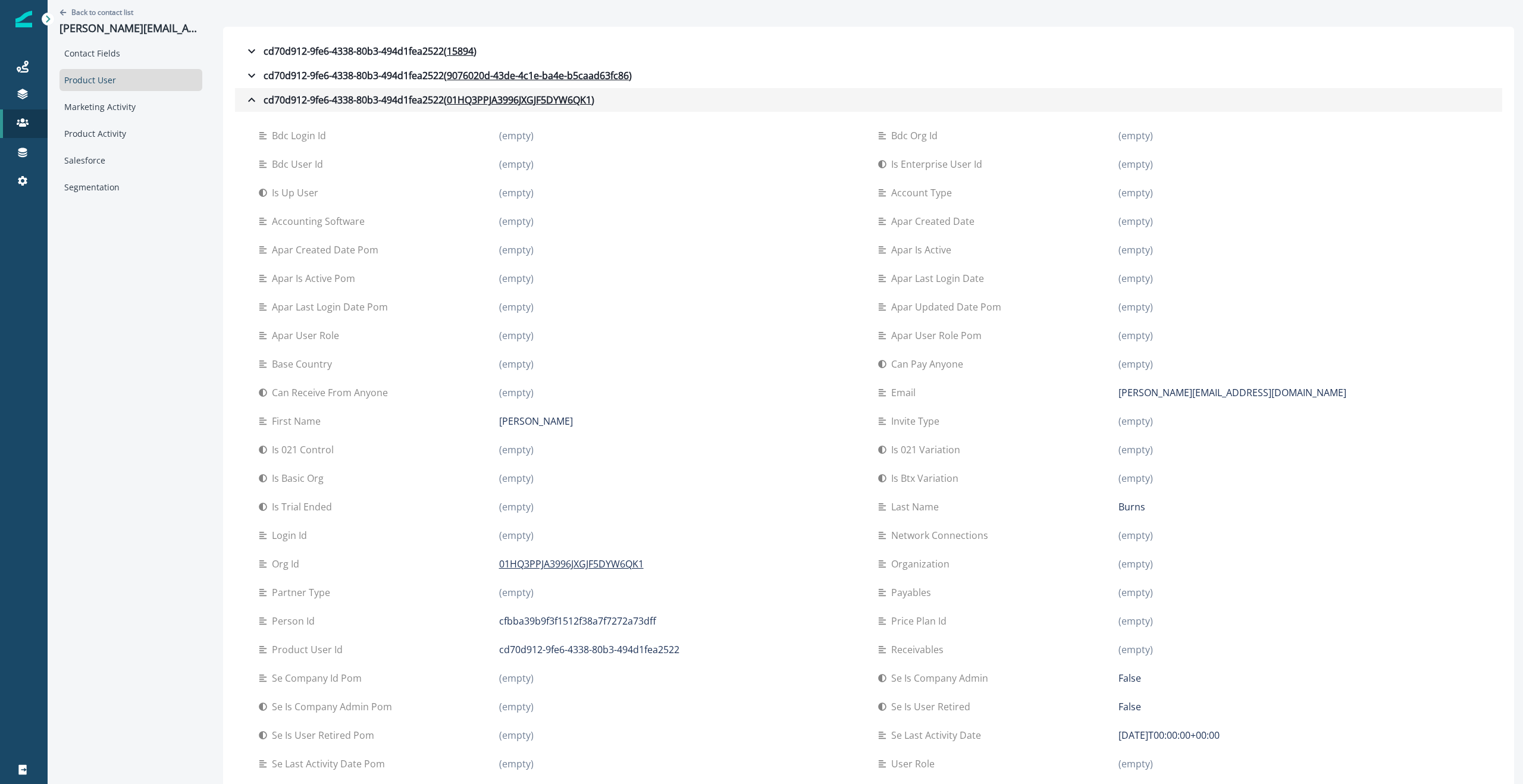
click at [247, 98] on icon "button" at bounding box center [251, 100] width 14 height 14
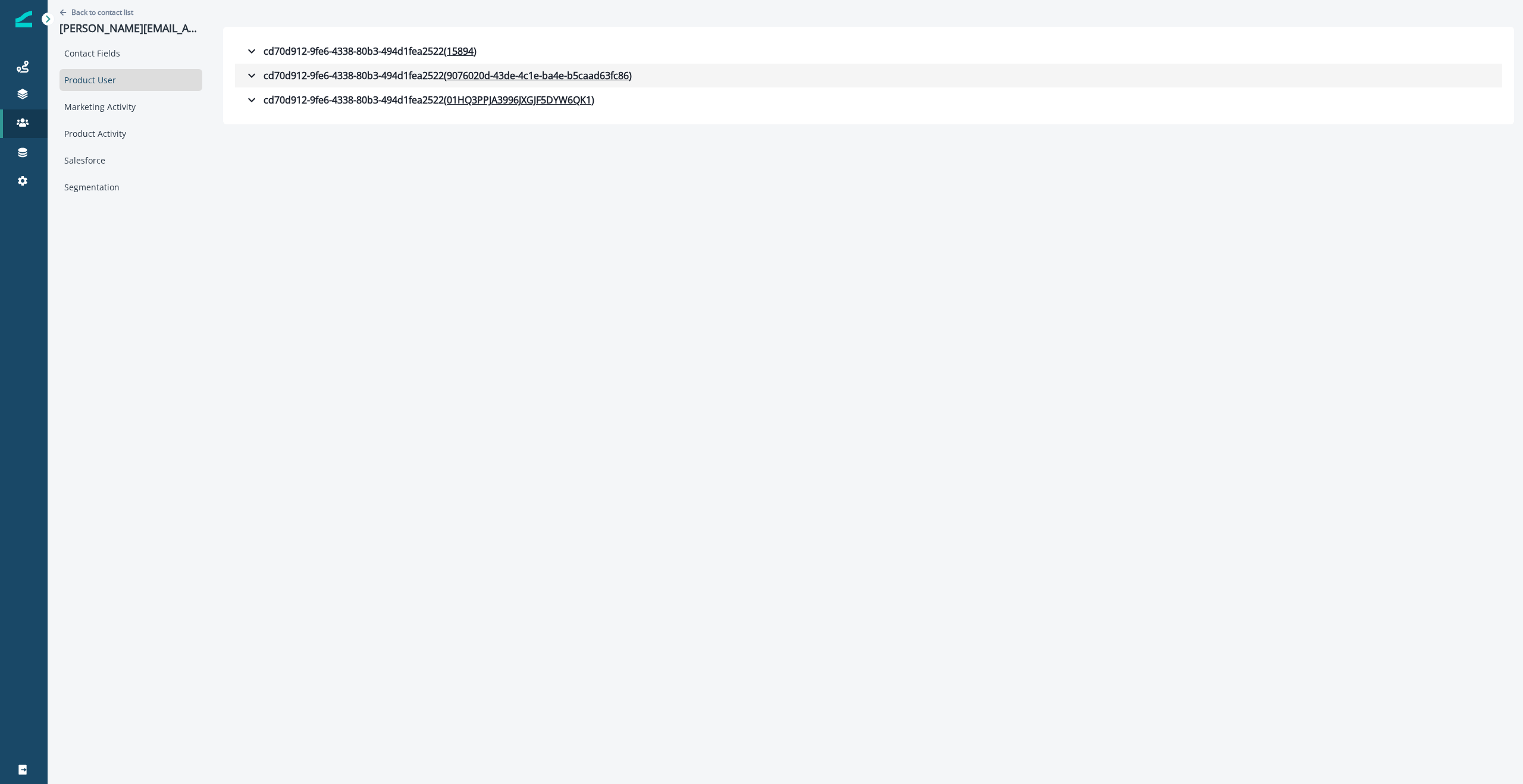
click at [248, 81] on icon "button" at bounding box center [251, 75] width 14 height 14
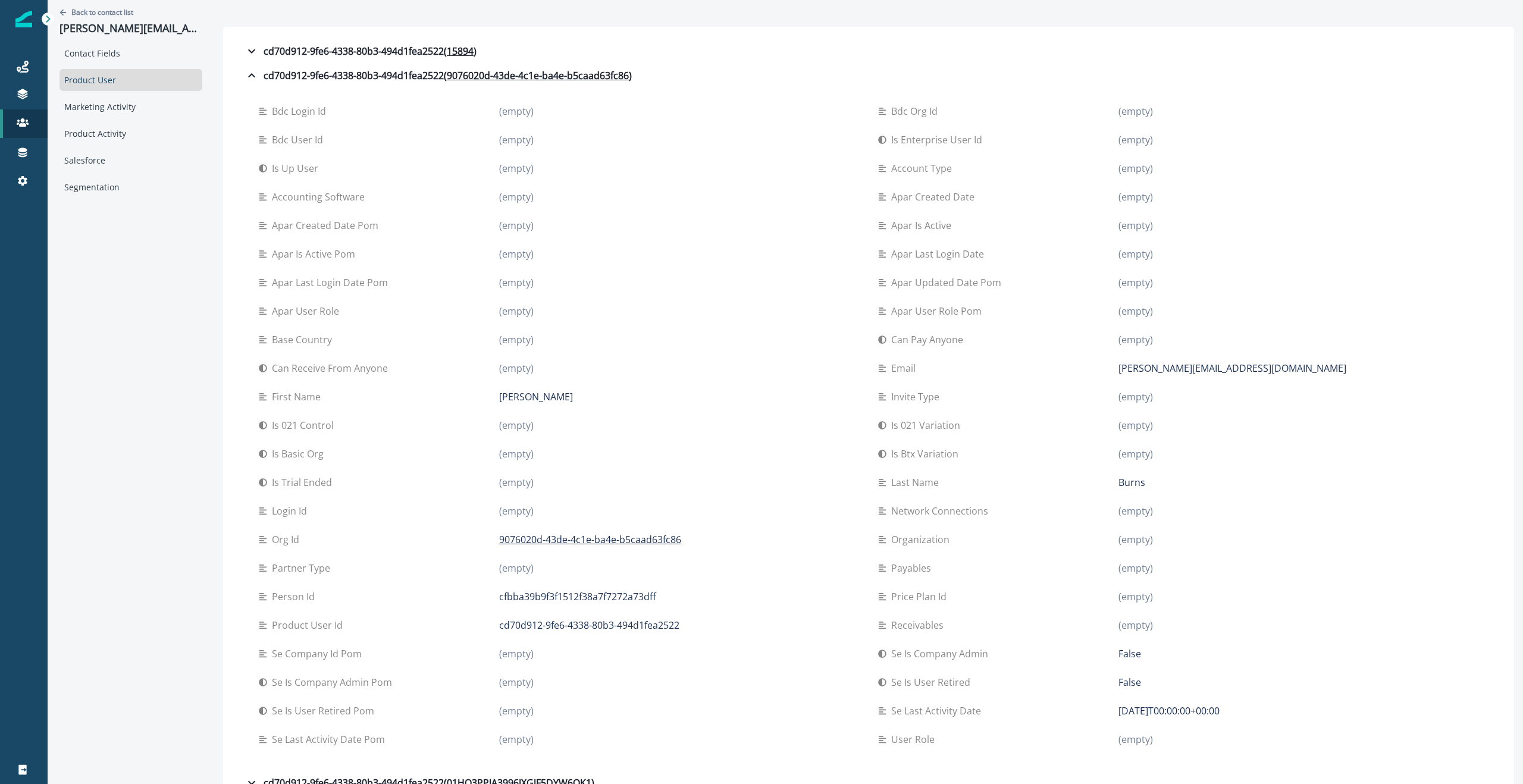
scroll to position [23, 0]
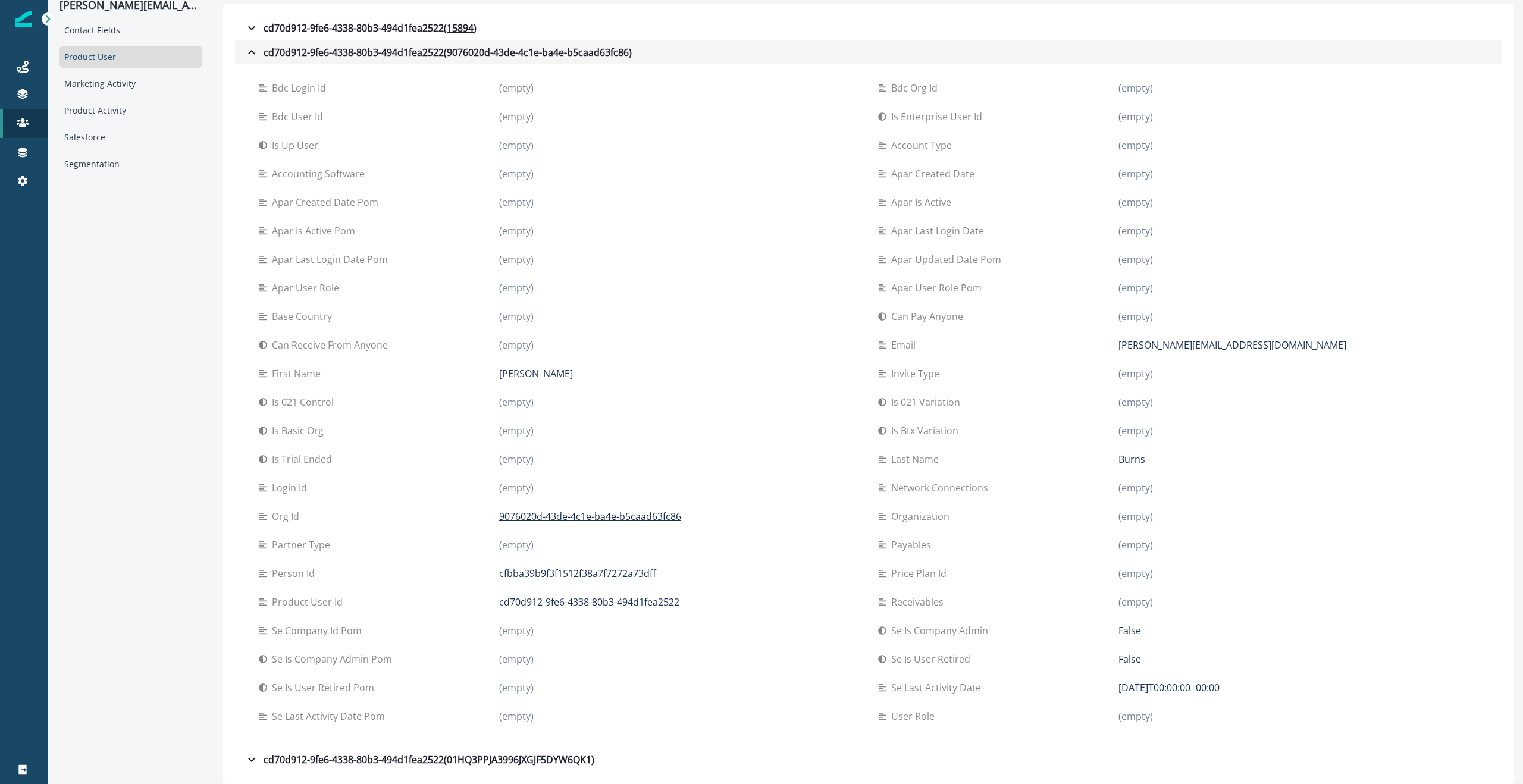
click at [248, 54] on icon "button" at bounding box center [251, 52] width 7 height 4
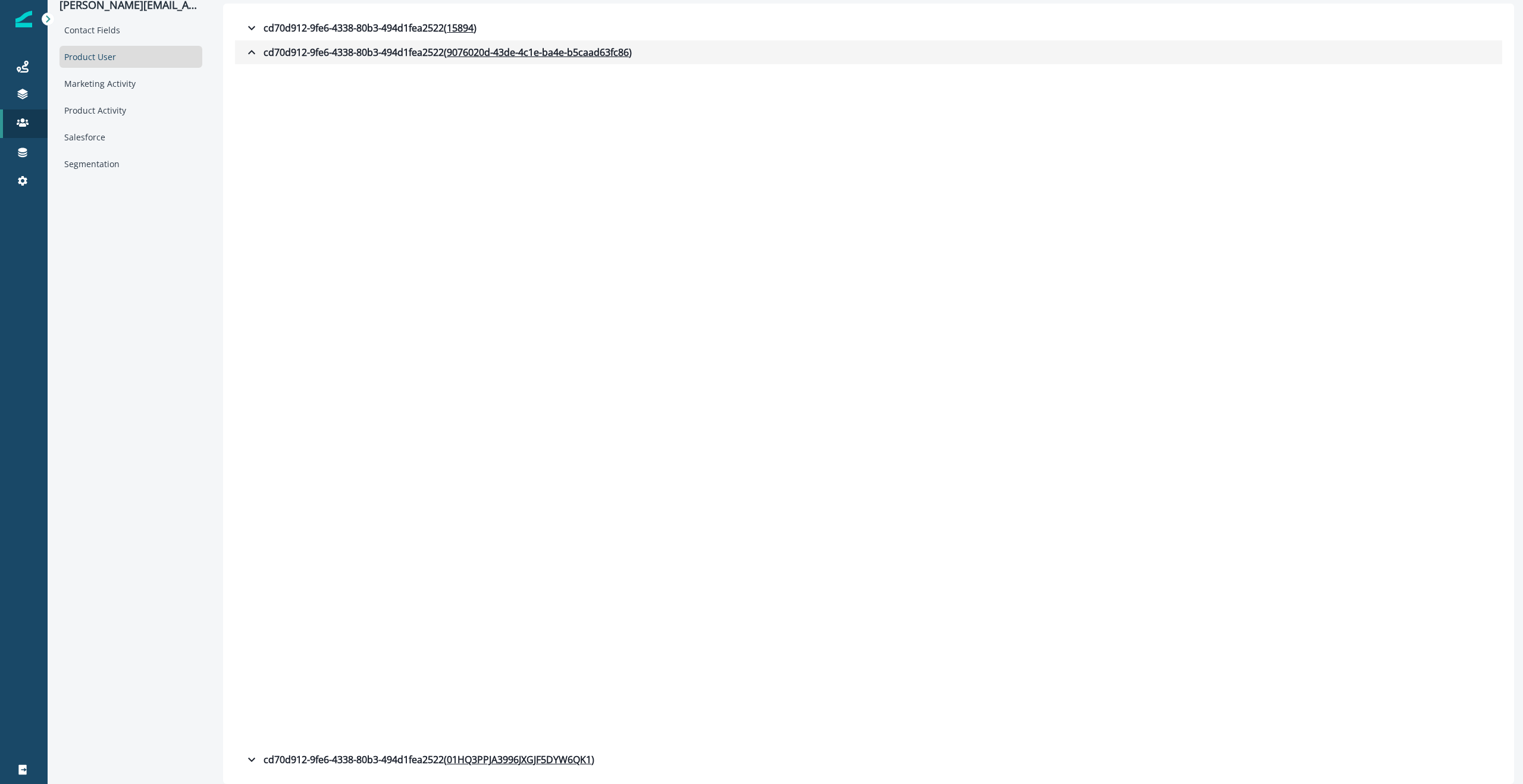
scroll to position [0, 0]
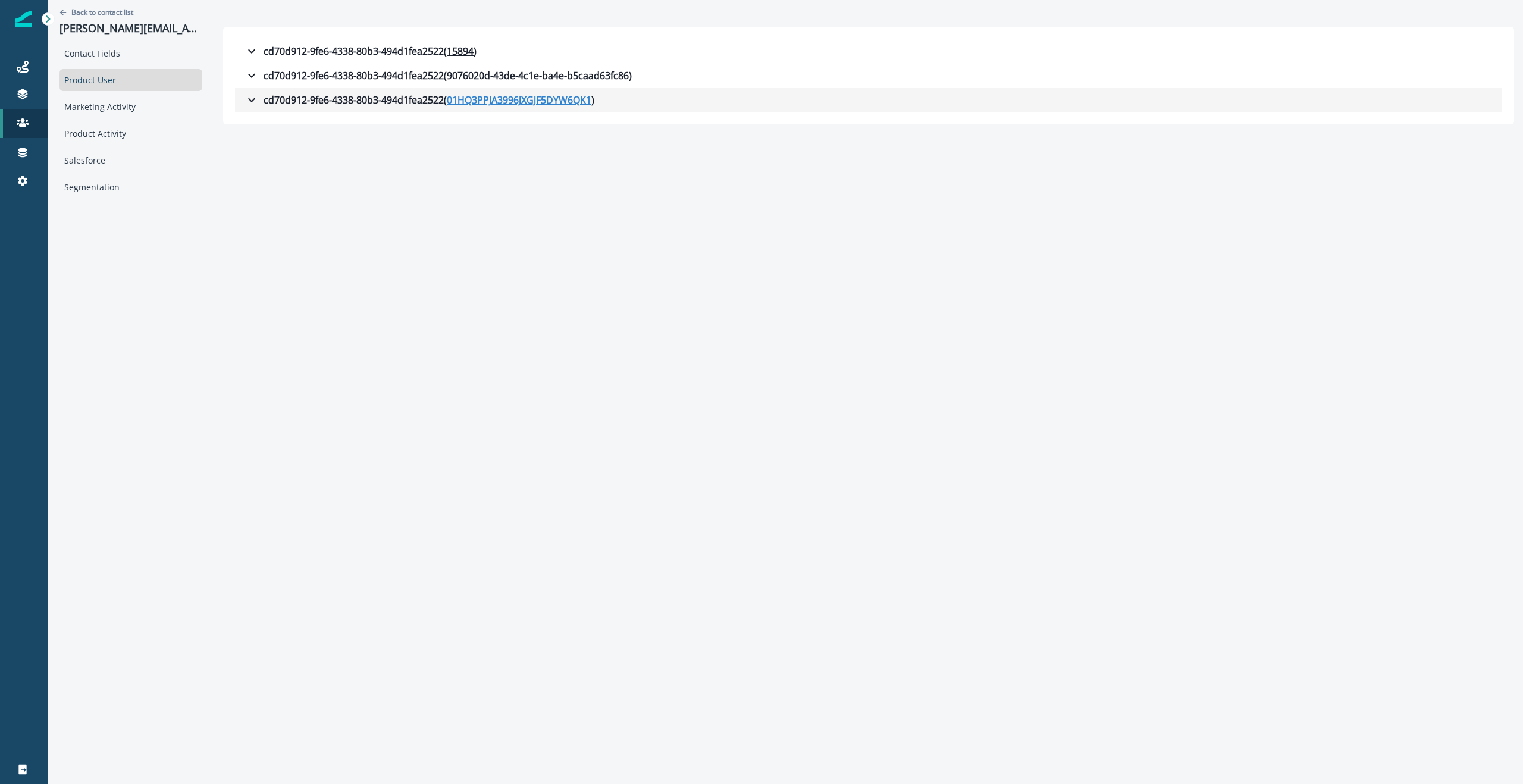
click at [485, 99] on u "01HQ3PPJA3996JXGJF5DYW6QK1" at bounding box center [519, 100] width 145 height 14
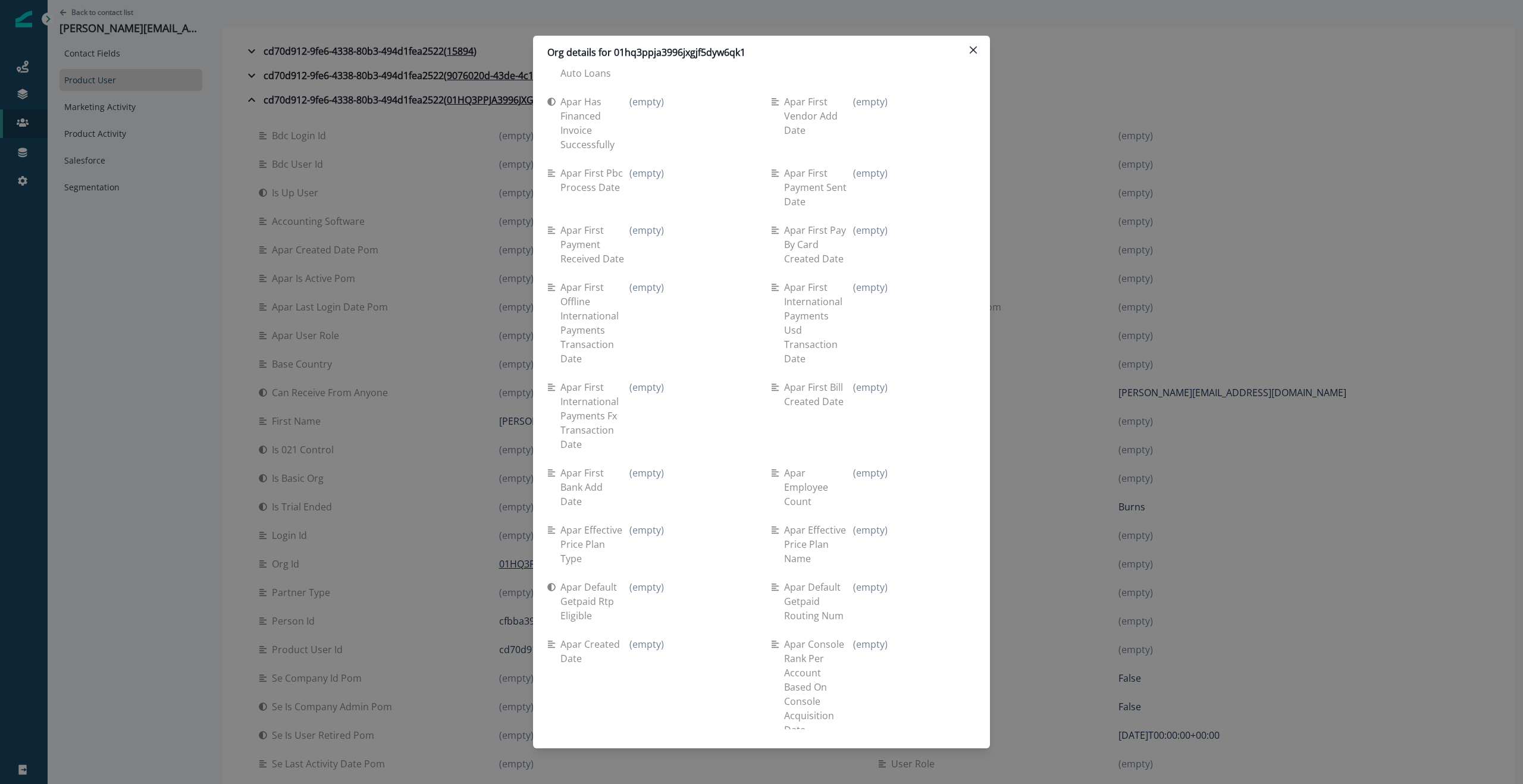
scroll to position [4710, 0]
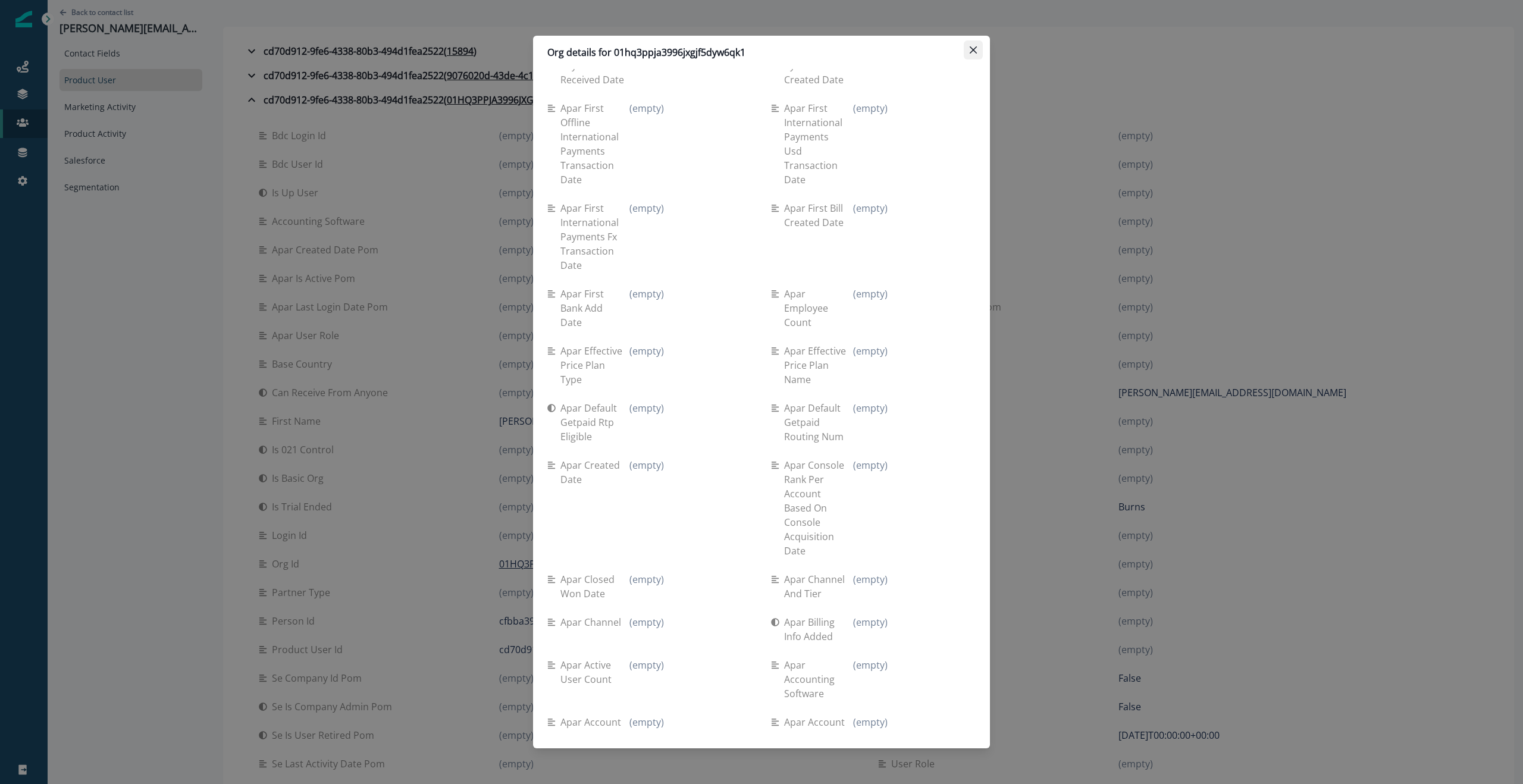
click at [976, 49] on icon "Close" at bounding box center [973, 50] width 7 height 7
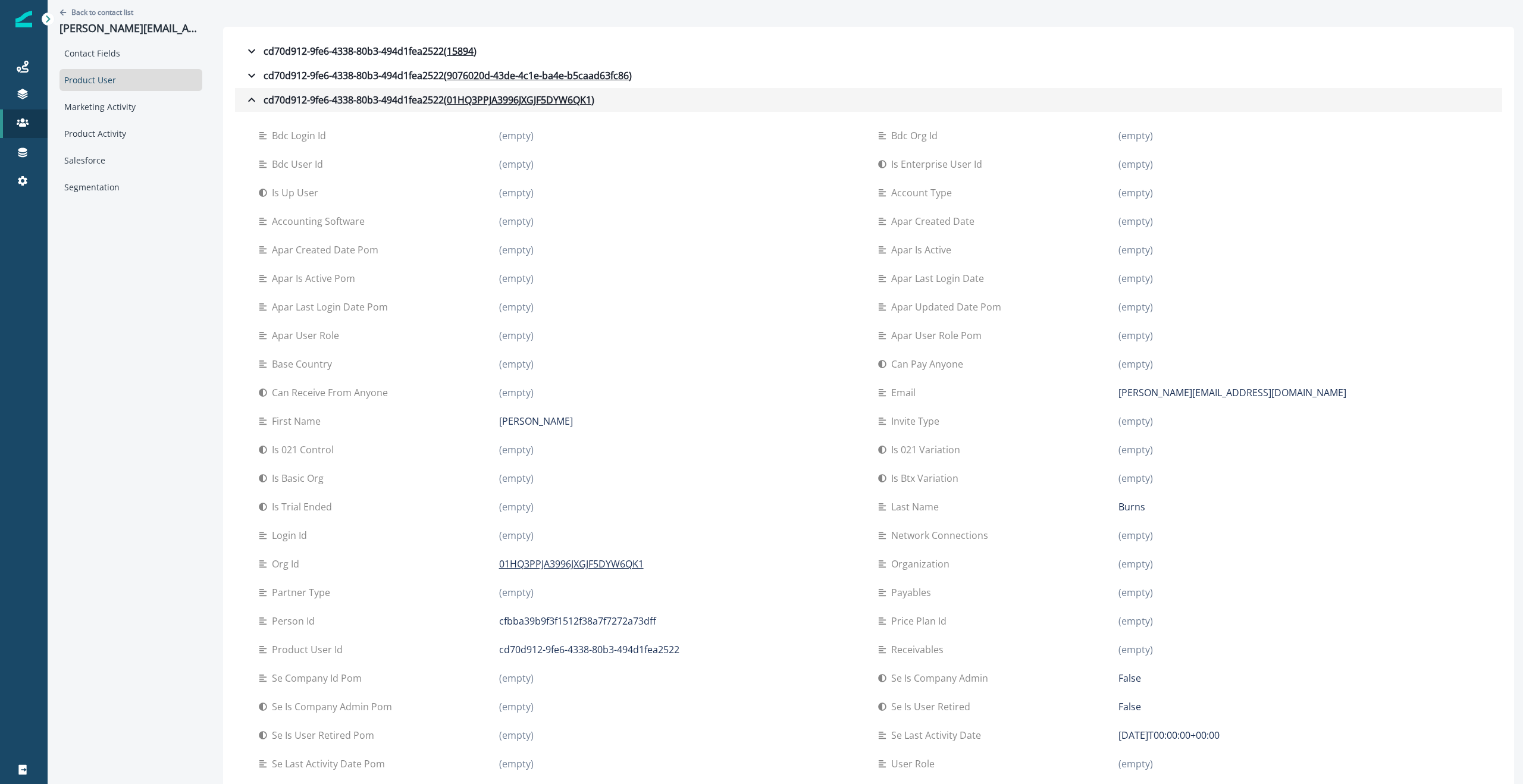
click at [246, 101] on icon "button" at bounding box center [251, 100] width 14 height 14
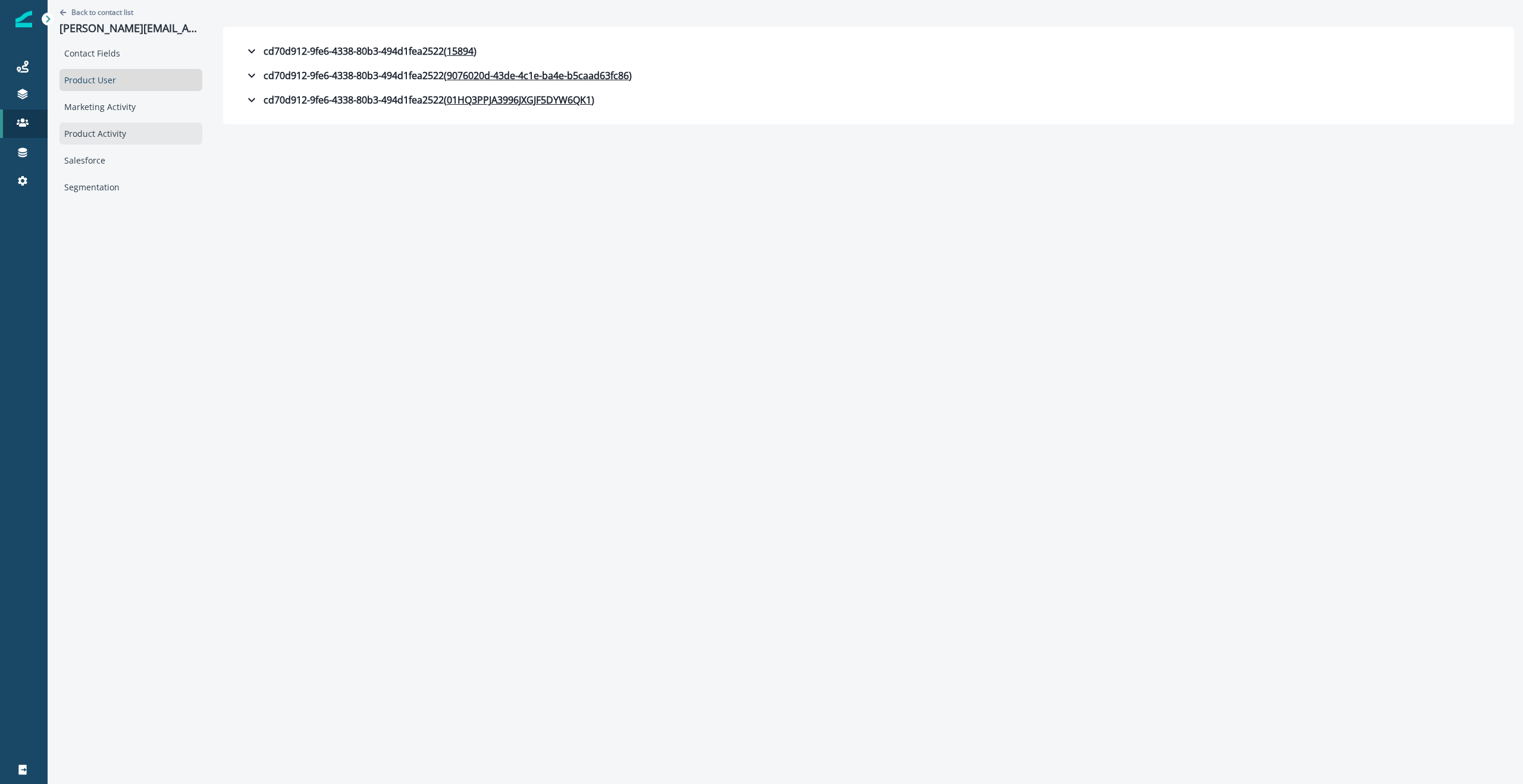
click at [107, 135] on div "Product Activity" at bounding box center [130, 134] width 143 height 22
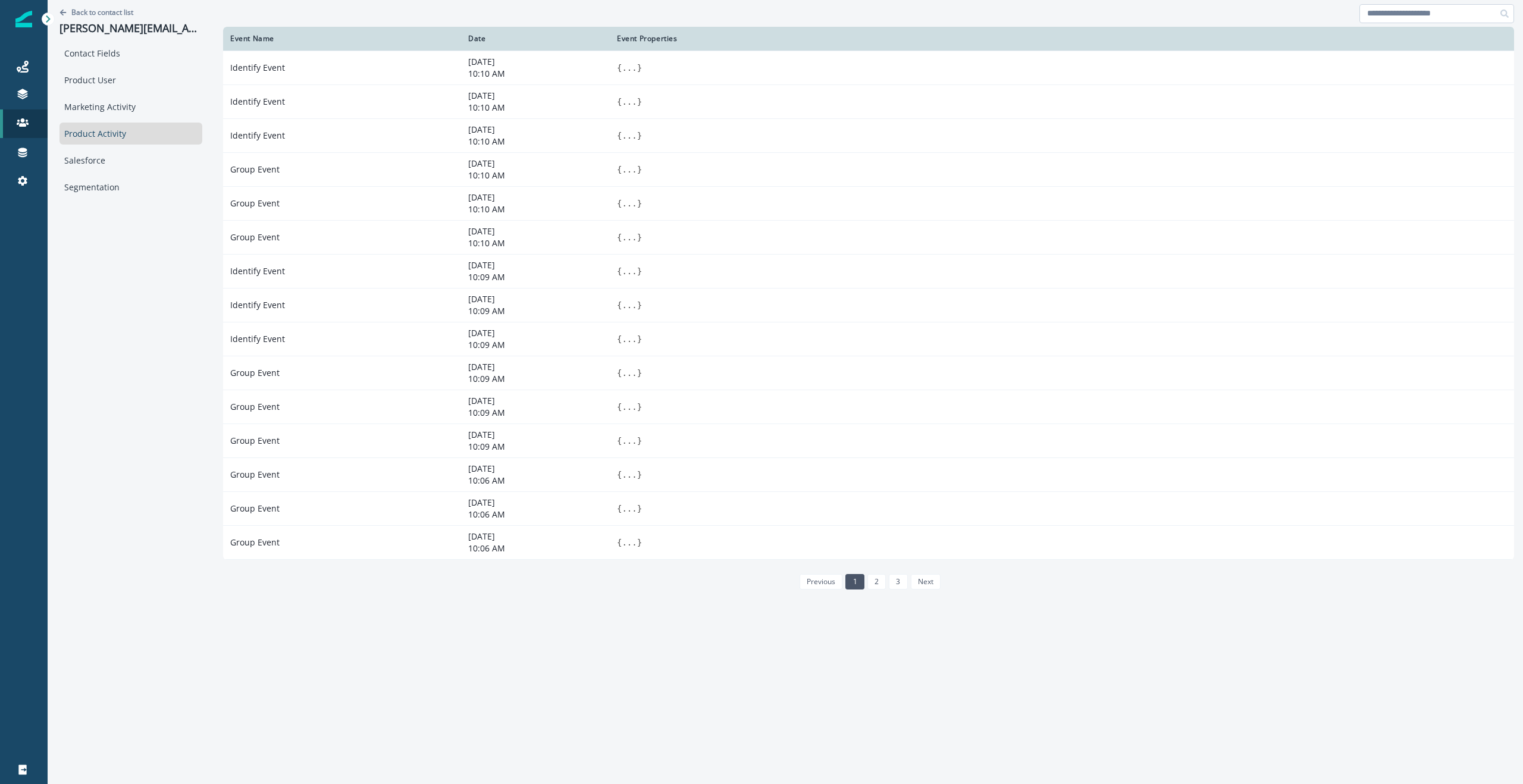
click at [1419, 15] on input at bounding box center [1436, 14] width 155 height 19
click at [1382, 12] on input at bounding box center [1436, 14] width 155 height 19
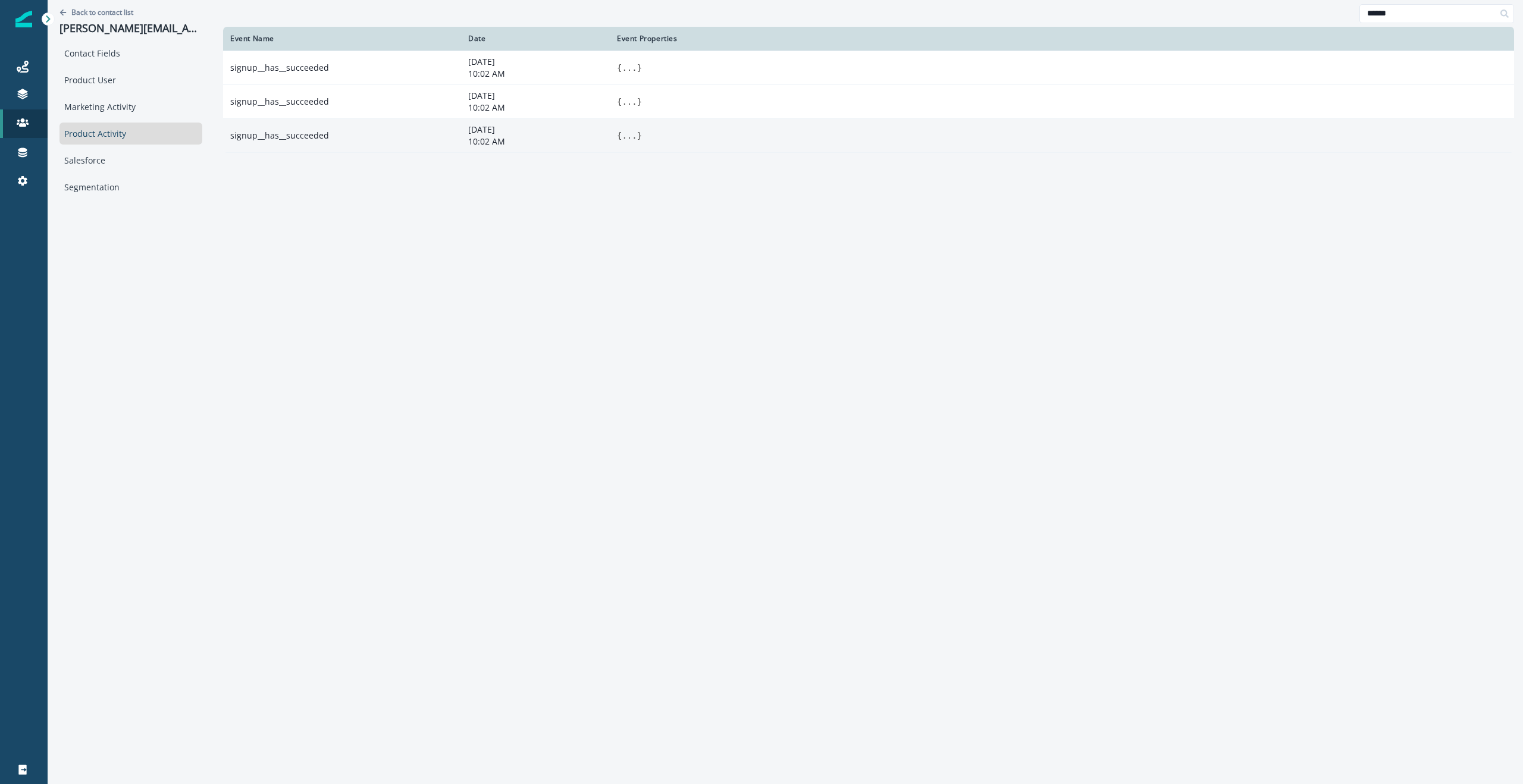
type input "******"
click at [622, 135] on button "..." at bounding box center [629, 135] width 15 height 12
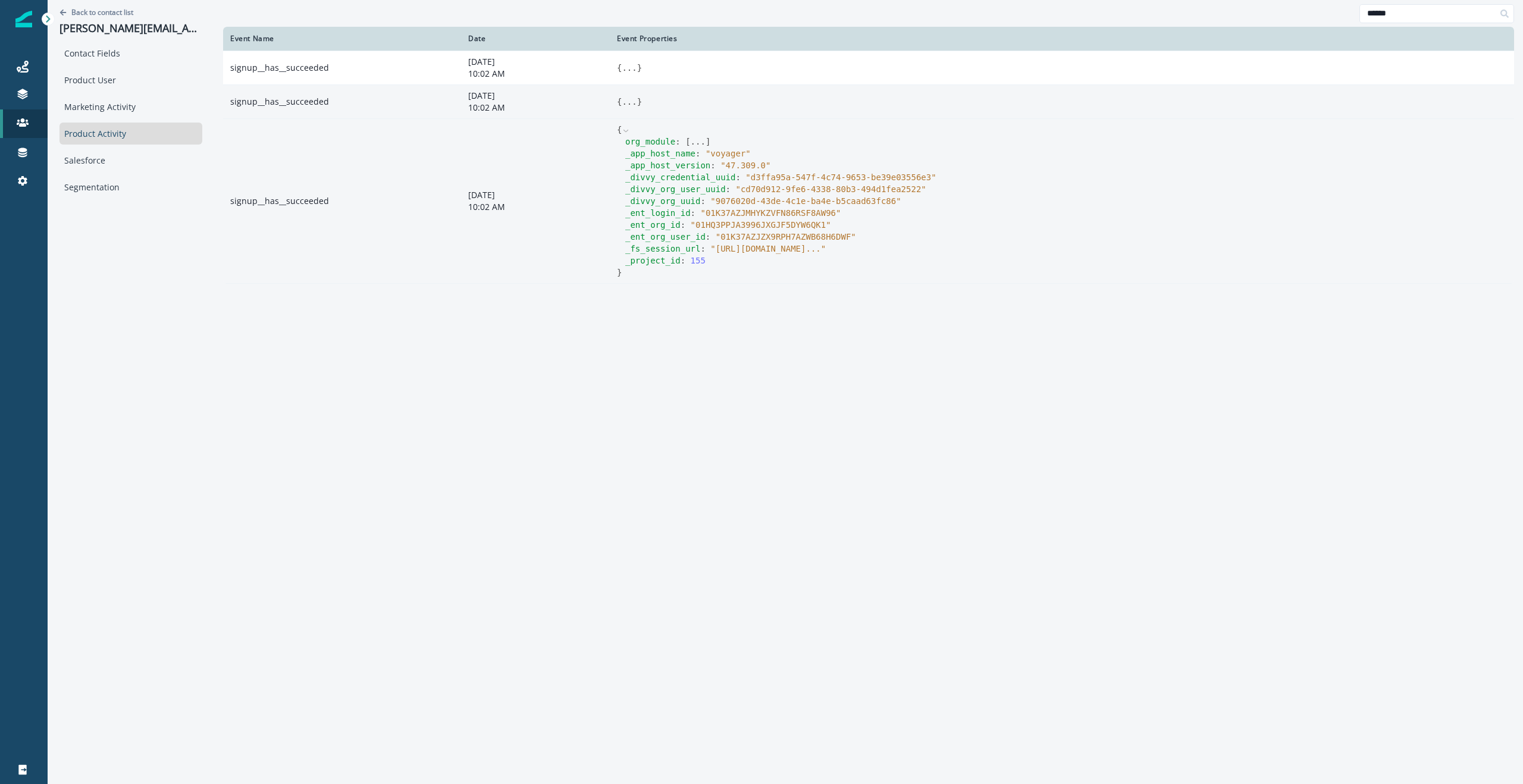
click at [622, 101] on button "..." at bounding box center [629, 101] width 15 height 12
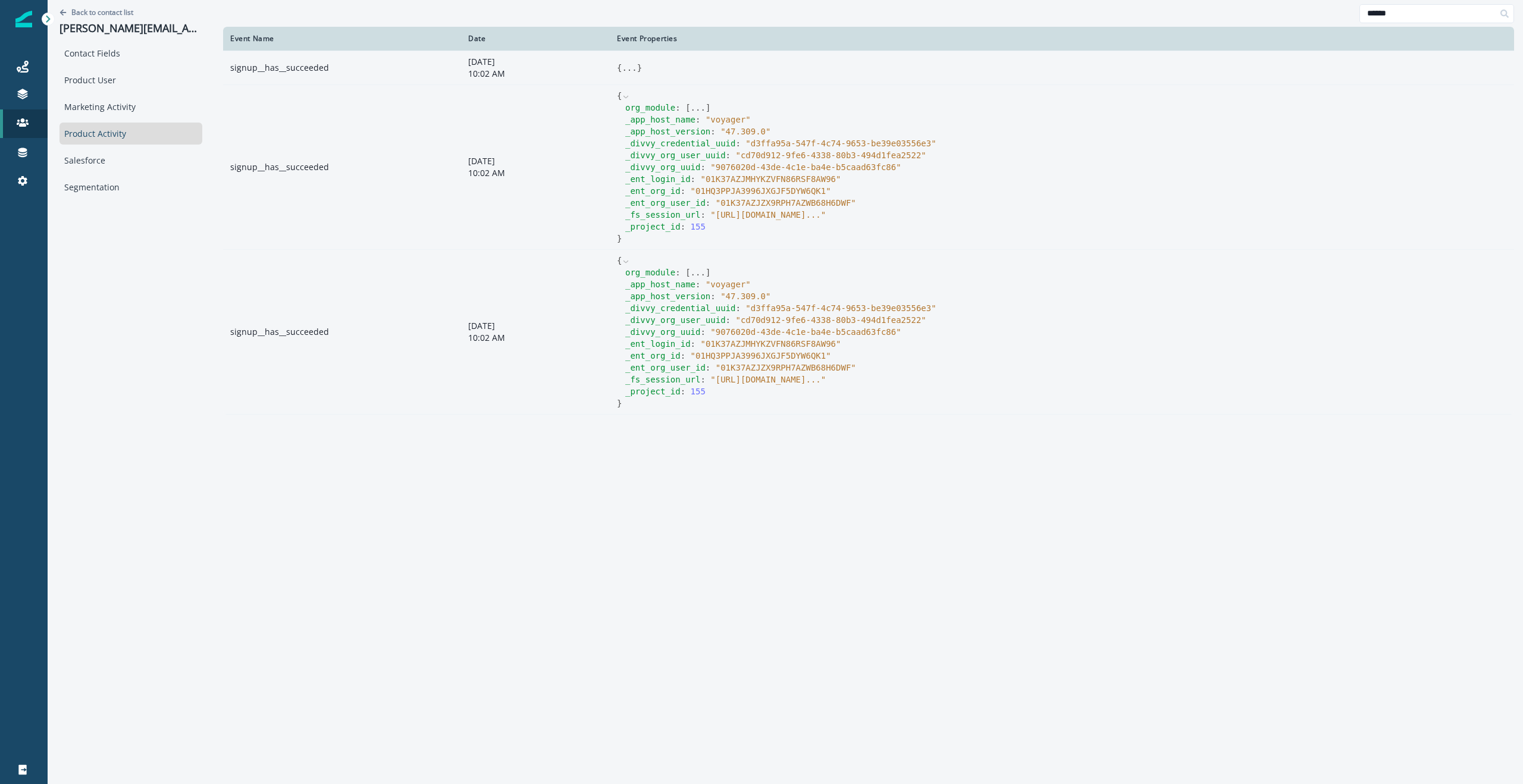
click at [622, 65] on button "..." at bounding box center [629, 67] width 15 height 12
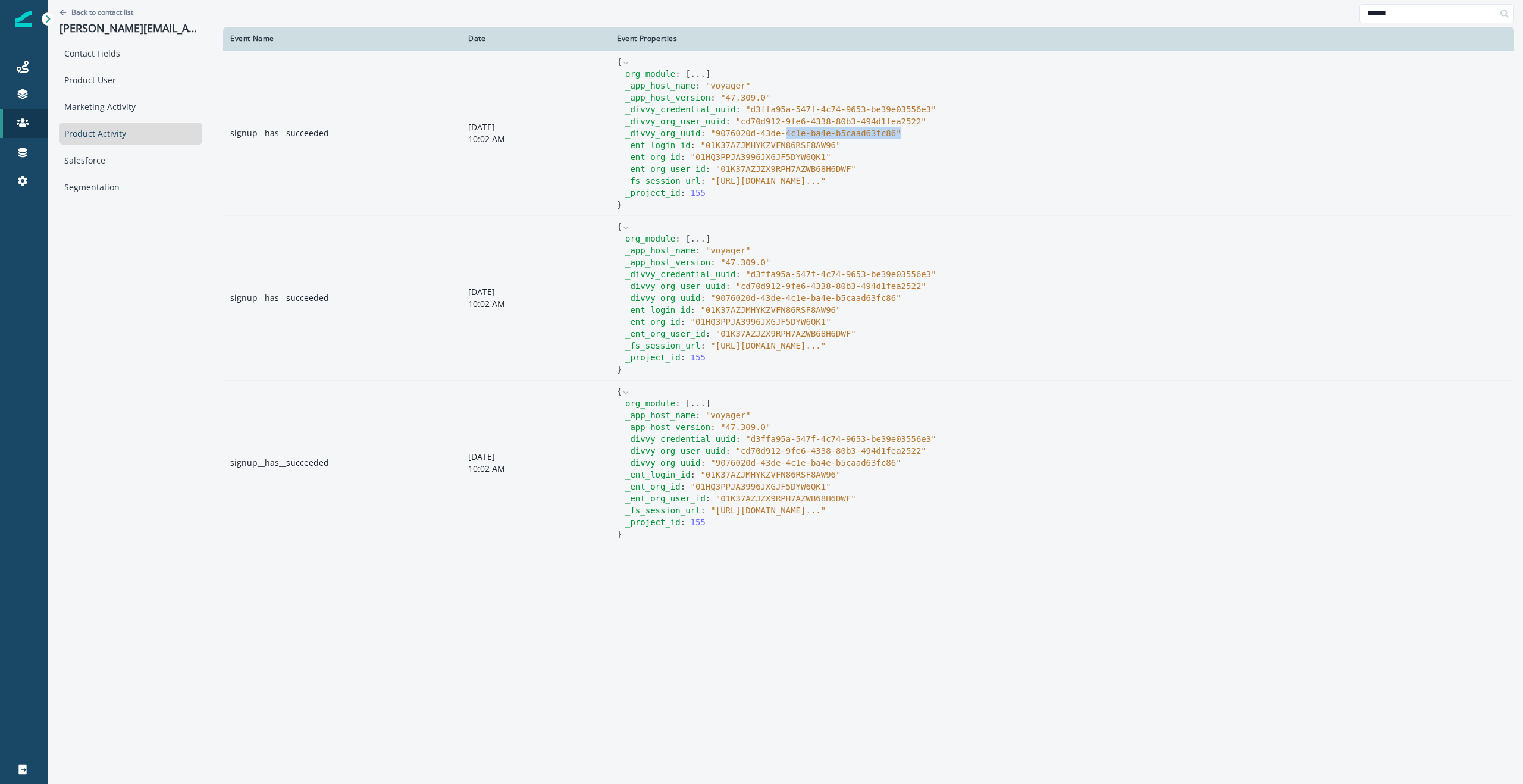
drag, startPoint x: 899, startPoint y: 134, endPoint x: 876, endPoint y: 123, distance: 25.5
click at [779, 131] on div "_divvy_org_uuid : " 9076020d-43de-4c1e-ba4e-b5caad63fc86 "" at bounding box center [1066, 133] width 882 height 12
click at [914, 120] on span "" cd70d912-9fe6-4338-80b3-494d1fea2522 "" at bounding box center [830, 121] width 191 height 10
click at [912, 105] on span "" d3ffa95a-547f-4c74-9653-be39e03556e3 "" at bounding box center [841, 109] width 191 height 10
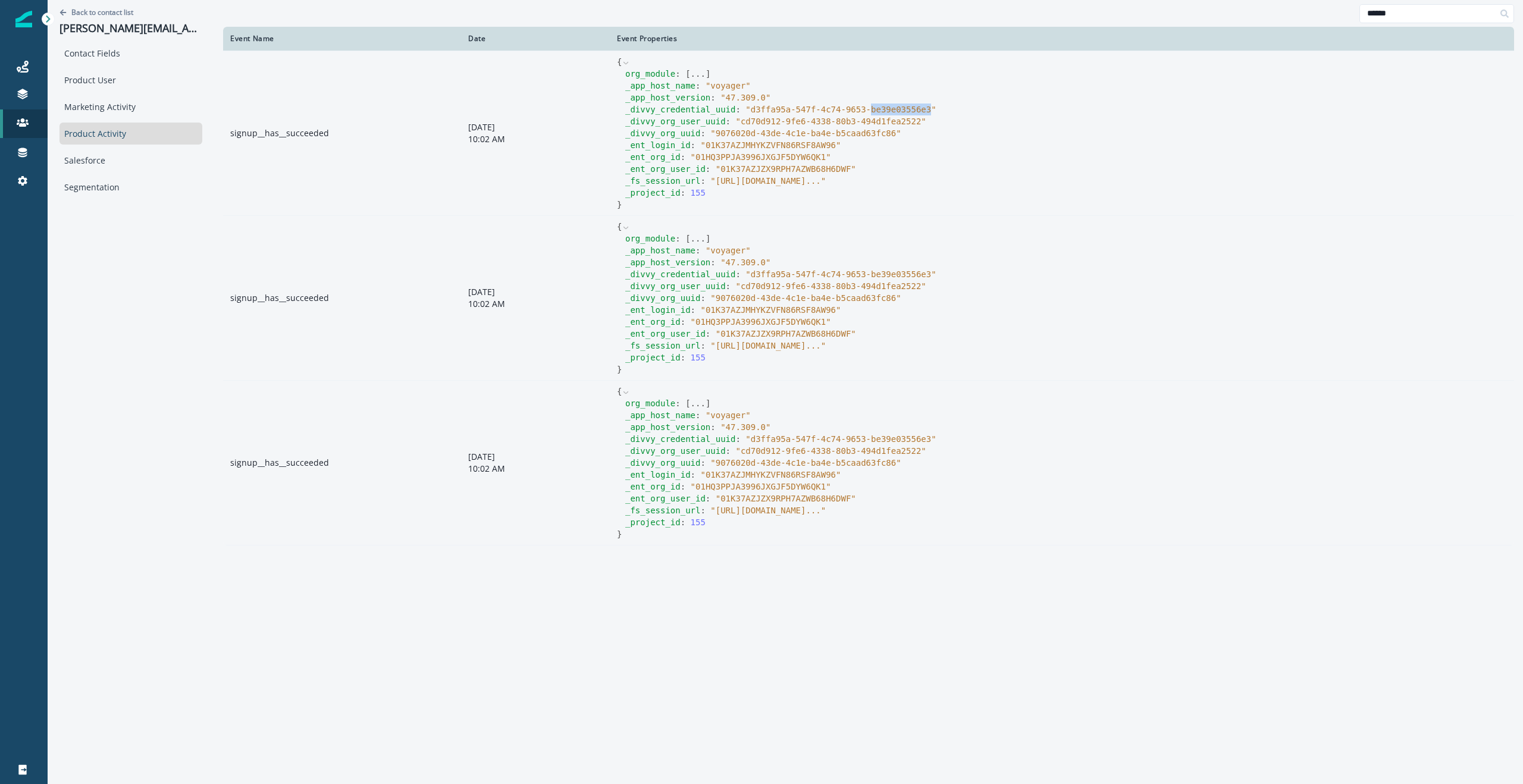
click at [912, 105] on span "" d3ffa95a-547f-4c74-9653-be39e03556e3 "" at bounding box center [841, 109] width 191 height 10
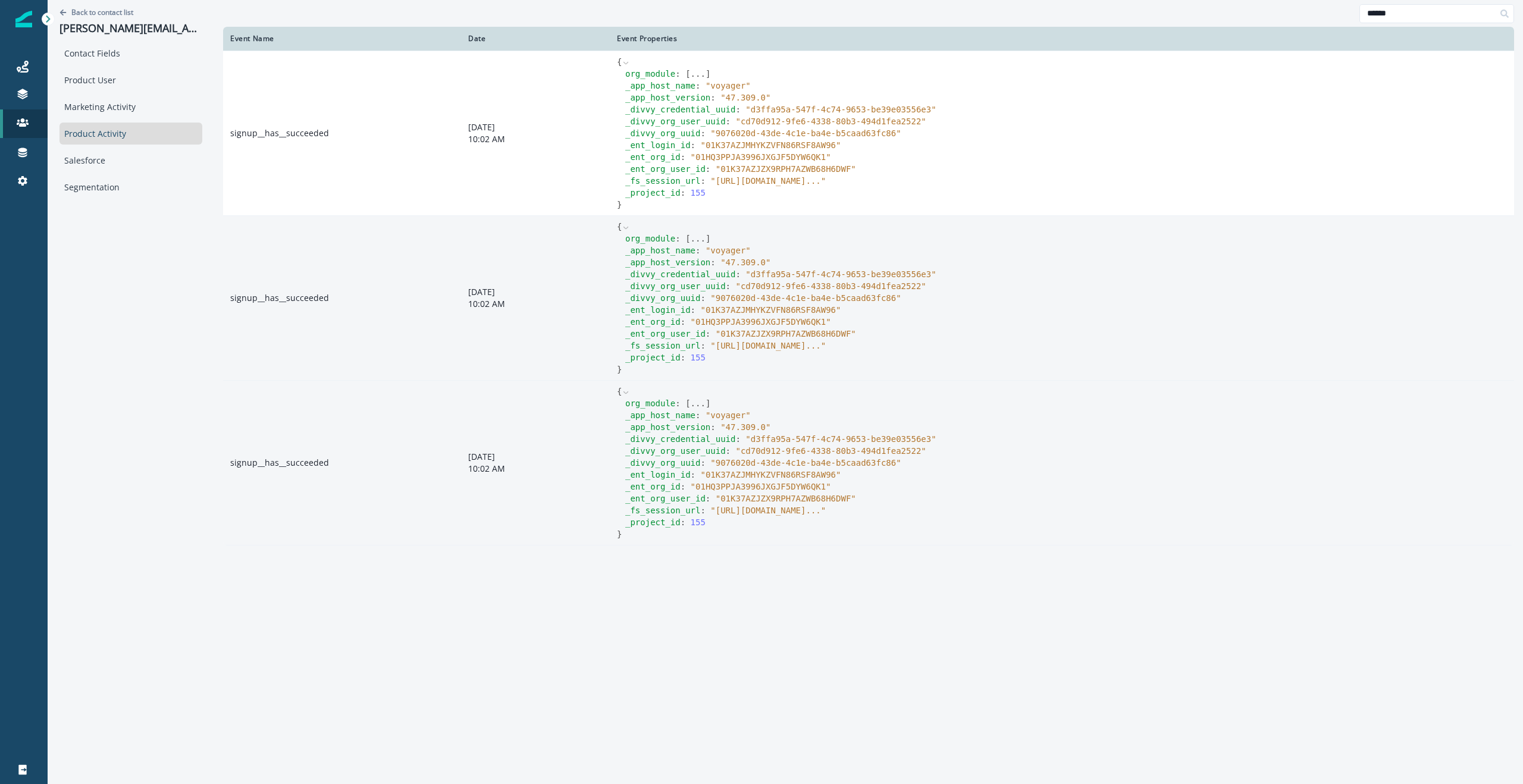
click at [863, 439] on span "" d3ffa95a-547f-4c74-9653-be39e03556e3 "" at bounding box center [841, 439] width 191 height 10
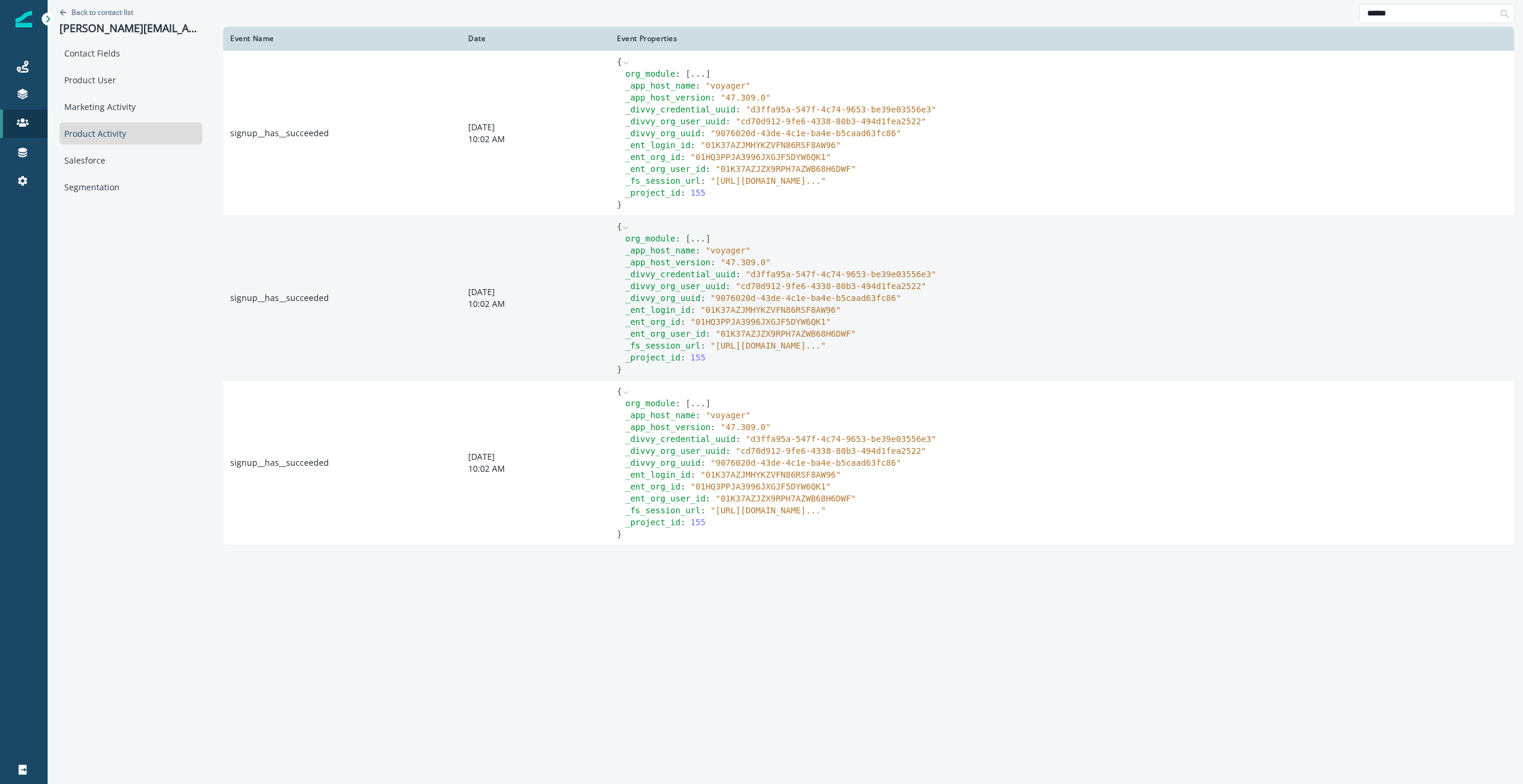
click at [116, 295] on div "Back to contact list gordon@monkeybrains.net Contact Fields Product User Market…" at bounding box center [131, 390] width 167 height 781
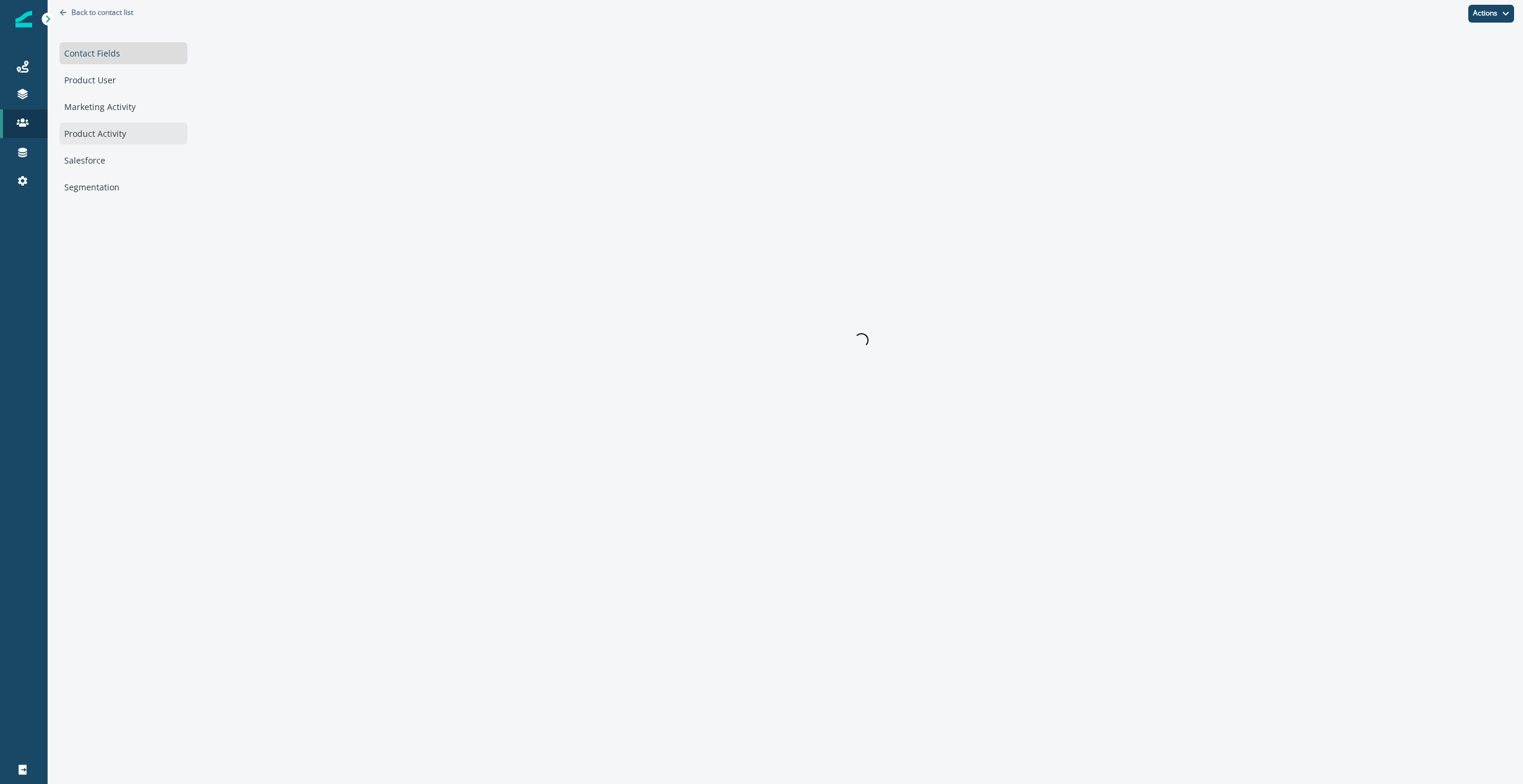
click at [103, 128] on div "Product Activity" at bounding box center [123, 134] width 128 height 22
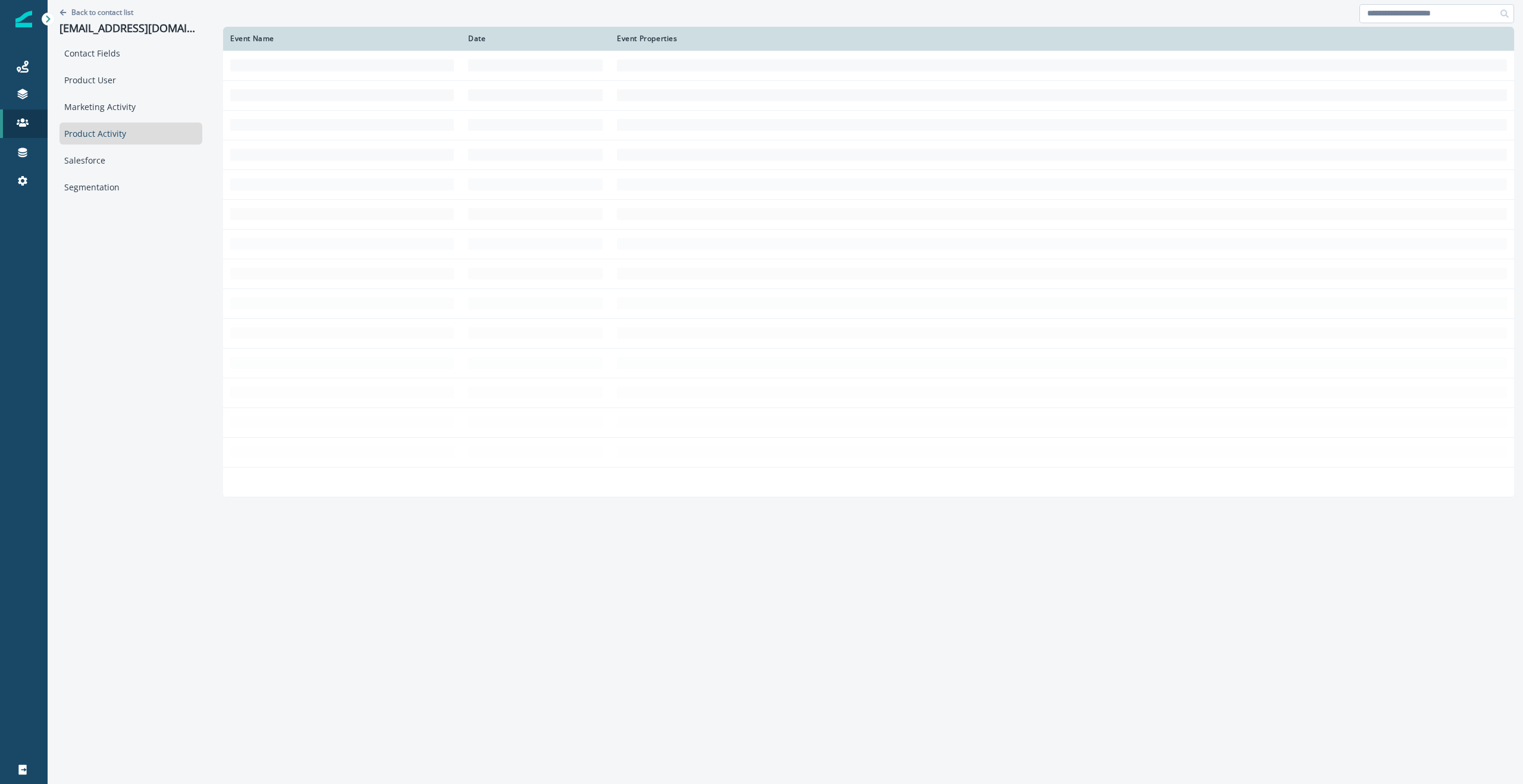
click at [1420, 20] on input at bounding box center [1436, 14] width 155 height 19
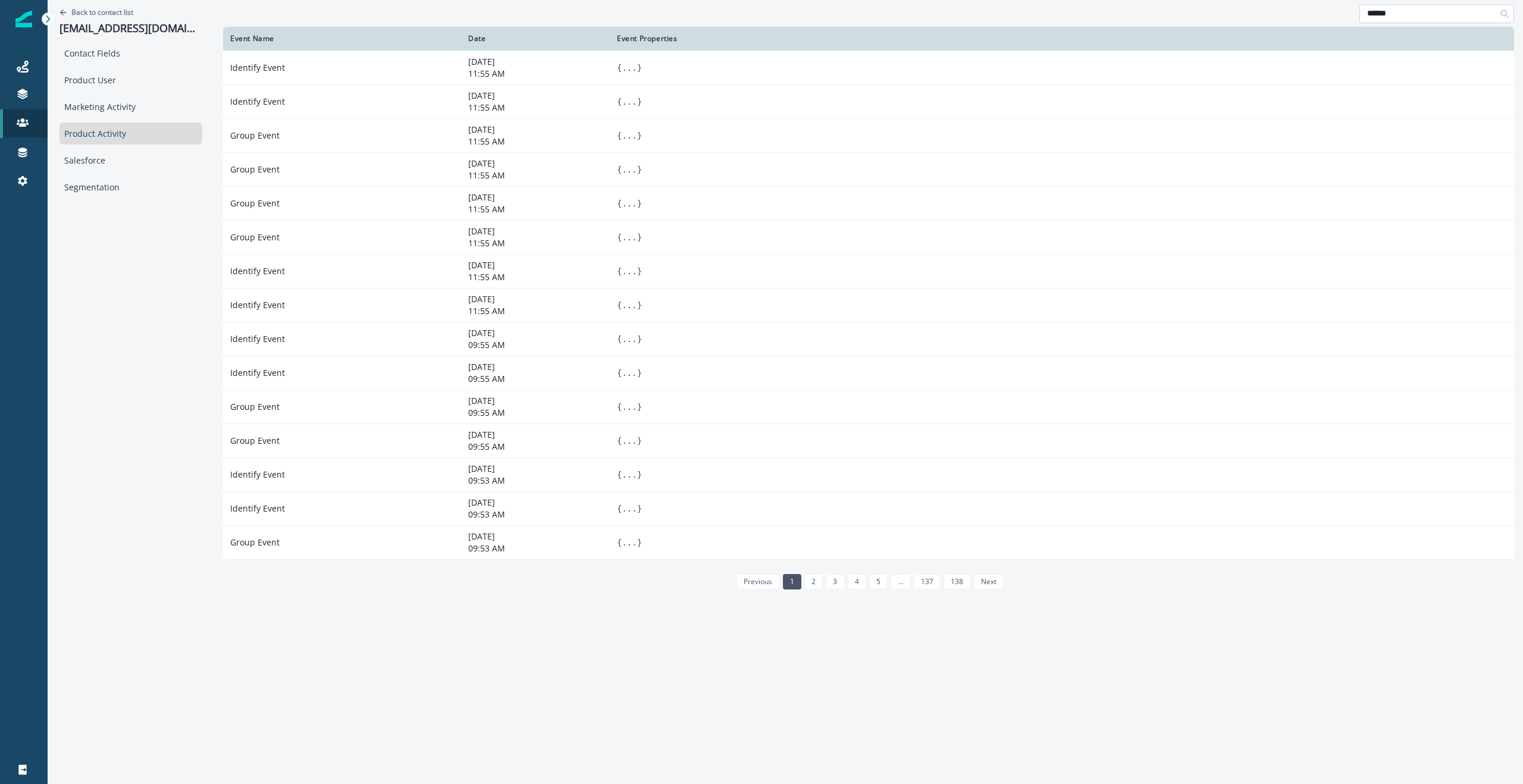
click at [1428, 14] on input "******" at bounding box center [1436, 14] width 155 height 19
type input "**********"
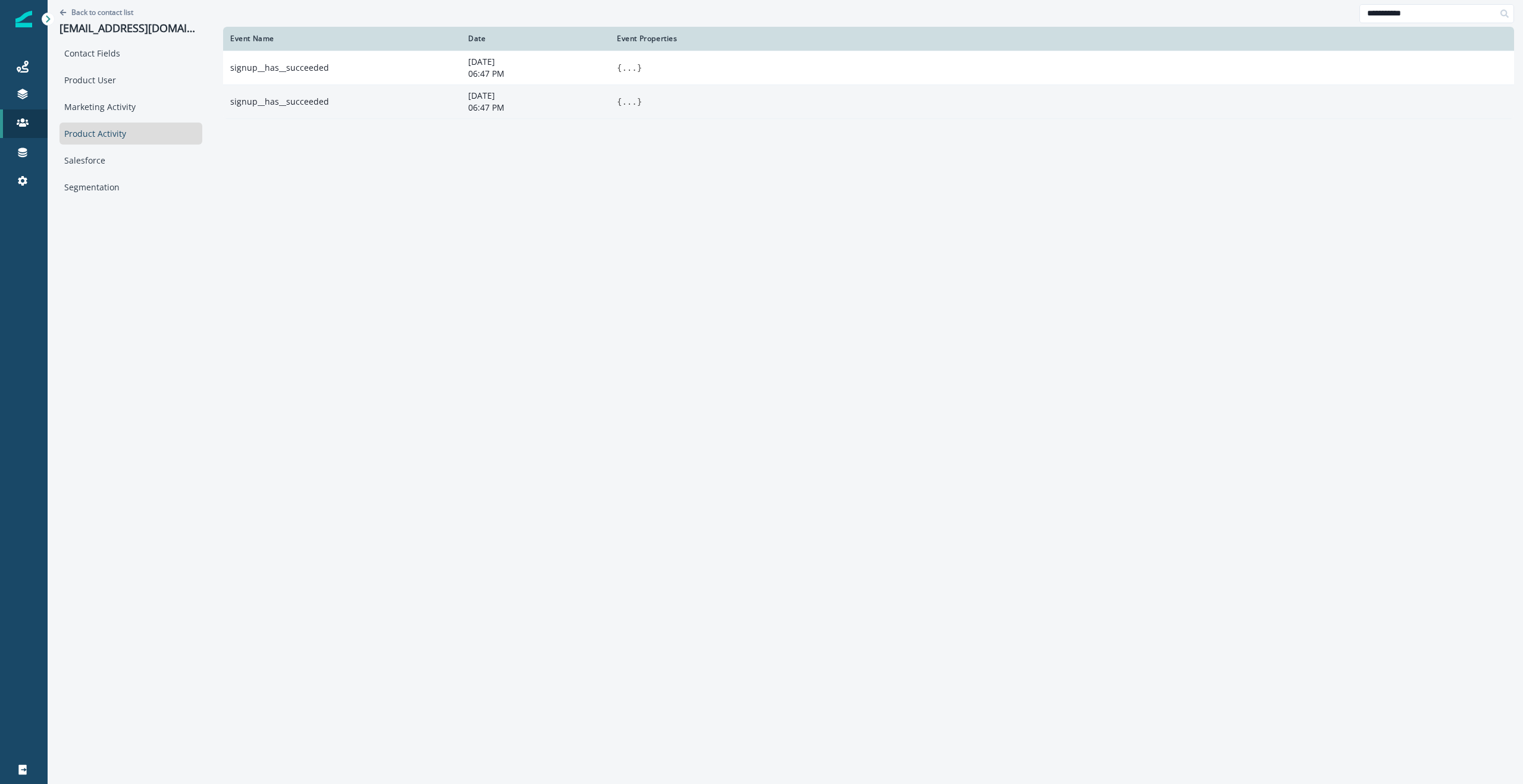
click at [631, 103] on button "..." at bounding box center [629, 101] width 15 height 12
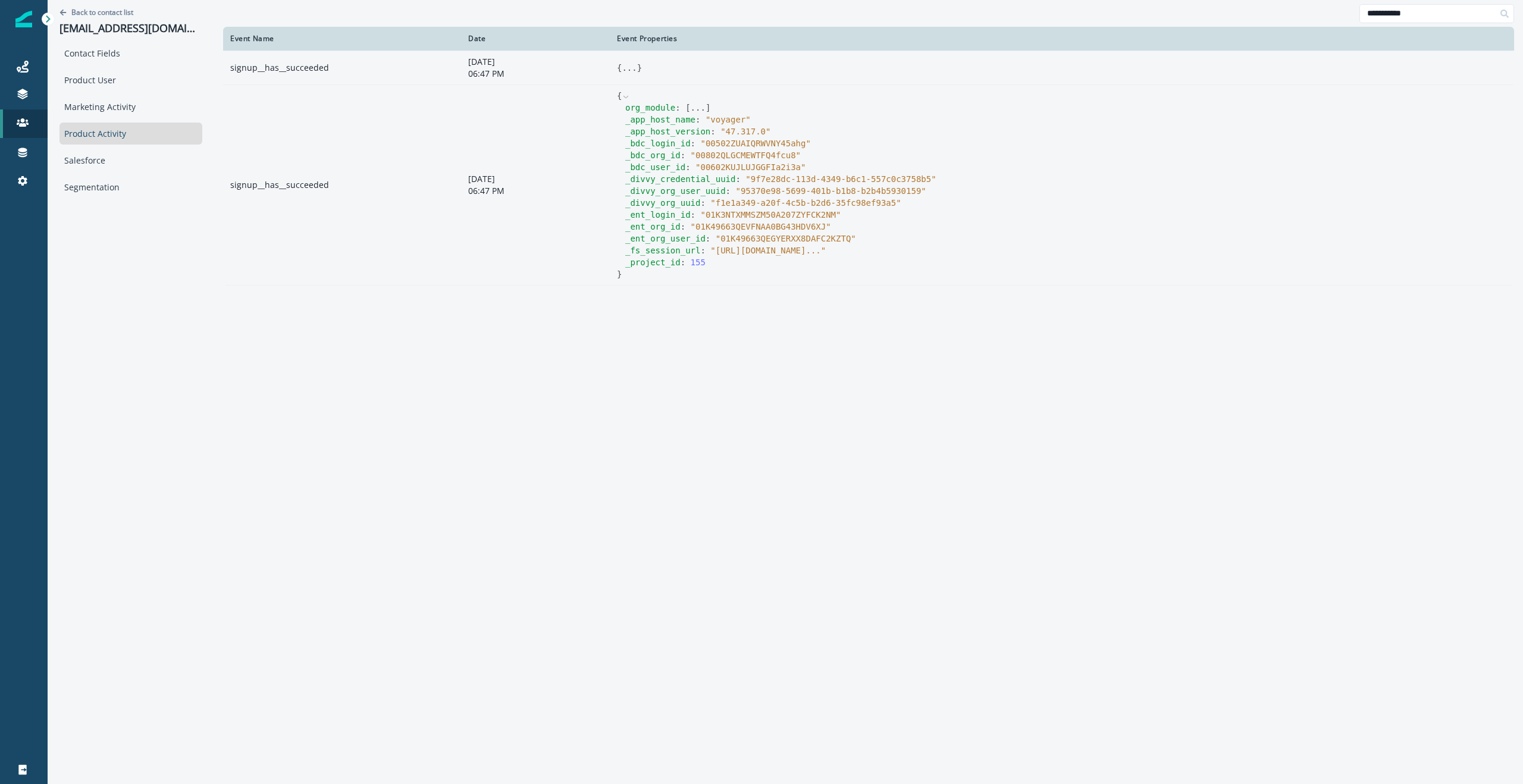
click at [631, 67] on button "..." at bounding box center [629, 67] width 15 height 12
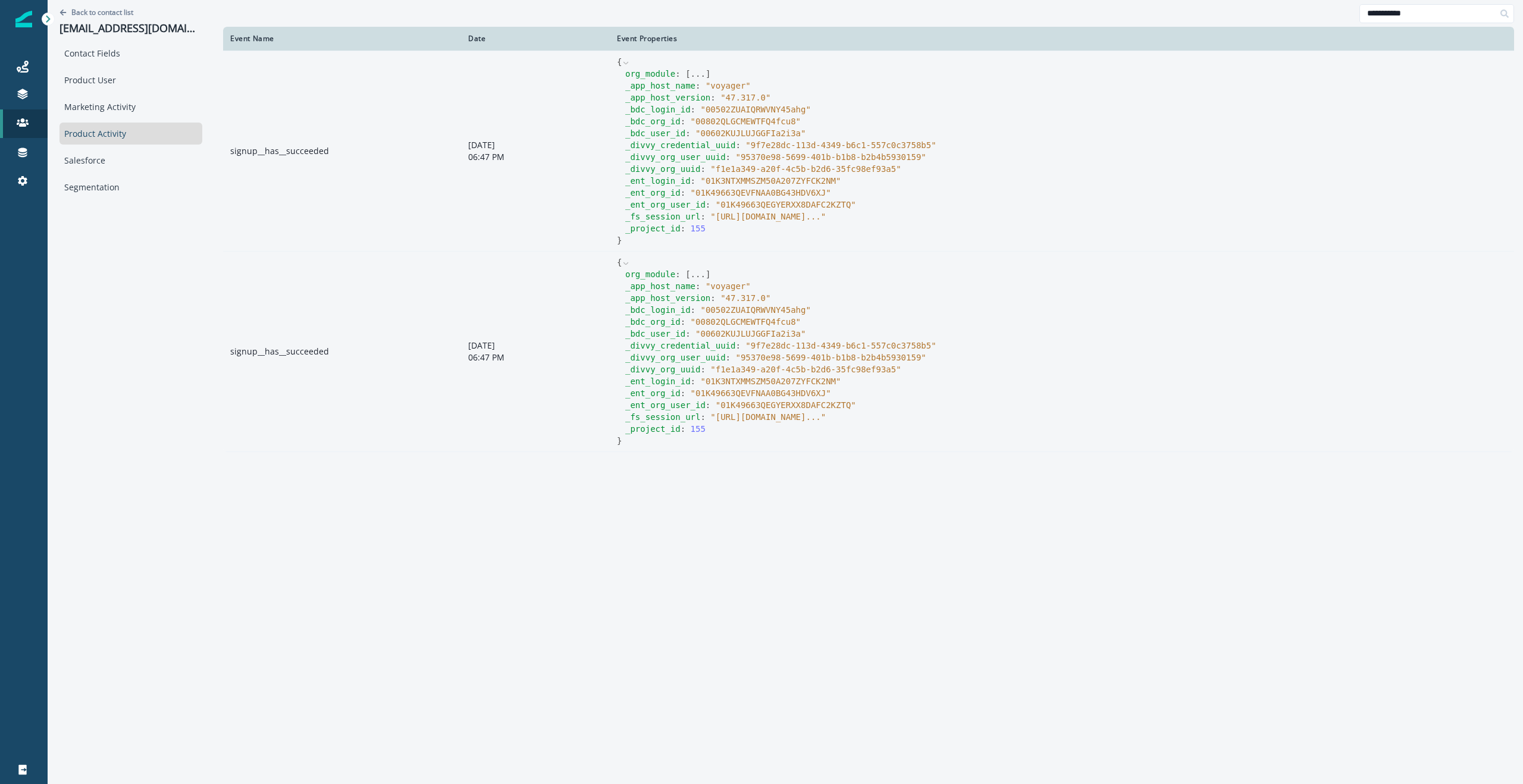
click at [697, 73] on button "..." at bounding box center [698, 74] width 15 height 12
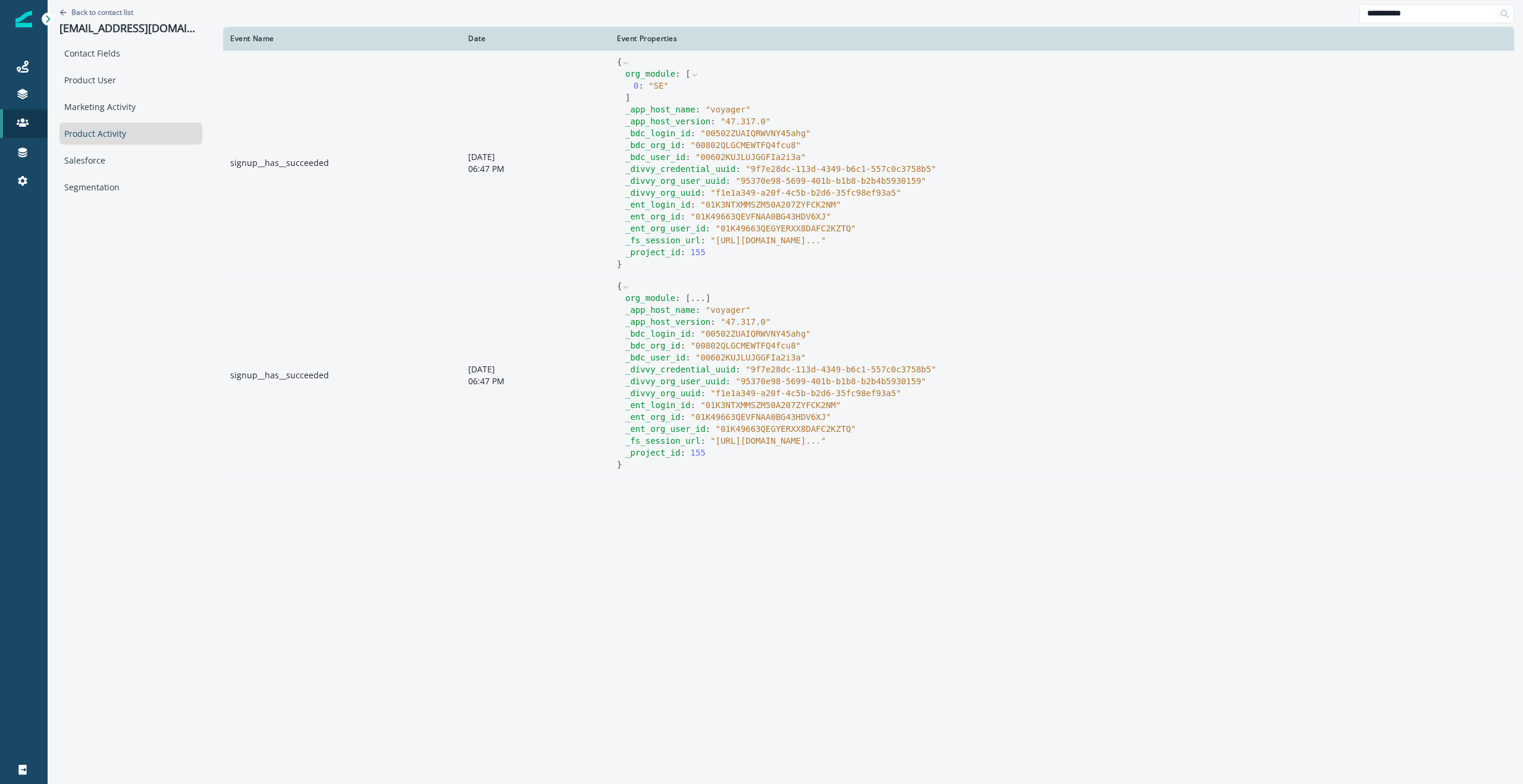
click at [699, 297] on button "..." at bounding box center [698, 297] width 15 height 12
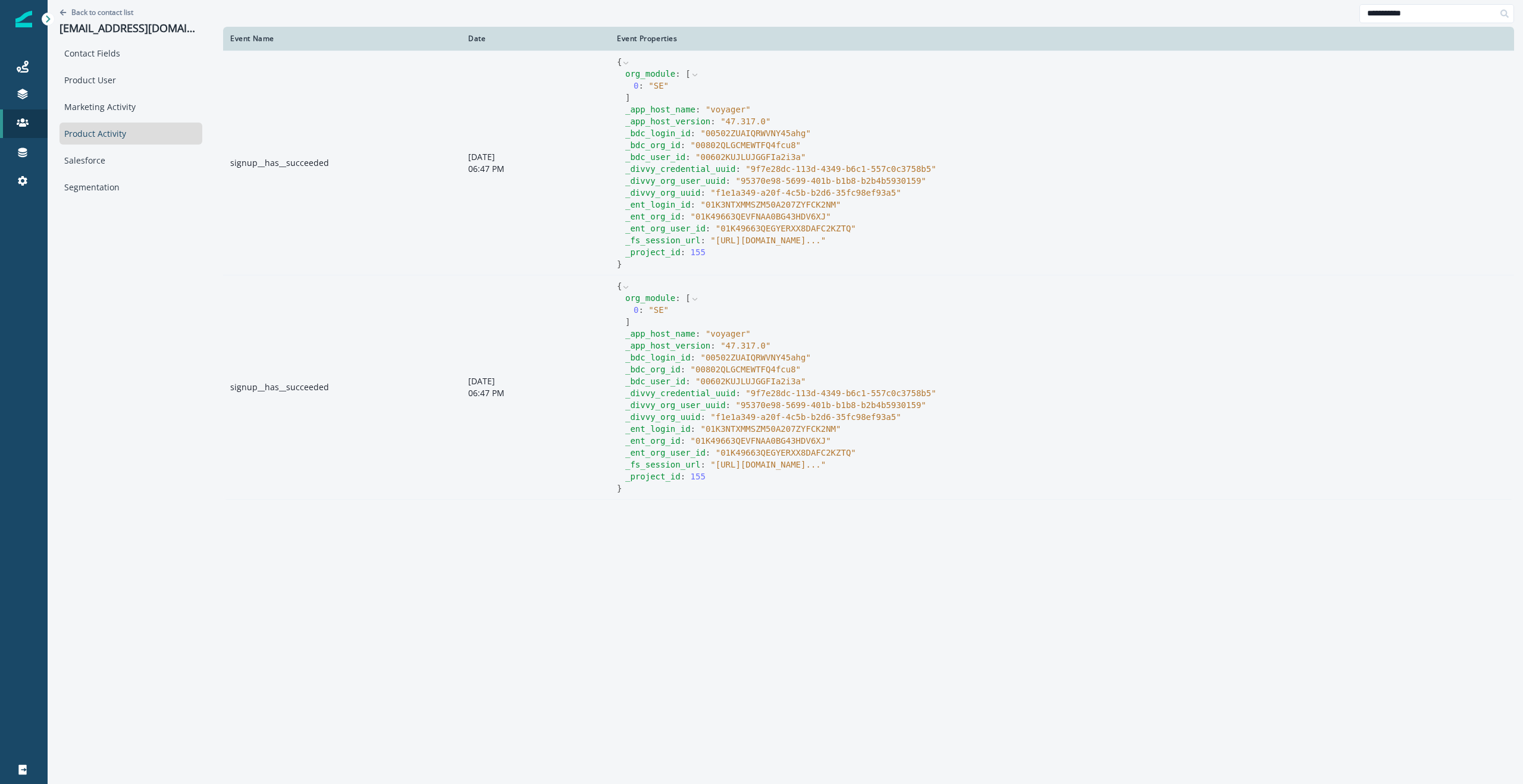
click at [173, 260] on div "Back to contact list [EMAIL_ADDRESS][DOMAIN_NAME] Contact Fields Product User M…" at bounding box center [131, 390] width 167 height 781
click at [101, 73] on div "Product User" at bounding box center [130, 80] width 143 height 22
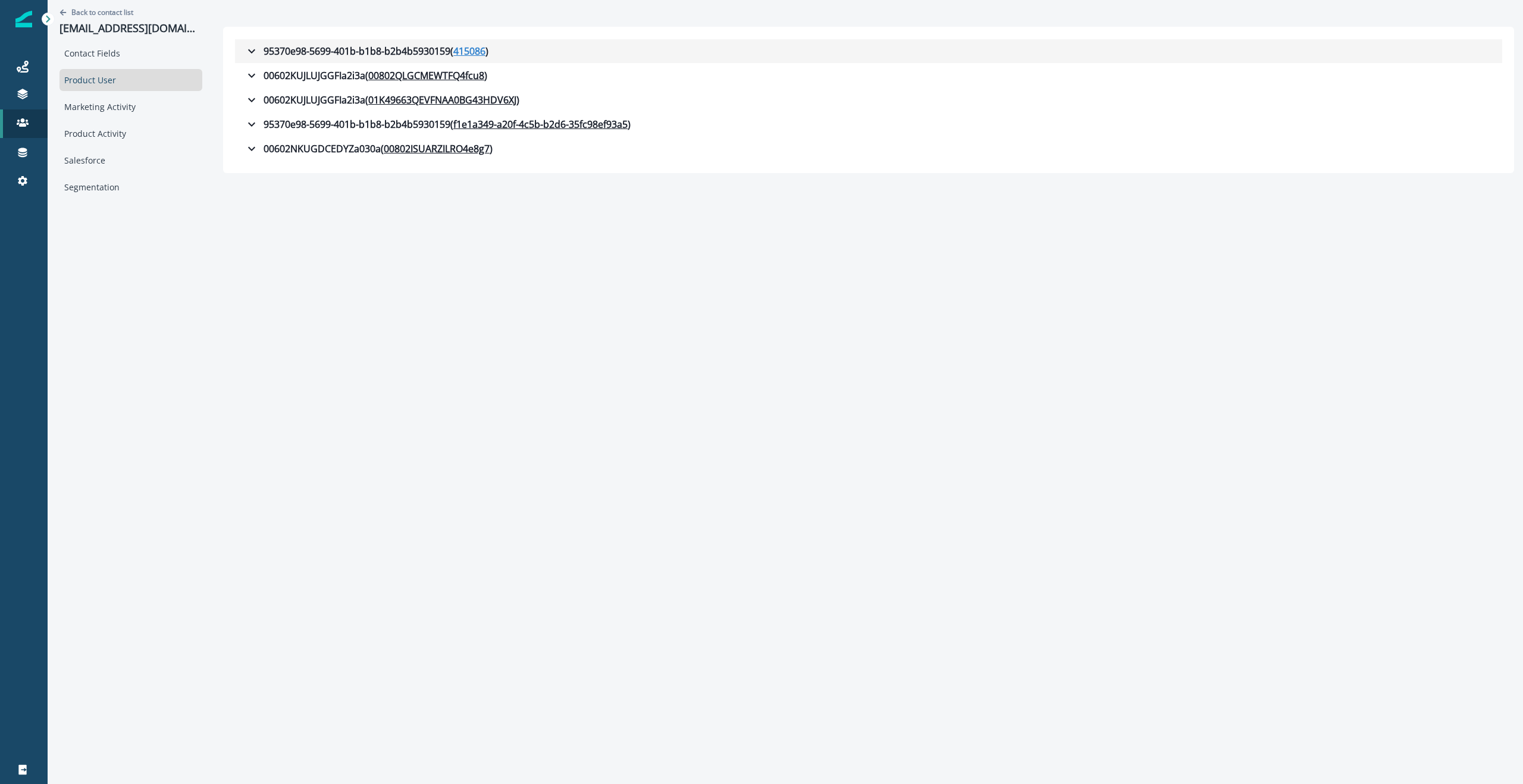
click at [470, 50] on u "415086" at bounding box center [469, 51] width 32 height 14
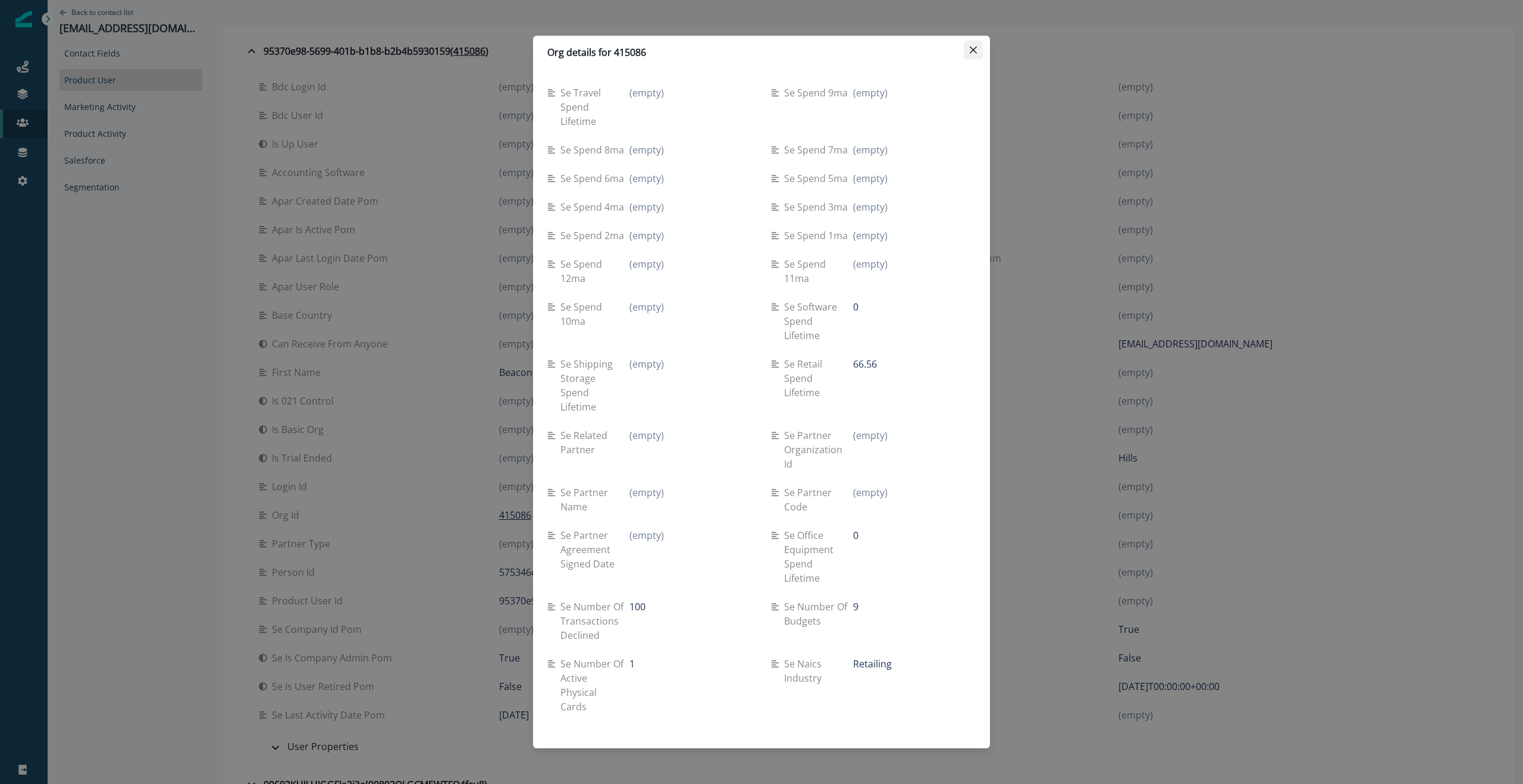
click at [976, 48] on icon "Close" at bounding box center [973, 50] width 7 height 7
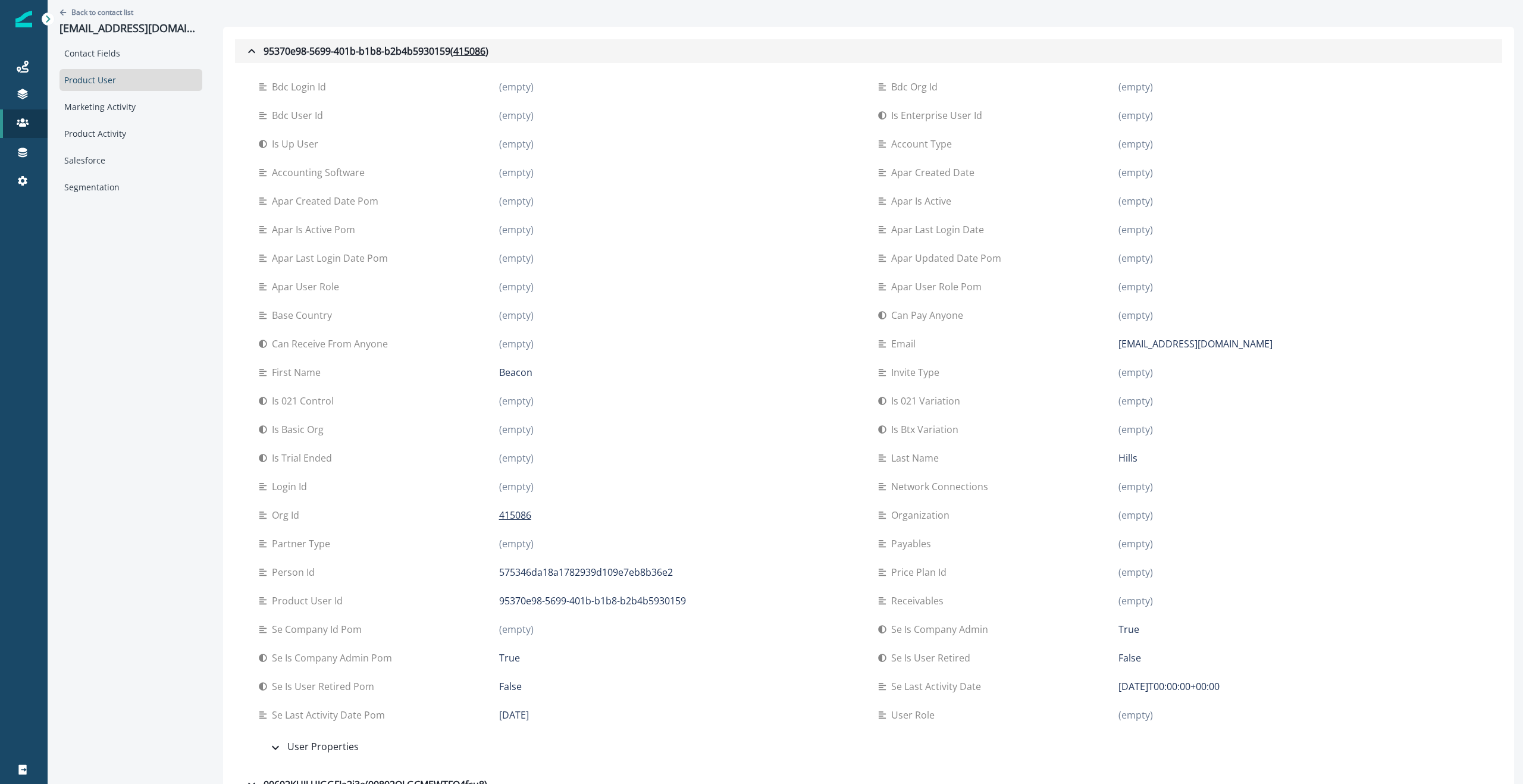
click at [250, 50] on icon "button" at bounding box center [251, 51] width 7 height 4
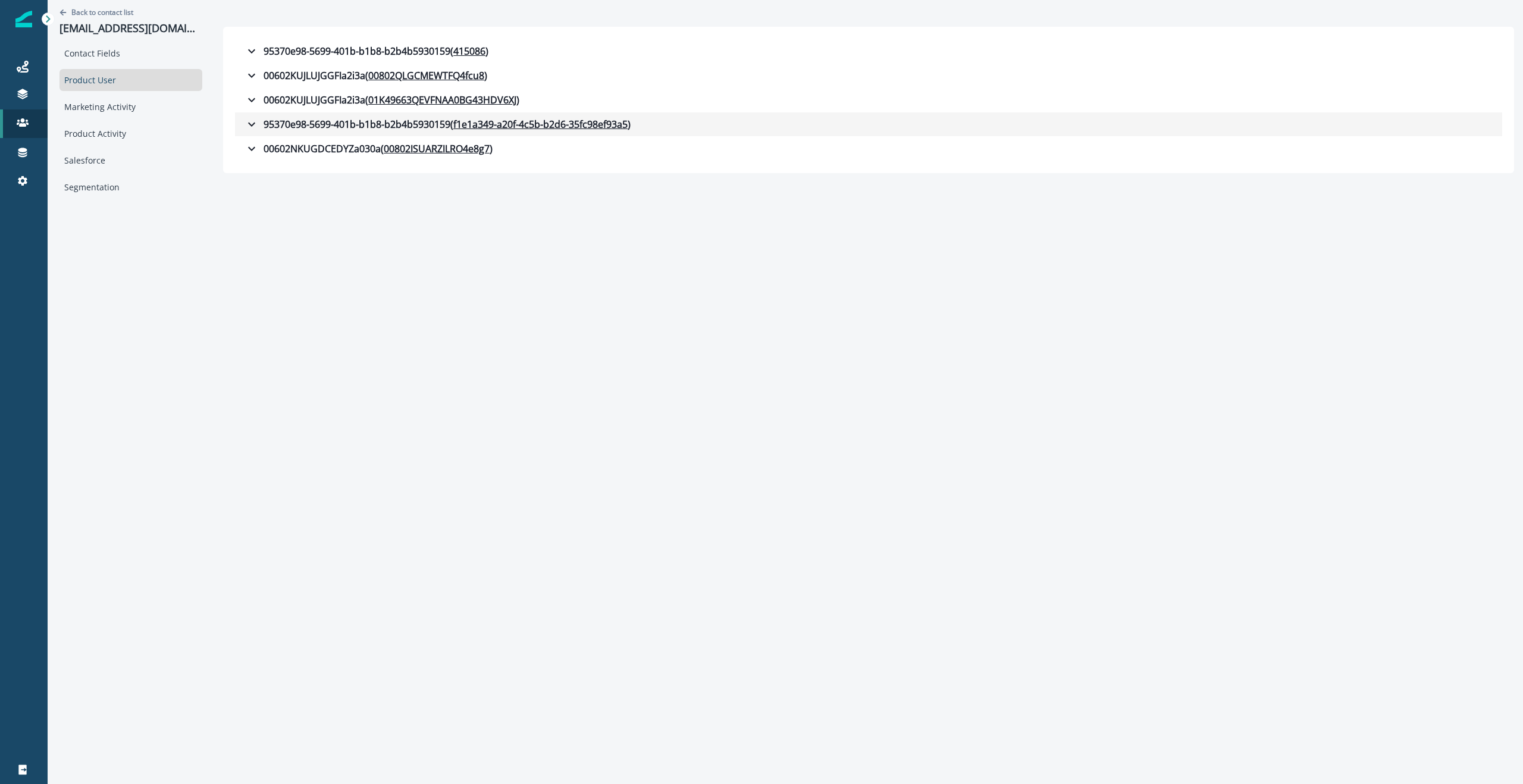
click at [252, 125] on icon "button" at bounding box center [251, 124] width 14 height 14
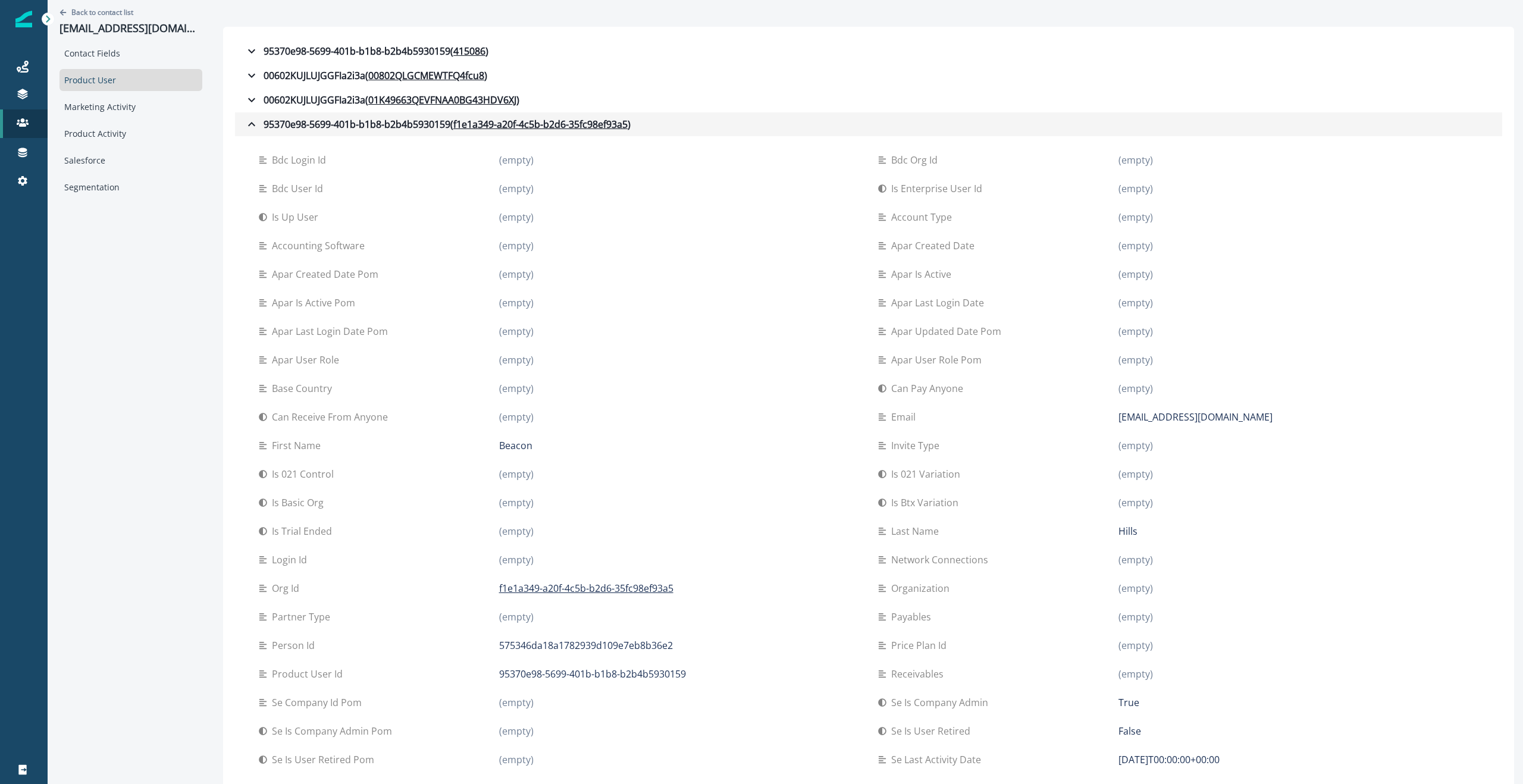
click at [253, 125] on icon "button" at bounding box center [251, 124] width 7 height 4
